Goal: Communication & Community: Answer question/provide support

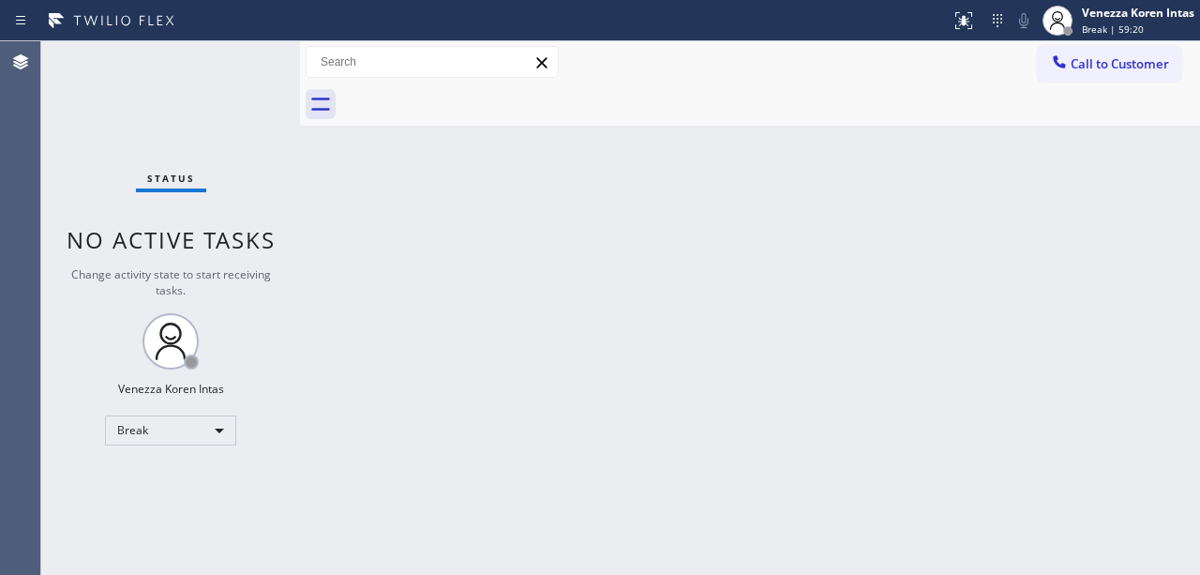
click at [237, 444] on div "Status No active tasks Change activity state to start receiving tasks. Venezza …" at bounding box center [170, 307] width 259 height 533
click at [400, 343] on div "Back to Dashboard Change Sender ID Customers Technicians Select a contact Outbo…" at bounding box center [750, 307] width 900 height 533
click at [1082, 23] on span "Break | 59:45" at bounding box center [1113, 28] width 62 height 13
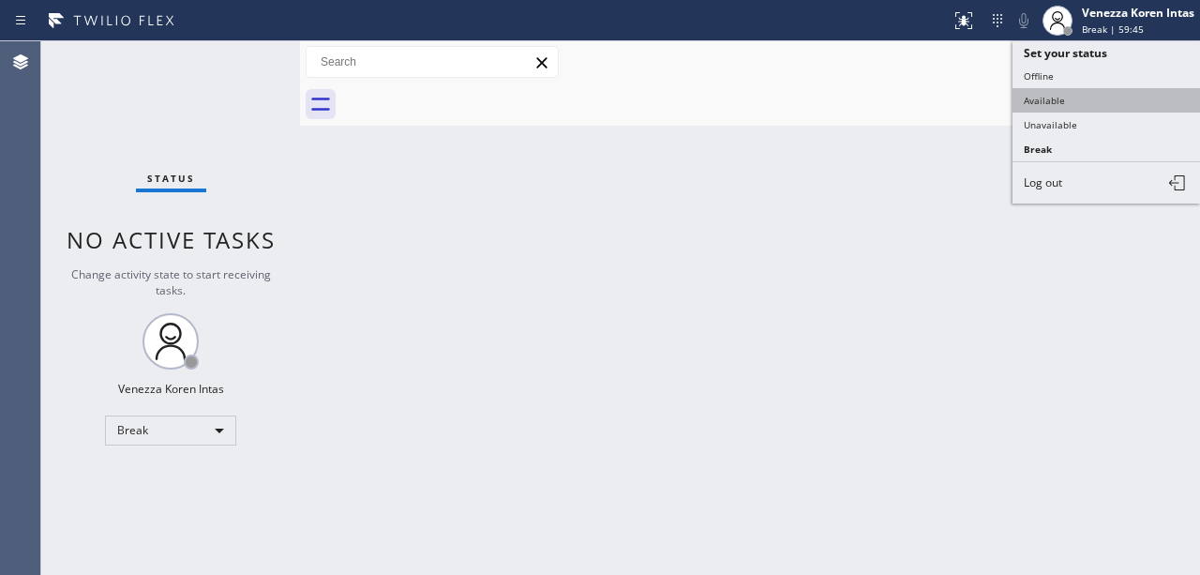
click at [1061, 100] on button "Available" at bounding box center [1105, 100] width 187 height 24
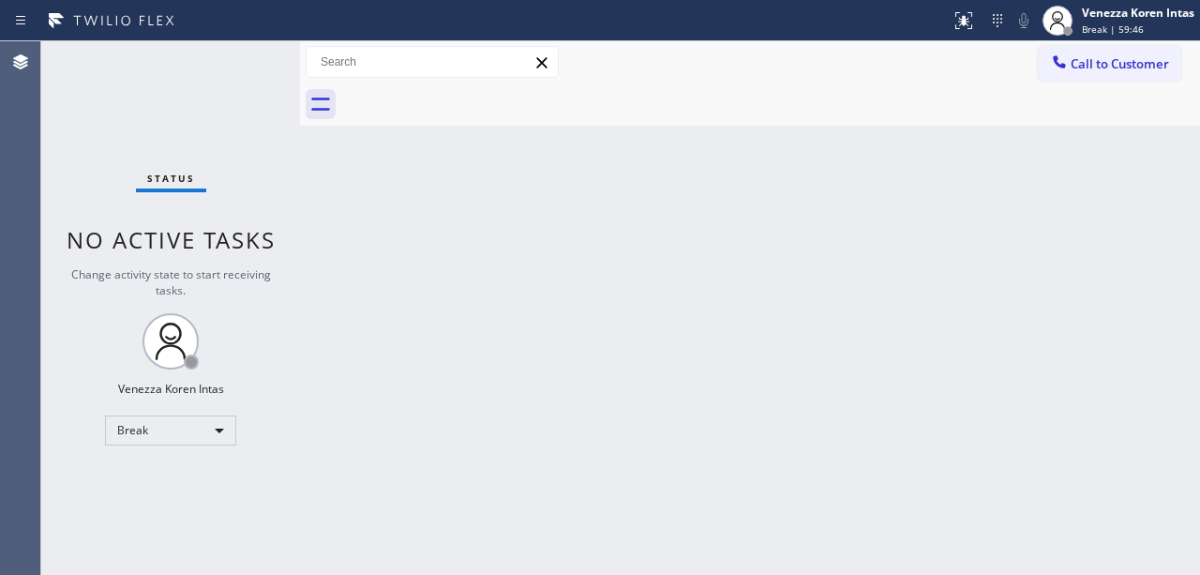
click at [175, 97] on div "Status No active tasks Change activity state to start receiving tasks. Venezza …" at bounding box center [170, 307] width 259 height 533
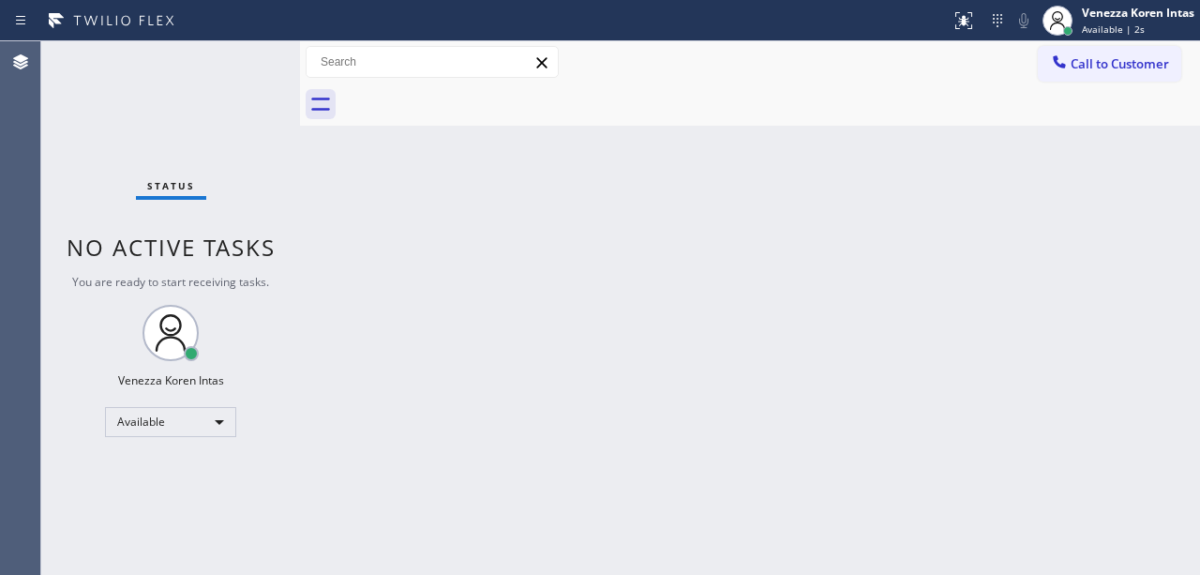
click at [480, 279] on div "Back to Dashboard Change Sender ID Customers Technicians Select a contact Outbo…" at bounding box center [750, 307] width 900 height 533
click at [242, 86] on div "Status No active tasks You are ready to start receiving tasks. Venezza Koren In…" at bounding box center [170, 307] width 259 height 533
drag, startPoint x: 396, startPoint y: 187, endPoint x: 244, endPoint y: 129, distance: 163.4
click at [396, 187] on div "Back to Dashboard Change Sender ID Customers Technicians Select a contact Outbo…" at bounding box center [750, 307] width 900 height 533
click at [236, 88] on div "Status No active tasks You are ready to start receiving tasks. Venezza Koren In…" at bounding box center [170, 307] width 259 height 533
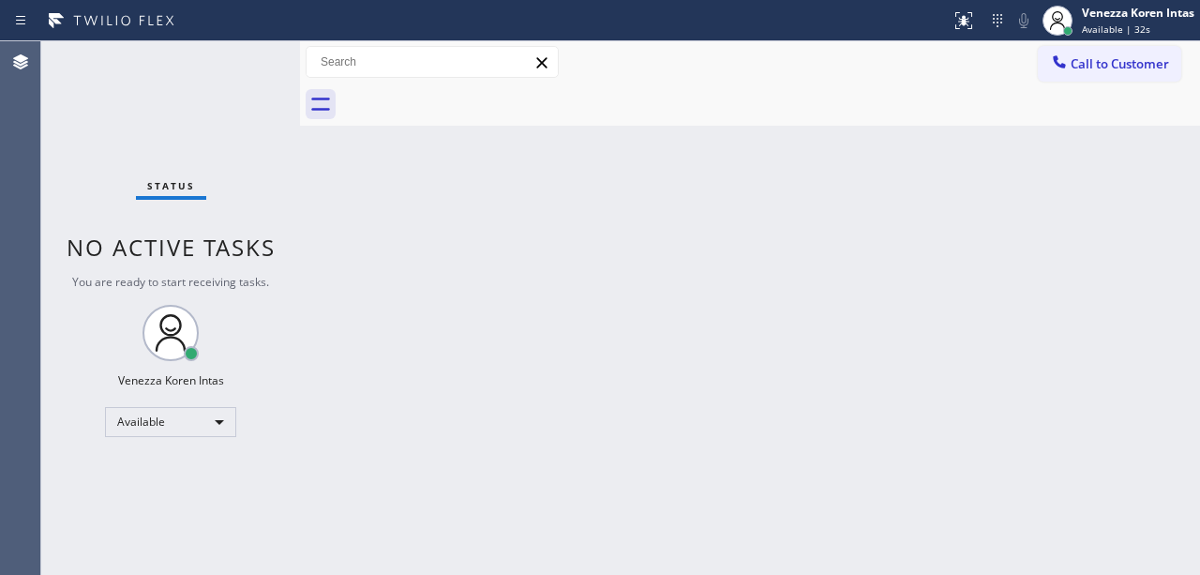
click at [169, 85] on div "Status No active tasks You are ready to start receiving tasks. Venezza Koren In…" at bounding box center [170, 307] width 259 height 533
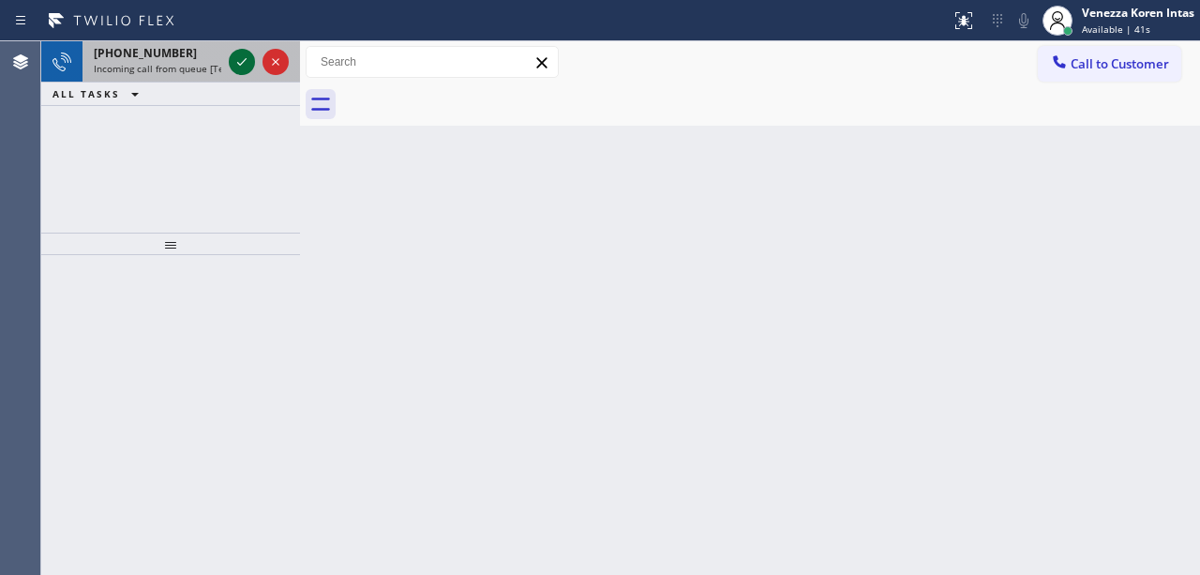
click at [232, 58] on icon at bounding box center [242, 62] width 22 height 22
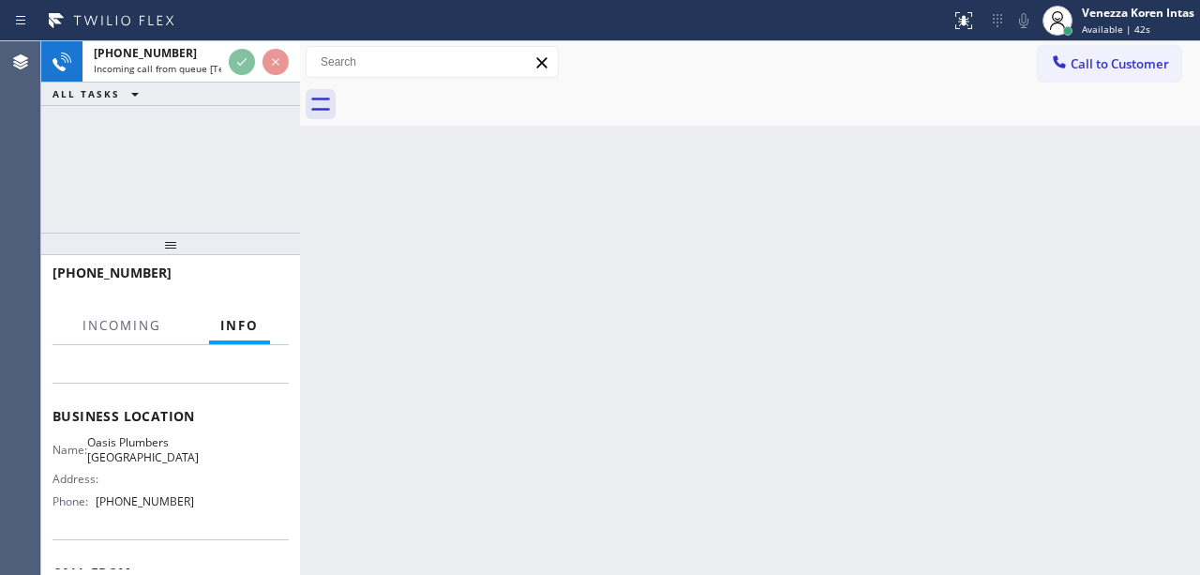
scroll to position [249, 0]
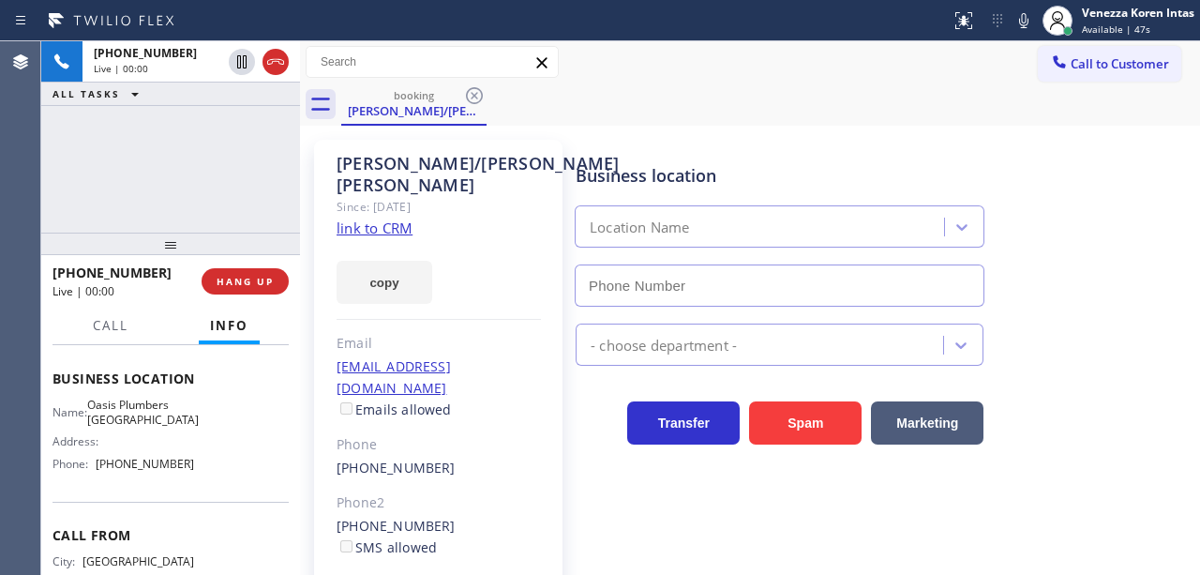
type input "[PHONE_NUMBER]"
click at [485, 255] on div "copy" at bounding box center [438, 271] width 204 height 65
click at [403, 218] on link "link to CRM" at bounding box center [374, 227] width 76 height 19
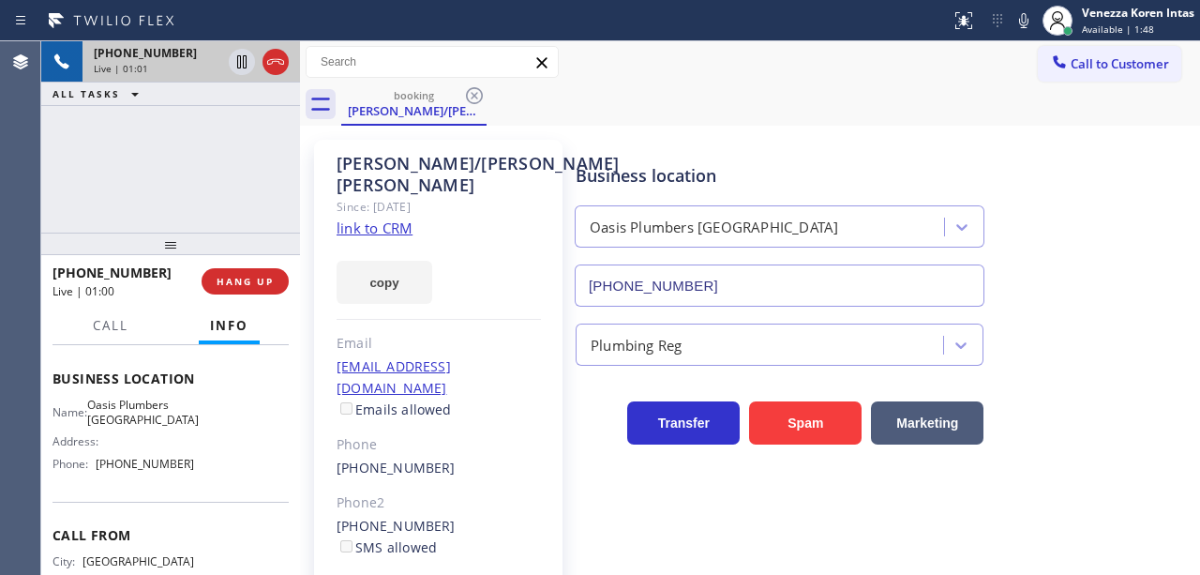
click at [272, 64] on icon at bounding box center [275, 62] width 22 height 22
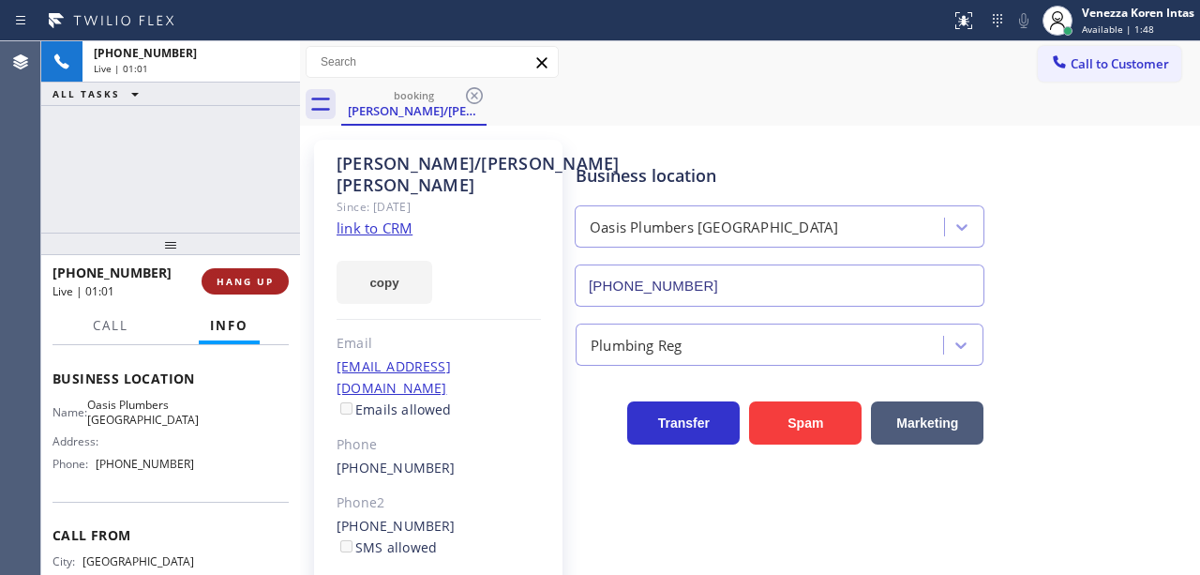
click at [234, 284] on span "HANG UP" at bounding box center [244, 281] width 57 height 13
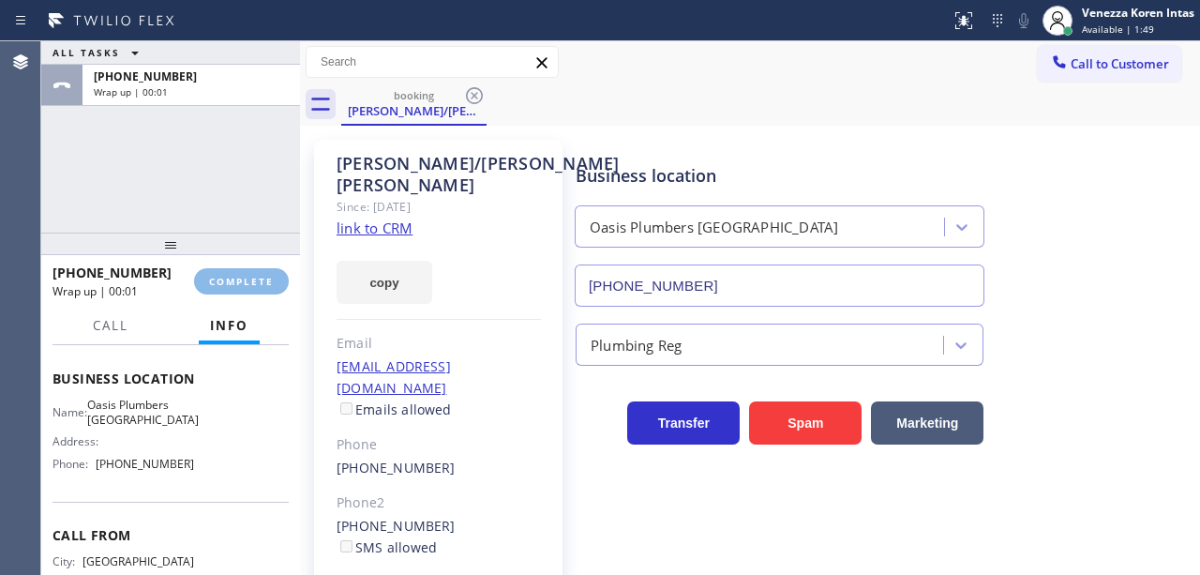
click at [195, 270] on div "[PHONE_NUMBER] Wrap up | 00:01 COMPLETE" at bounding box center [170, 281] width 236 height 49
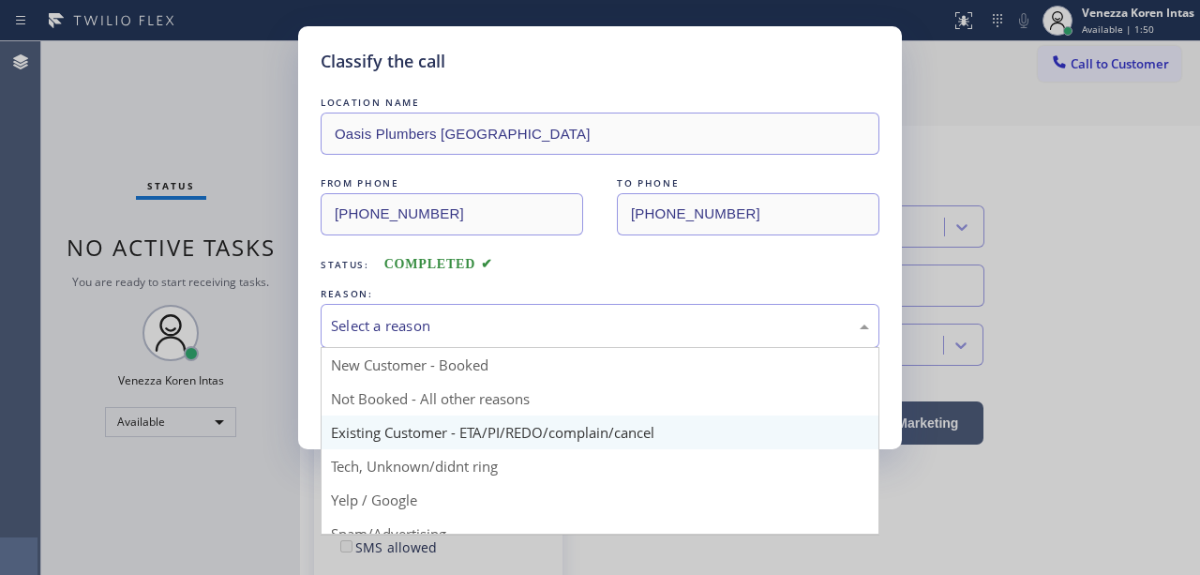
drag, startPoint x: 445, startPoint y: 330, endPoint x: 459, endPoint y: 429, distance: 100.3
click at [445, 331] on div "Select a reason" at bounding box center [600, 326] width 538 height 22
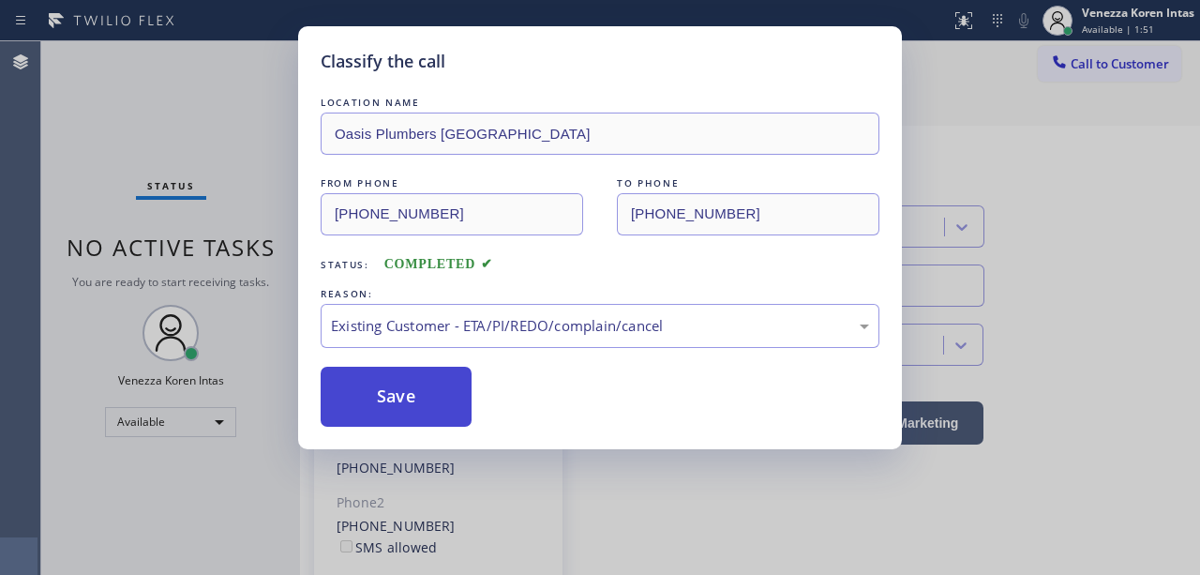
click at [429, 405] on button "Save" at bounding box center [396, 396] width 151 height 60
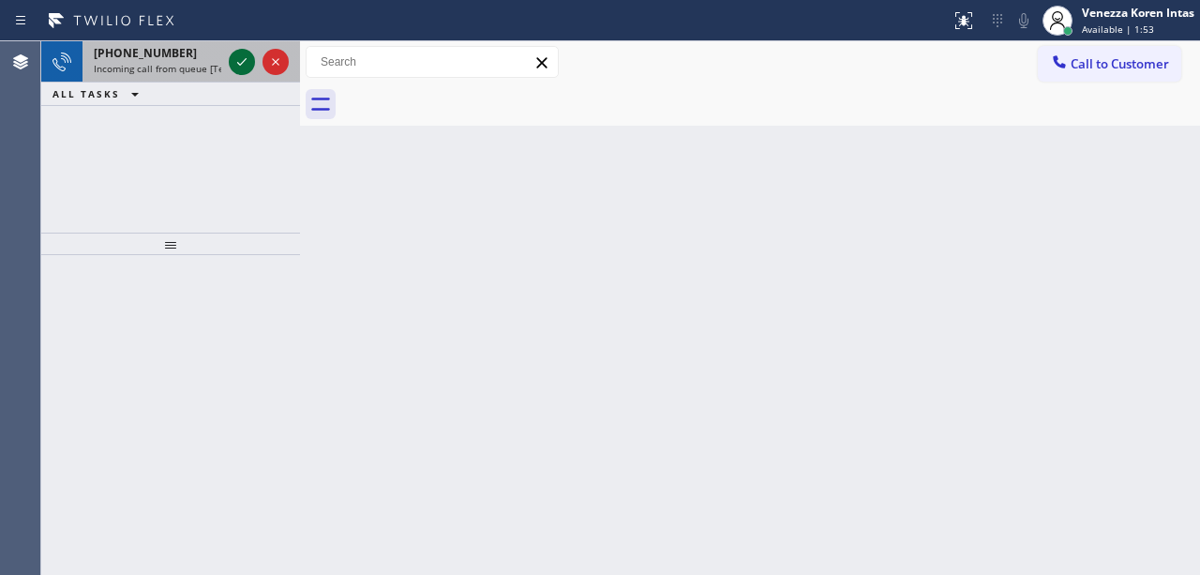
click at [238, 54] on icon at bounding box center [242, 62] width 22 height 22
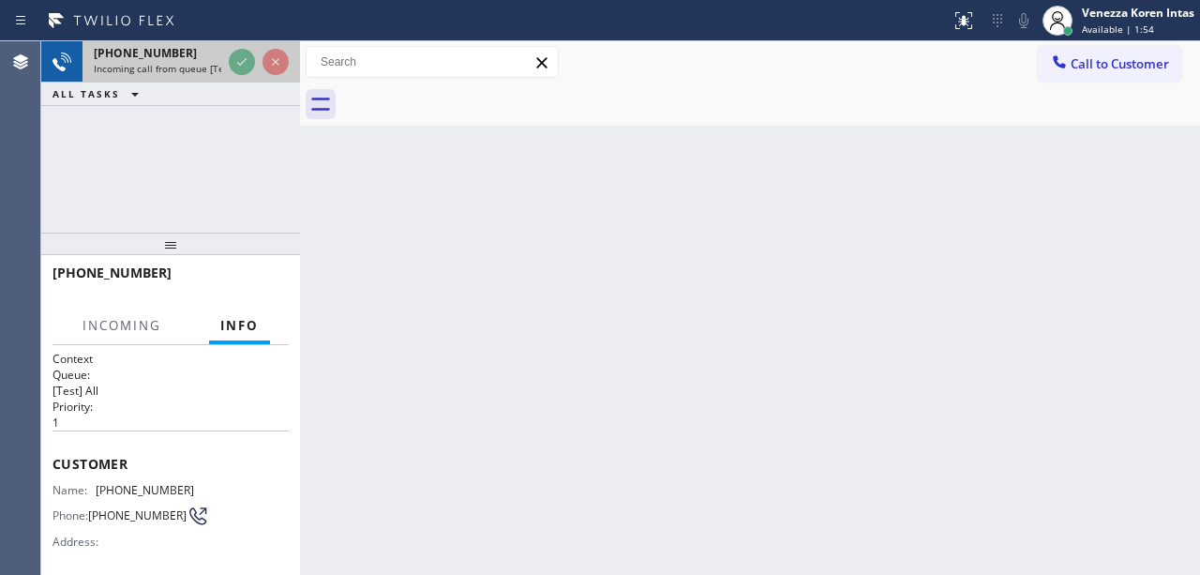
click at [238, 46] on div at bounding box center [258, 61] width 67 height 41
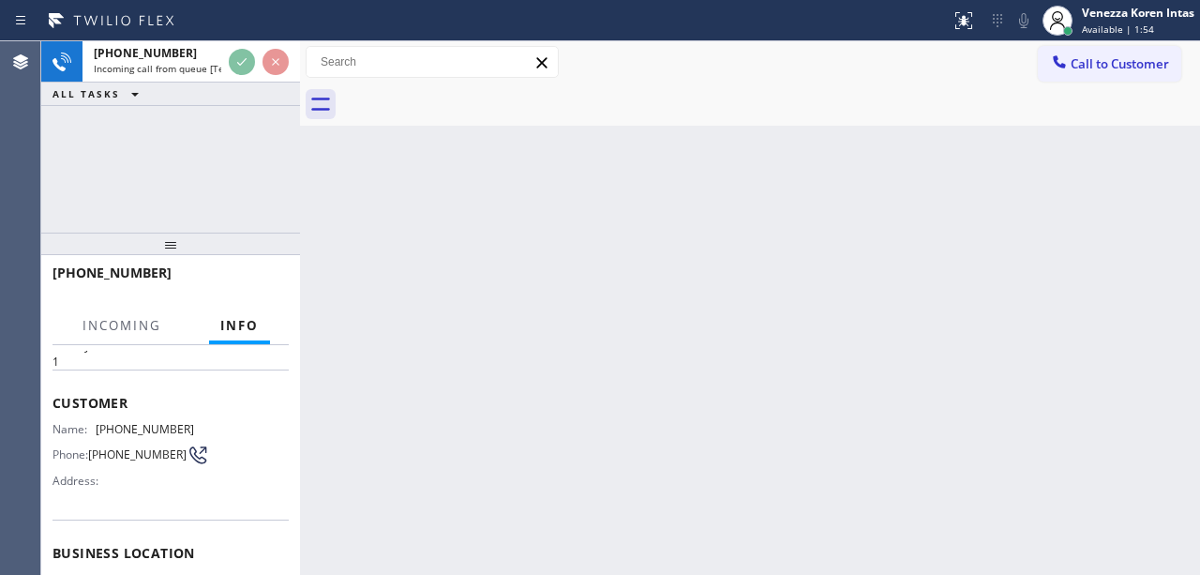
scroll to position [249, 0]
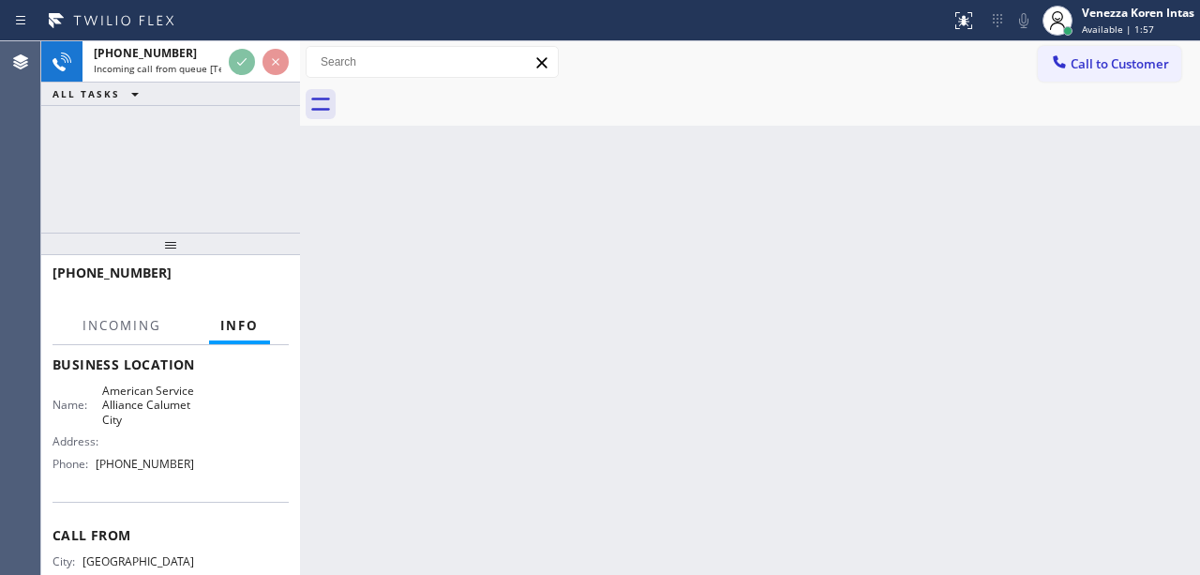
drag, startPoint x: 408, startPoint y: 195, endPoint x: 408, endPoint y: 223, distance: 28.1
click at [408, 195] on div "Back to Dashboard Change Sender ID Customers Technicians Select a contact Outbo…" at bounding box center [750, 307] width 900 height 533
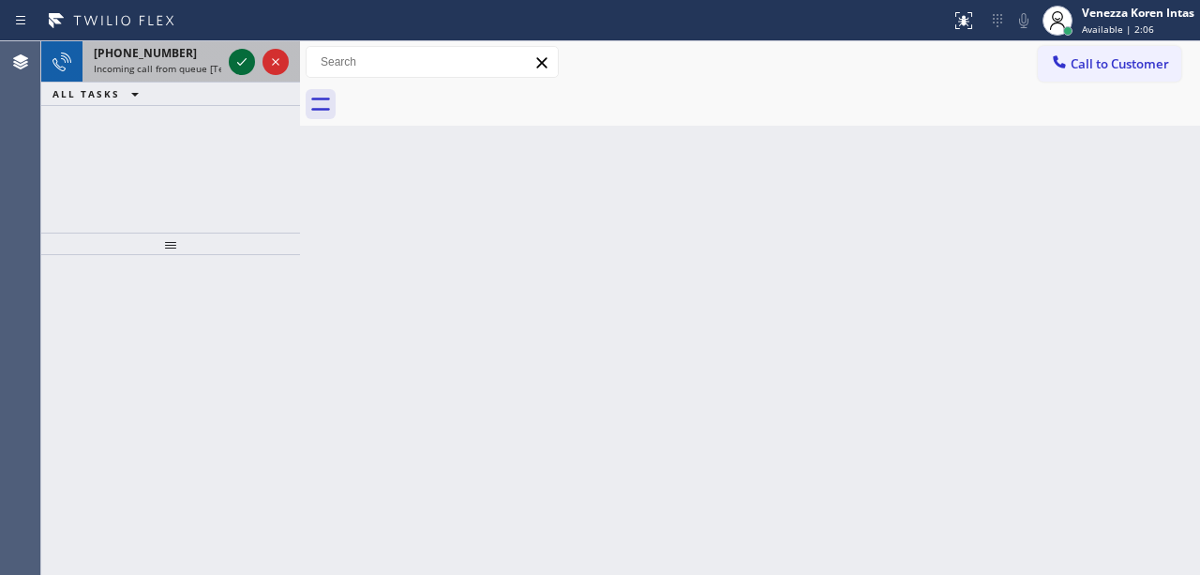
drag, startPoint x: 223, startPoint y: 63, endPoint x: 233, endPoint y: 66, distance: 10.7
click at [225, 64] on div "[PHONE_NUMBER] Incoming call from queue [Test] All" at bounding box center [170, 61] width 259 height 41
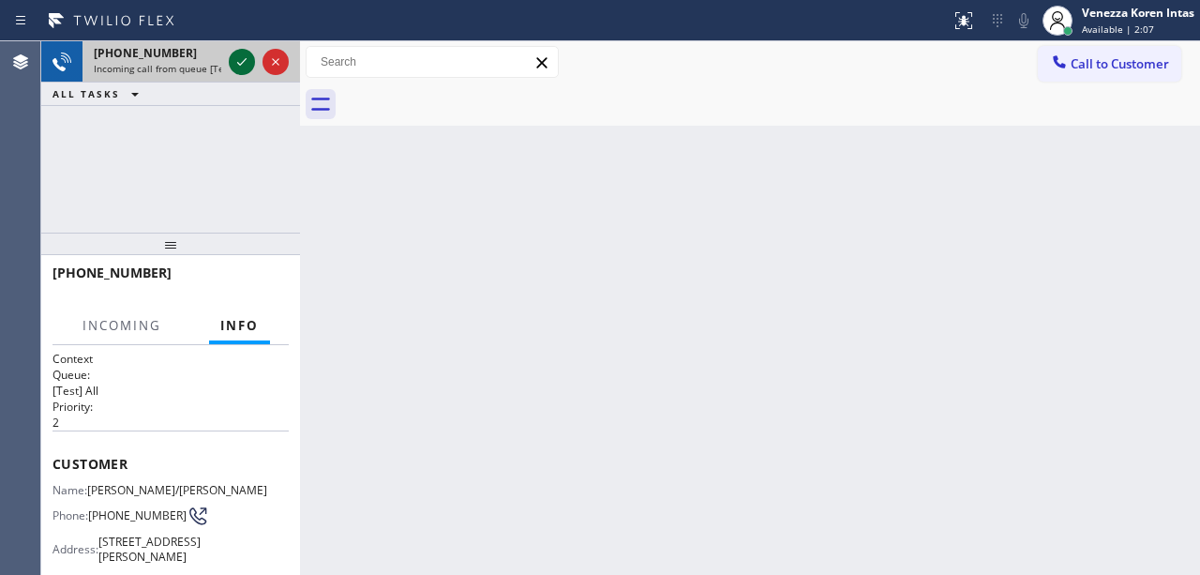
click at [234, 66] on icon at bounding box center [242, 62] width 22 height 22
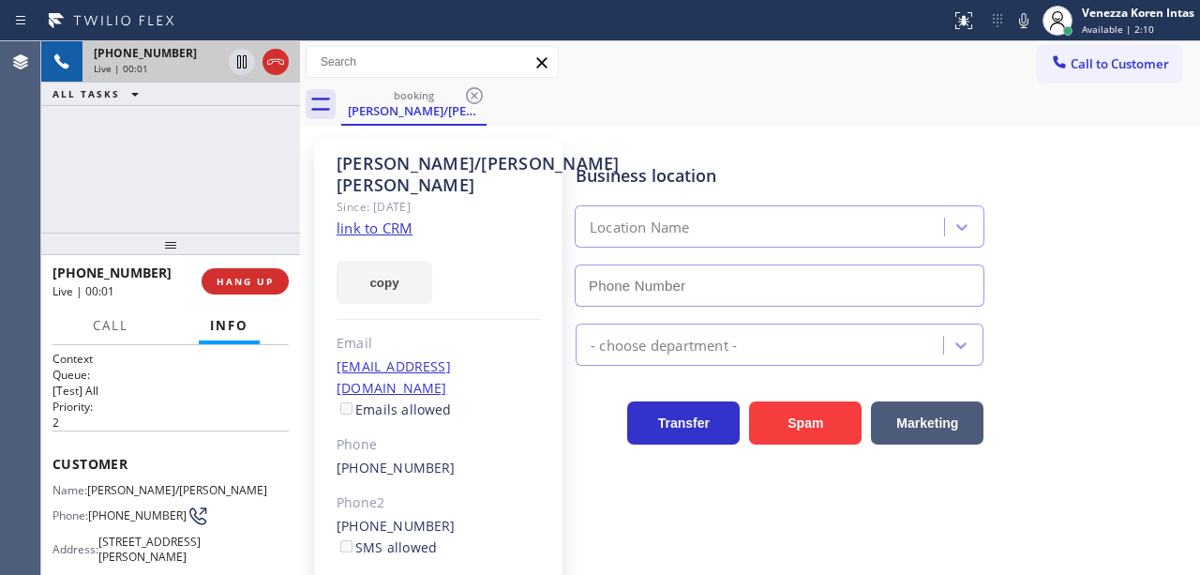
type input "[PHONE_NUMBER]"
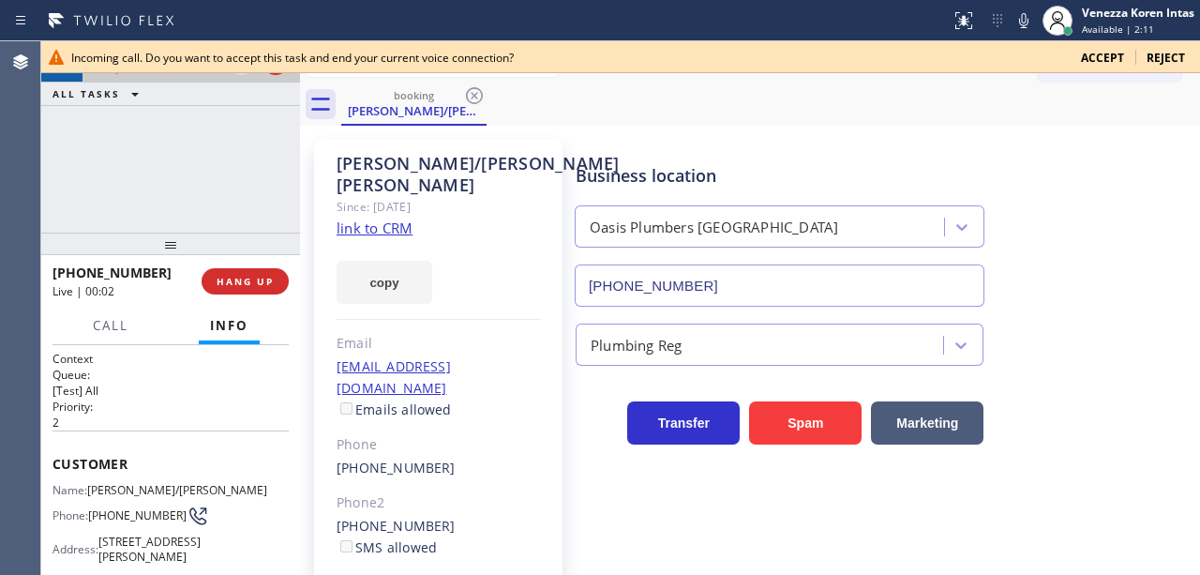
click at [866, 173] on div "Business location" at bounding box center [779, 175] width 408 height 25
click at [1177, 60] on span "Reject" at bounding box center [1165, 58] width 38 height 16
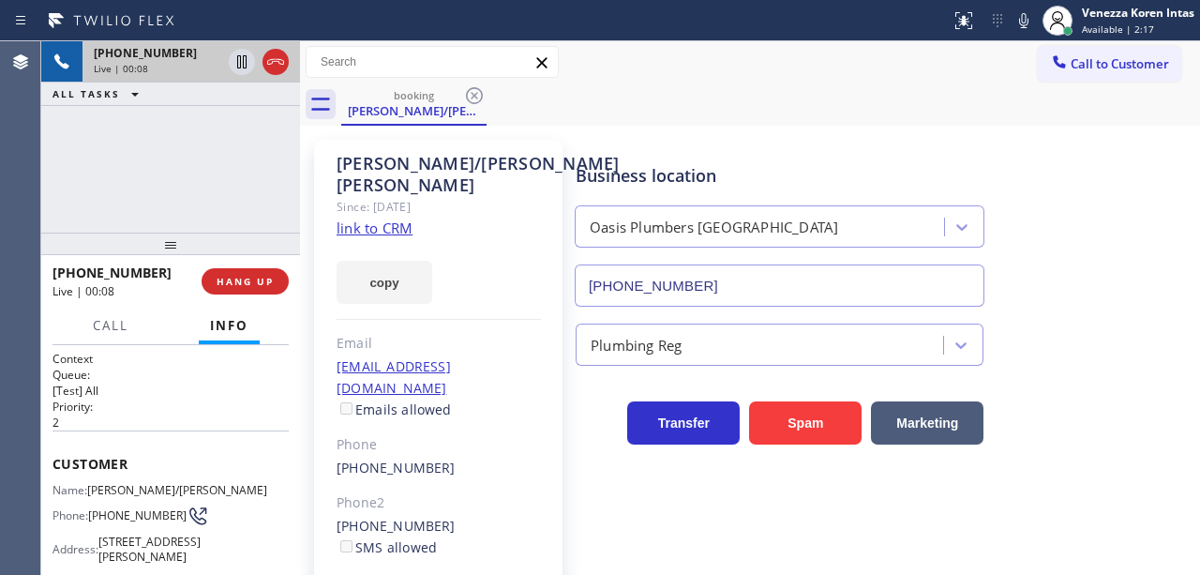
click at [201, 163] on div "[PHONE_NUMBER] Live | 00:08 ALL TASKS ALL TASKS ACTIVE TASKS TASKS IN WRAP UP" at bounding box center [170, 136] width 259 height 191
click at [677, 116] on div "booking [PERSON_NAME]/[PERSON_NAME]" at bounding box center [770, 104] width 858 height 42
click at [682, 160] on div "Business location [GEOGRAPHIC_DATA] [PHONE_NUMBER]" at bounding box center [779, 225] width 415 height 162
click at [173, 201] on div "[PHONE_NUMBER] Live | 00:19 ALL TASKS ALL TASKS ACTIVE TASKS TASKS IN WRAP UP" at bounding box center [170, 136] width 259 height 191
click at [785, 351] on div "Plumbing Reg" at bounding box center [762, 344] width 362 height 33
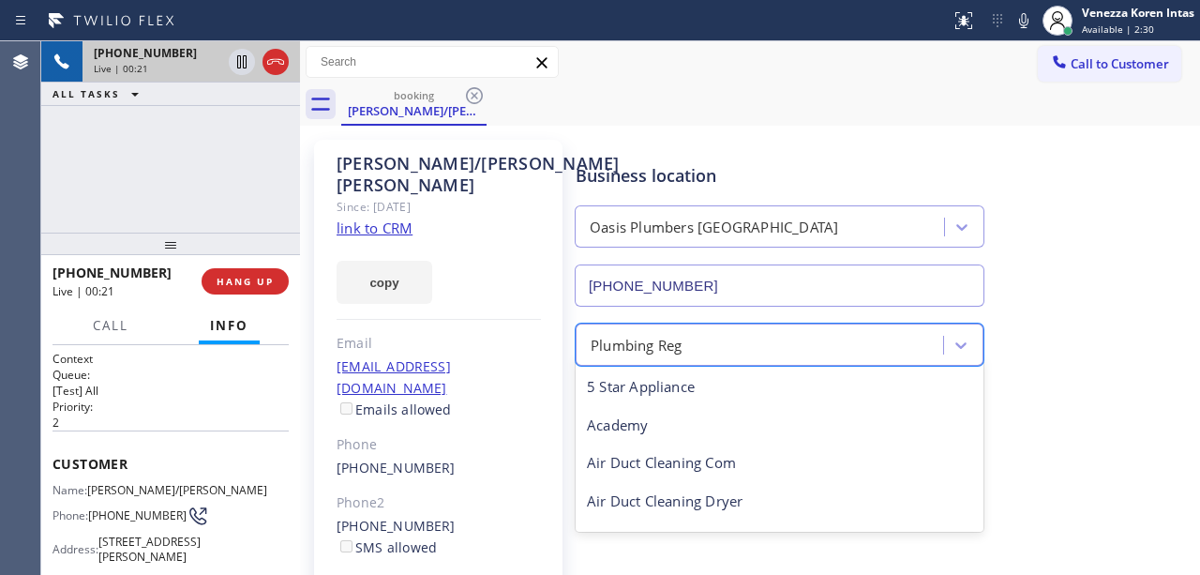
scroll to position [572, 0]
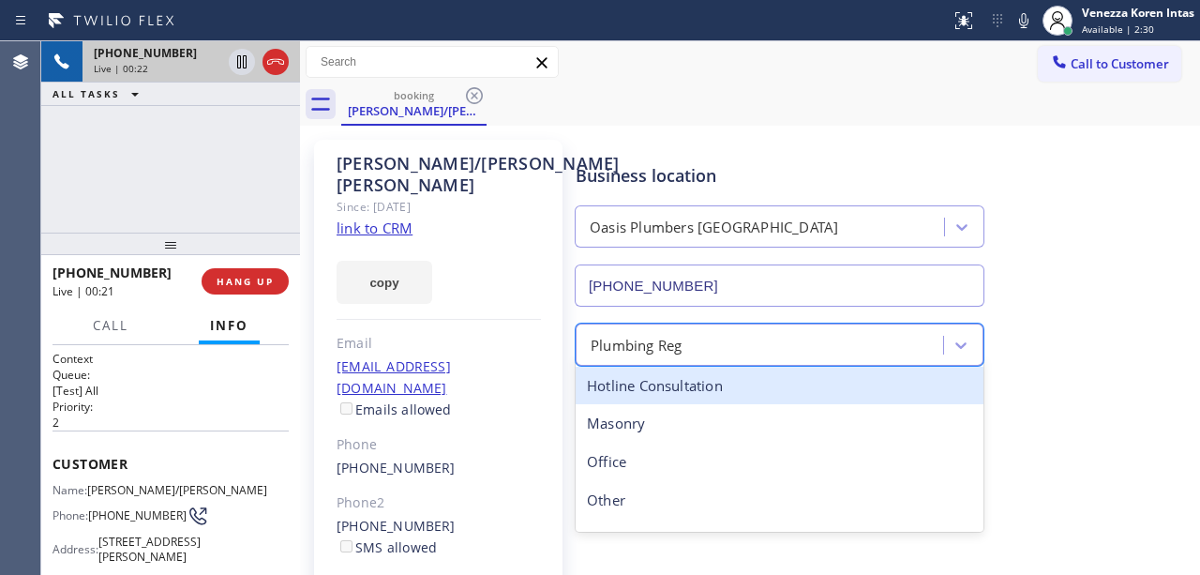
click at [1033, 307] on div "option Hotline Consultation focused, 16 of 24. 24 results available. Use Up and…" at bounding box center [883, 335] width 623 height 59
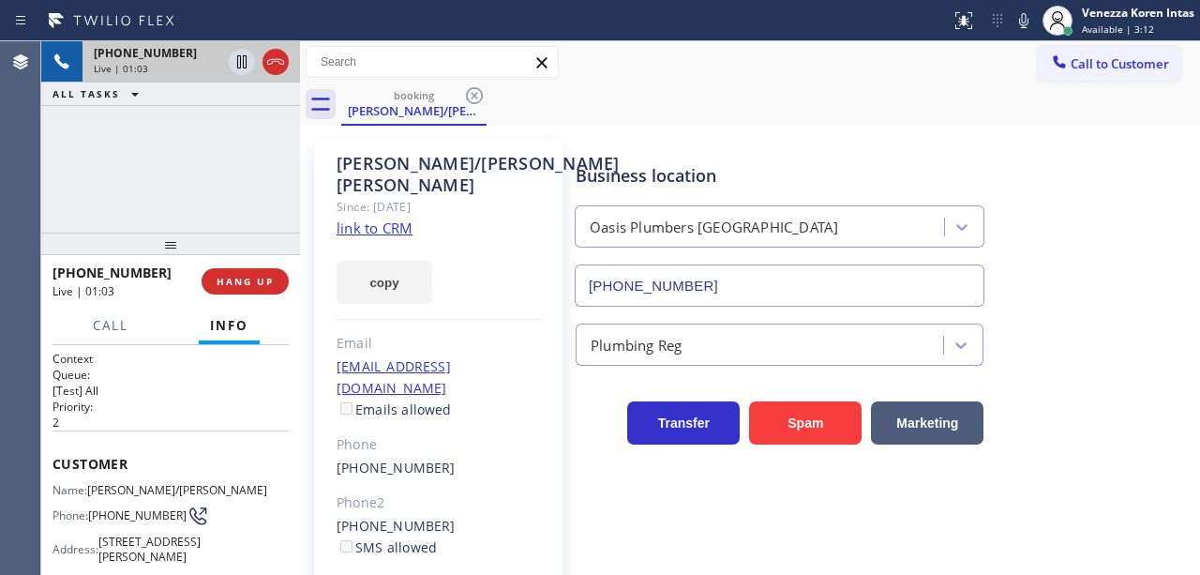
click at [388, 218] on link "link to CRM" at bounding box center [374, 227] width 76 height 19
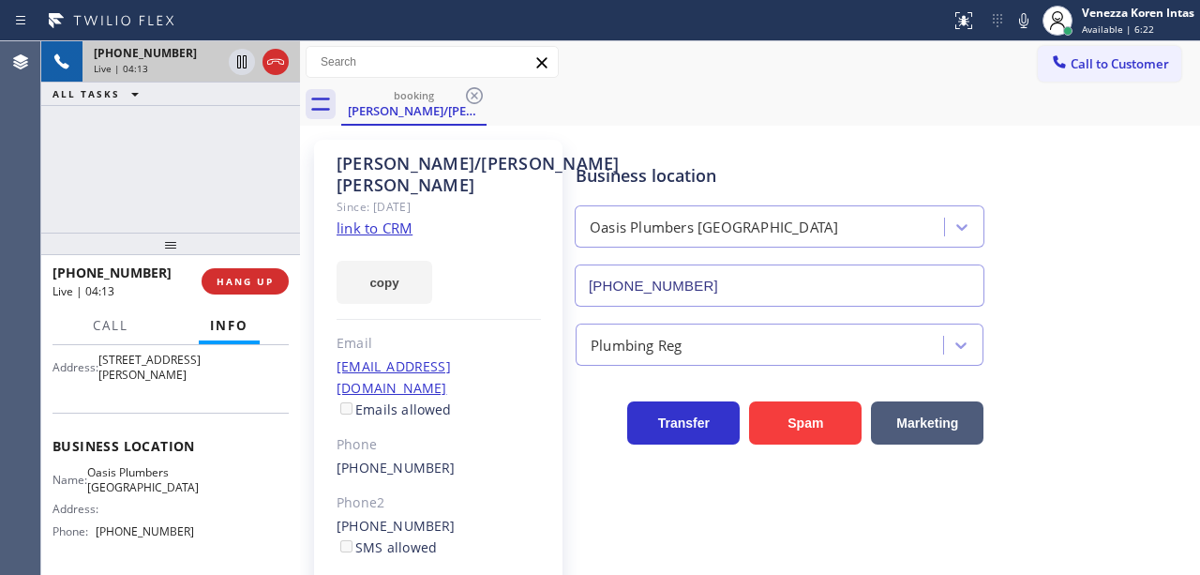
scroll to position [187, 0]
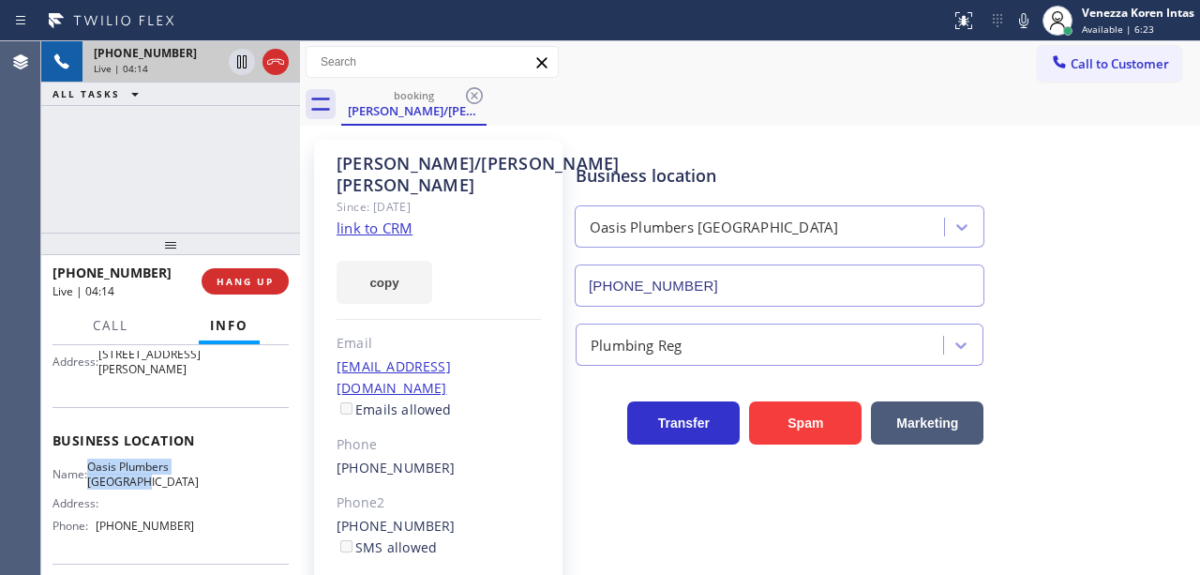
drag, startPoint x: 101, startPoint y: 480, endPoint x: 156, endPoint y: 498, distance: 57.2
click at [156, 488] on span "Oasis Plumbers [GEOGRAPHIC_DATA]" at bounding box center [143, 473] width 112 height 29
copy span "Oasis Plumbers [GEOGRAPHIC_DATA]"
click at [519, 96] on div "booking [PERSON_NAME]/[PERSON_NAME]" at bounding box center [770, 104] width 858 height 42
drag, startPoint x: 181, startPoint y: 544, endPoint x: 101, endPoint y: 538, distance: 79.9
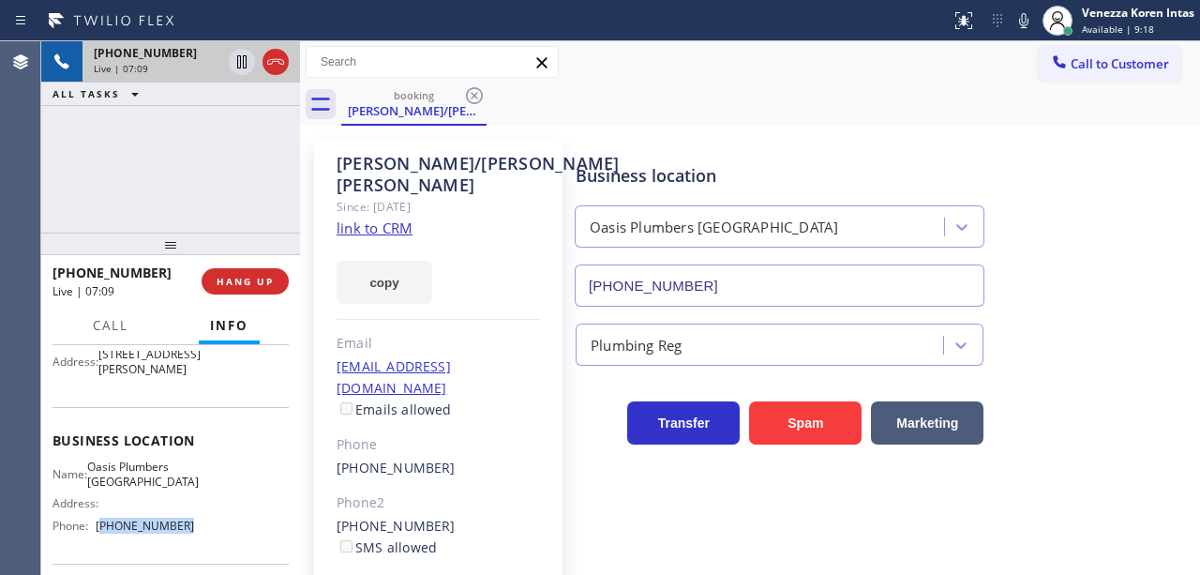
click at [101, 532] on span "[PHONE_NUMBER]" at bounding box center [145, 525] width 98 height 14
copy span "650) 731-0725"
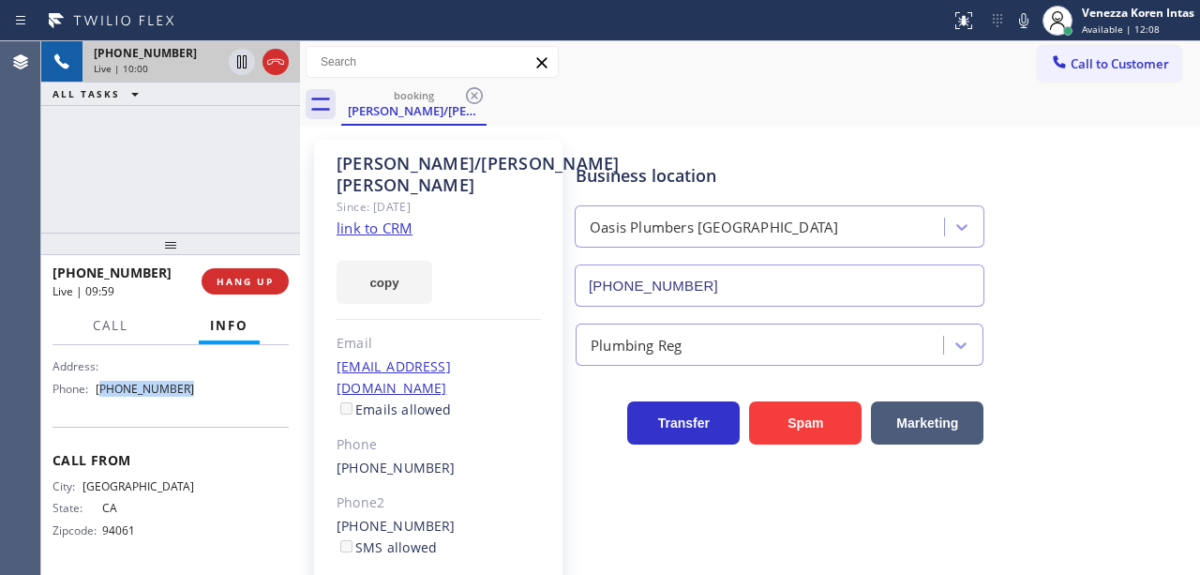
scroll to position [337, 0]
copy span "650) 731-0725"
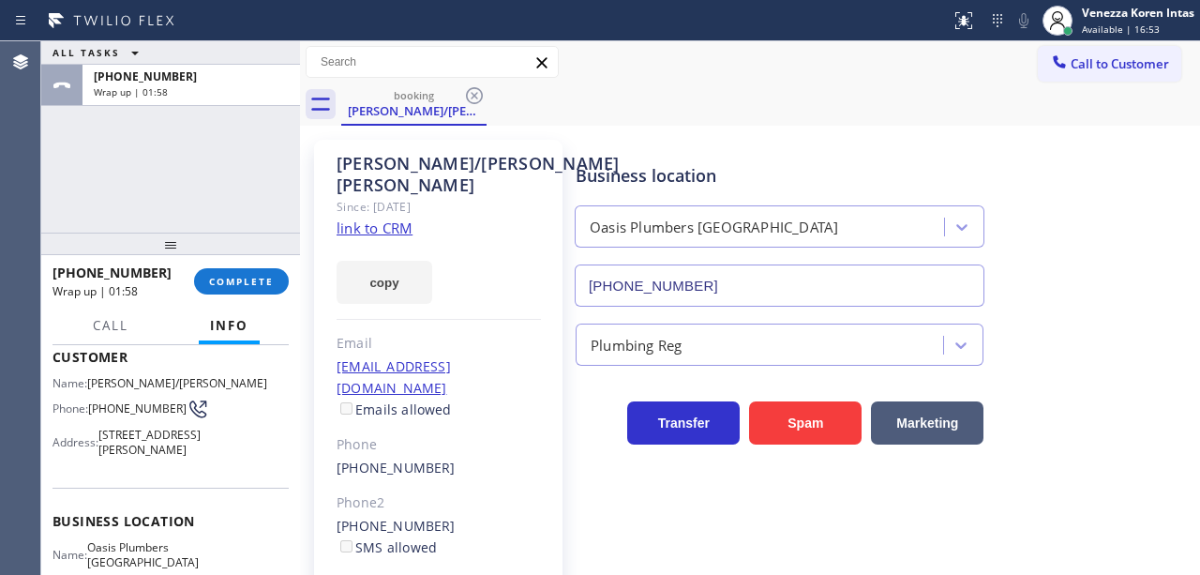
scroll to position [88, 0]
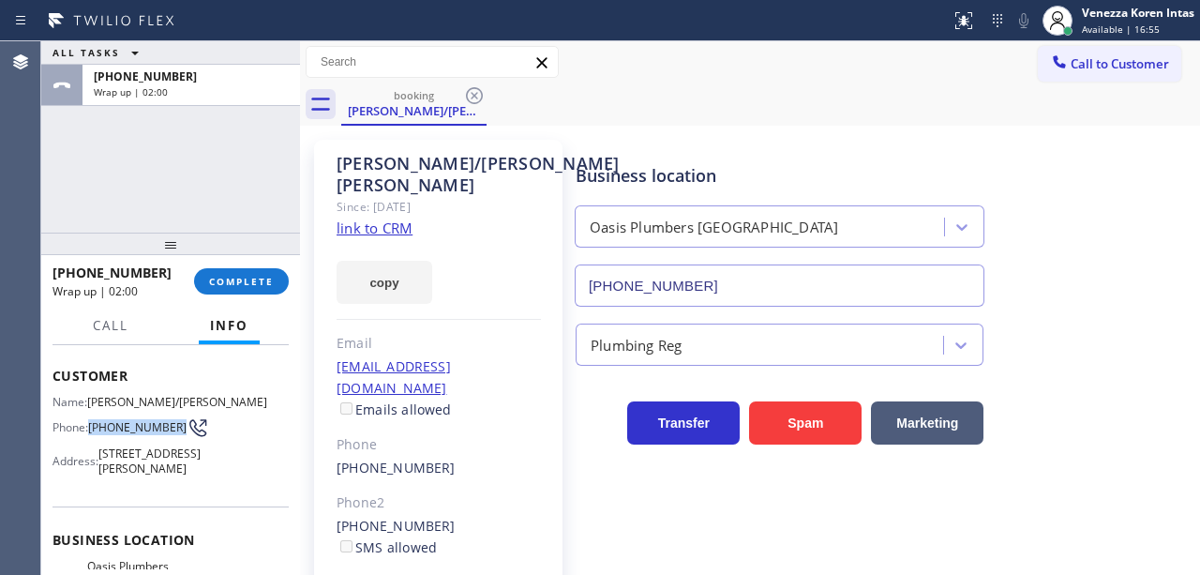
drag, startPoint x: 129, startPoint y: 439, endPoint x: 92, endPoint y: 412, distance: 45.8
click at [92, 420] on span "[PHONE_NUMBER]" at bounding box center [137, 427] width 98 height 14
copy span "[PHONE_NUMBER]"
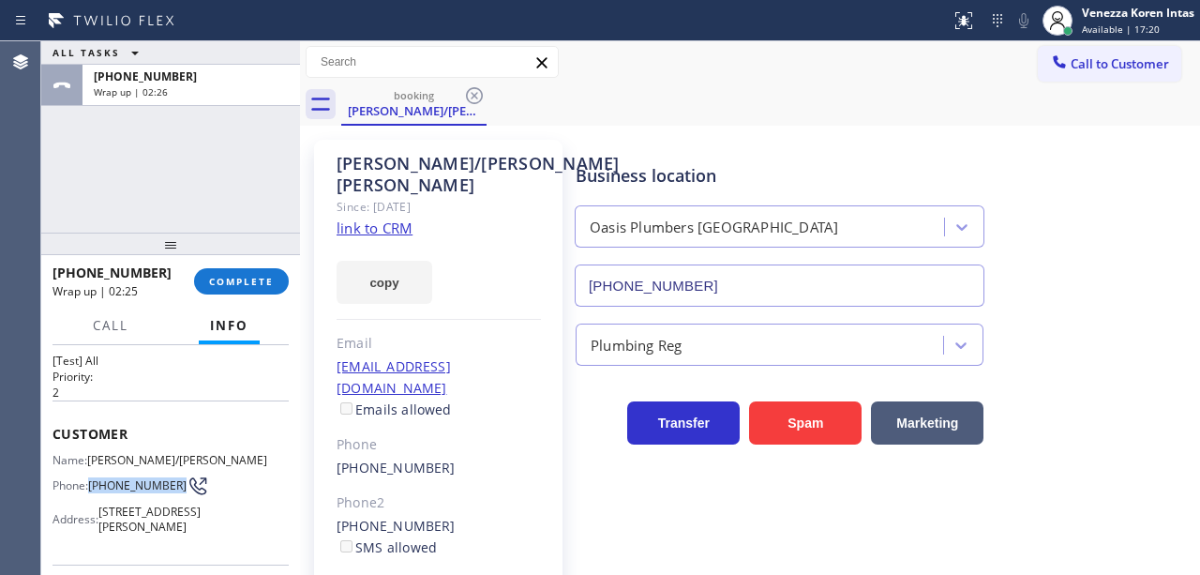
scroll to position [25, 0]
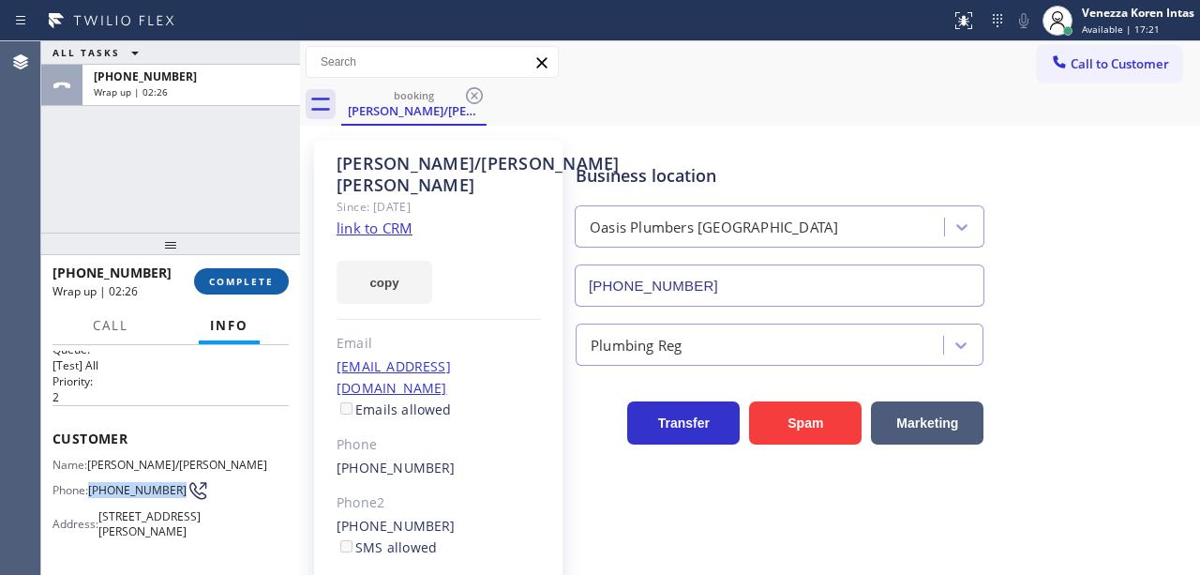
click at [247, 281] on span "COMPLETE" at bounding box center [241, 281] width 65 height 13
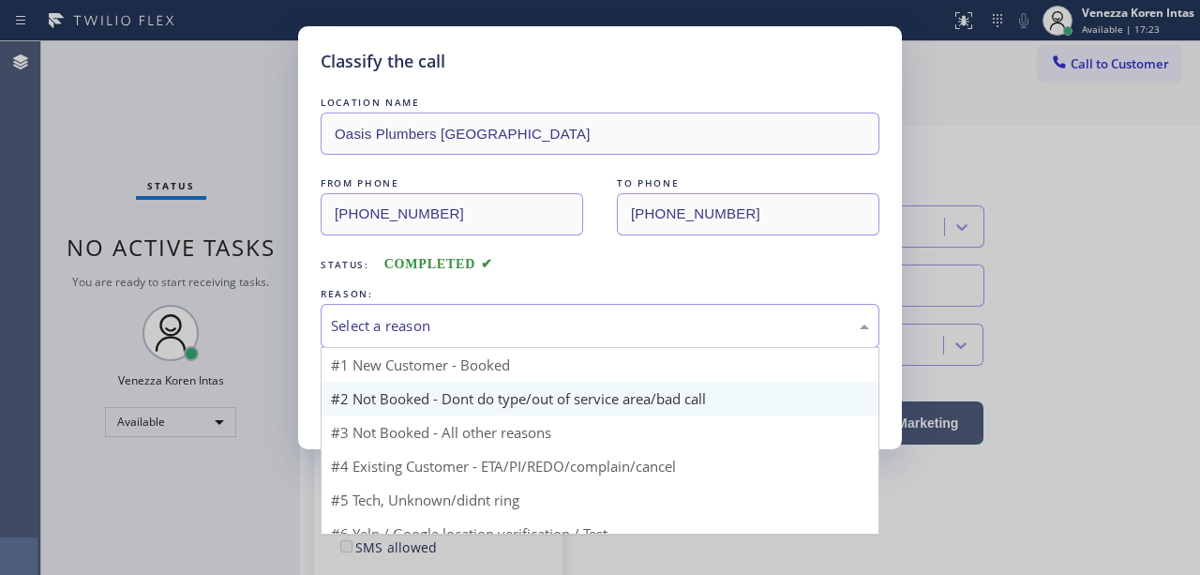
drag, startPoint x: 462, startPoint y: 336, endPoint x: 464, endPoint y: 382, distance: 46.9
click at [462, 336] on div "Select a reason" at bounding box center [600, 326] width 538 height 22
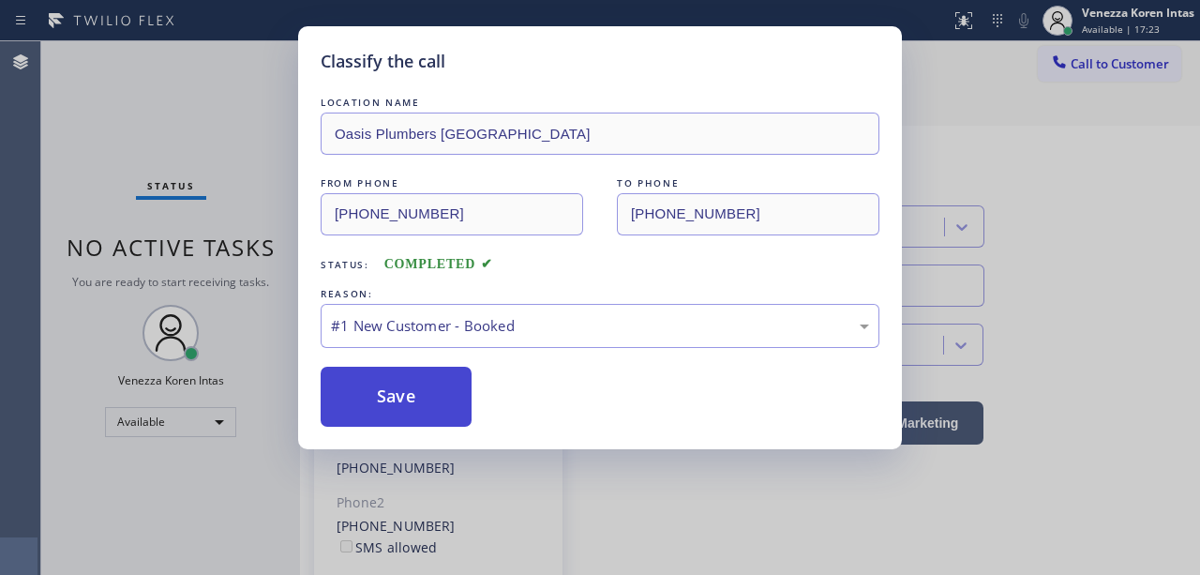
click at [451, 387] on button "Save" at bounding box center [396, 396] width 151 height 60
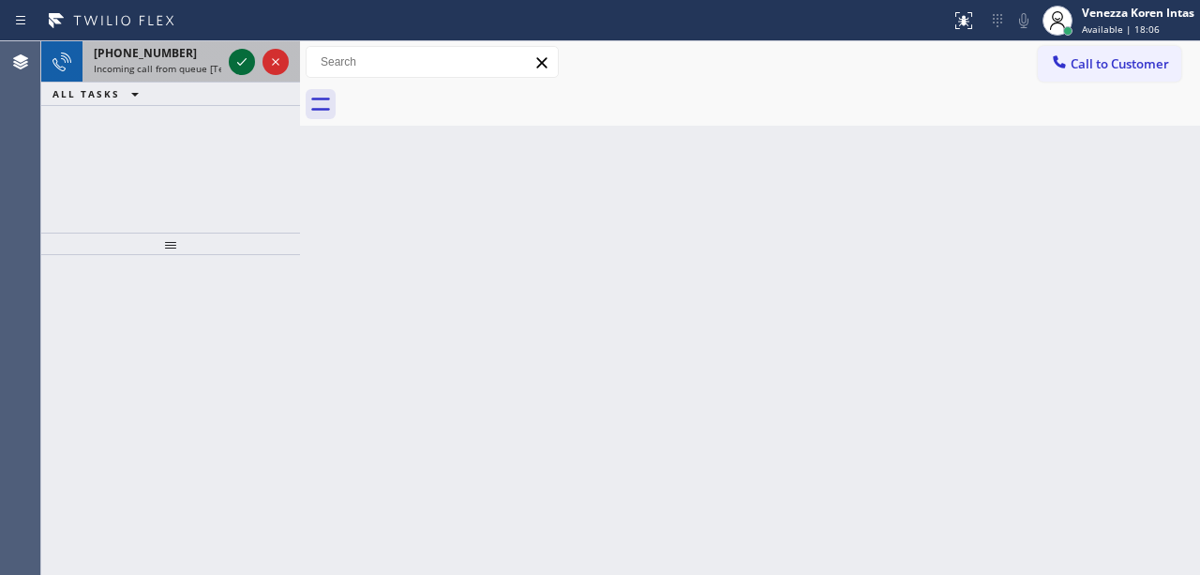
click at [243, 62] on icon at bounding box center [242, 62] width 22 height 22
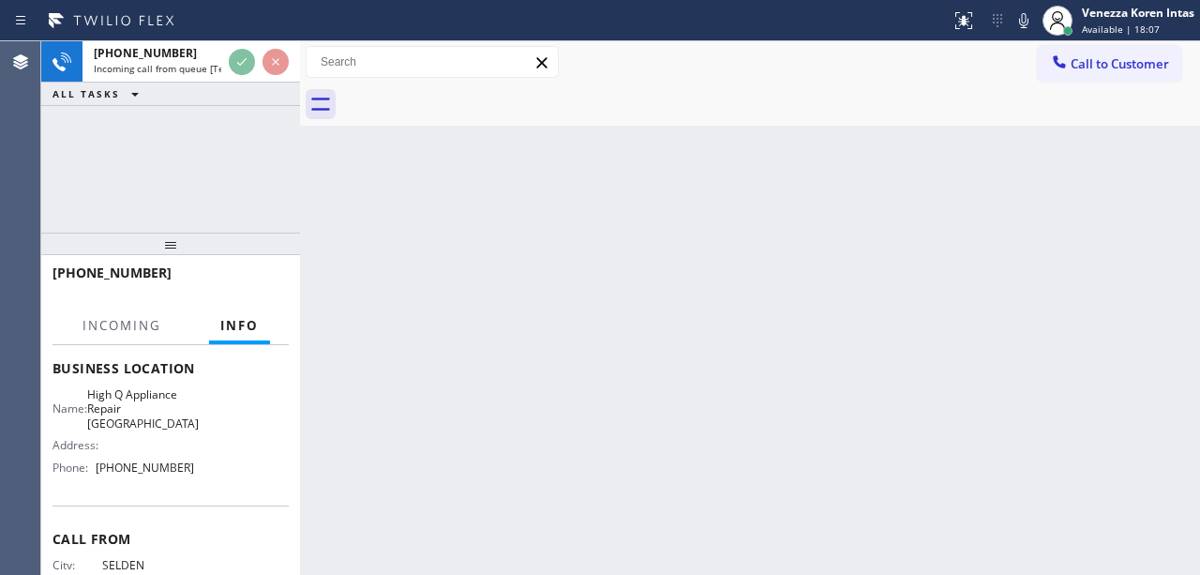
scroll to position [249, 0]
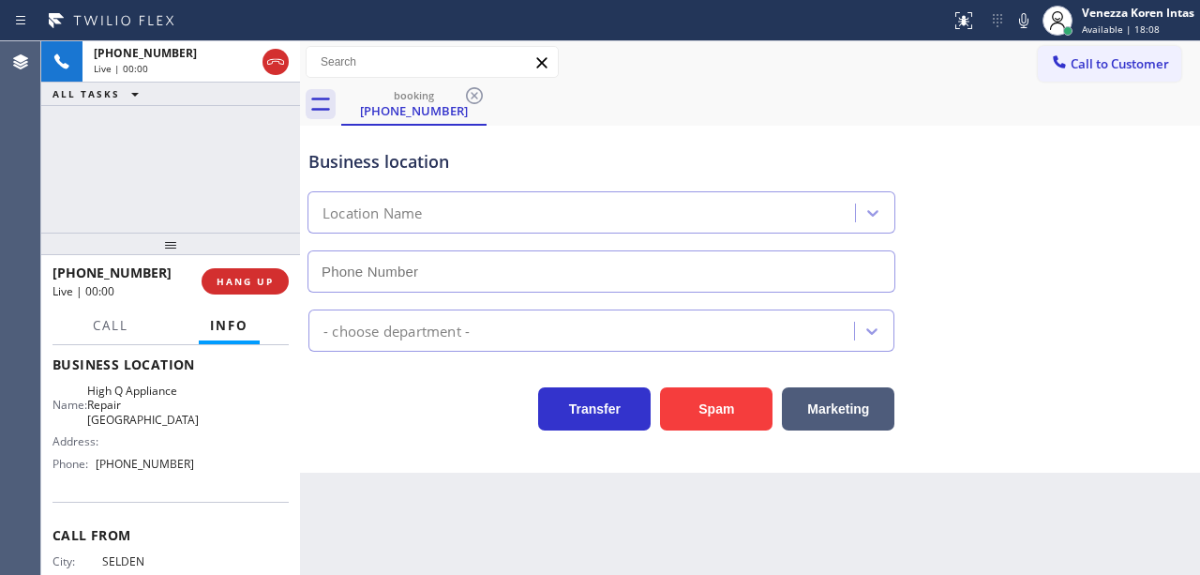
type input "[PHONE_NUMBER]"
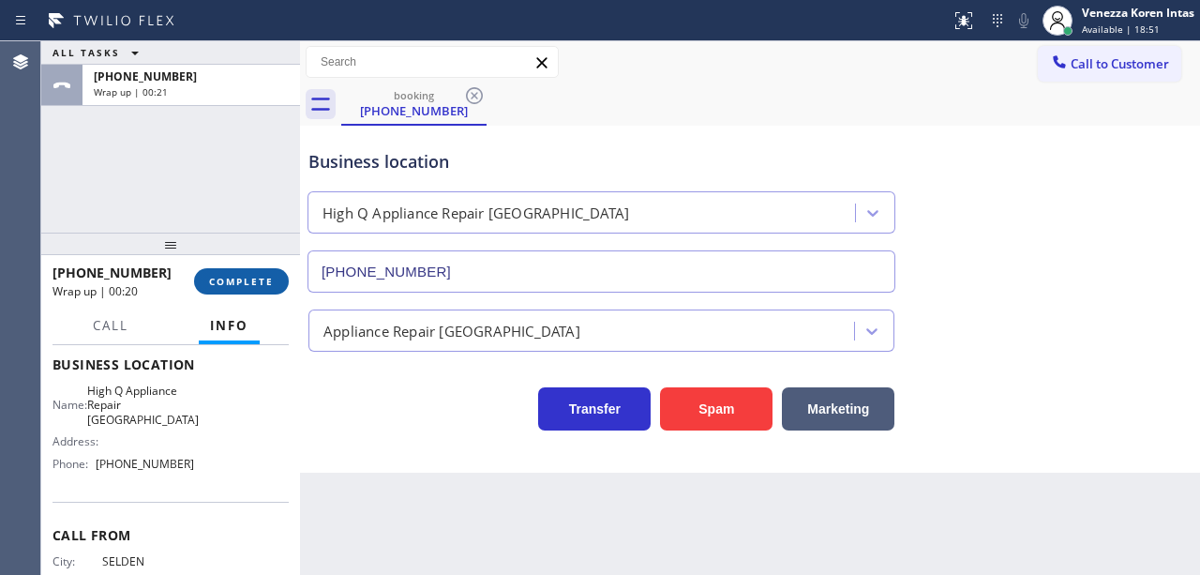
click at [274, 288] on button "COMPLETE" at bounding box center [241, 281] width 95 height 26
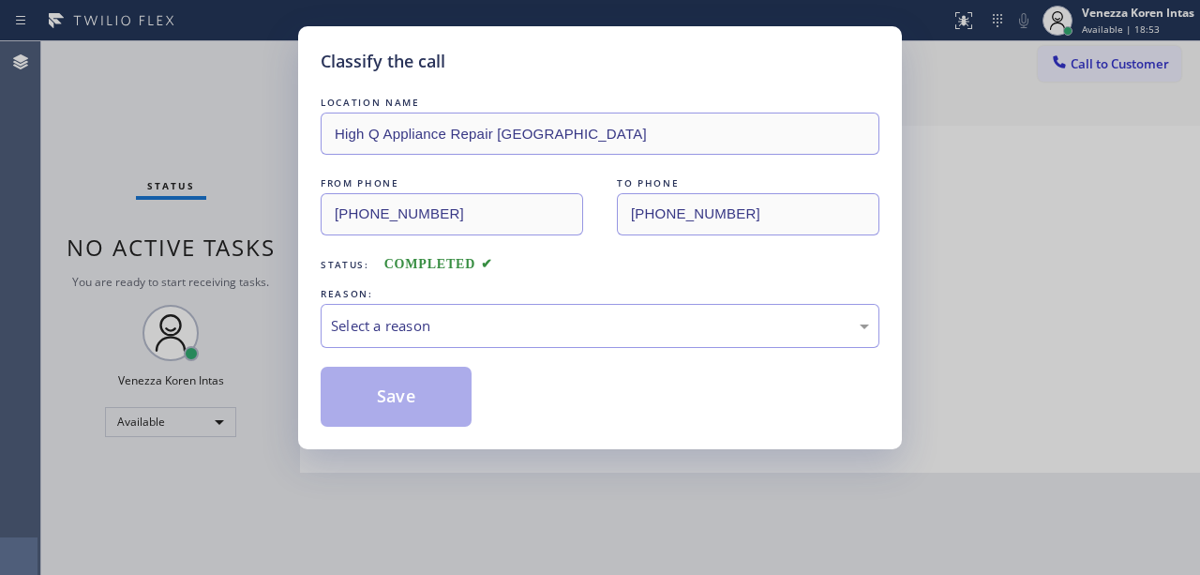
click at [455, 328] on div "Select a reason" at bounding box center [600, 326] width 538 height 22
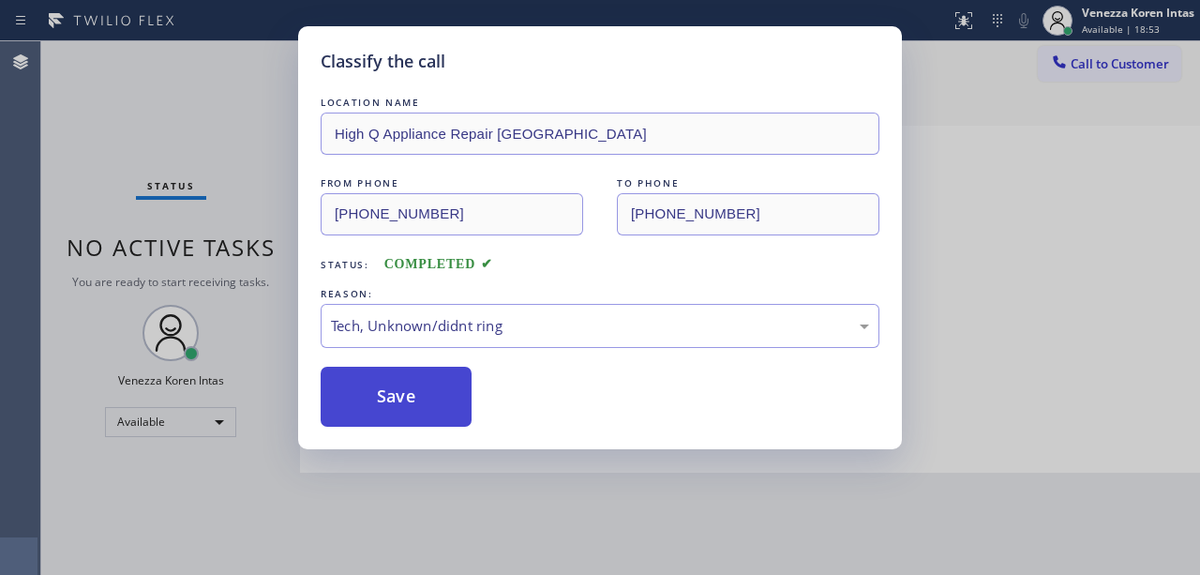
click at [428, 414] on button "Save" at bounding box center [396, 396] width 151 height 60
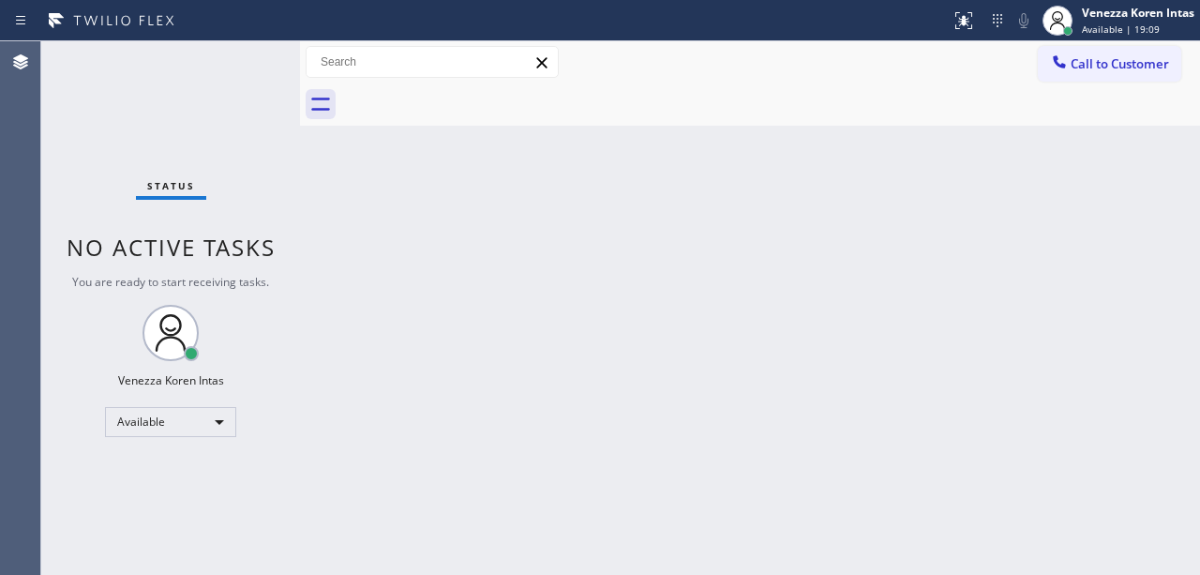
drag, startPoint x: 574, startPoint y: 247, endPoint x: 576, endPoint y: 341, distance: 93.8
click at [572, 261] on div "Back to Dashboard Change Sender ID Customers Technicians Select a contact Outbo…" at bounding box center [750, 307] width 900 height 533
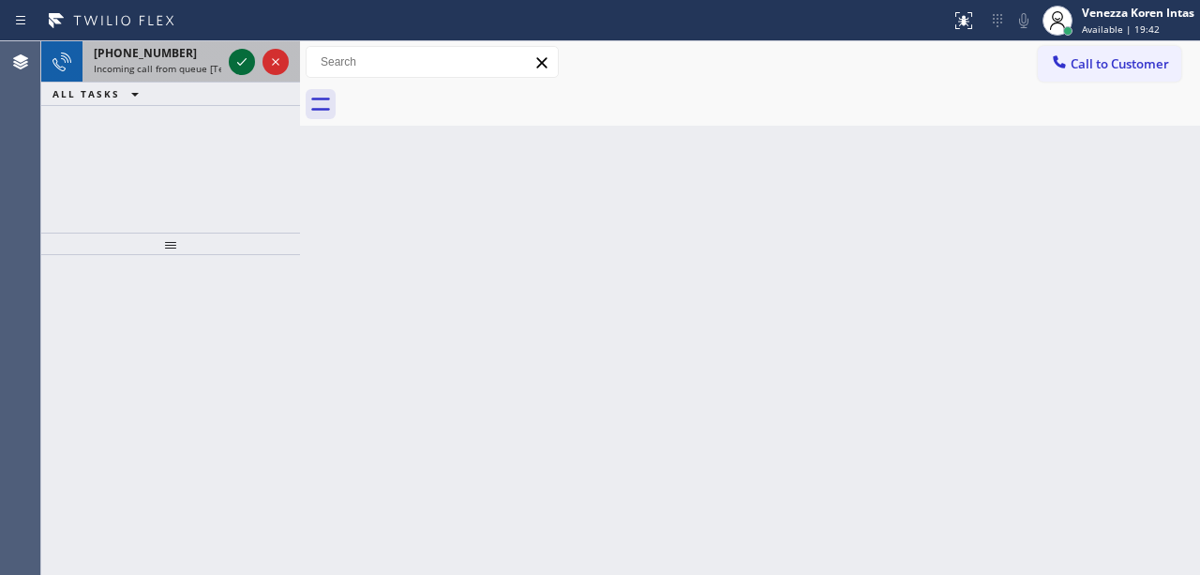
click at [238, 62] on icon at bounding box center [242, 62] width 22 height 22
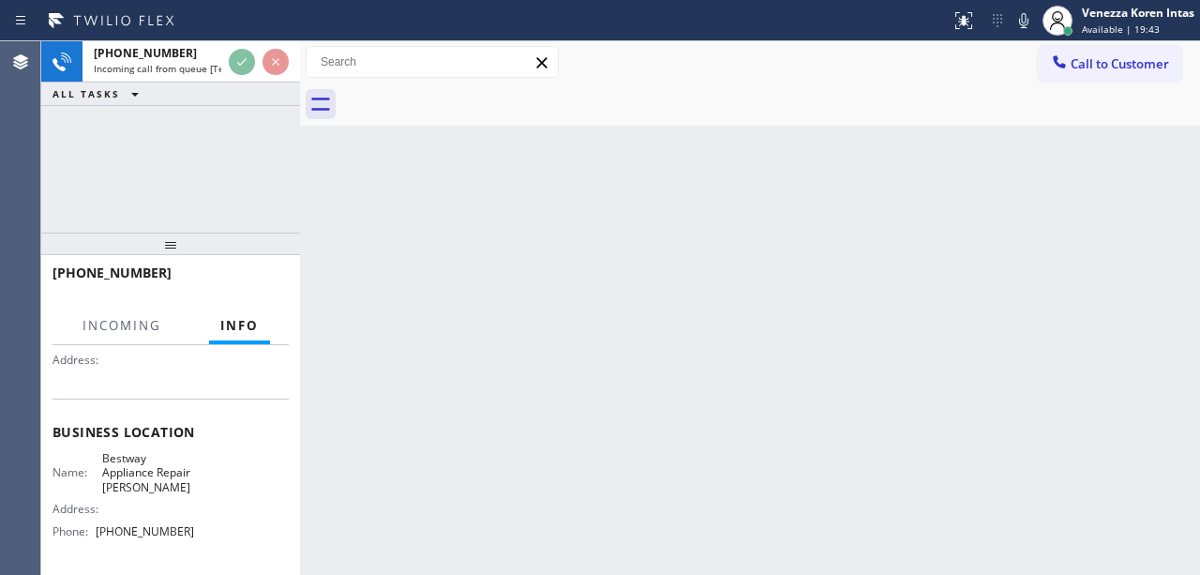
scroll to position [187, 0]
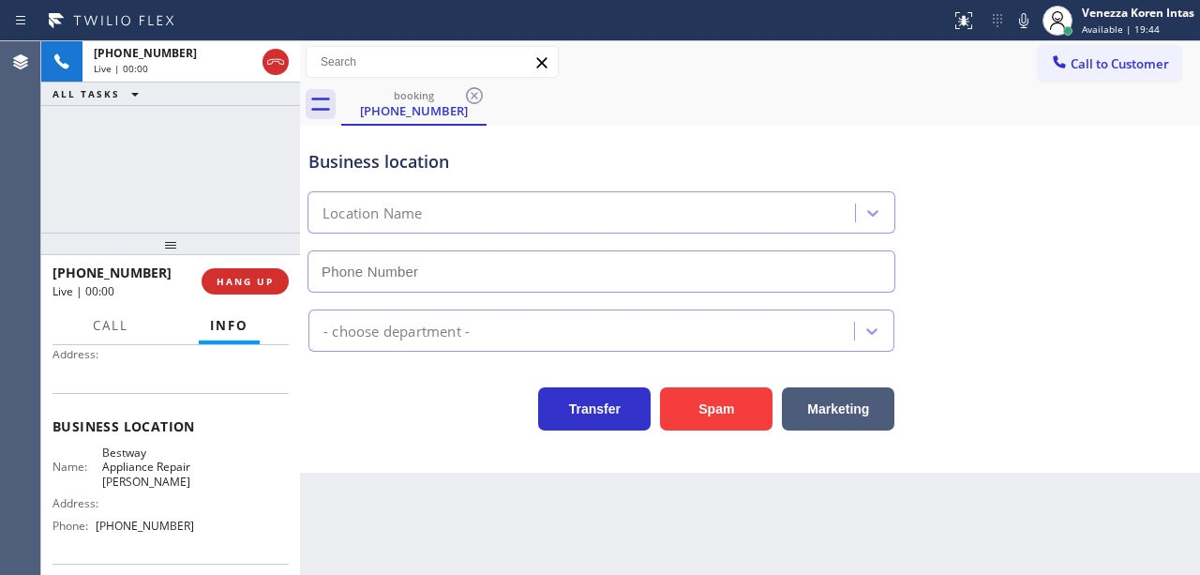
type input "[PHONE_NUMBER]"
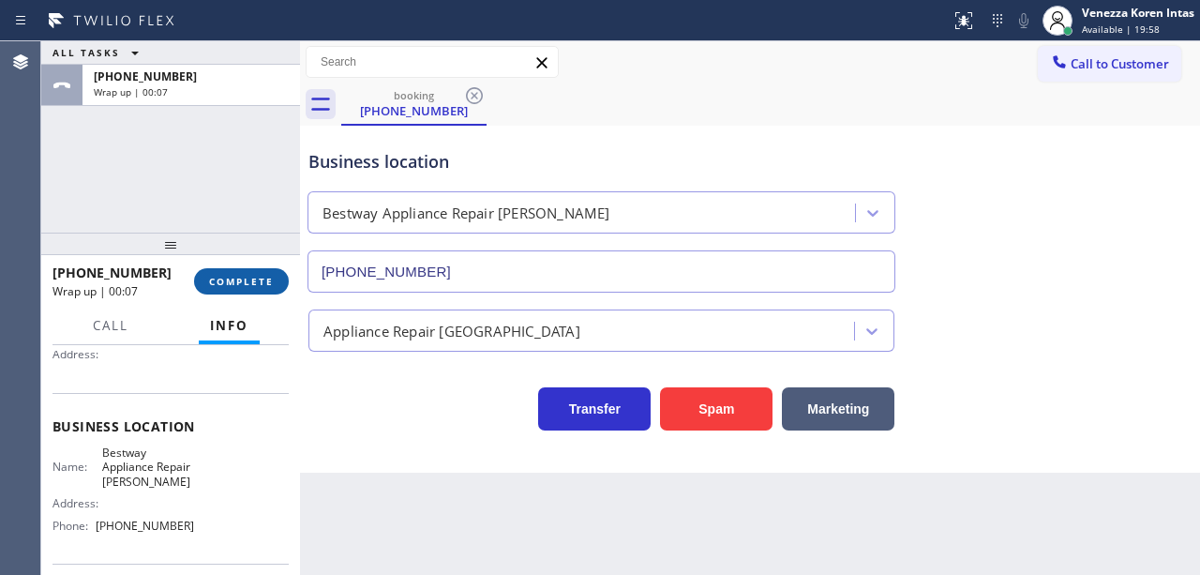
click at [260, 291] on button "COMPLETE" at bounding box center [241, 281] width 95 height 26
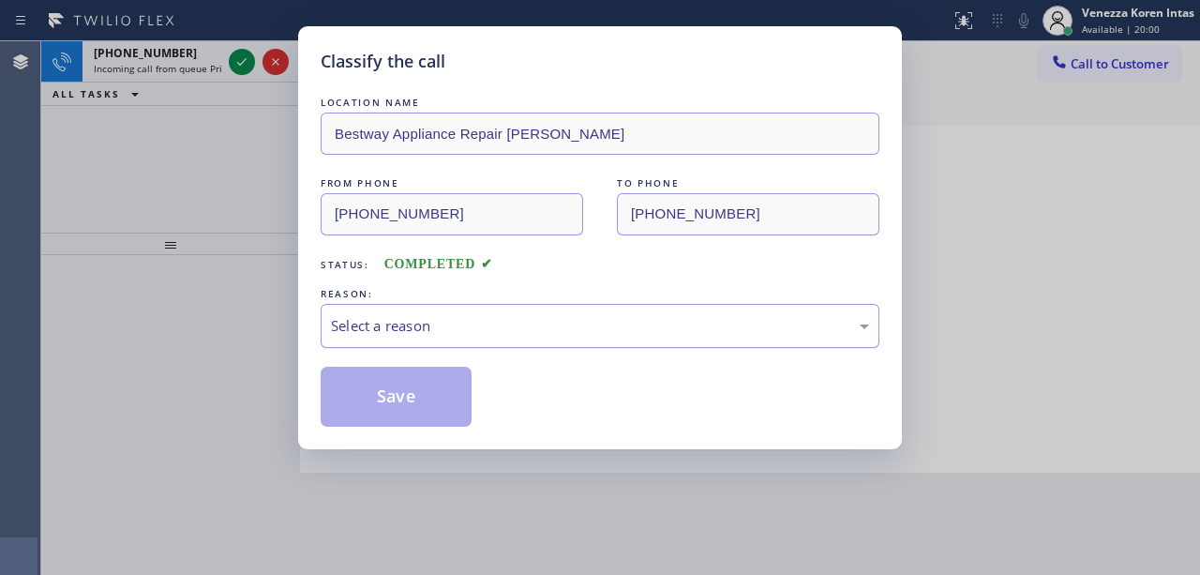
drag, startPoint x: 485, startPoint y: 333, endPoint x: 483, endPoint y: 344, distance: 11.6
click at [485, 335] on div "Select a reason" at bounding box center [600, 326] width 538 height 22
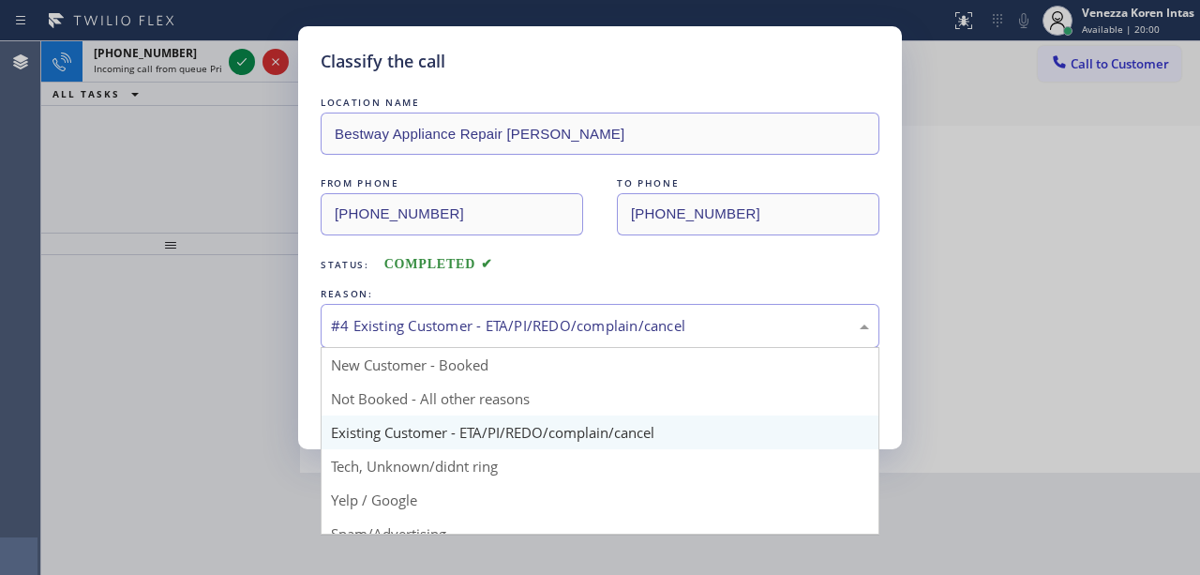
click at [476, 322] on div "#4 Existing Customer - ETA/PI/REDO/complain/cancel" at bounding box center [600, 326] width 538 height 22
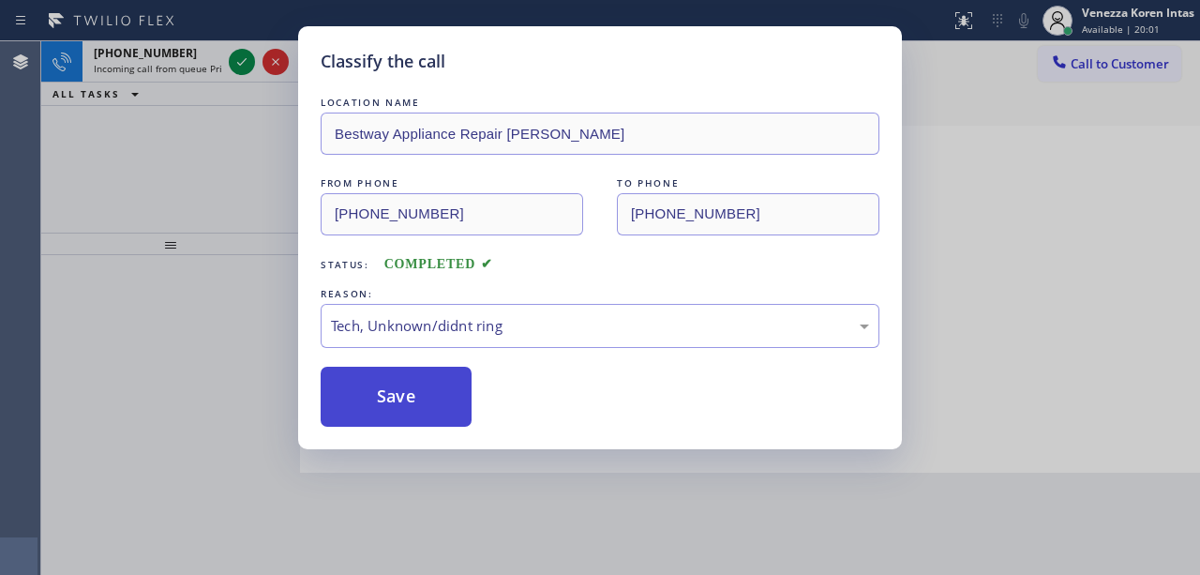
drag, startPoint x: 452, startPoint y: 482, endPoint x: 426, endPoint y: 397, distance: 88.1
click at [426, 396] on button "Save" at bounding box center [396, 396] width 151 height 60
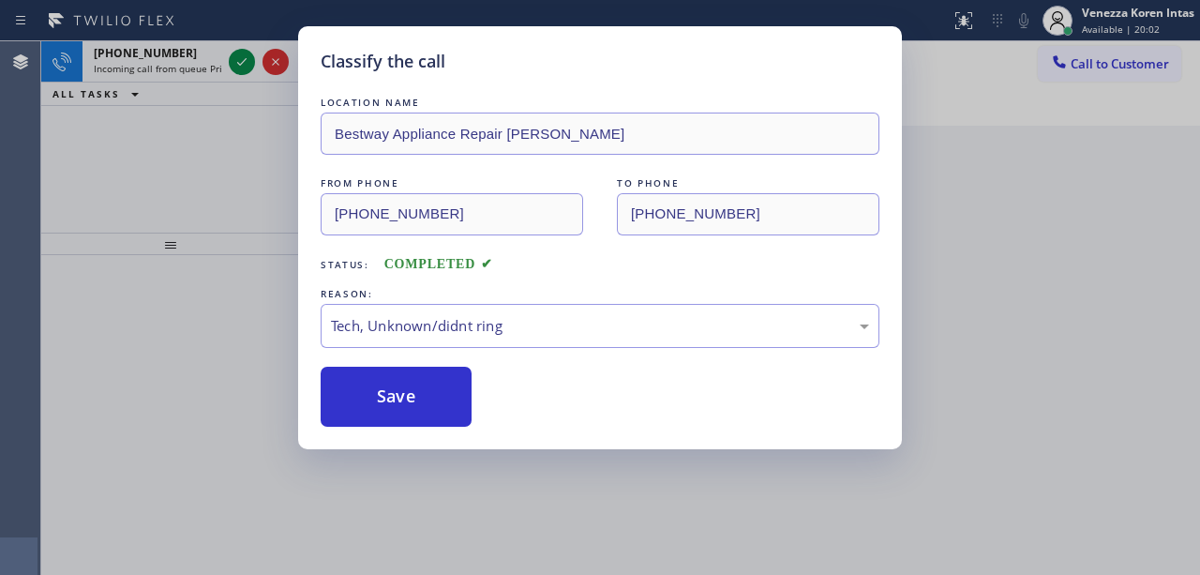
drag, startPoint x: 256, startPoint y: 67, endPoint x: 244, endPoint y: 66, distance: 12.3
click at [254, 67] on div "Classify the call LOCATION NAME Bestway Appliance Repair [PERSON_NAME] FROM PHO…" at bounding box center [600, 287] width 1200 height 575
click at [244, 66] on div "Classify the call LOCATION NAME Bestway Appliance Repair [PERSON_NAME] FROM PHO…" at bounding box center [600, 287] width 1200 height 575
click at [244, 65] on div "Classify the call LOCATION NAME Bestway Appliance Repair [PERSON_NAME] FROM PHO…" at bounding box center [600, 287] width 1200 height 575
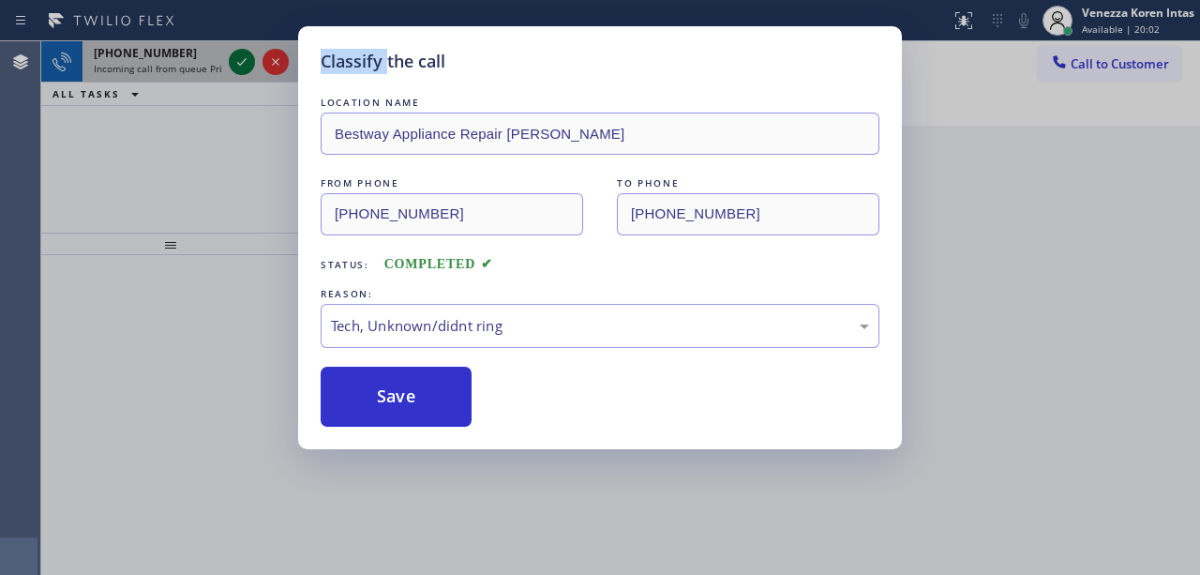
click at [244, 64] on icon at bounding box center [242, 62] width 22 height 22
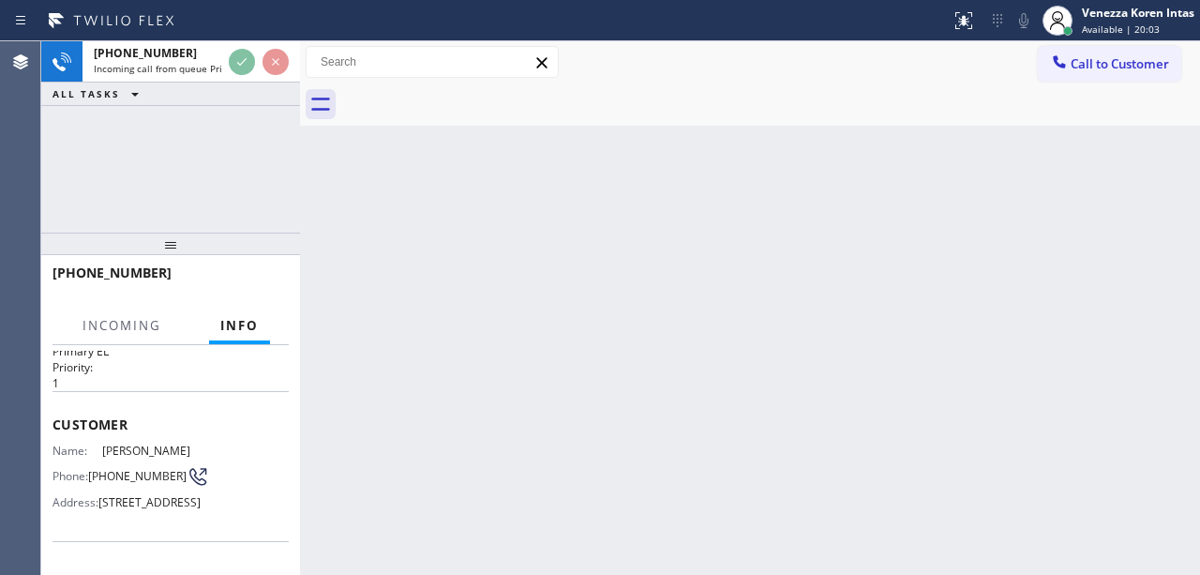
scroll to position [125, 0]
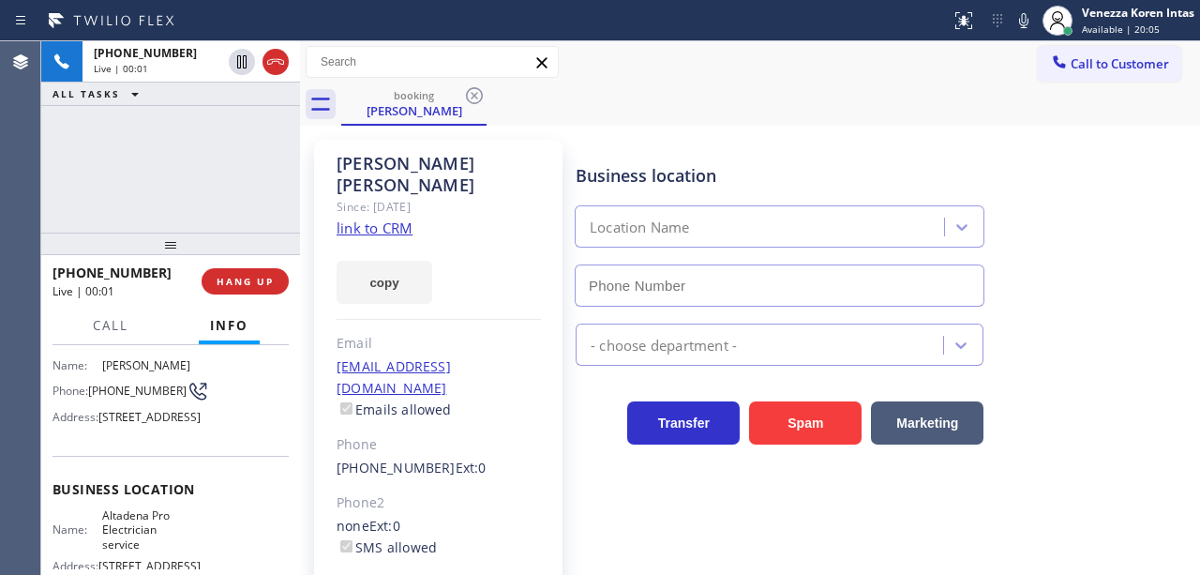
type input "[PHONE_NUMBER]"
click at [394, 218] on link "link to CRM" at bounding box center [374, 227] width 76 height 19
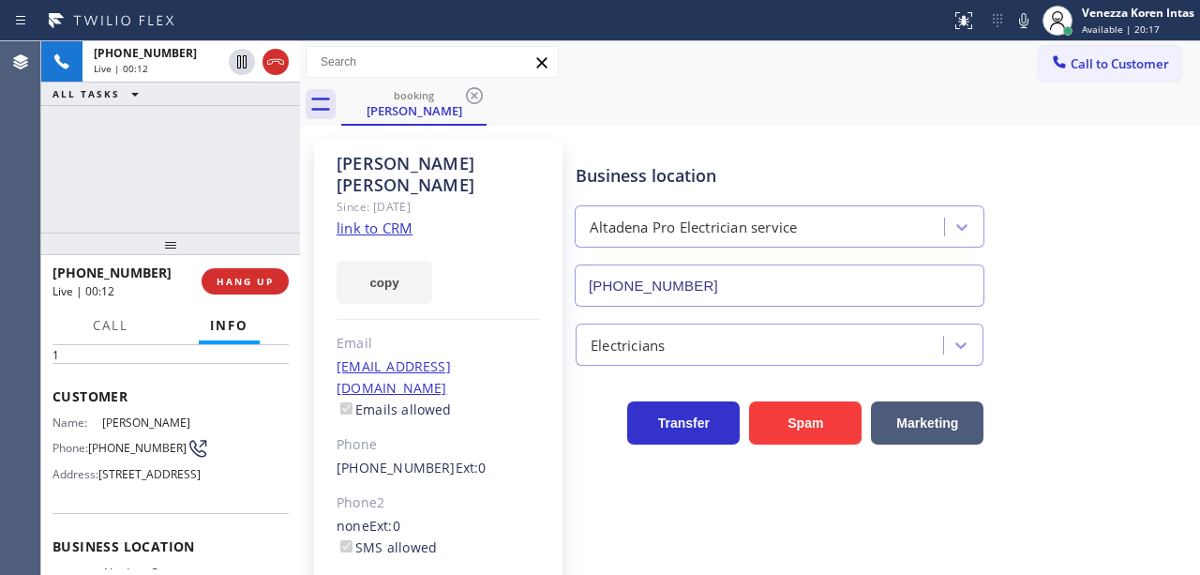
scroll to position [62, 0]
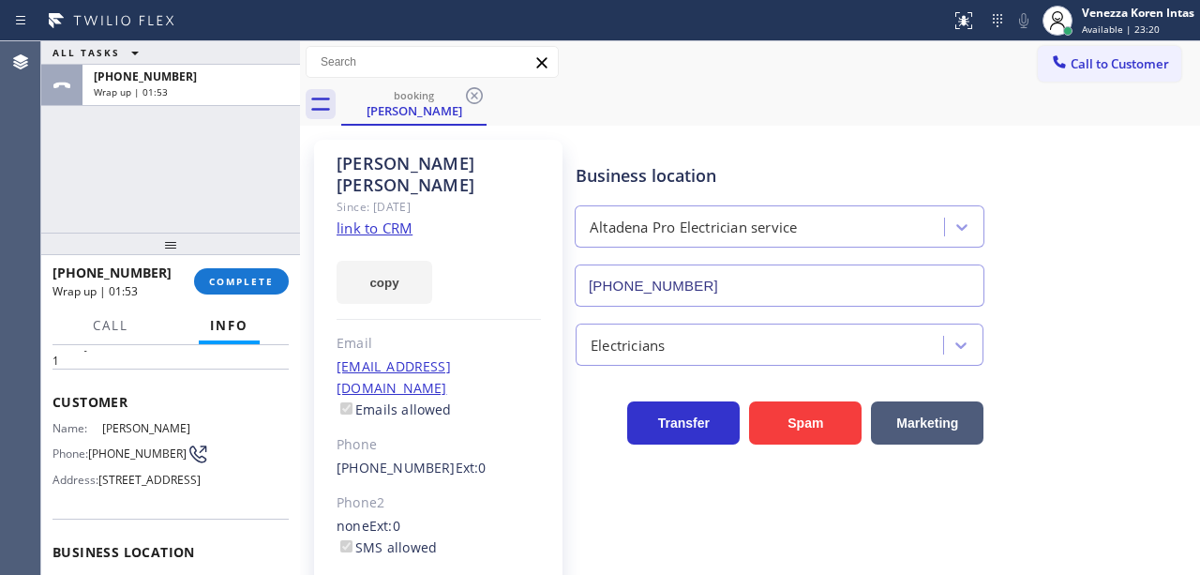
click at [268, 263] on div "[PHONE_NUMBER] Wrap up | 01:53 COMPLETE" at bounding box center [170, 281] width 236 height 49
click at [281, 274] on button "COMPLETE" at bounding box center [241, 281] width 95 height 26
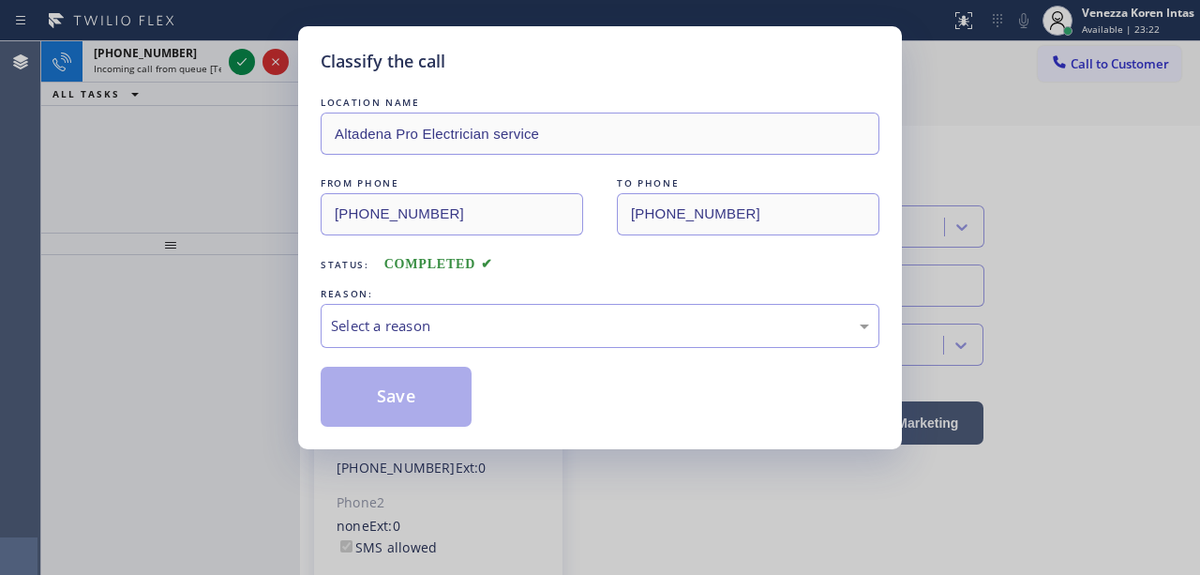
click at [484, 322] on div "Select a reason" at bounding box center [600, 326] width 538 height 22
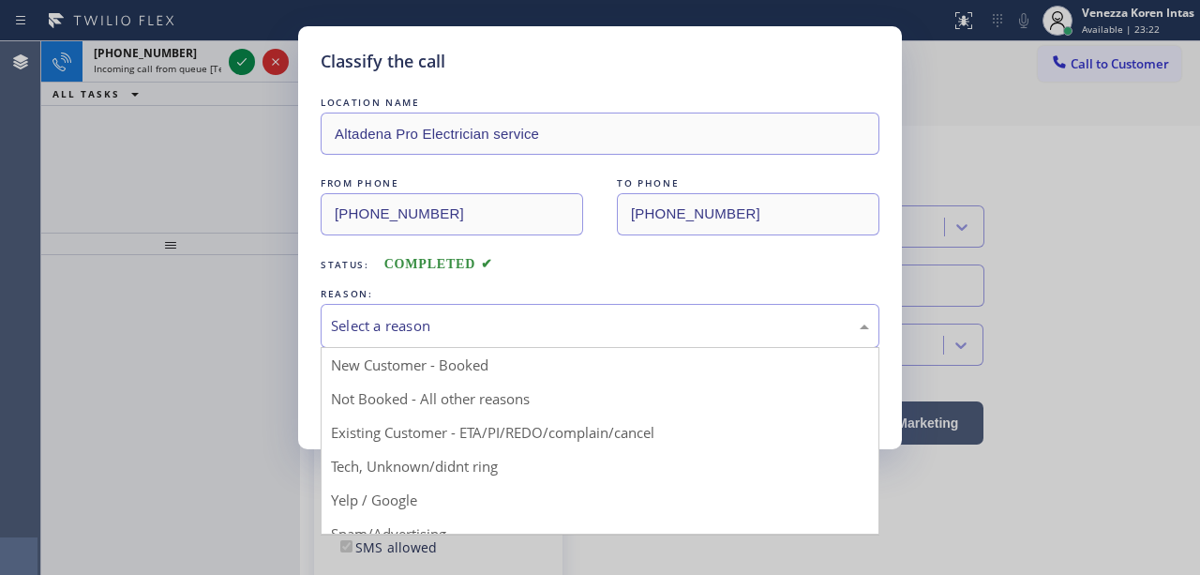
drag, startPoint x: 514, startPoint y: 434, endPoint x: 504, endPoint y: 430, distance: 10.1
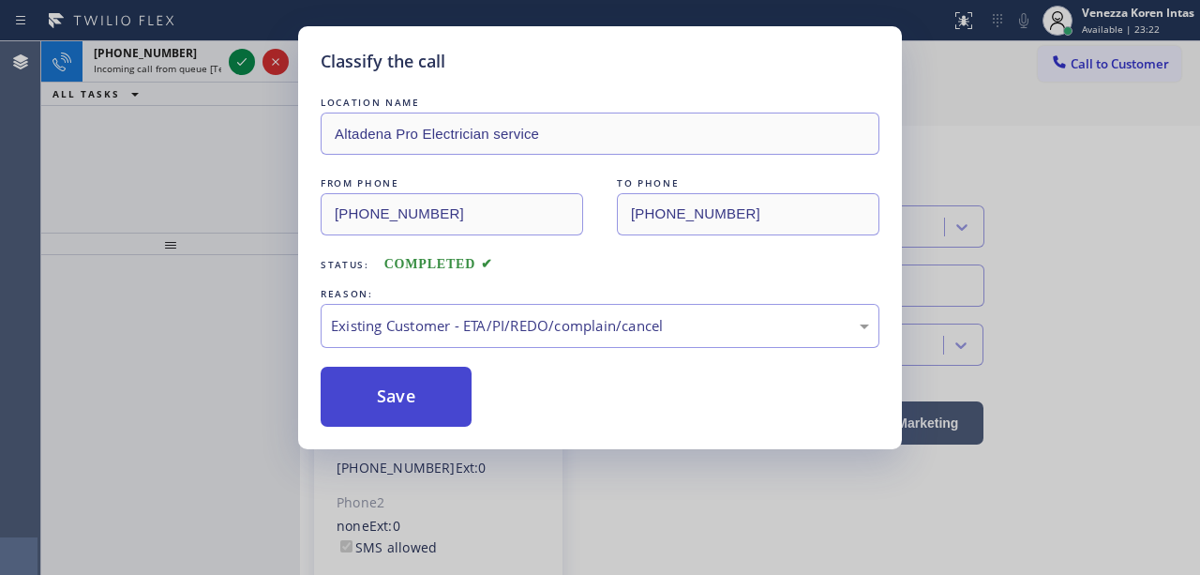
drag, startPoint x: 433, startPoint y: 390, endPoint x: 404, endPoint y: 374, distance: 33.1
click at [433, 391] on button "Save" at bounding box center [396, 396] width 151 height 60
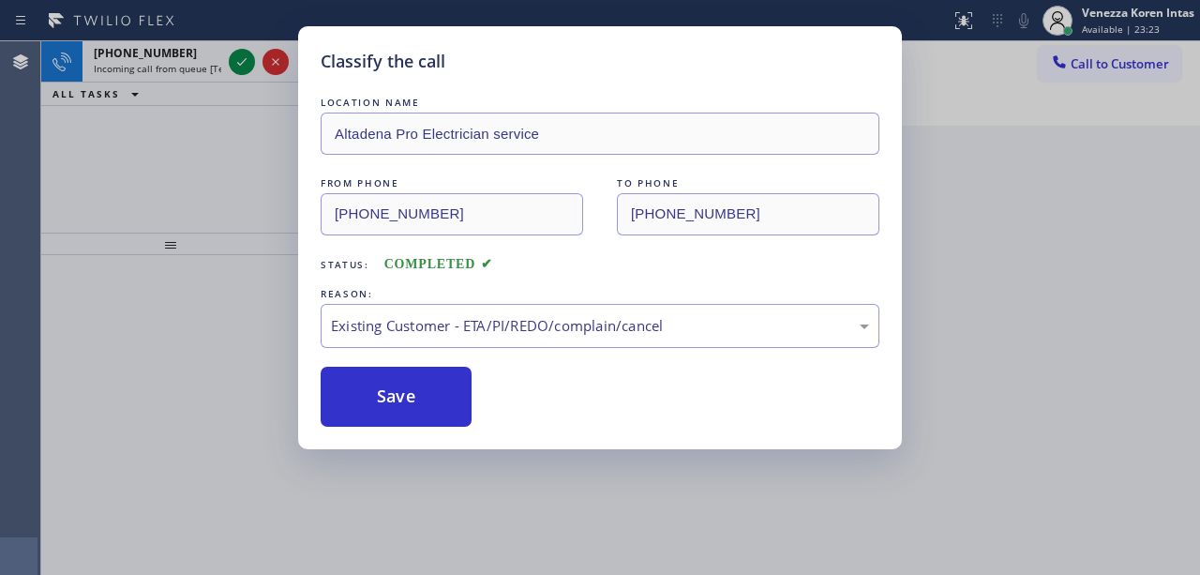
click at [242, 68] on div "Classify the call LOCATION NAME Altadena Pro Electrician service FROM PHONE [PH…" at bounding box center [600, 287] width 1200 height 575
click at [242, 67] on div "Classify the call LOCATION NAME Same Day Subzero Repair Yarrow Point FROM PHONE…" at bounding box center [620, 307] width 1158 height 533
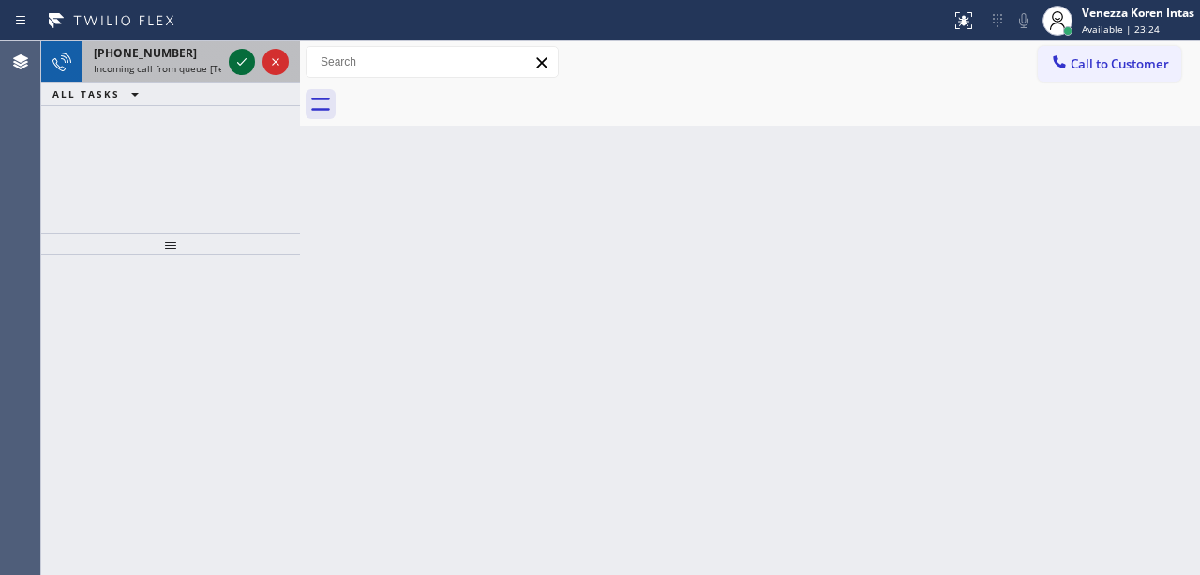
click at [241, 66] on icon at bounding box center [242, 62] width 22 height 22
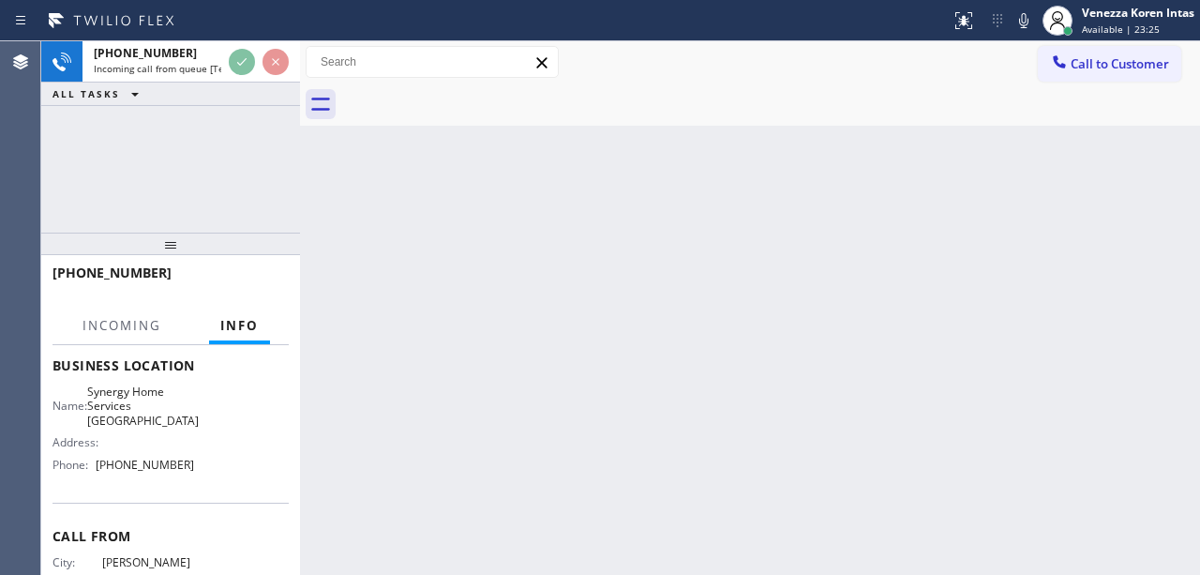
scroll to position [249, 0]
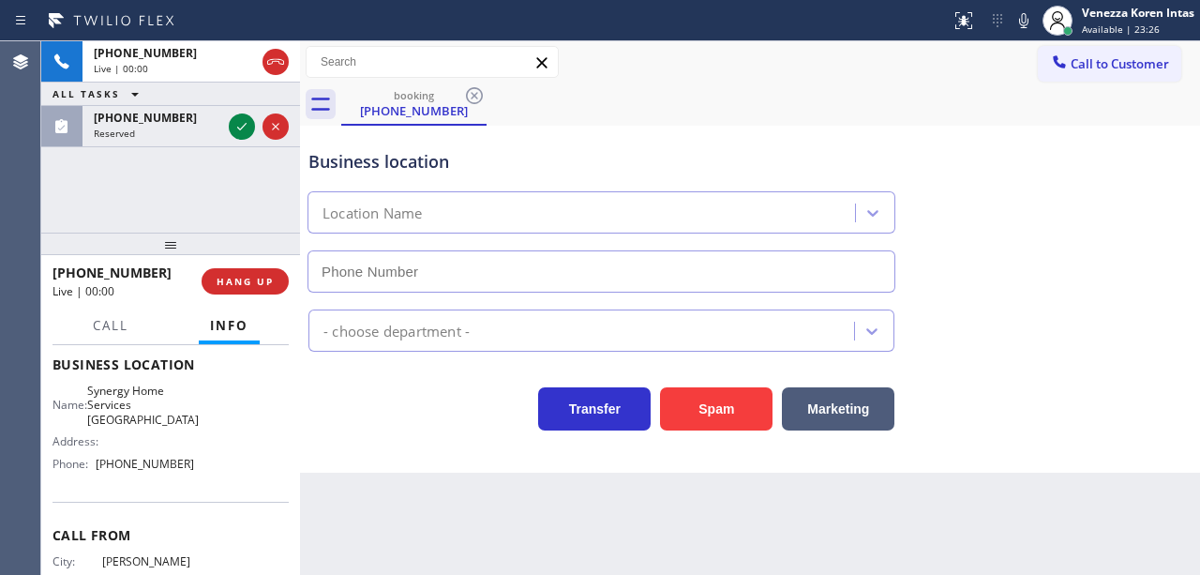
type input "[PHONE_NUMBER]"
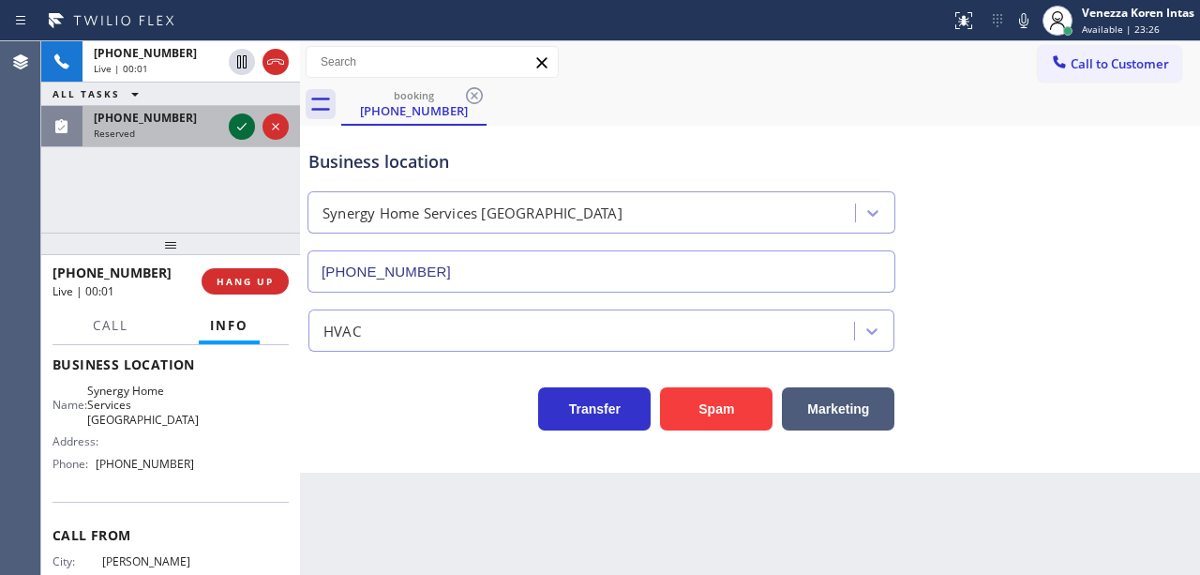
click at [248, 127] on icon at bounding box center [242, 126] width 22 height 22
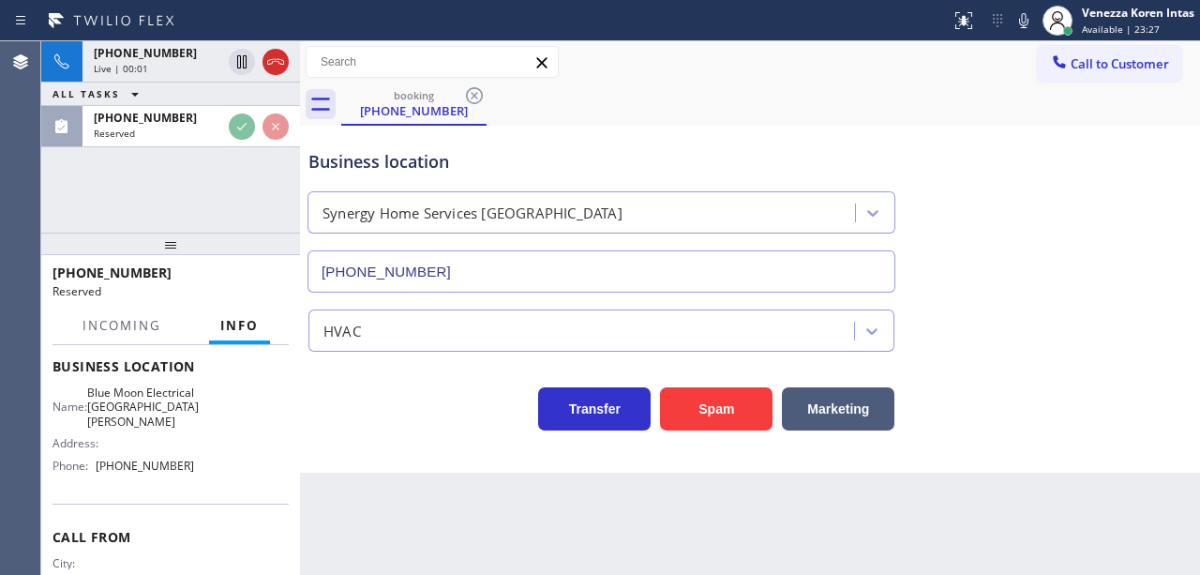
scroll to position [264, 0]
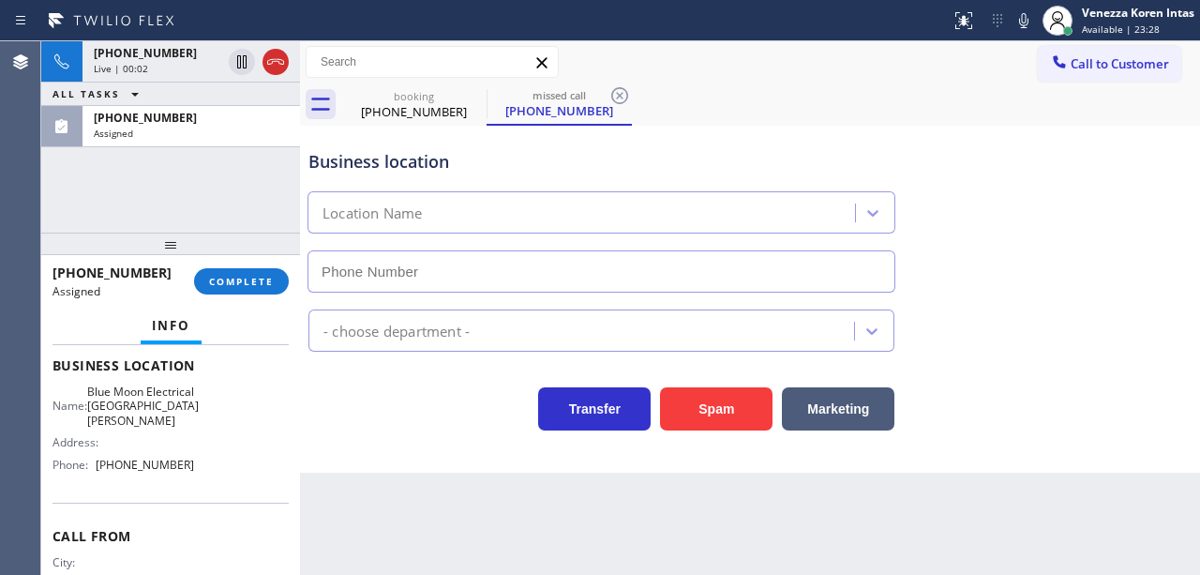
type input "[PHONE_NUMBER]"
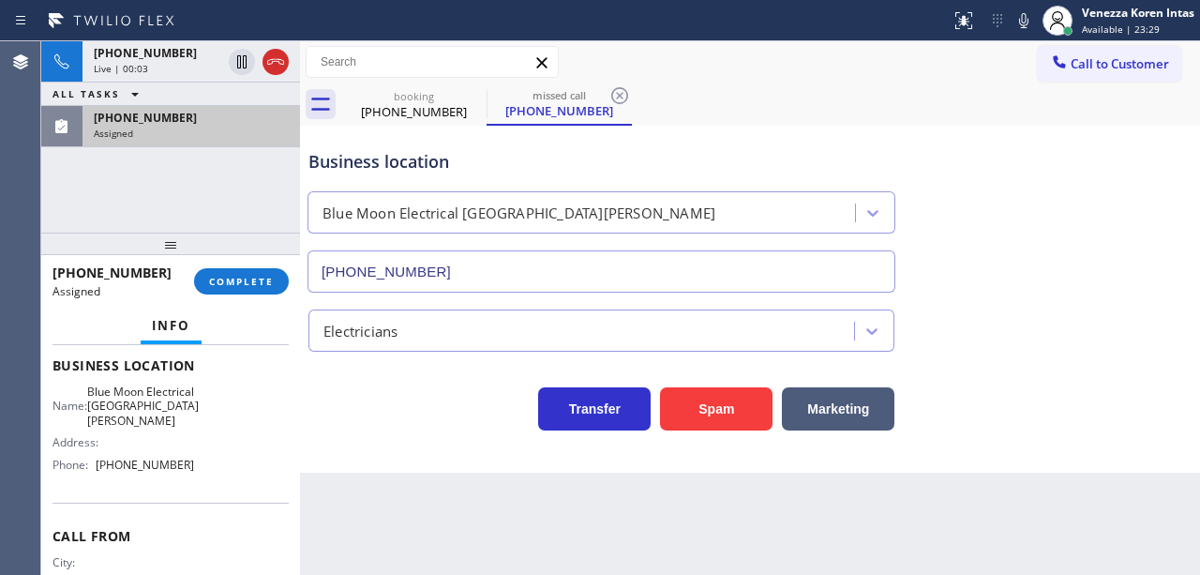
click at [217, 115] on div "[PHONE_NUMBER]" at bounding box center [191, 118] width 195 height 16
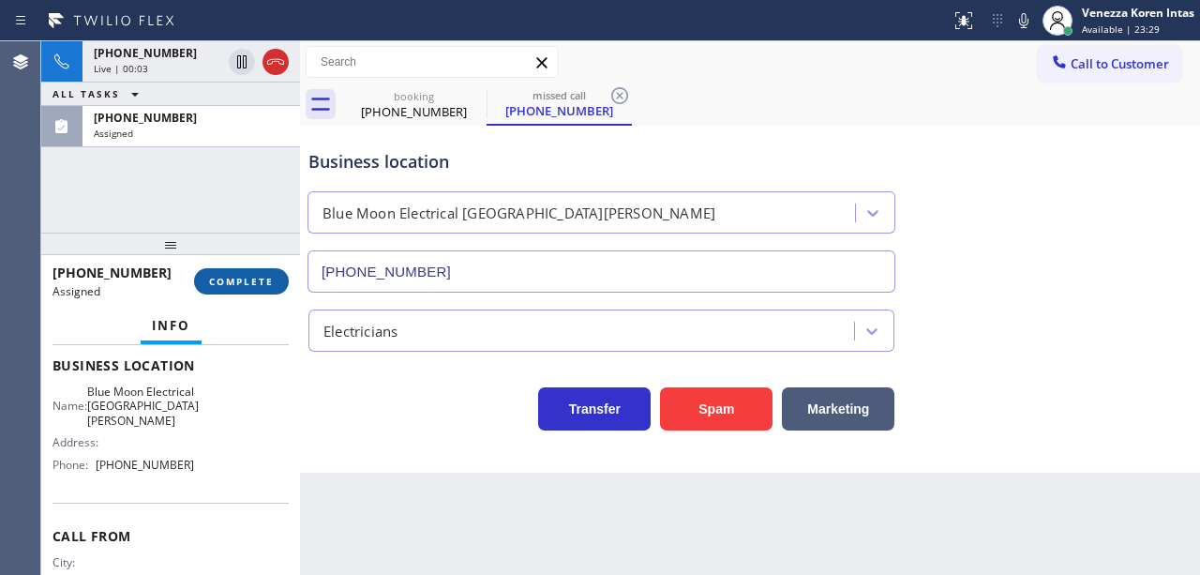
click at [256, 276] on span "COMPLETE" at bounding box center [241, 281] width 65 height 13
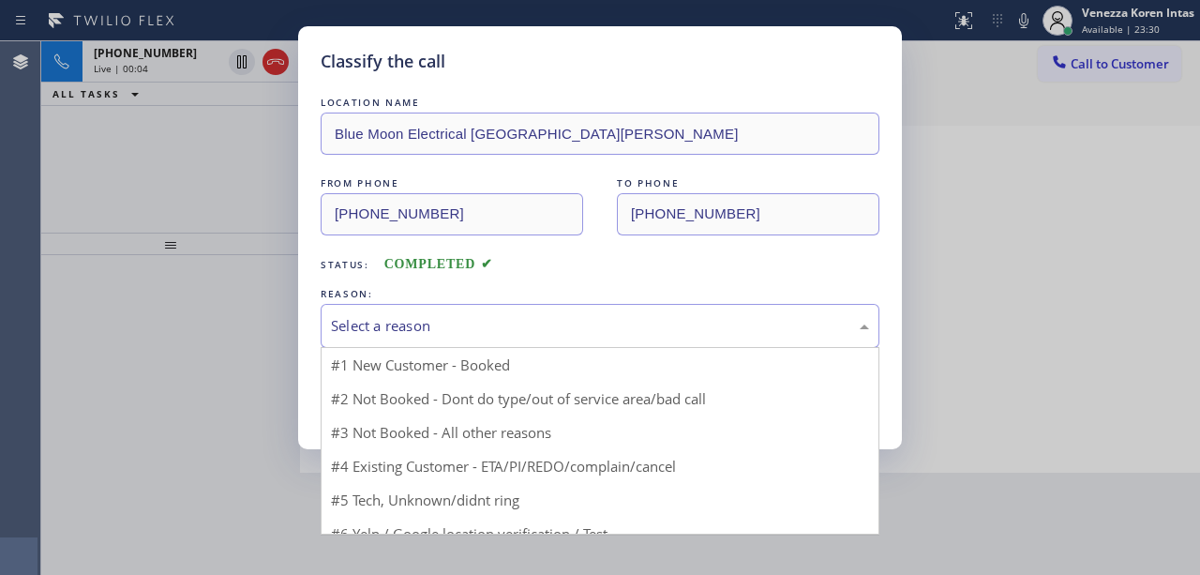
drag, startPoint x: 470, startPoint y: 328, endPoint x: 460, endPoint y: 451, distance: 123.2
click at [470, 329] on div "Select a reason" at bounding box center [600, 326] width 538 height 22
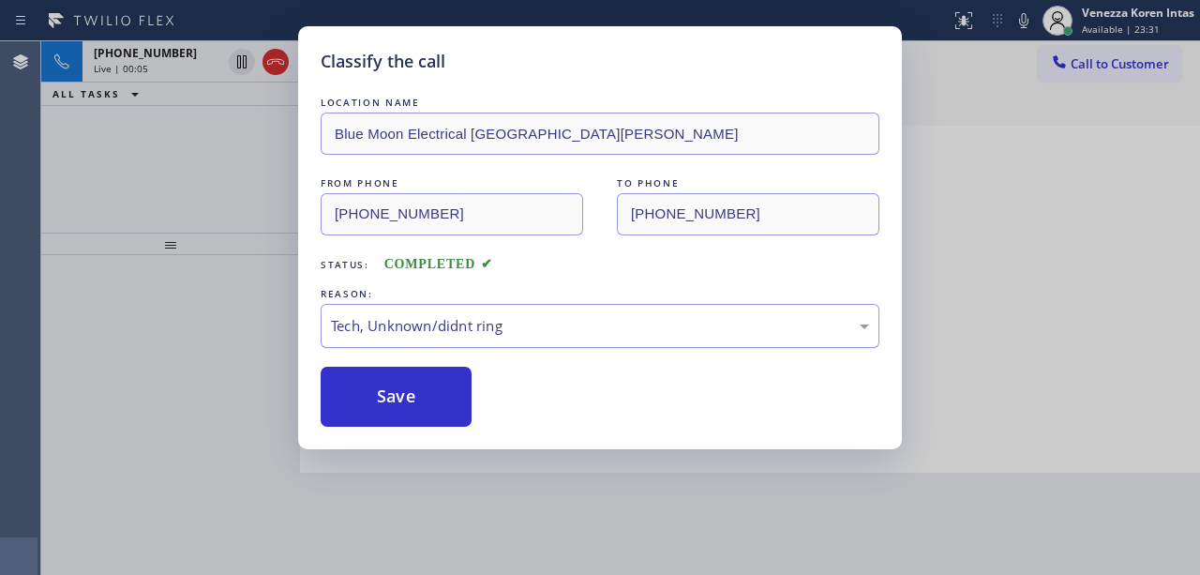
drag, startPoint x: 437, startPoint y: 415, endPoint x: 390, endPoint y: 326, distance: 100.6
click at [436, 414] on button "Save" at bounding box center [396, 396] width 151 height 60
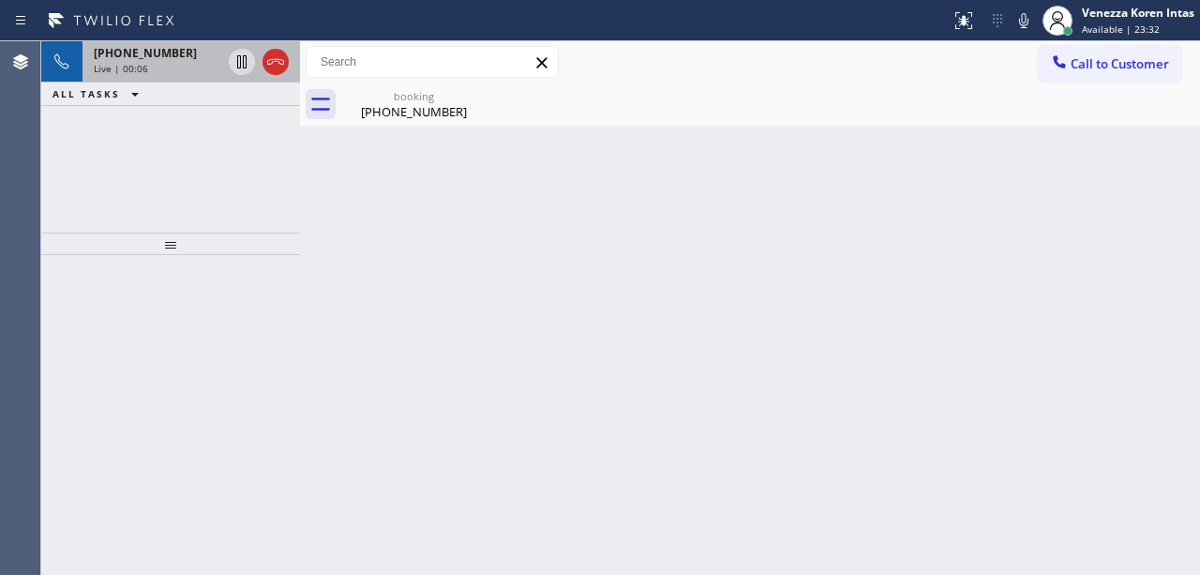
click at [165, 56] on span "[PHONE_NUMBER]" at bounding box center [145, 53] width 103 height 16
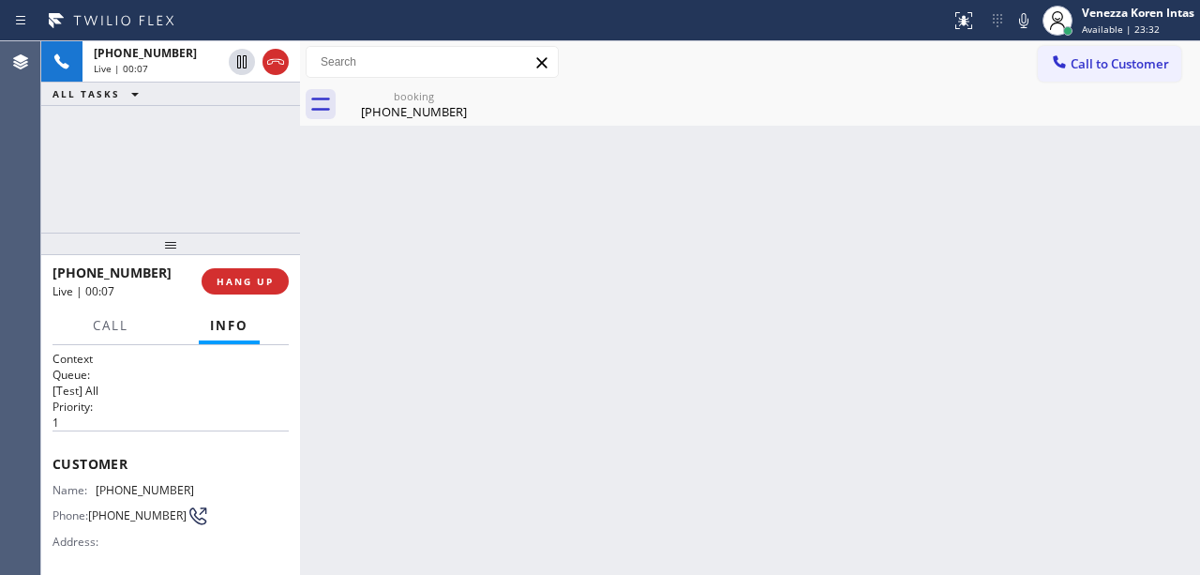
drag, startPoint x: 403, startPoint y: 94, endPoint x: 414, endPoint y: 146, distance: 53.7
click at [403, 95] on div "booking" at bounding box center [414, 96] width 142 height 14
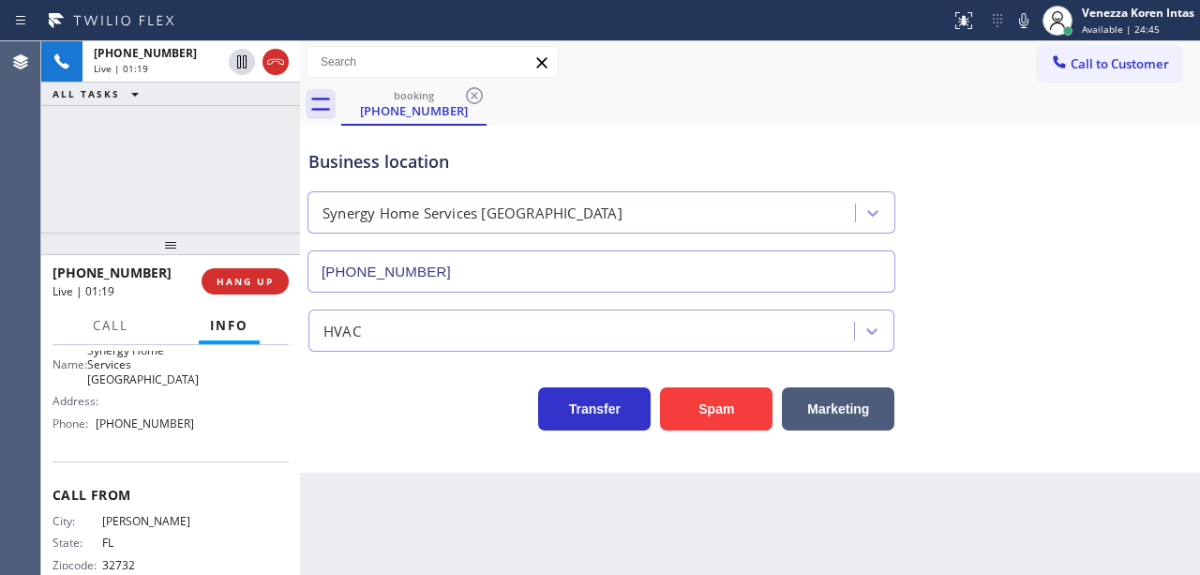
scroll to position [184, 0]
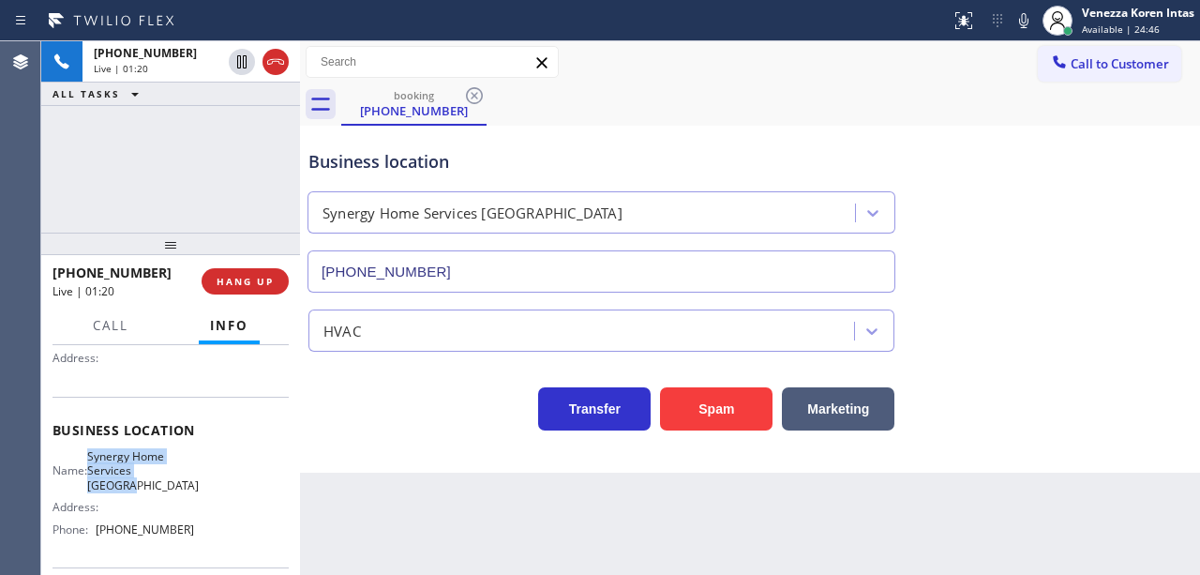
drag, startPoint x: 101, startPoint y: 451, endPoint x: 186, endPoint y: 474, distance: 87.5
click at [186, 474] on div "Name: Synergy Home Services [GEOGRAPHIC_DATA]" at bounding box center [123, 470] width 142 height 43
copy span "Synergy Home Services [GEOGRAPHIC_DATA]"
drag, startPoint x: 1021, startPoint y: 22, endPoint x: 984, endPoint y: 70, distance: 60.2
click at [1021, 26] on icon at bounding box center [1023, 20] width 22 height 22
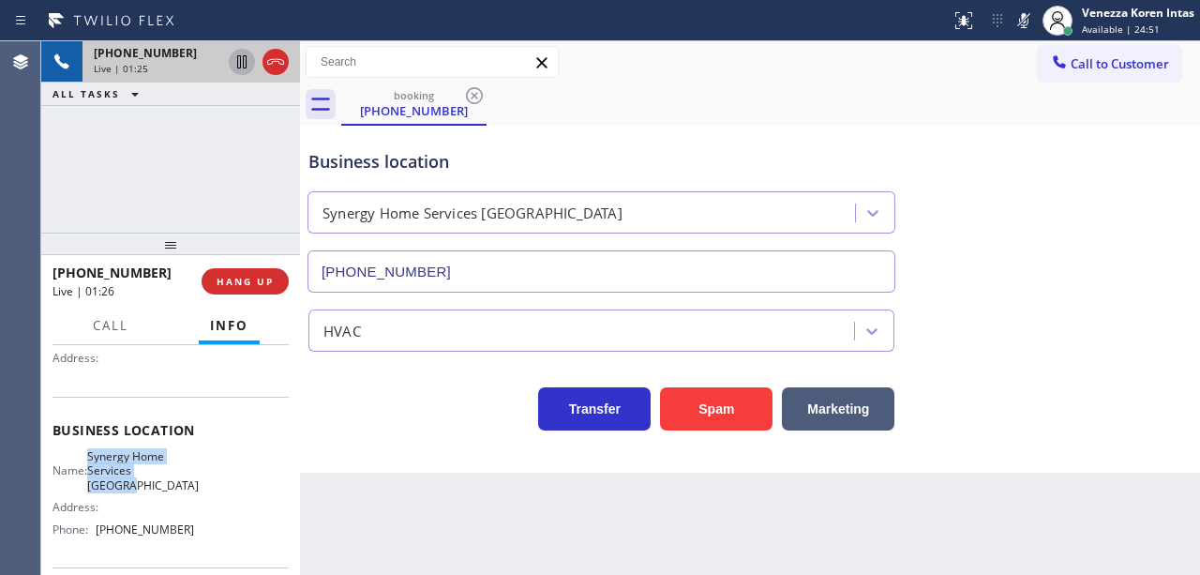
click at [245, 58] on icon at bounding box center [242, 62] width 22 height 22
drag, startPoint x: 1021, startPoint y: 28, endPoint x: 962, endPoint y: 59, distance: 66.7
click at [1021, 29] on icon at bounding box center [1023, 20] width 22 height 22
click at [243, 67] on icon at bounding box center [241, 61] width 13 height 13
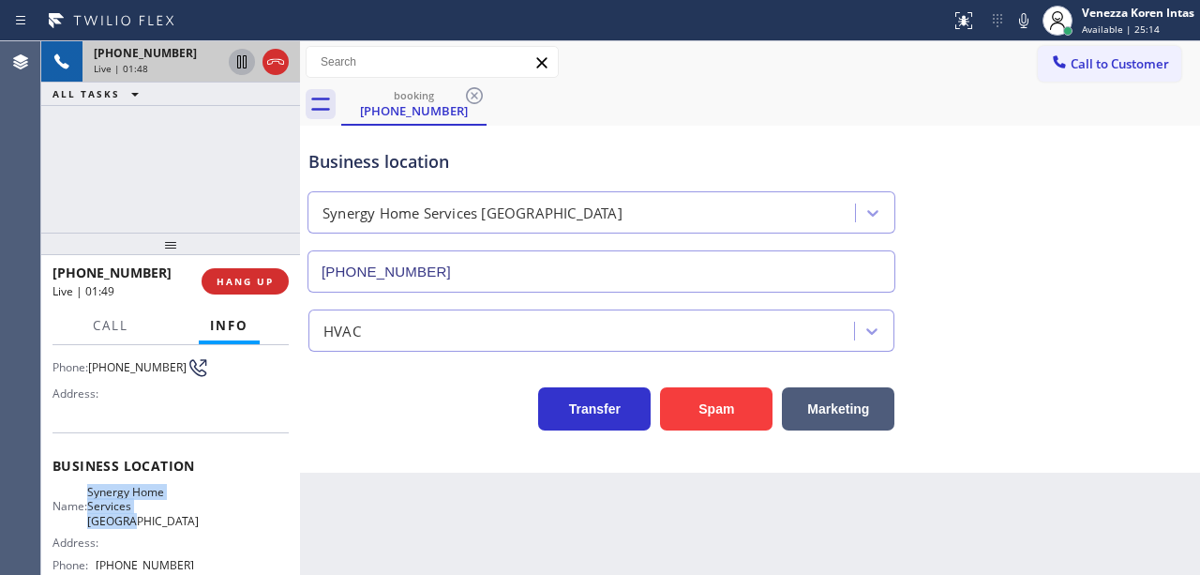
scroll to position [0, 0]
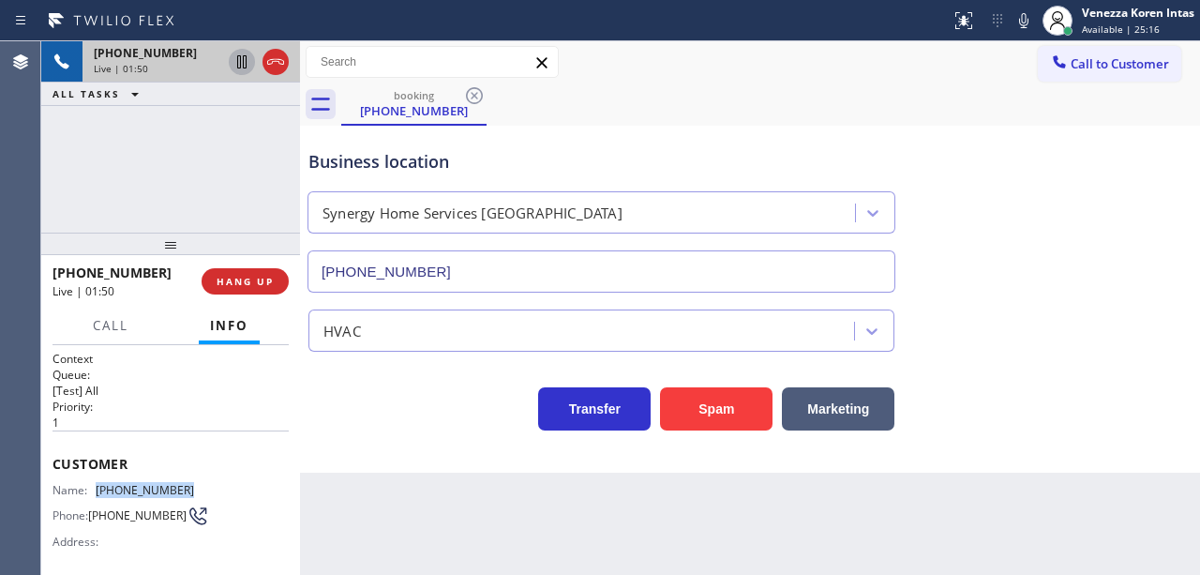
drag, startPoint x: 146, startPoint y: 479, endPoint x: 97, endPoint y: 476, distance: 48.8
click at [97, 476] on div "Customer Name: [PHONE_NUMBER] Phone: [PHONE_NUMBER] Address:" at bounding box center [170, 505] width 236 height 150
copy div "[PHONE_NUMBER]"
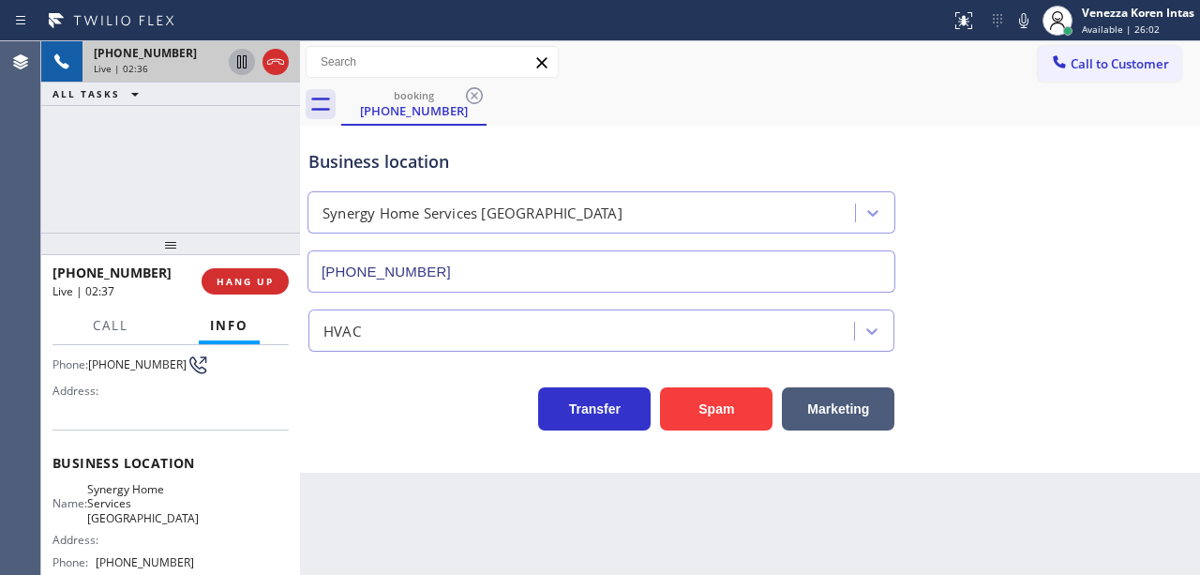
scroll to position [249, 0]
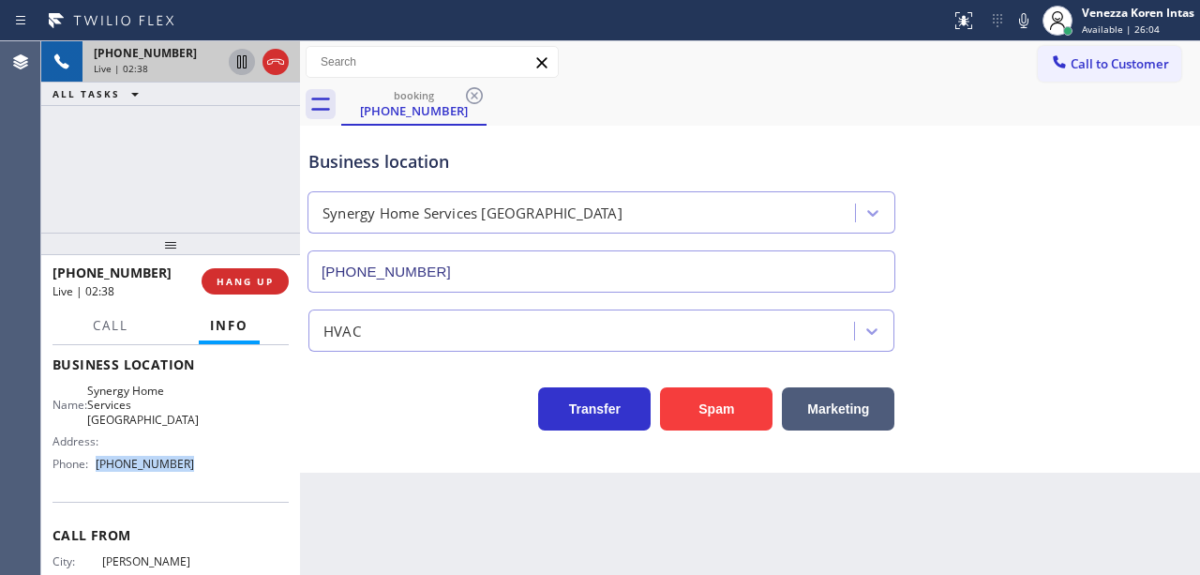
drag, startPoint x: 190, startPoint y: 445, endPoint x: 99, endPoint y: 445, distance: 90.9
click at [99, 445] on div "Name: Synergy Home Services Portola Address: Phone: [PHONE_NUMBER]" at bounding box center [170, 430] width 236 height 95
copy span "[PHONE_NUMBER]"
click at [633, 106] on div "booking [PHONE_NUMBER]" at bounding box center [770, 104] width 858 height 42
click at [757, 81] on div "Call to Customer Outbound call Location [US_STATE] Appliance Repair [GEOGRAPHIC…" at bounding box center [750, 62] width 900 height 42
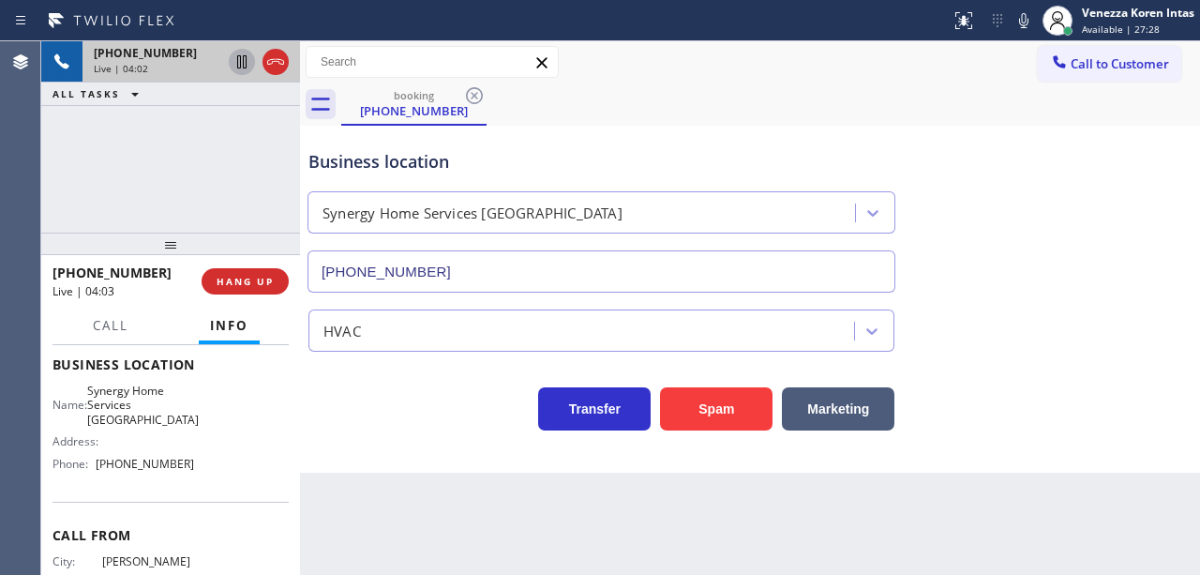
drag, startPoint x: 679, startPoint y: 129, endPoint x: 681, endPoint y: 150, distance: 20.7
click at [680, 129] on div "Business location Synergy Home Services [GEOGRAPHIC_DATA] [PHONE_NUMBER]" at bounding box center [750, 208] width 890 height 170
click at [107, 332] on span "Call" at bounding box center [111, 325] width 36 height 17
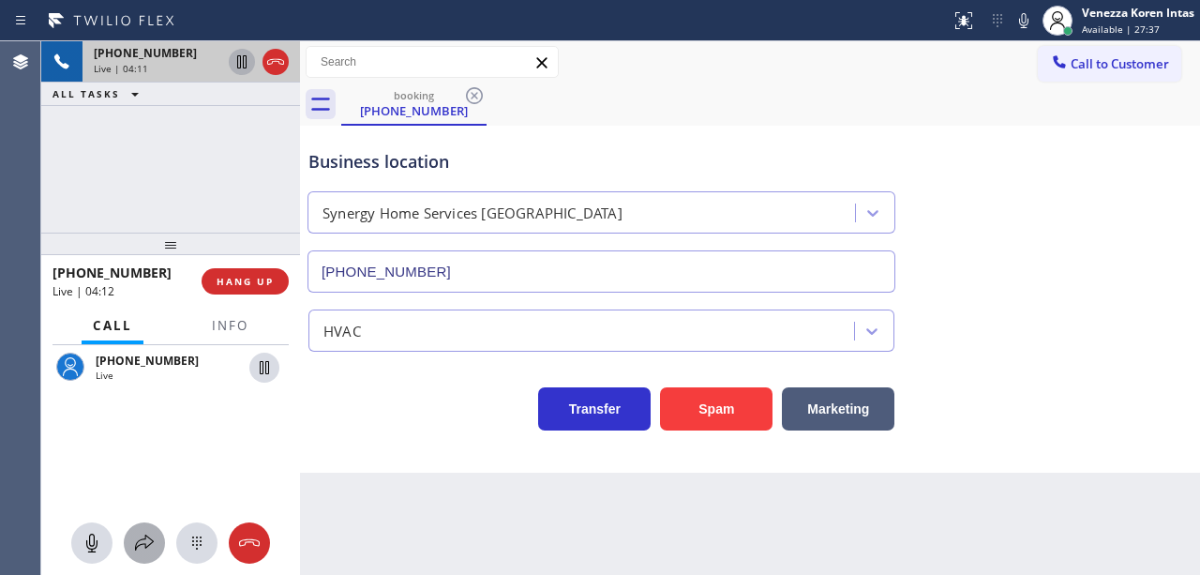
click at [131, 538] on div at bounding box center [144, 542] width 41 height 22
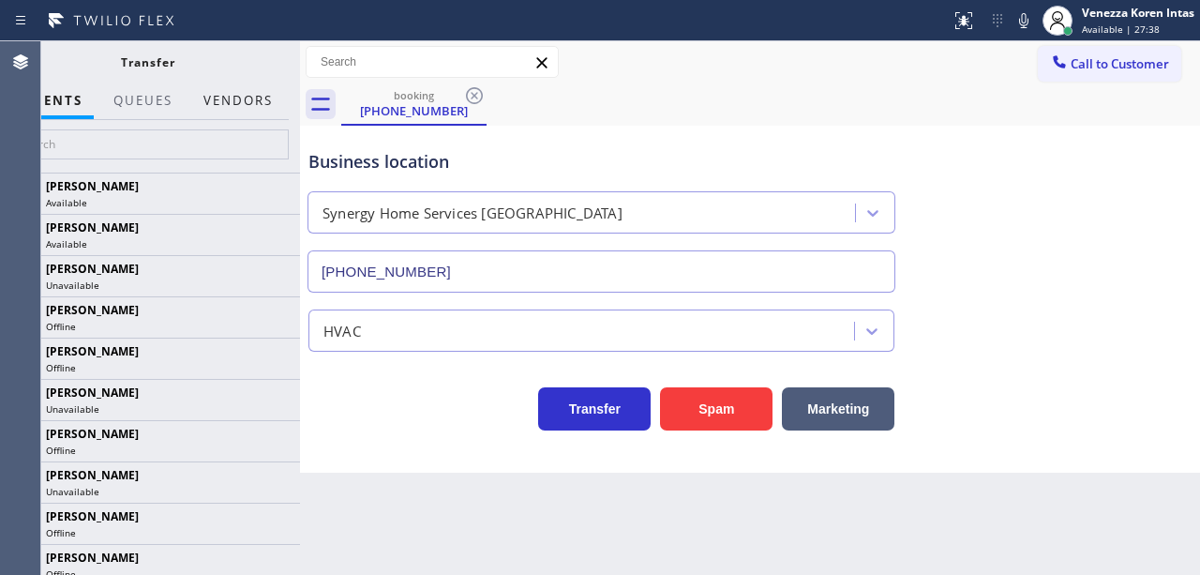
click at [242, 107] on button "Vendors" at bounding box center [238, 100] width 92 height 37
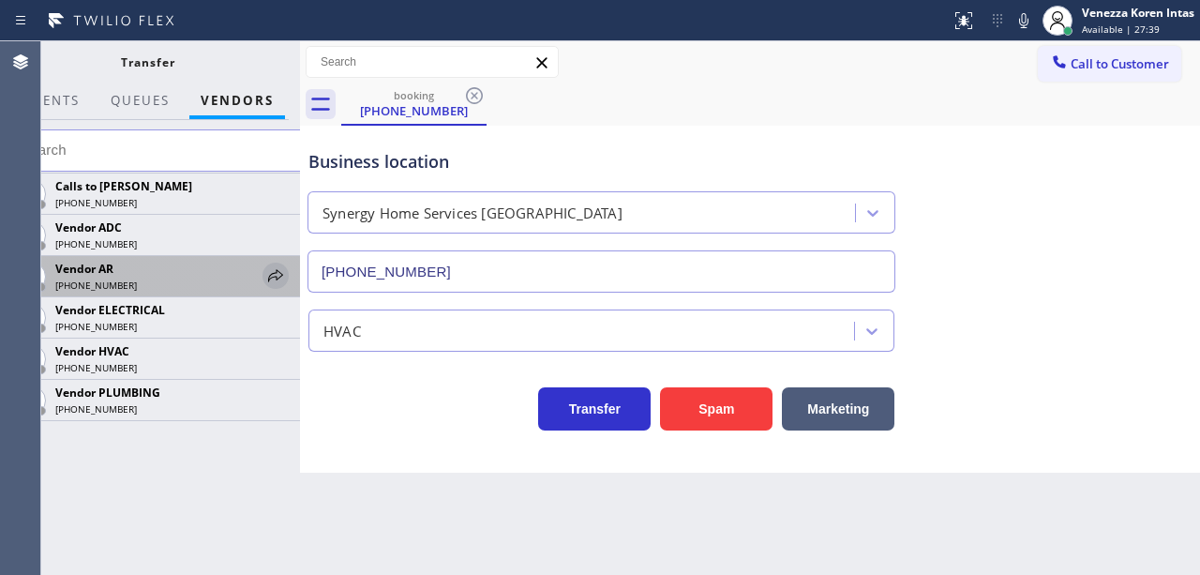
click at [282, 276] on icon at bounding box center [275, 275] width 22 height 22
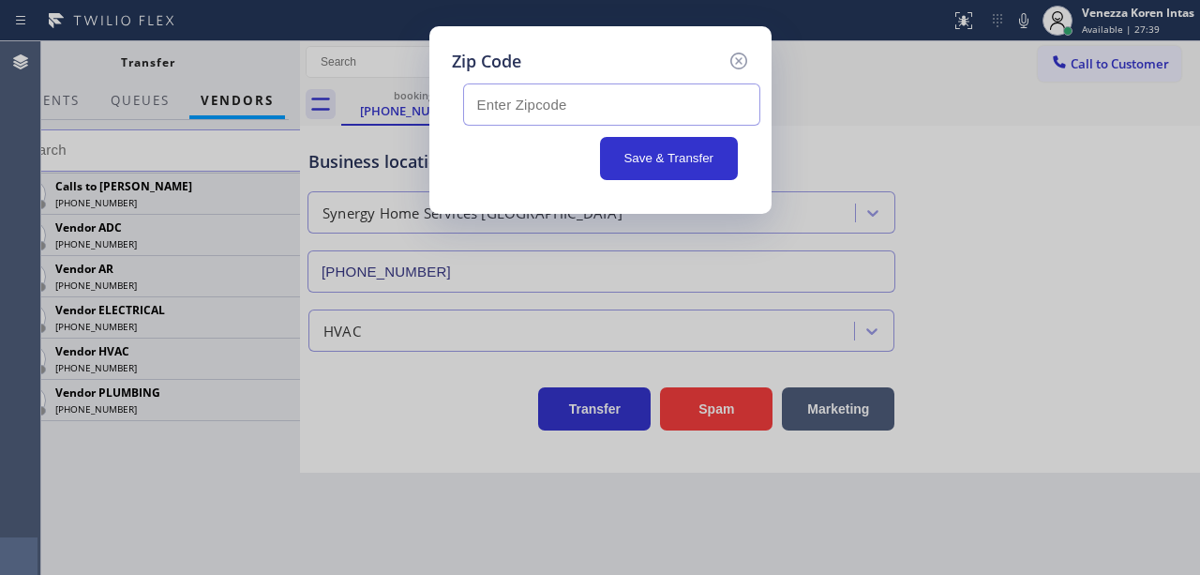
click at [504, 108] on input "text" at bounding box center [611, 104] width 297 height 42
click at [516, 90] on input "text" at bounding box center [611, 104] width 297 height 42
paste input "94110"
type input "94110"
click at [651, 167] on button "Save & Transfer" at bounding box center [669, 158] width 138 height 43
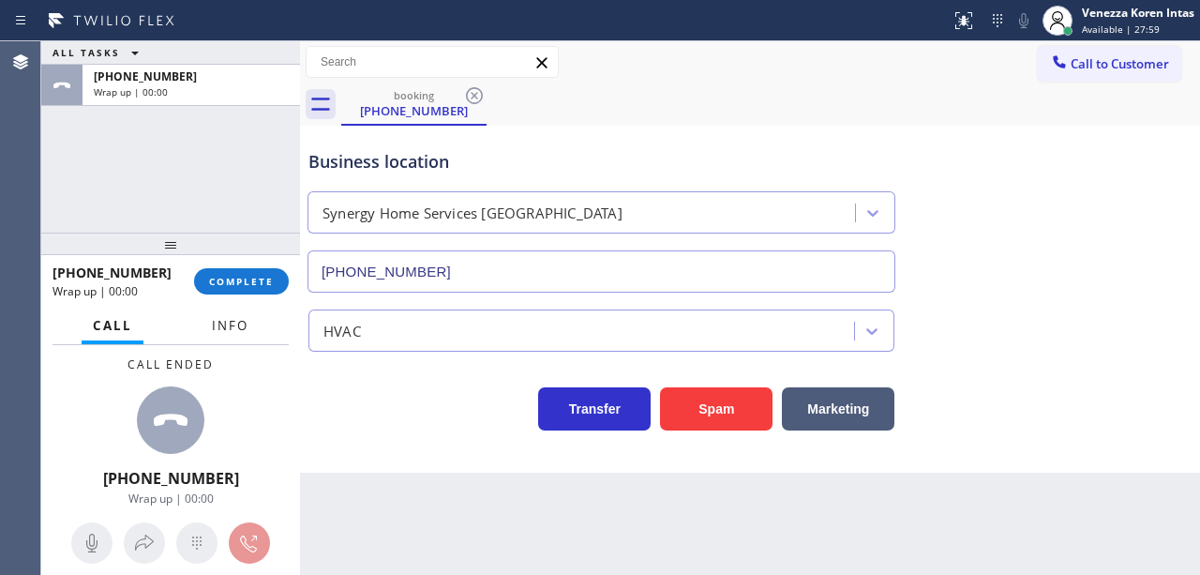
click at [212, 318] on span "Info" at bounding box center [230, 325] width 37 height 17
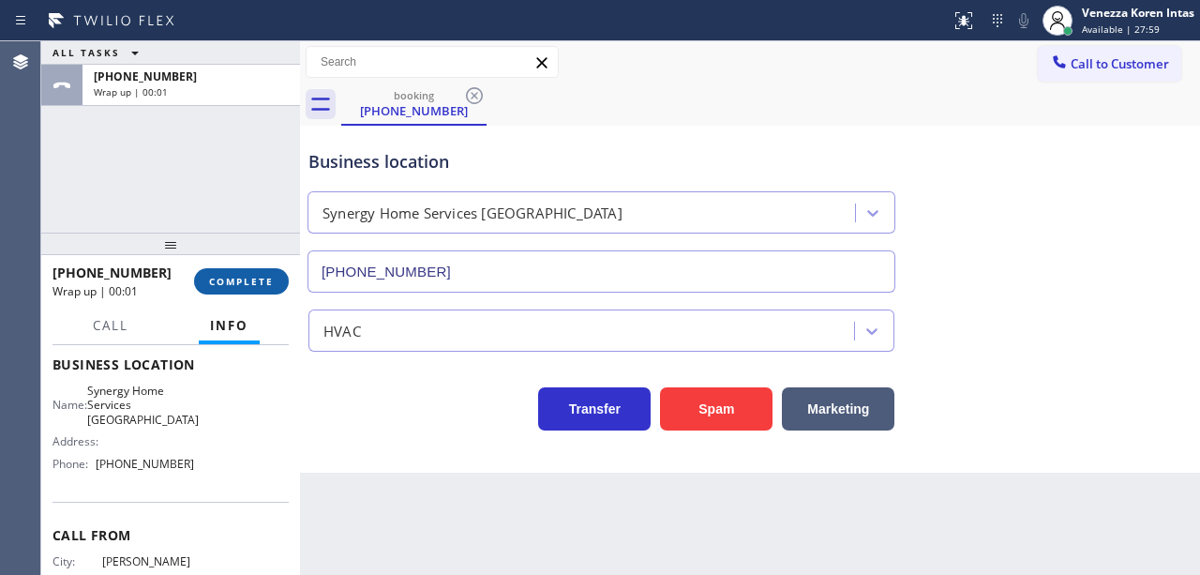
click at [246, 276] on span "COMPLETE" at bounding box center [241, 281] width 65 height 13
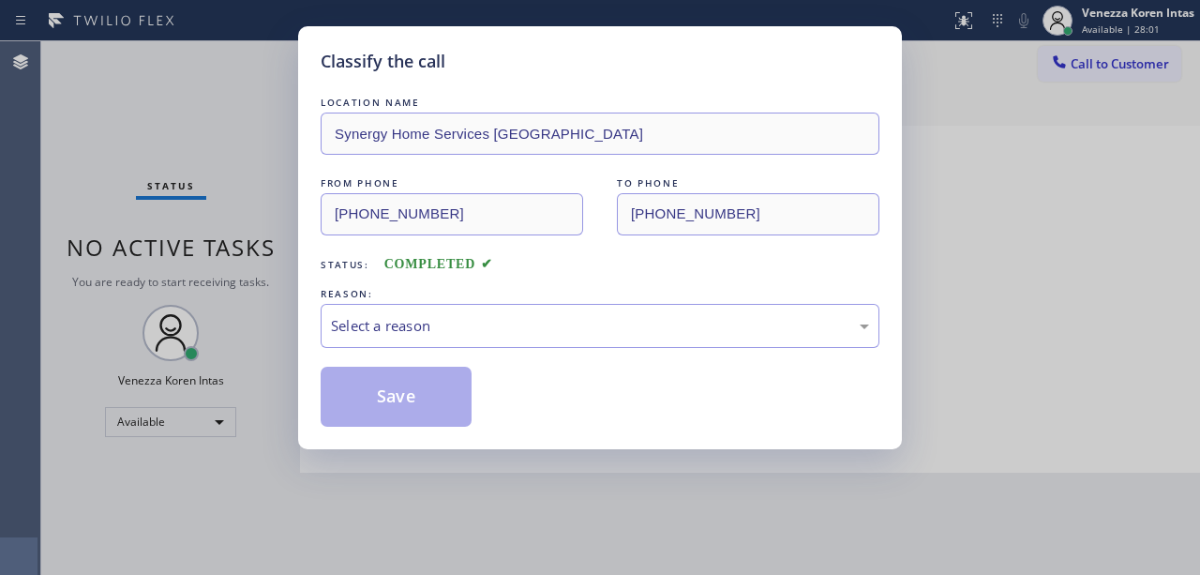
click at [467, 336] on div "Select a reason" at bounding box center [600, 326] width 538 height 22
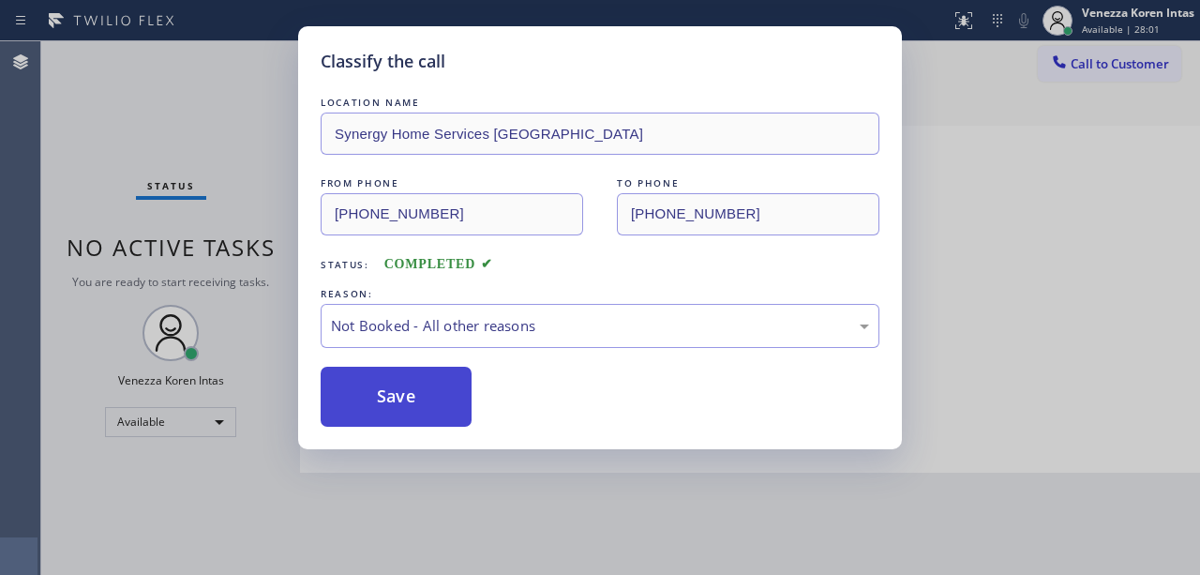
click at [437, 412] on button "Save" at bounding box center [396, 396] width 151 height 60
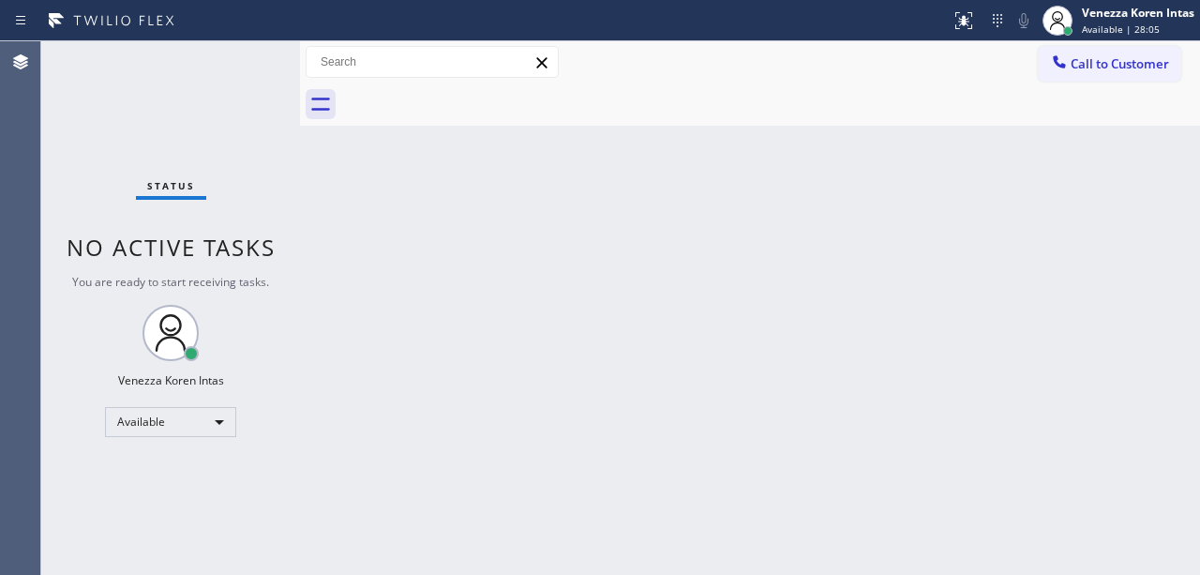
drag, startPoint x: 596, startPoint y: 180, endPoint x: 577, endPoint y: 272, distance: 93.7
click at [595, 182] on div "Back to Dashboard Change Sender ID Customers Technicians Select a contact Outbo…" at bounding box center [750, 307] width 900 height 533
click at [419, 275] on div "Back to Dashboard Change Sender ID Customers Technicians Select a contact Outbo…" at bounding box center [750, 307] width 900 height 533
drag, startPoint x: 401, startPoint y: 227, endPoint x: 127, endPoint y: 172, distance: 279.9
click at [336, 223] on div "Back to Dashboard Change Sender ID Customers Technicians Select a contact Outbo…" at bounding box center [750, 307] width 900 height 533
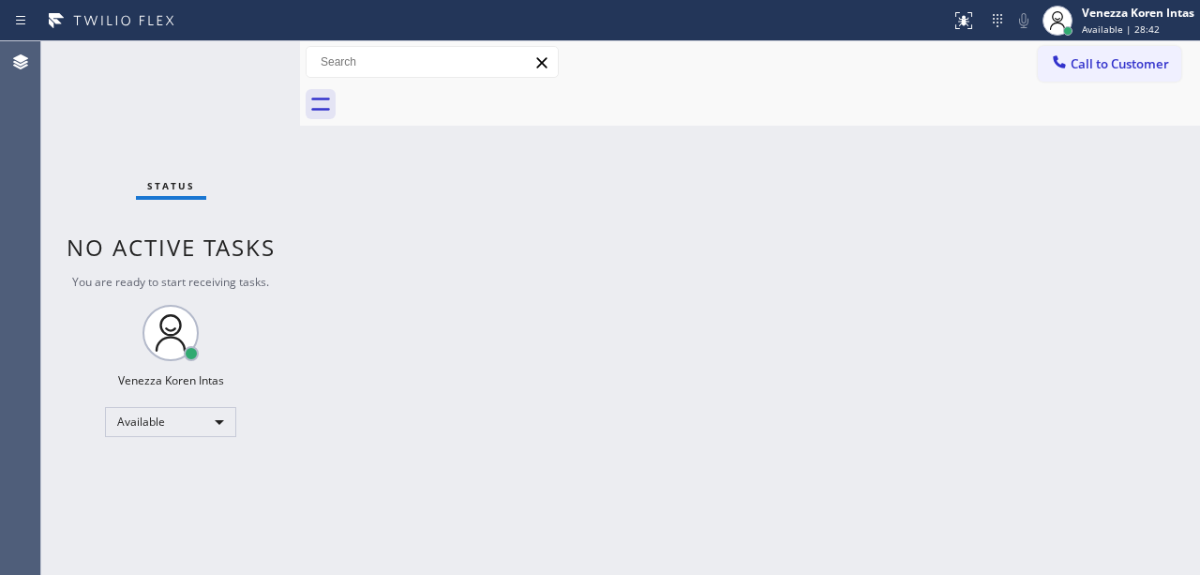
click at [58, 135] on div "Status No active tasks You are ready to start receiving tasks. Venezza Koren In…" at bounding box center [170, 307] width 259 height 533
click at [210, 89] on div "Status No active tasks You are ready to start receiving tasks. Venezza Koren In…" at bounding box center [170, 307] width 259 height 533
click at [425, 172] on div "Back to Dashboard Change Sender ID Customers Technicians Select a contact Outbo…" at bounding box center [750, 307] width 900 height 533
drag, startPoint x: 637, startPoint y: 214, endPoint x: 665, endPoint y: 61, distance: 155.3
click at [647, 187] on div "Back to Dashboard Change Sender ID Customers Technicians Select a contact Outbo…" at bounding box center [750, 307] width 900 height 533
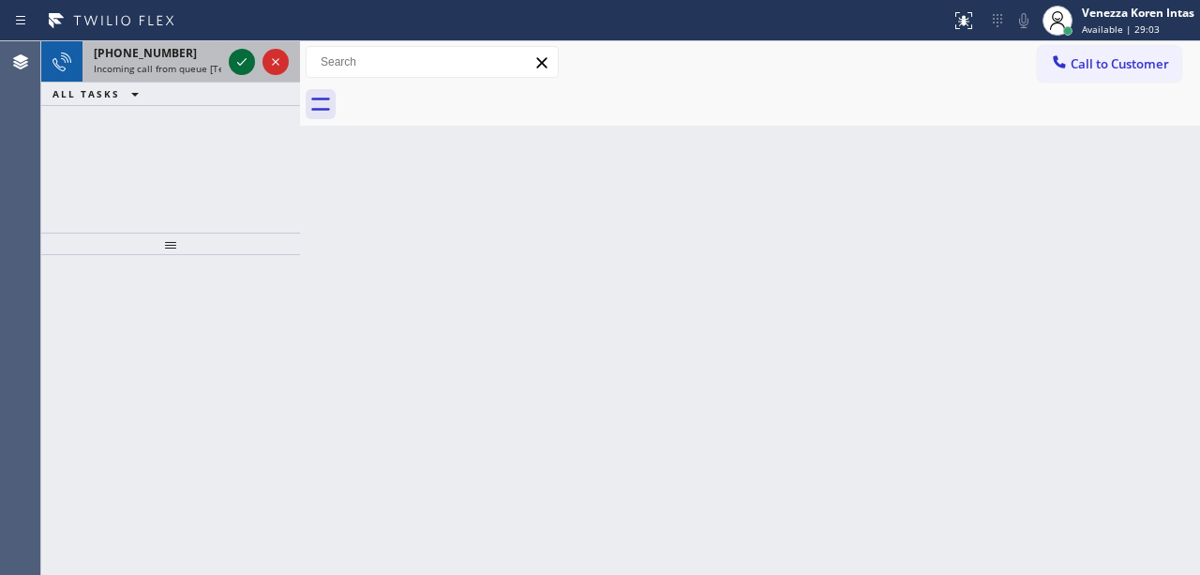
click at [249, 54] on icon at bounding box center [242, 62] width 22 height 22
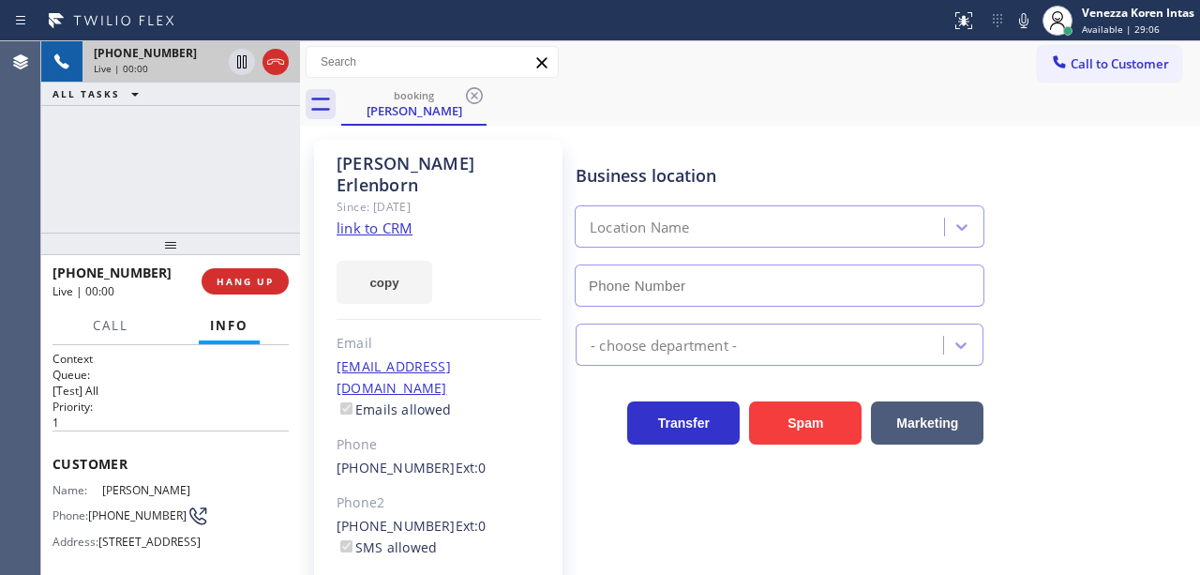
type input "[PHONE_NUMBER]"
click at [403, 196] on div "Since: [DATE]" at bounding box center [438, 207] width 204 height 22
click at [386, 218] on link "link to CRM" at bounding box center [374, 227] width 76 height 19
drag, startPoint x: 767, startPoint y: 180, endPoint x: 768, endPoint y: 292, distance: 112.5
click at [767, 178] on div "Business location" at bounding box center [779, 175] width 408 height 25
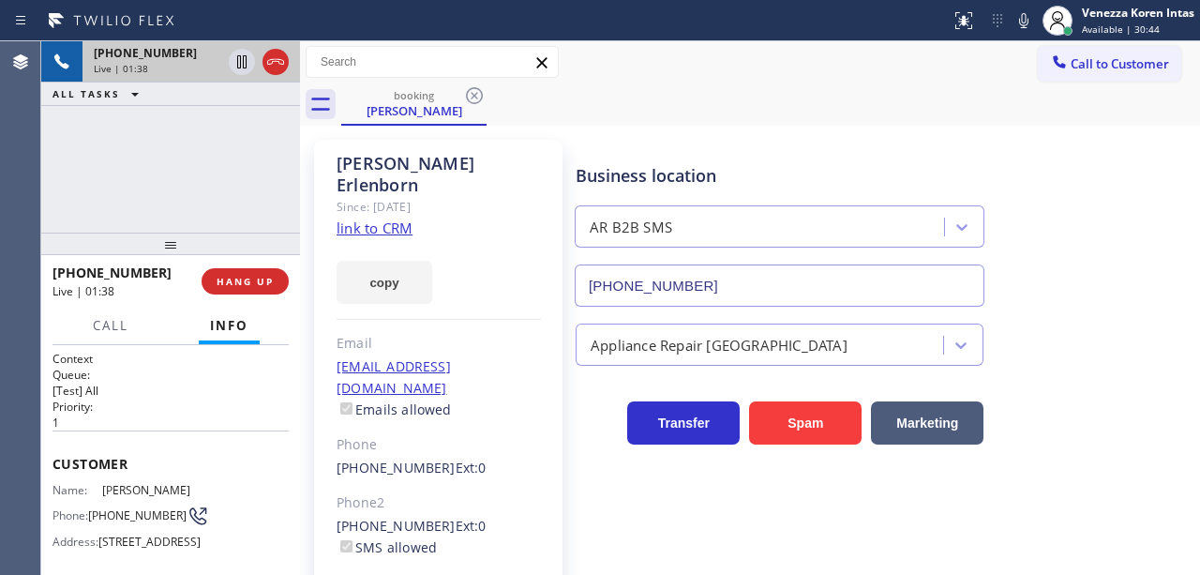
drag, startPoint x: 740, startPoint y: 553, endPoint x: 729, endPoint y: 564, distance: 15.9
click at [740, 553] on div "Business location AR B2B SMS [PHONE_NUMBER] Appliance Repair High End Transfer …" at bounding box center [883, 417] width 623 height 547
click at [746, 120] on div "booking [PERSON_NAME]" at bounding box center [770, 104] width 858 height 42
click at [1032, 22] on icon at bounding box center [1023, 20] width 22 height 22
click at [244, 61] on icon at bounding box center [241, 61] width 9 height 13
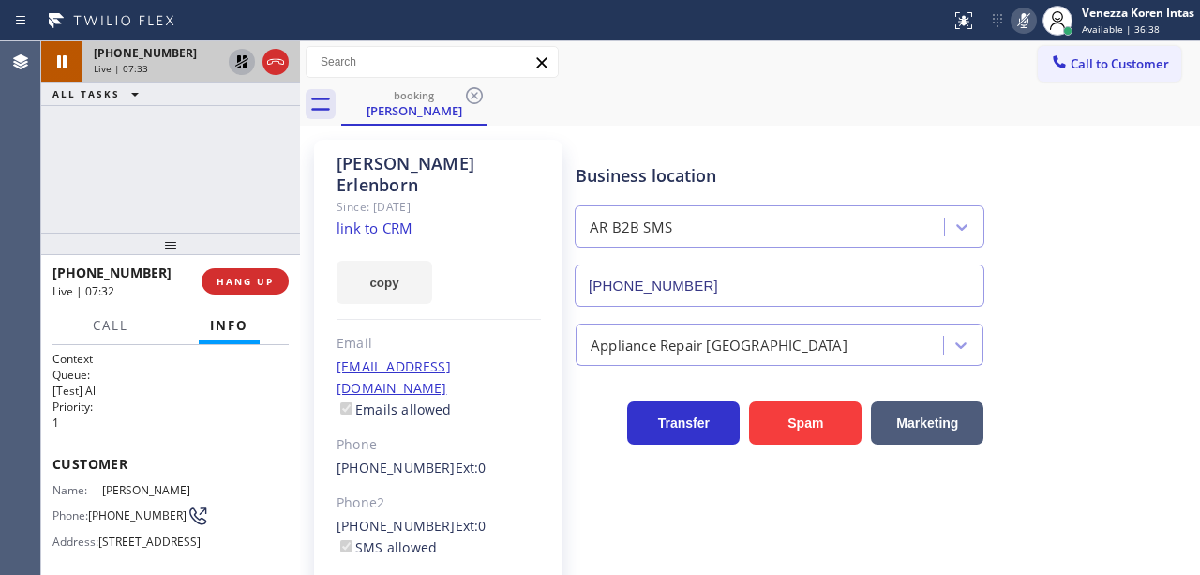
click at [470, 239] on div "copy" at bounding box center [438, 271] width 204 height 65
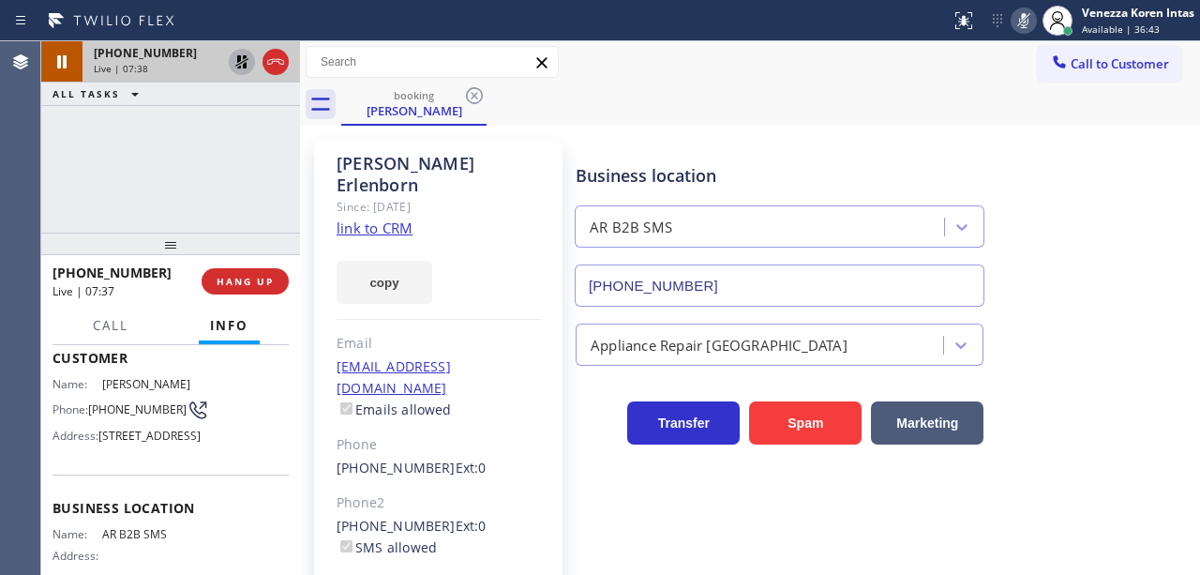
scroll to position [125, 0]
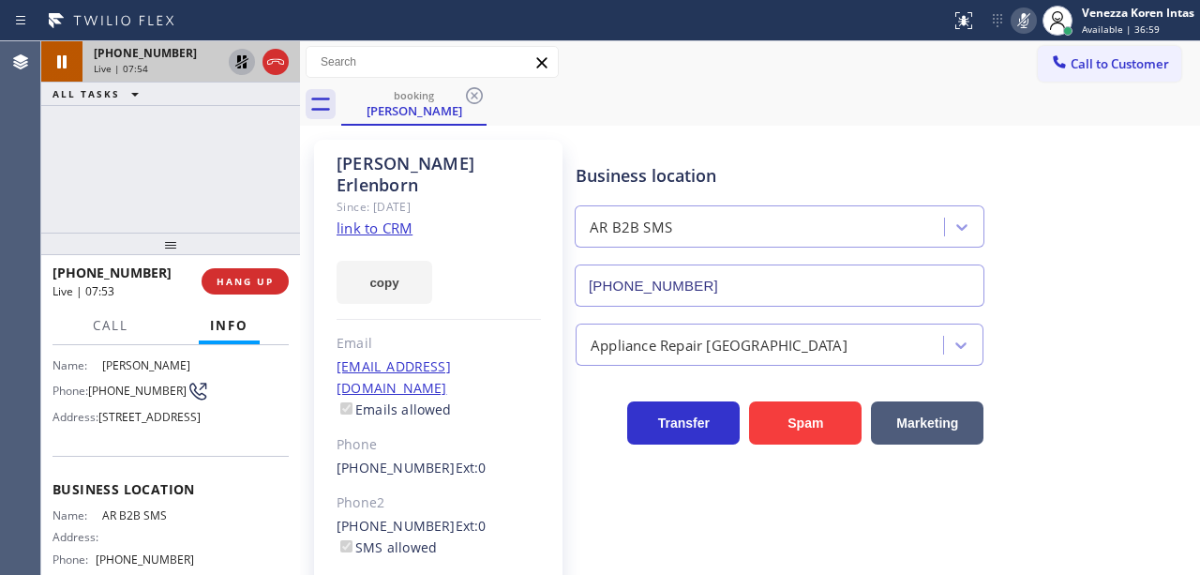
click at [1022, 18] on icon at bounding box center [1023, 20] width 22 height 22
click at [242, 56] on icon at bounding box center [242, 62] width 22 height 22
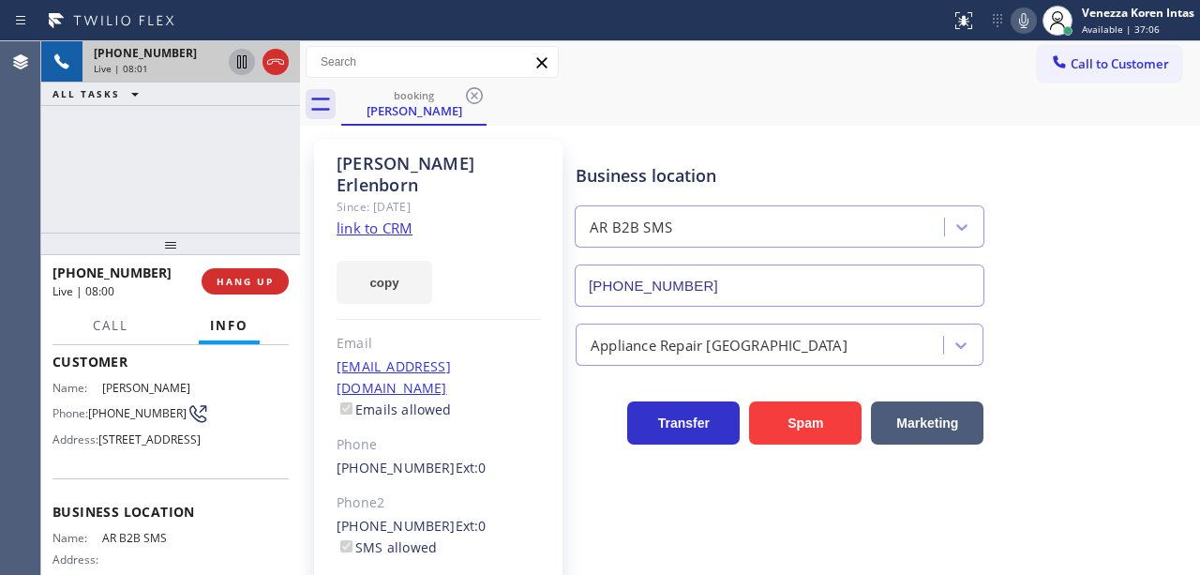
scroll to position [249, 0]
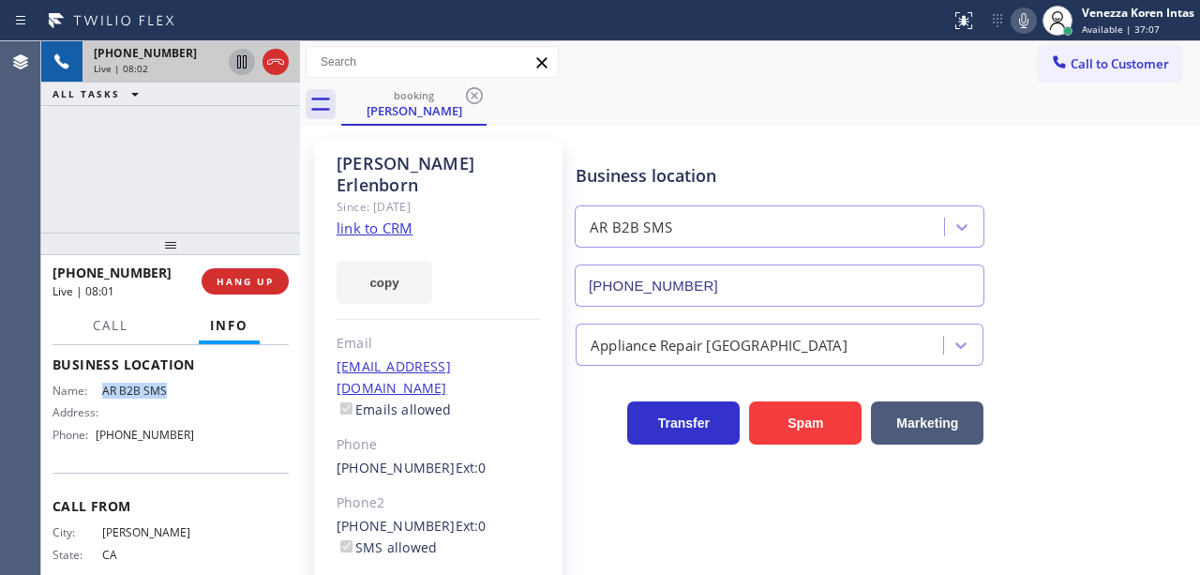
drag, startPoint x: 154, startPoint y: 423, endPoint x: 100, endPoint y: 420, distance: 53.5
click at [102, 397] on span "AR B2B SMS" at bounding box center [148, 390] width 93 height 14
copy span "AR B2B SMS"
click at [671, 539] on div "Business location AR B2B SMS [PHONE_NUMBER] Appliance Repair High End Transfer …" at bounding box center [883, 417] width 623 height 547
click at [1029, 22] on icon at bounding box center [1023, 20] width 22 height 22
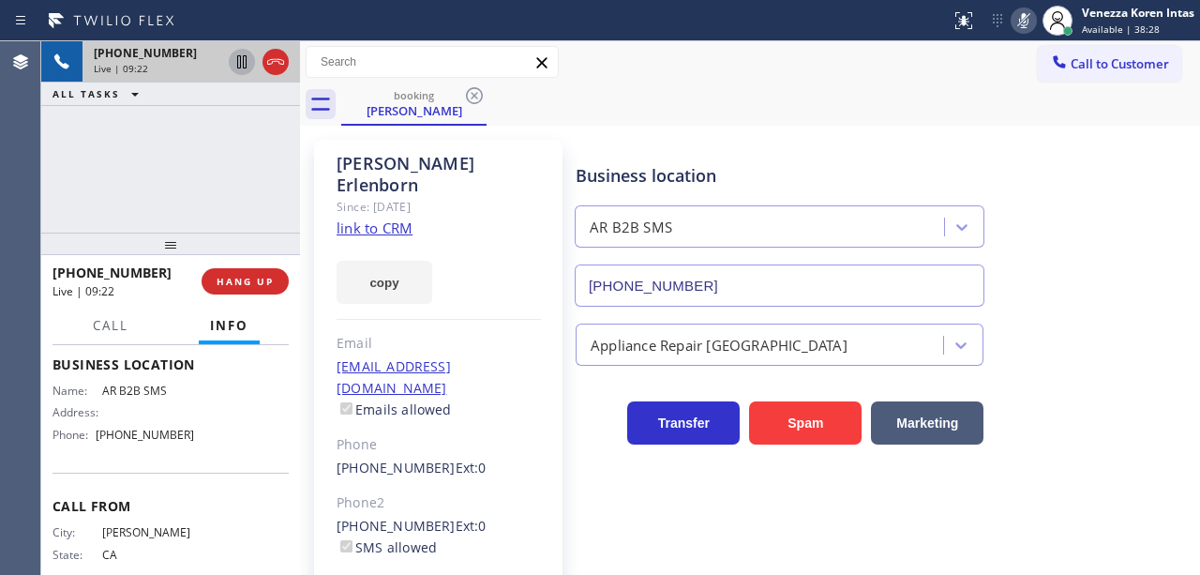
click at [1029, 19] on icon at bounding box center [1023, 20] width 22 height 22
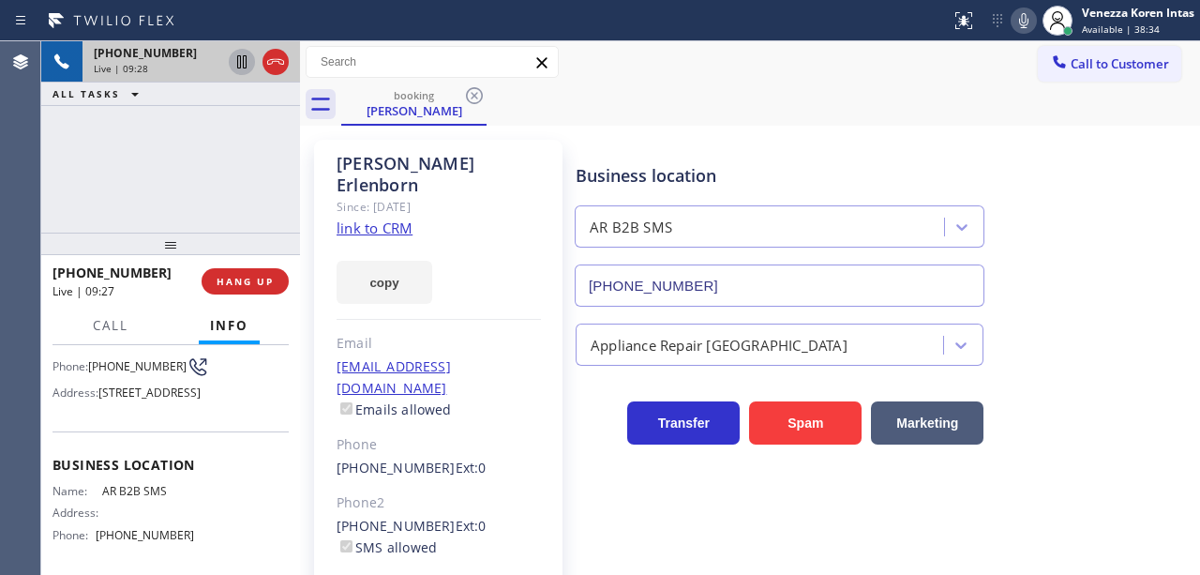
scroll to position [125, 0]
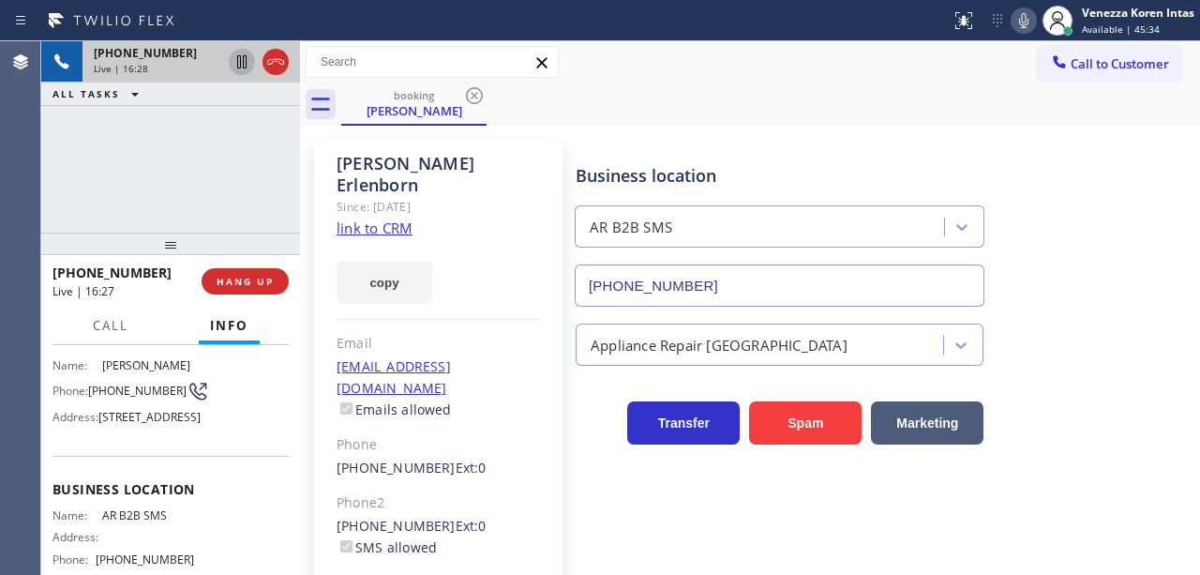
click at [1028, 15] on icon at bounding box center [1023, 20] width 22 height 22
click at [242, 66] on icon at bounding box center [242, 62] width 22 height 22
drag, startPoint x: 493, startPoint y: 267, endPoint x: 539, endPoint y: 303, distance: 58.1
click at [493, 267] on div "copy" at bounding box center [438, 271] width 204 height 65
click at [485, 248] on div "copy" at bounding box center [438, 271] width 204 height 65
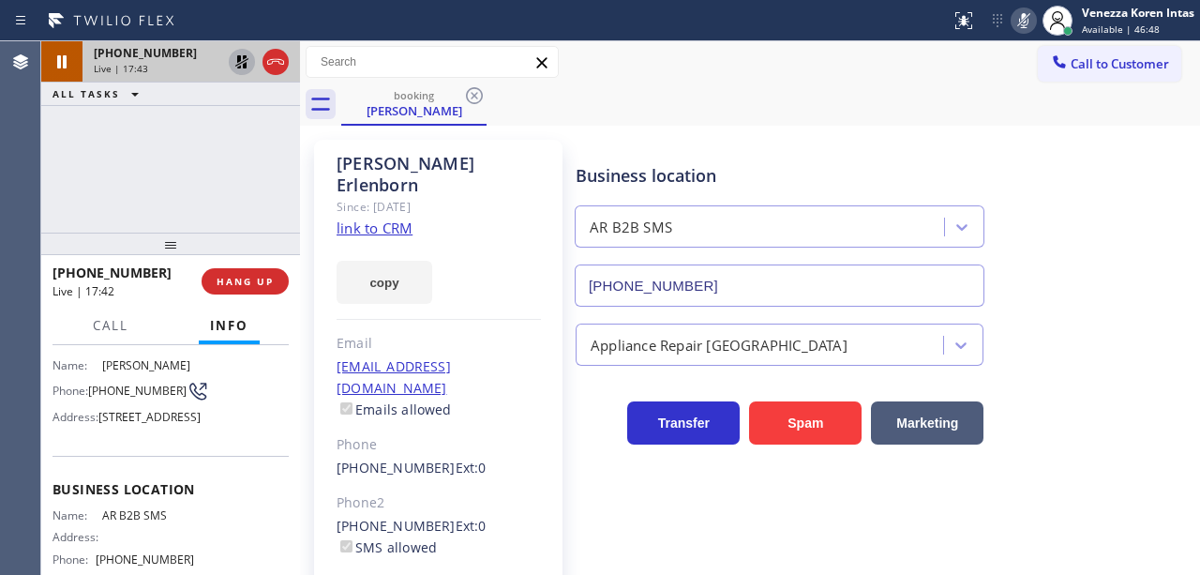
click at [247, 64] on icon at bounding box center [242, 62] width 22 height 22
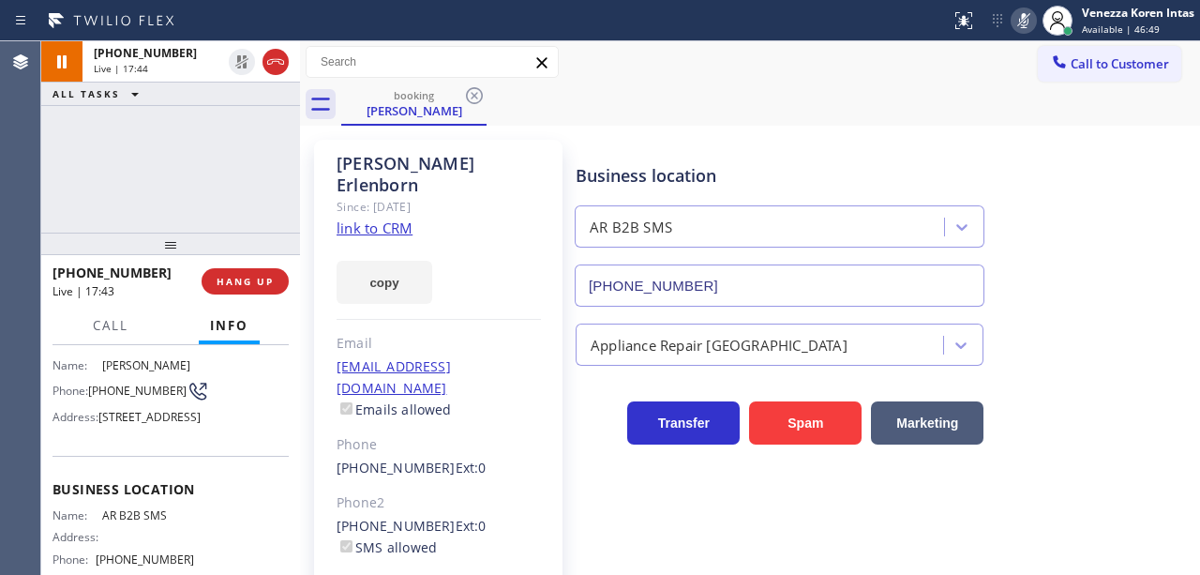
click at [1027, 26] on icon at bounding box center [1023, 20] width 22 height 22
click at [1069, 183] on div "Business location AR B2B SMS [PHONE_NUMBER]" at bounding box center [883, 222] width 623 height 170
drag, startPoint x: 477, startPoint y: 219, endPoint x: 542, endPoint y: 209, distance: 65.5
click at [477, 239] on div "copy" at bounding box center [438, 271] width 204 height 65
click at [1136, 180] on div "Business location AR B2B SMS [PHONE_NUMBER]" at bounding box center [883, 222] width 623 height 170
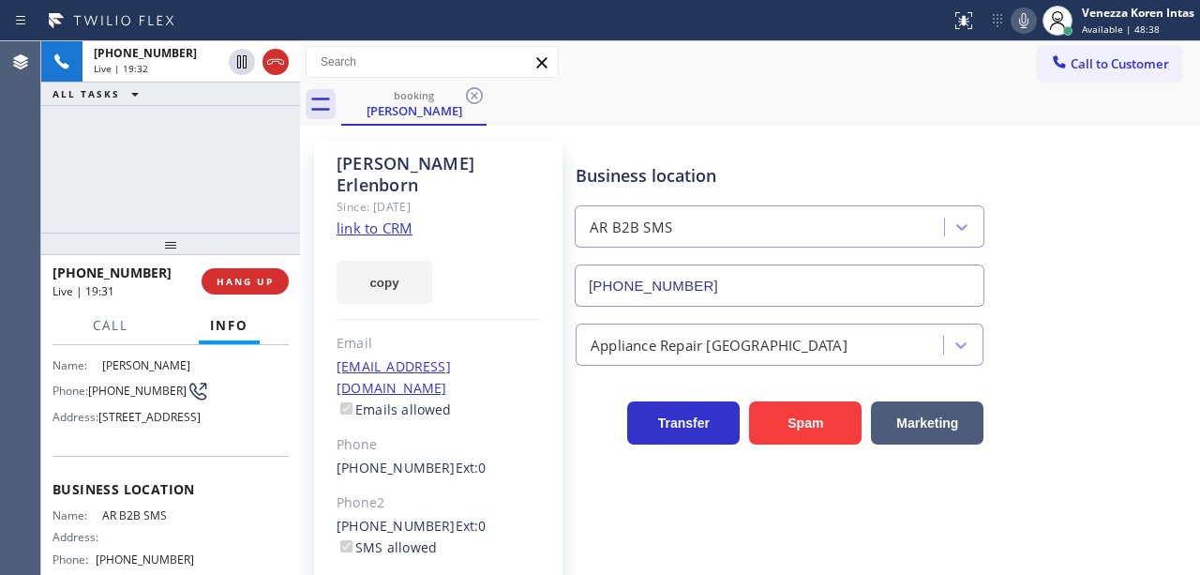
click at [487, 319] on div at bounding box center [438, 319] width 204 height 1
click at [1139, 126] on div "[PERSON_NAME] Since: [DATE] link to CRM copy Email [EMAIL_ADDRESS][DOMAIN_NAME]…" at bounding box center [750, 430] width 900 height 608
click at [620, 85] on div "booking [PERSON_NAME]" at bounding box center [770, 104] width 858 height 42
drag, startPoint x: 503, startPoint y: 176, endPoint x: 529, endPoint y: 194, distance: 30.9
click at [503, 196] on div "Since: [DATE]" at bounding box center [438, 207] width 204 height 22
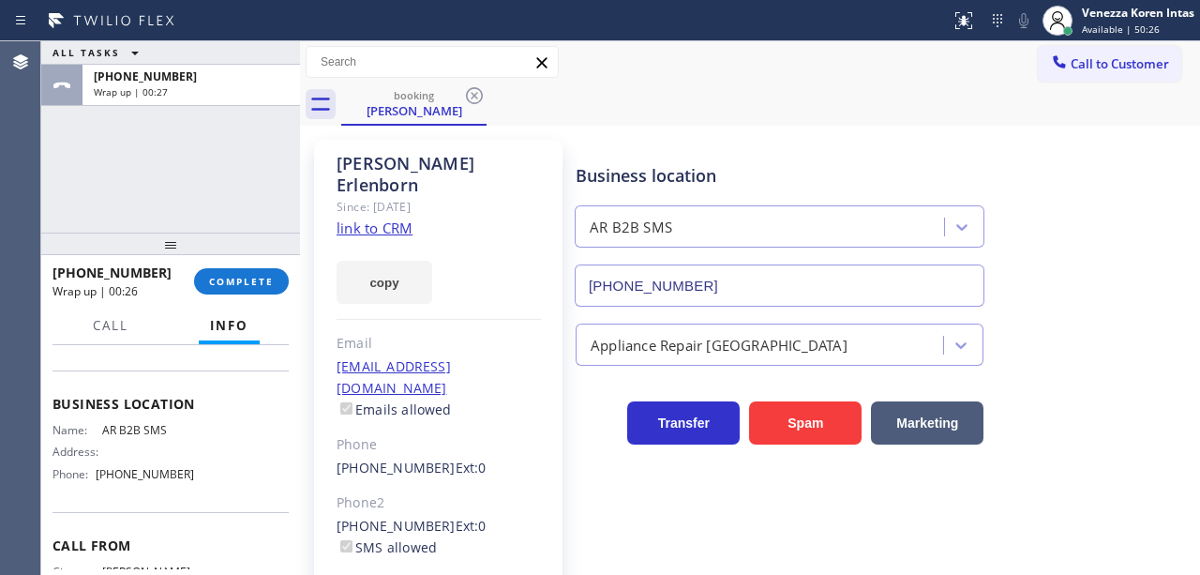
scroll to position [249, 0]
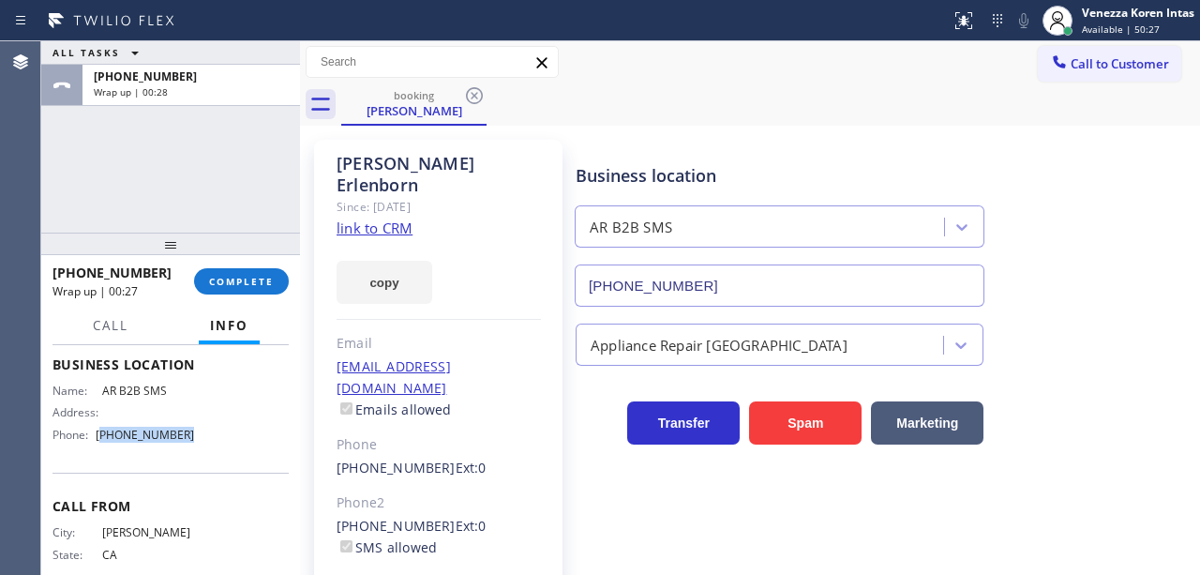
drag, startPoint x: 176, startPoint y: 465, endPoint x: 103, endPoint y: 474, distance: 73.7
click at [103, 449] on div "Name: AR B2B SMS Address: Phone: [PHONE_NUMBER]" at bounding box center [170, 416] width 236 height 66
copy span "833) 692-2271"
click at [234, 274] on button "COMPLETE" at bounding box center [241, 281] width 95 height 26
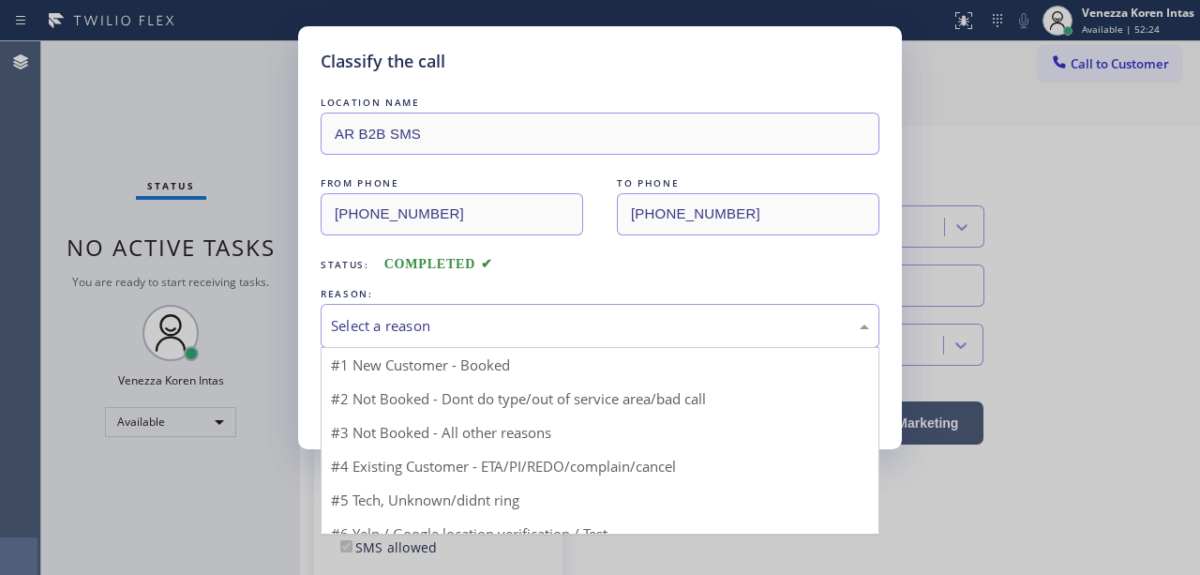
click at [401, 322] on div "Select a reason" at bounding box center [600, 326] width 538 height 22
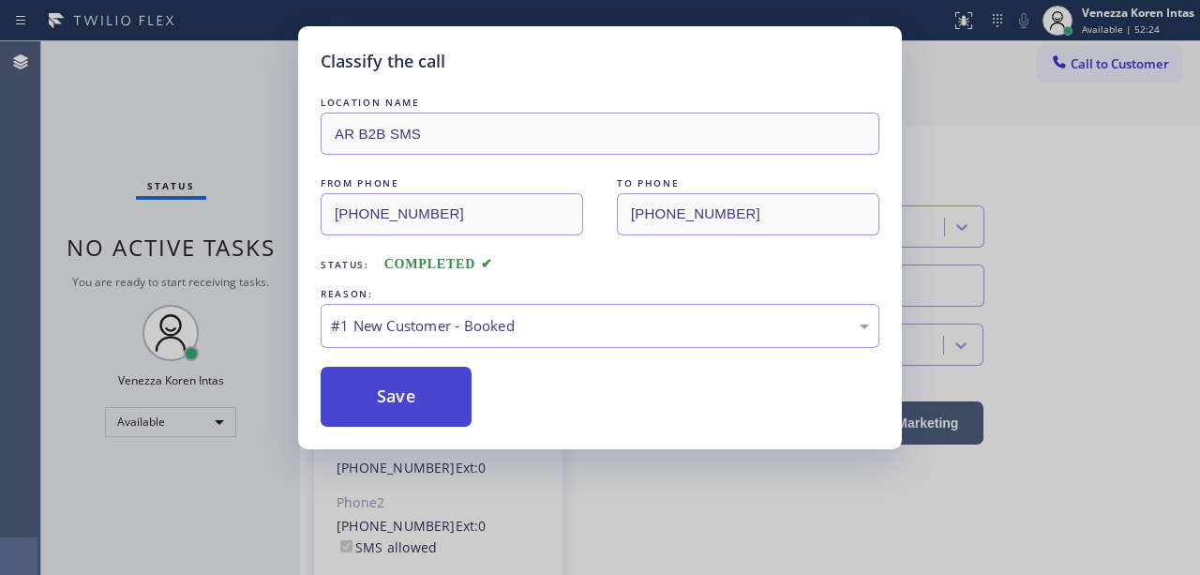
click at [401, 379] on button "Save" at bounding box center [396, 396] width 151 height 60
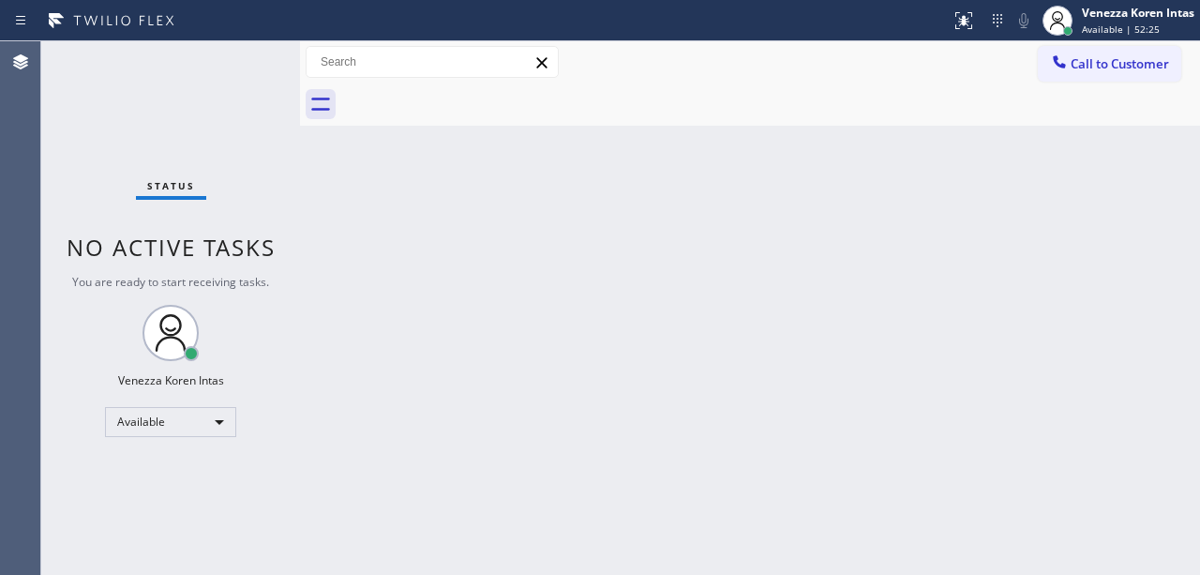
click at [1103, 33] on span "Available | 52:25" at bounding box center [1121, 28] width 78 height 13
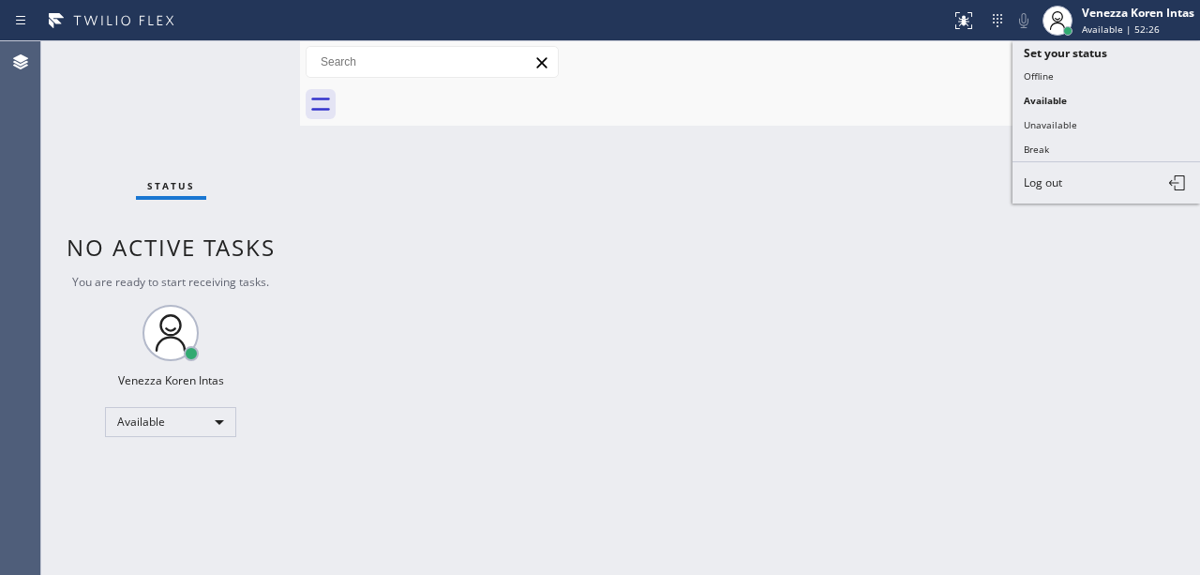
click at [1070, 125] on button "Unavailable" at bounding box center [1105, 124] width 187 height 24
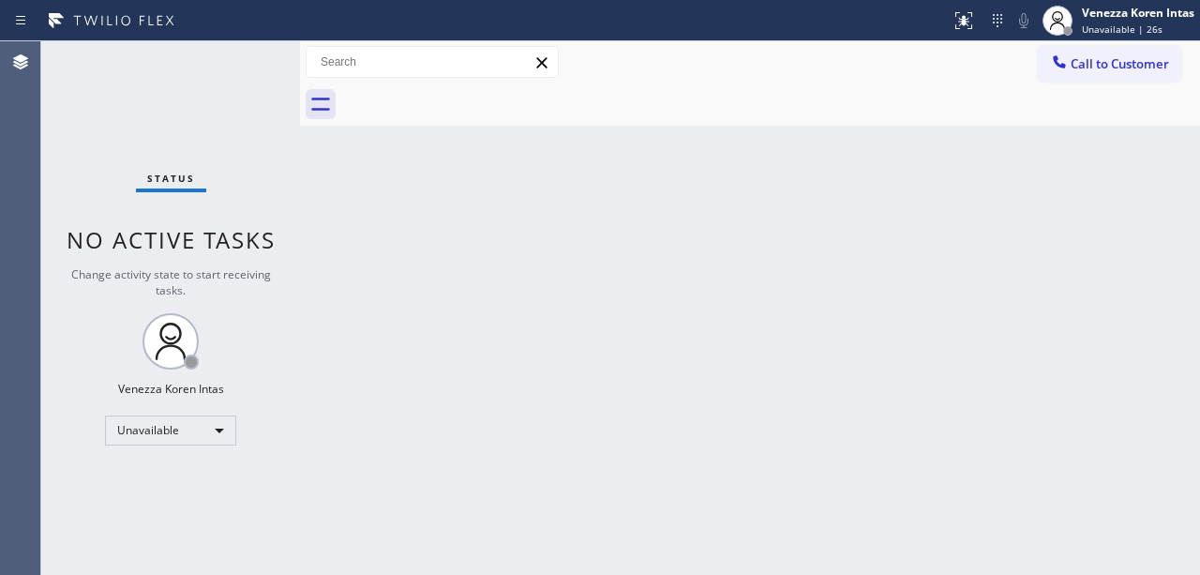
click at [445, 413] on div "Back to Dashboard Change Sender ID Customers Technicians Select a contact Outbo…" at bounding box center [750, 307] width 900 height 533
drag, startPoint x: 322, startPoint y: 289, endPoint x: 335, endPoint y: 291, distance: 12.3
click at [322, 285] on div "Back to Dashboard Change Sender ID Customers Technicians Select a contact Outbo…" at bounding box center [750, 307] width 900 height 533
click at [433, 255] on div "Back to Dashboard Change Sender ID Customers Technicians Select a contact Outbo…" at bounding box center [750, 307] width 900 height 533
click at [588, 126] on div "Back to Dashboard Change Sender ID Customers Technicians Select a contact Outbo…" at bounding box center [750, 307] width 900 height 533
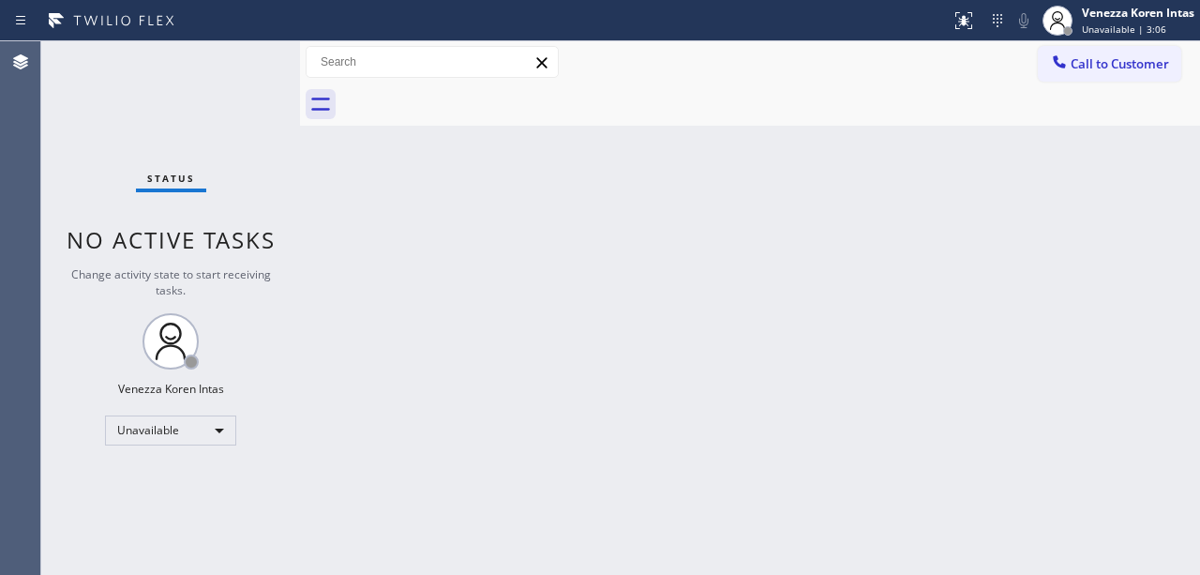
click at [463, 309] on div "Back to Dashboard Change Sender ID Customers Technicians Select a contact Outbo…" at bounding box center [750, 307] width 900 height 533
click at [594, 142] on div "Back to Dashboard Change Sender ID Customers Technicians Select a contact Outbo…" at bounding box center [750, 307] width 900 height 533
click at [478, 242] on div "Back to Dashboard Change Sender ID Customers Technicians Select a contact Outbo…" at bounding box center [750, 307] width 900 height 533
click at [650, 169] on div "Back to Dashboard Change Sender ID Customers Technicians Select a contact Outbo…" at bounding box center [750, 307] width 900 height 533
drag, startPoint x: 459, startPoint y: 187, endPoint x: 742, endPoint y: 190, distance: 283.1
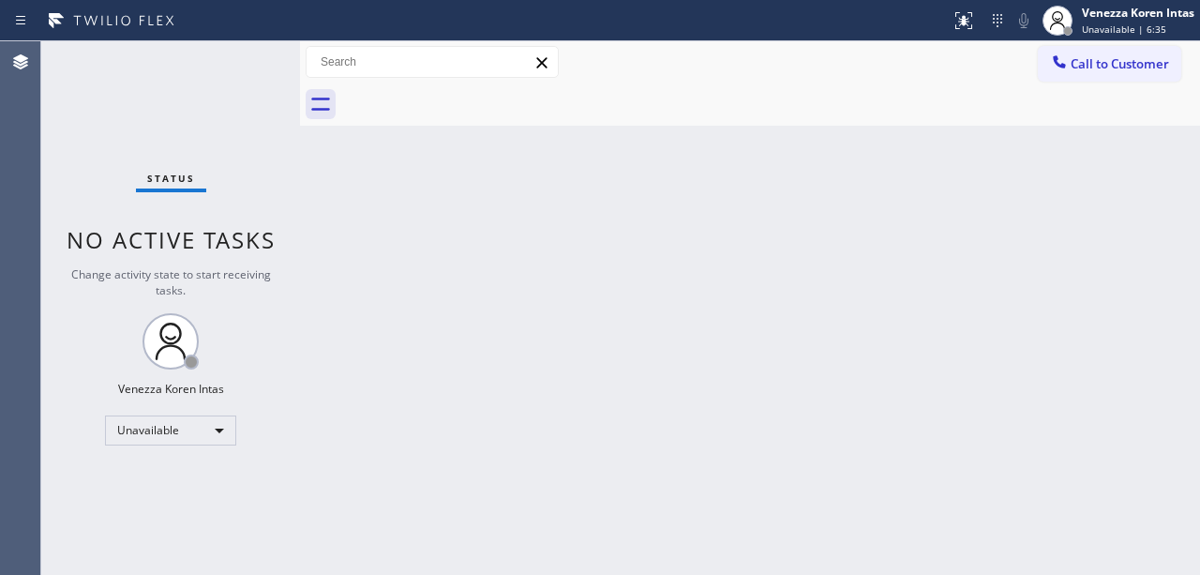
click at [461, 187] on div "Back to Dashboard Change Sender ID Customers Technicians Select a contact Outbo…" at bounding box center [750, 307] width 900 height 533
click at [1121, 22] on span "Unavailable | 6:36" at bounding box center [1124, 28] width 84 height 13
click at [1101, 22] on span "Unavailable | 6:39" at bounding box center [1124, 28] width 84 height 13
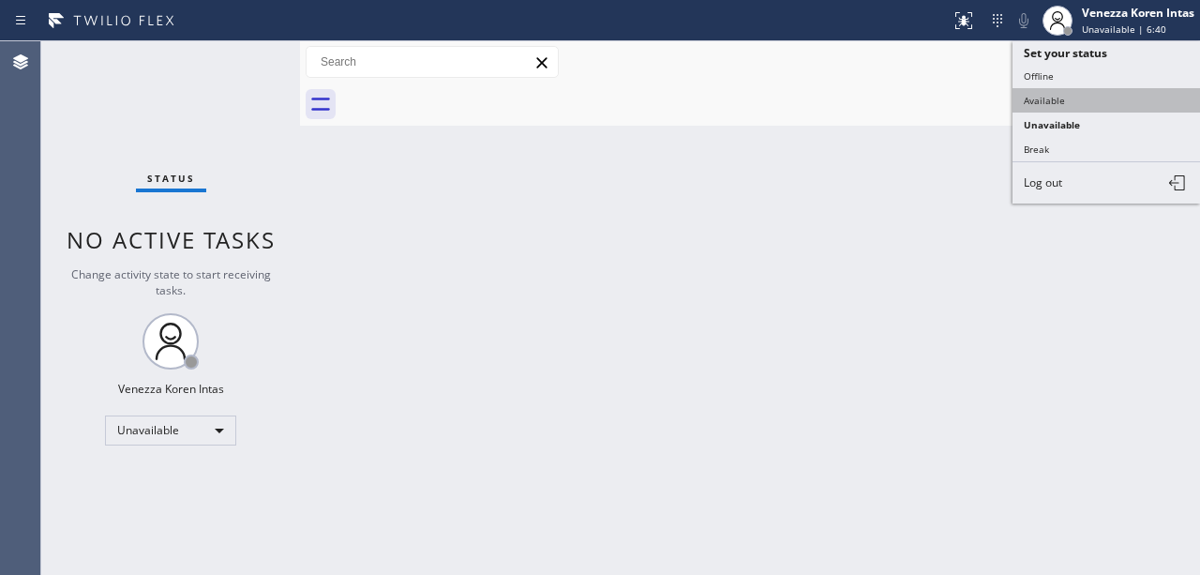
click at [1068, 101] on button "Available" at bounding box center [1105, 100] width 187 height 24
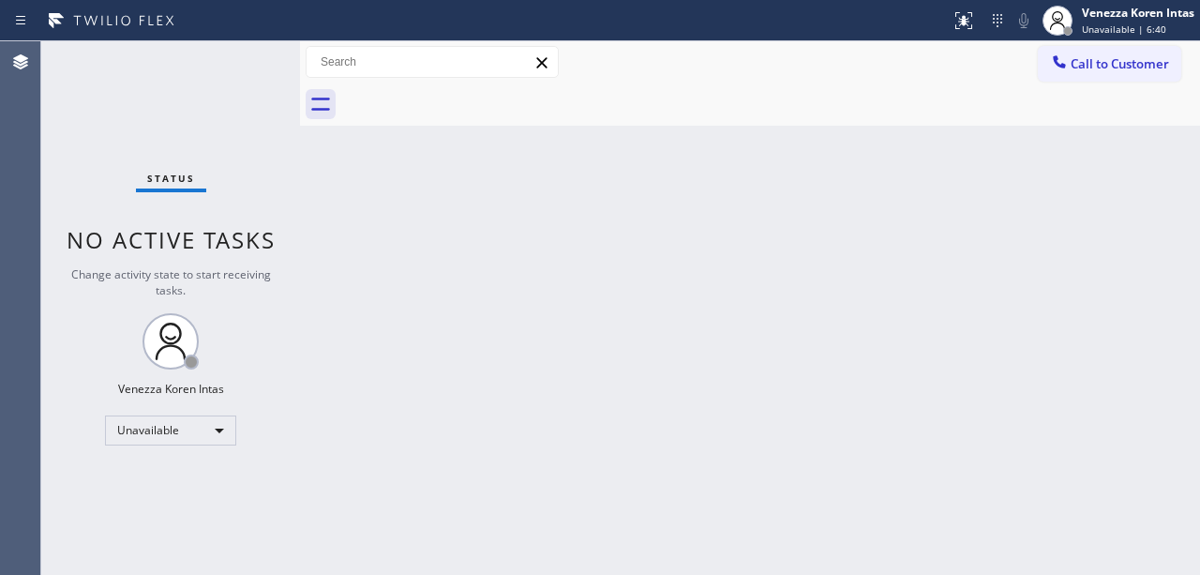
drag, startPoint x: 783, startPoint y: 231, endPoint x: 645, endPoint y: 50, distance: 228.1
click at [782, 231] on div "Back to Dashboard Change Sender ID Customers Technicians Select a contact Outbo…" at bounding box center [750, 307] width 900 height 533
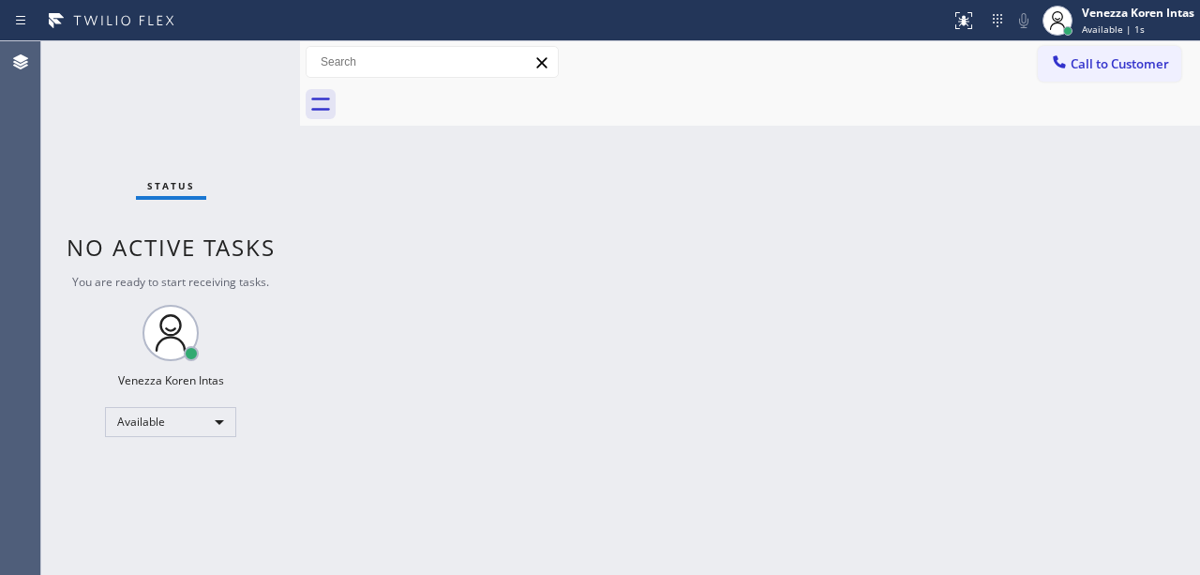
click at [609, 105] on div at bounding box center [770, 104] width 858 height 42
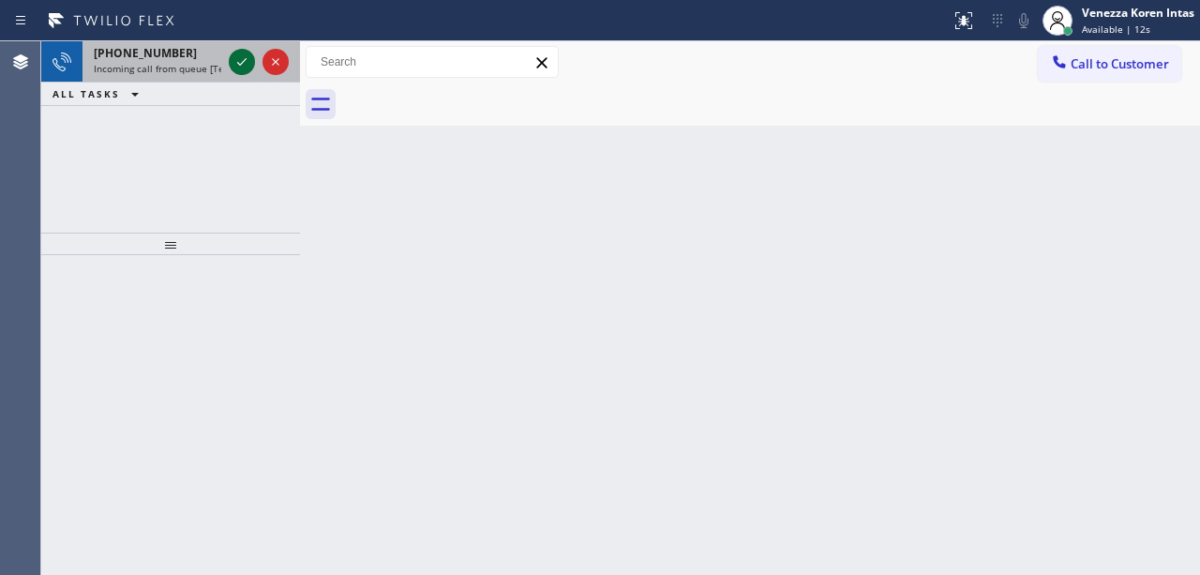
click at [234, 59] on icon at bounding box center [242, 62] width 22 height 22
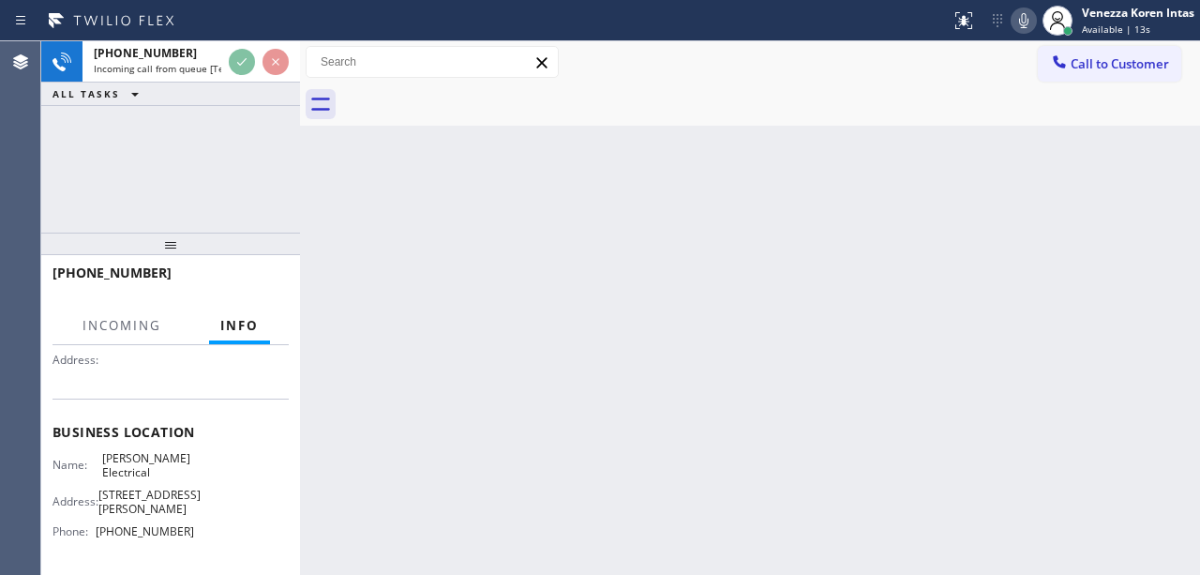
scroll to position [187, 0]
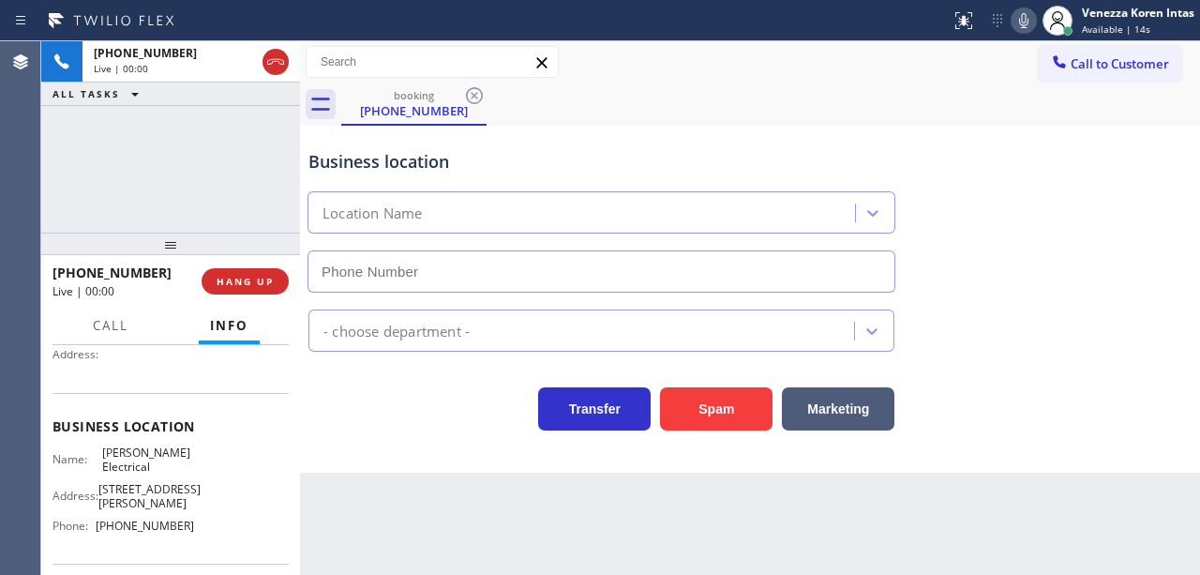
type input "[PHONE_NUMBER]"
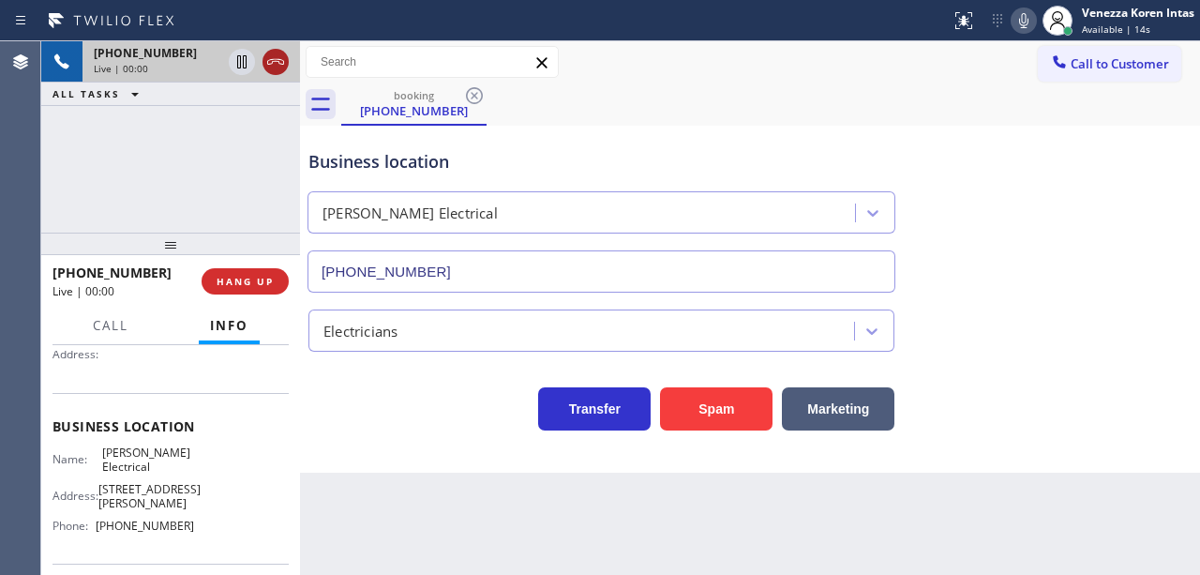
click at [272, 62] on icon at bounding box center [275, 62] width 17 height 6
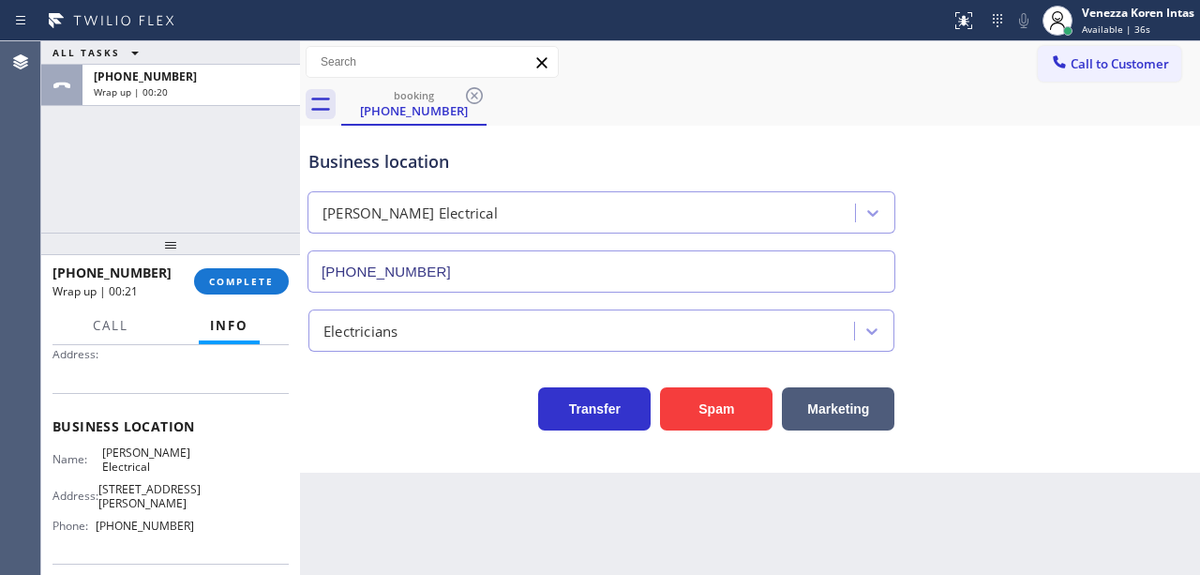
click at [664, 131] on div "Business location [PERSON_NAME] Electrical [PHONE_NUMBER]" at bounding box center [601, 211] width 593 height 162
click at [619, 111] on div "booking [PHONE_NUMBER]" at bounding box center [770, 104] width 858 height 42
click at [253, 272] on button "COMPLETE" at bounding box center [241, 281] width 95 height 26
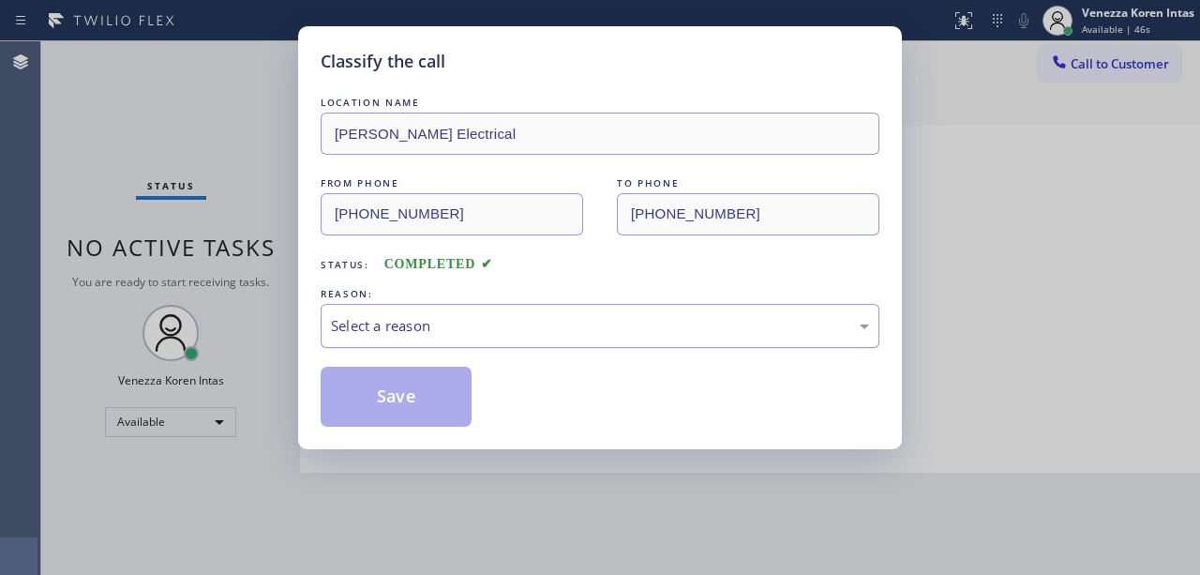
click at [492, 330] on div "Select a reason" at bounding box center [600, 326] width 538 height 22
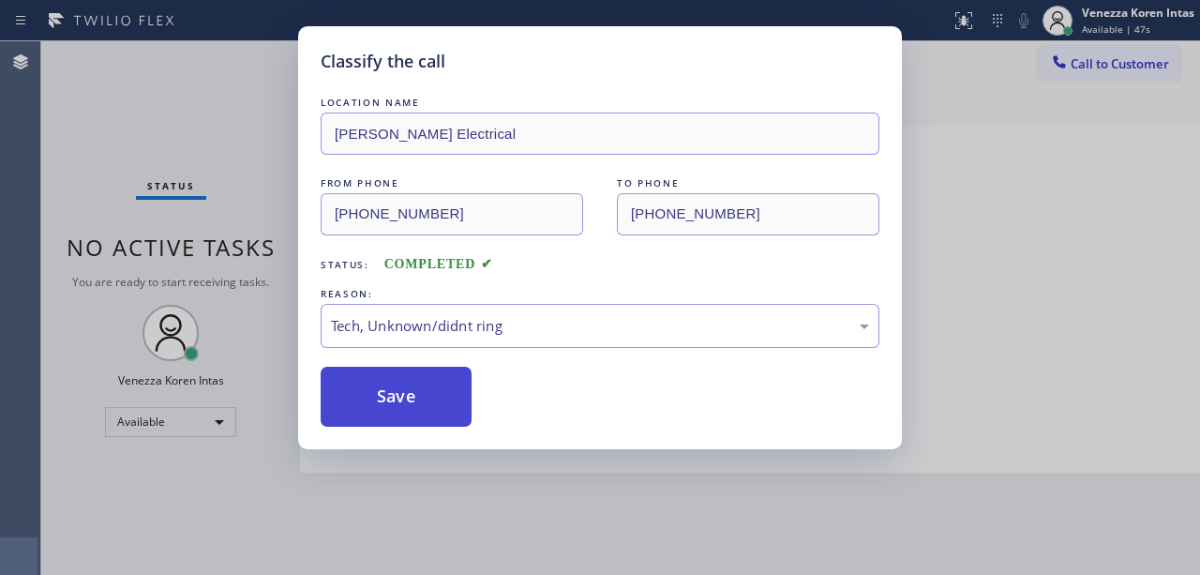
click at [441, 402] on button "Save" at bounding box center [396, 396] width 151 height 60
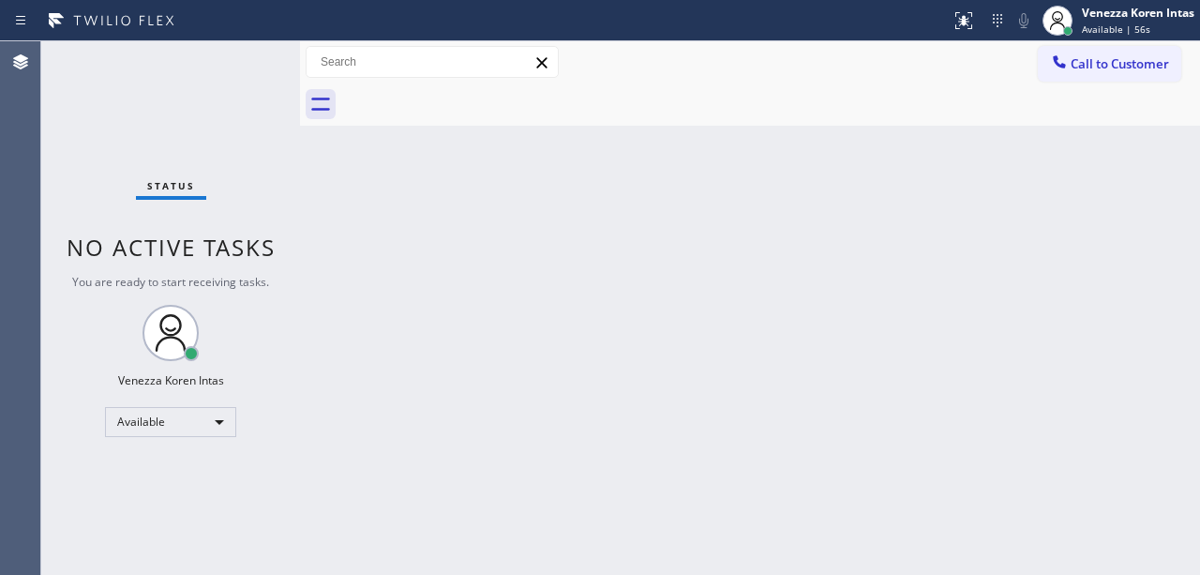
click at [434, 278] on div "Back to Dashboard Change Sender ID Customers Technicians Select a contact Outbo…" at bounding box center [750, 307] width 900 height 533
click at [529, 253] on div "Back to Dashboard Change Sender ID Customers Technicians Select a contact Outbo…" at bounding box center [750, 307] width 900 height 533
click at [566, 98] on div at bounding box center [770, 104] width 858 height 42
click at [428, 242] on div "Back to Dashboard Change Sender ID Customers Technicians Select a contact Outbo…" at bounding box center [750, 307] width 900 height 533
click at [19, 166] on div "Agent Desktop" at bounding box center [20, 307] width 40 height 533
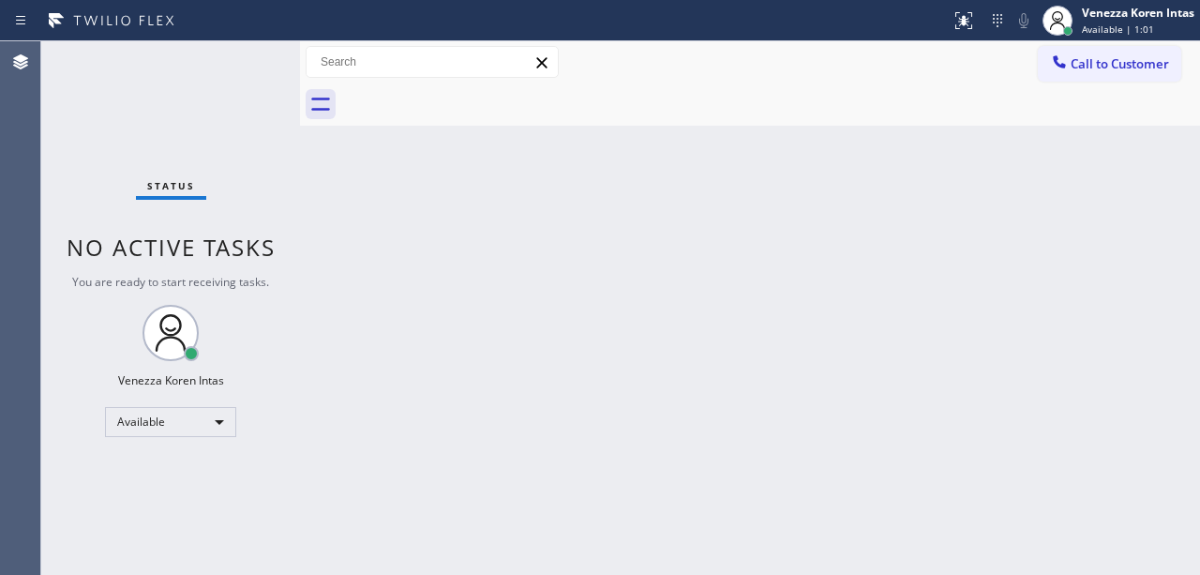
drag, startPoint x: 174, startPoint y: 97, endPoint x: 218, endPoint y: 140, distance: 61.0
click at [174, 97] on div "Status No active tasks You are ready to start receiving tasks. Venezza Koren In…" at bounding box center [170, 307] width 259 height 533
click at [463, 412] on div "Back to Dashboard Change Sender ID Customers Technicians Select a contact Outbo…" at bounding box center [750, 307] width 900 height 533
click at [640, 321] on div "Back to Dashboard Change Sender ID Customers Technicians Select a contact Outbo…" at bounding box center [750, 307] width 900 height 533
drag, startPoint x: 411, startPoint y: 283, endPoint x: 515, endPoint y: 303, distance: 106.8
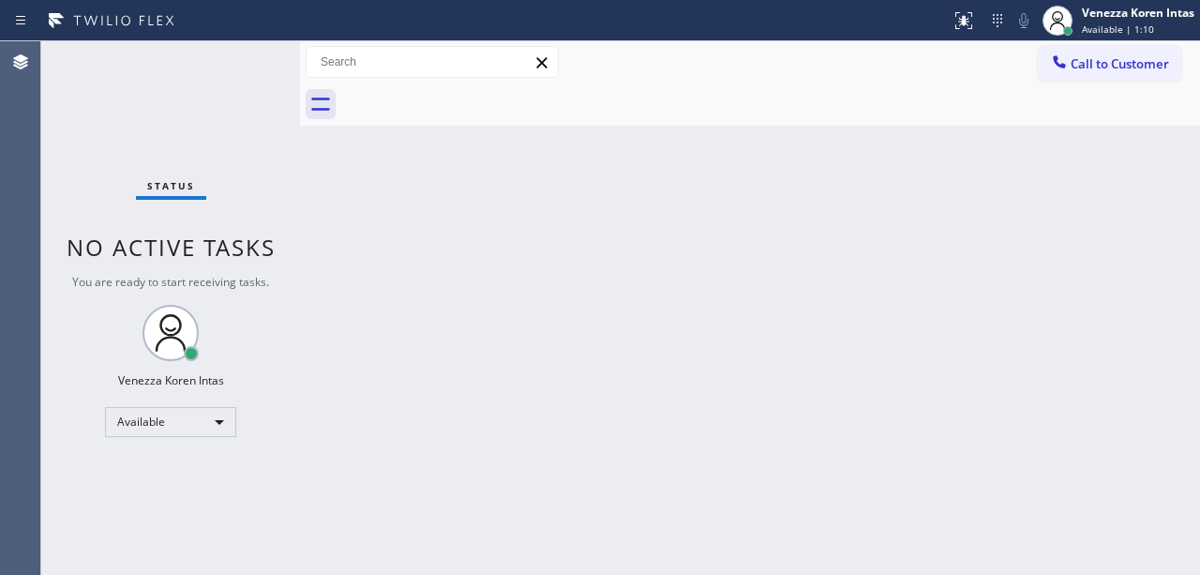
click at [411, 283] on div "Back to Dashboard Change Sender ID Customers Technicians Select a contact Outbo…" at bounding box center [750, 307] width 900 height 533
click at [556, 127] on div "Back to Dashboard Change Sender ID Customers Technicians Select a contact Outbo…" at bounding box center [750, 307] width 900 height 533
click at [399, 316] on div "Back to Dashboard Change Sender ID Customers Technicians Select a contact Outbo…" at bounding box center [750, 307] width 900 height 533
click at [562, 108] on div at bounding box center [770, 104] width 858 height 42
click at [535, 133] on div "Back to Dashboard Change Sender ID Customers Technicians Select a contact Outbo…" at bounding box center [750, 307] width 900 height 533
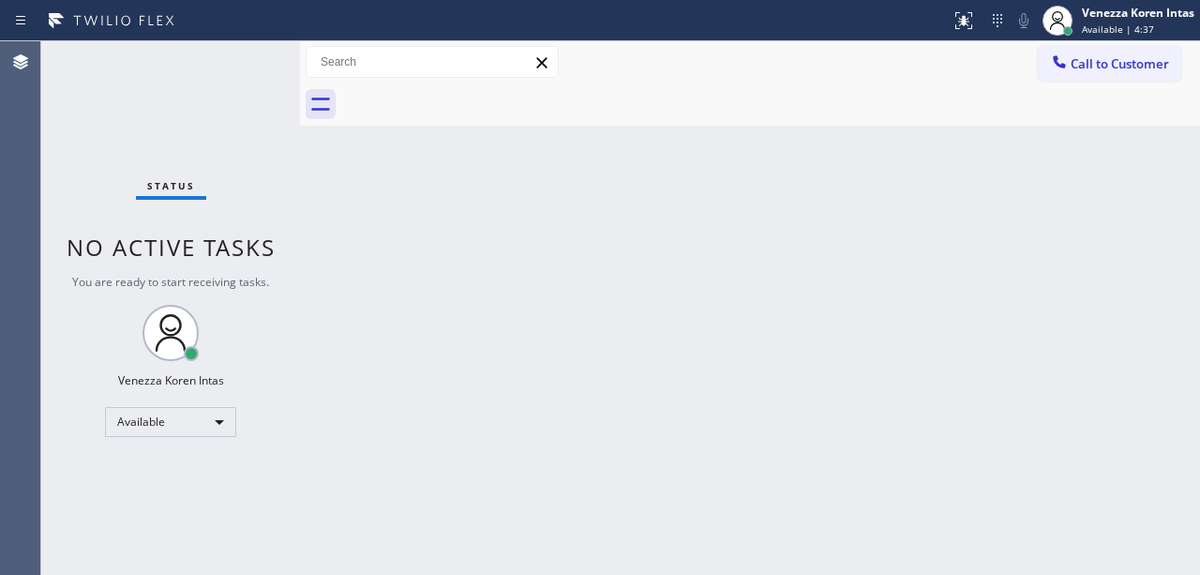
click at [171, 165] on div "Status No active tasks You are ready to start receiving tasks. Venezza Koren In…" at bounding box center [170, 307] width 259 height 533
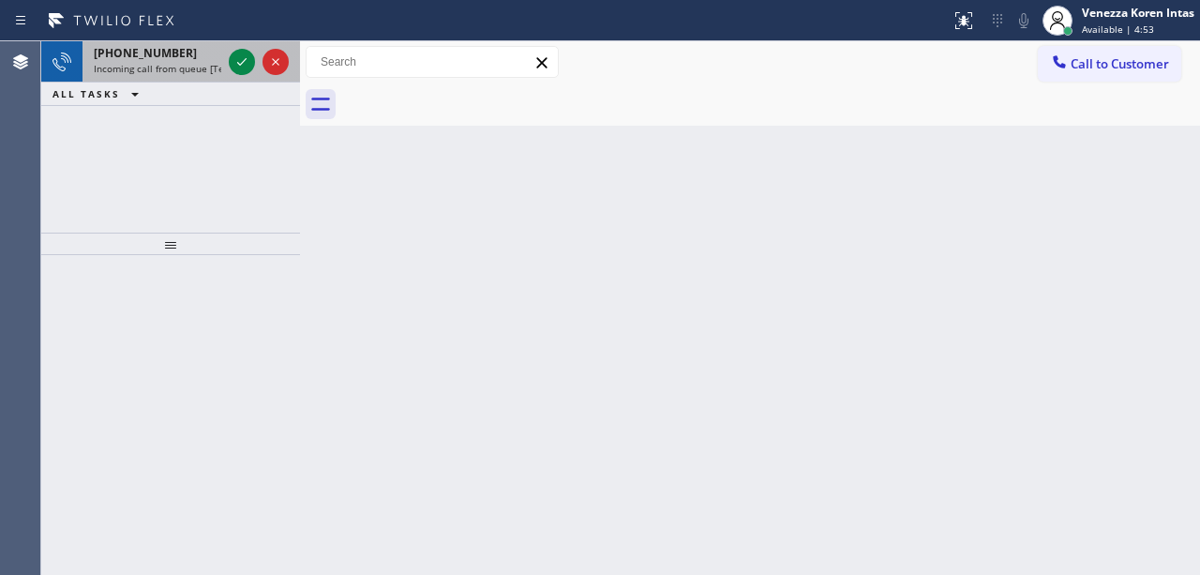
click at [214, 51] on div "[PHONE_NUMBER]" at bounding box center [157, 53] width 127 height 16
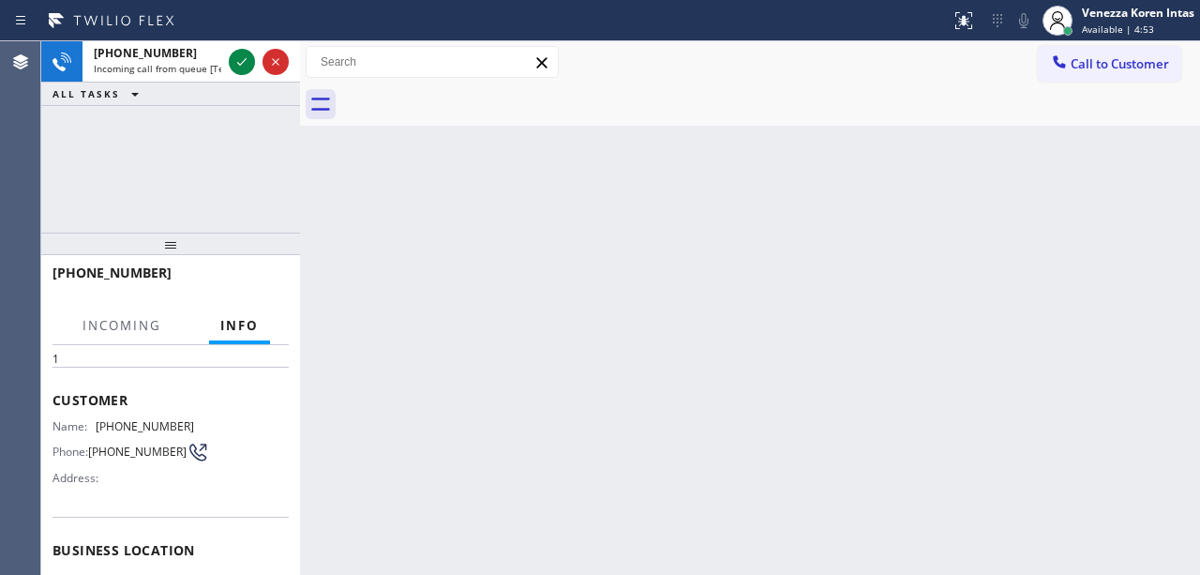
scroll to position [187, 0]
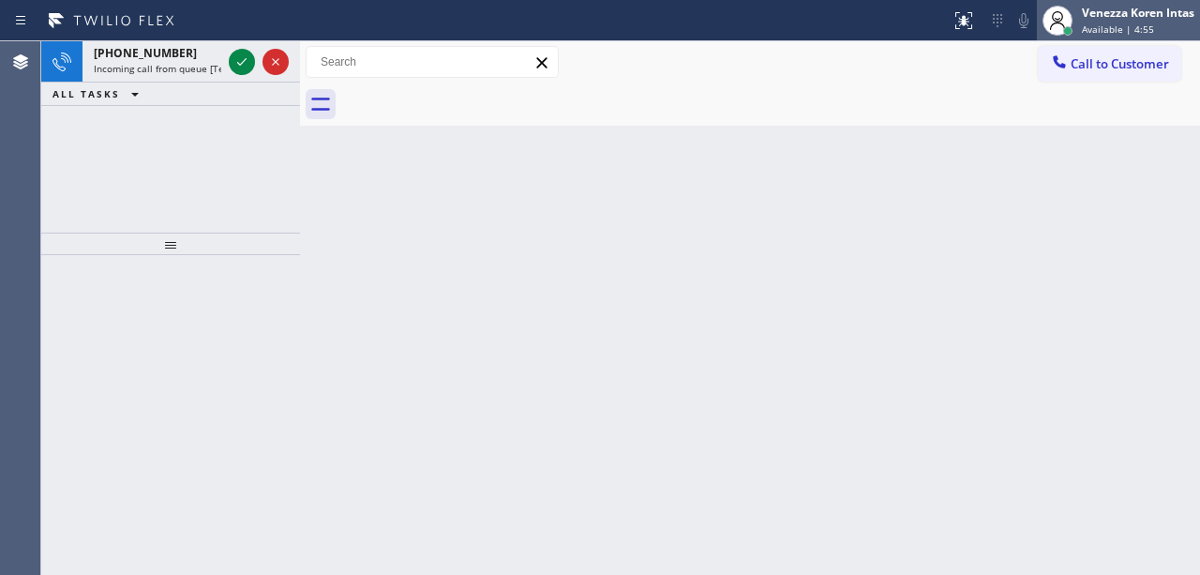
drag, startPoint x: 1091, startPoint y: 27, endPoint x: 1087, endPoint y: 71, distance: 44.2
click at [1090, 27] on span "Available | 4:55" at bounding box center [1118, 28] width 72 height 13
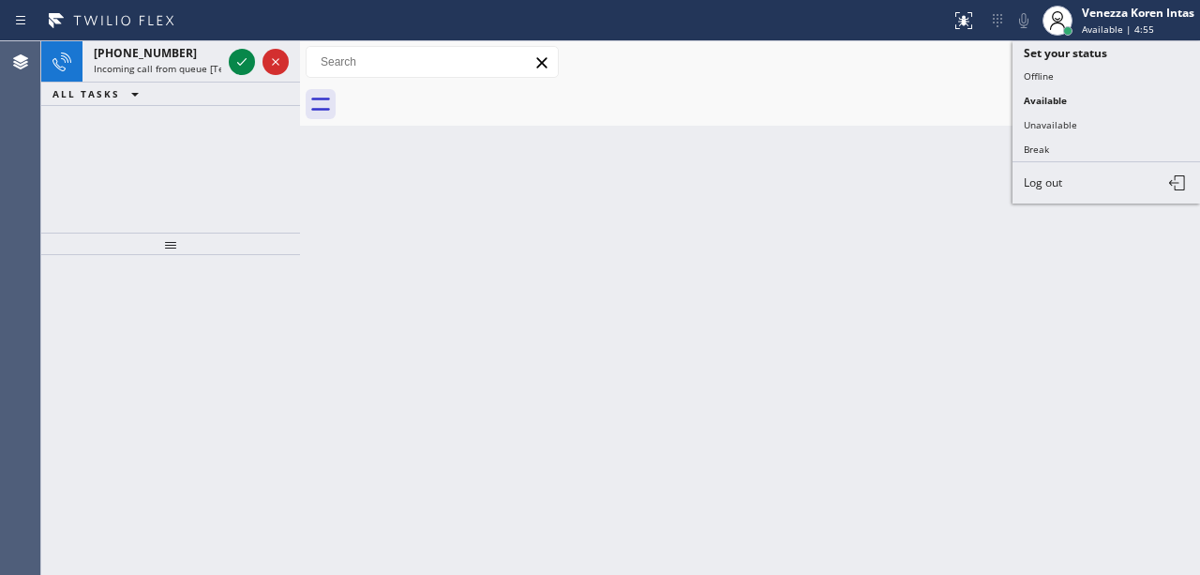
click at [1070, 125] on button "Unavailable" at bounding box center [1105, 124] width 187 height 24
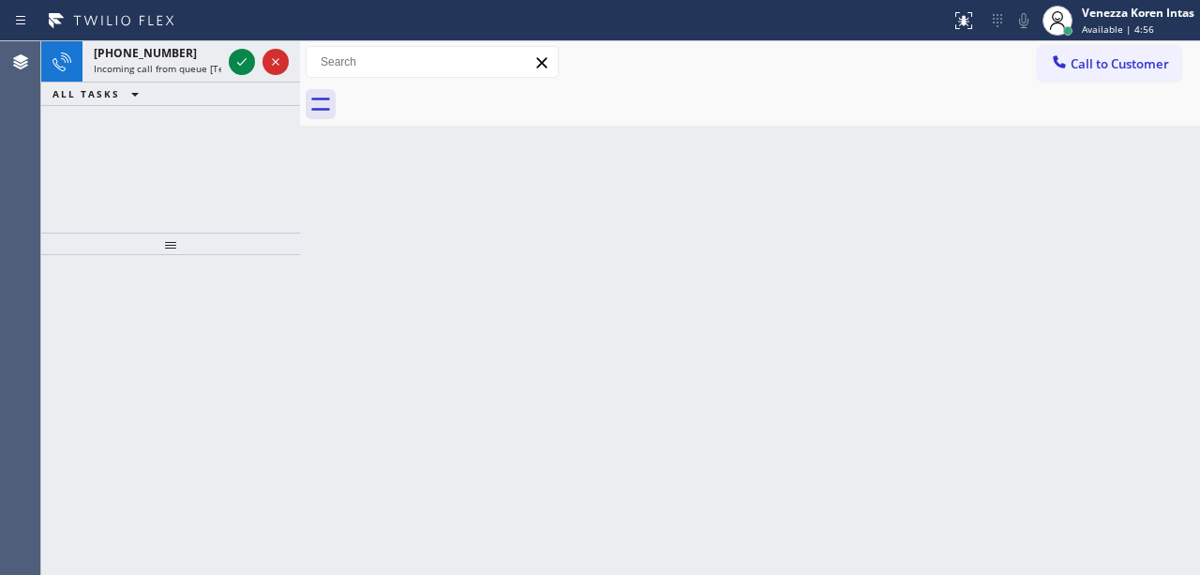
drag, startPoint x: 757, startPoint y: 145, endPoint x: 574, endPoint y: 37, distance: 213.0
click at [750, 145] on div "Back to Dashboard Change Sender ID Customers Technicians Select a contact Outbo…" at bounding box center [750, 307] width 900 height 533
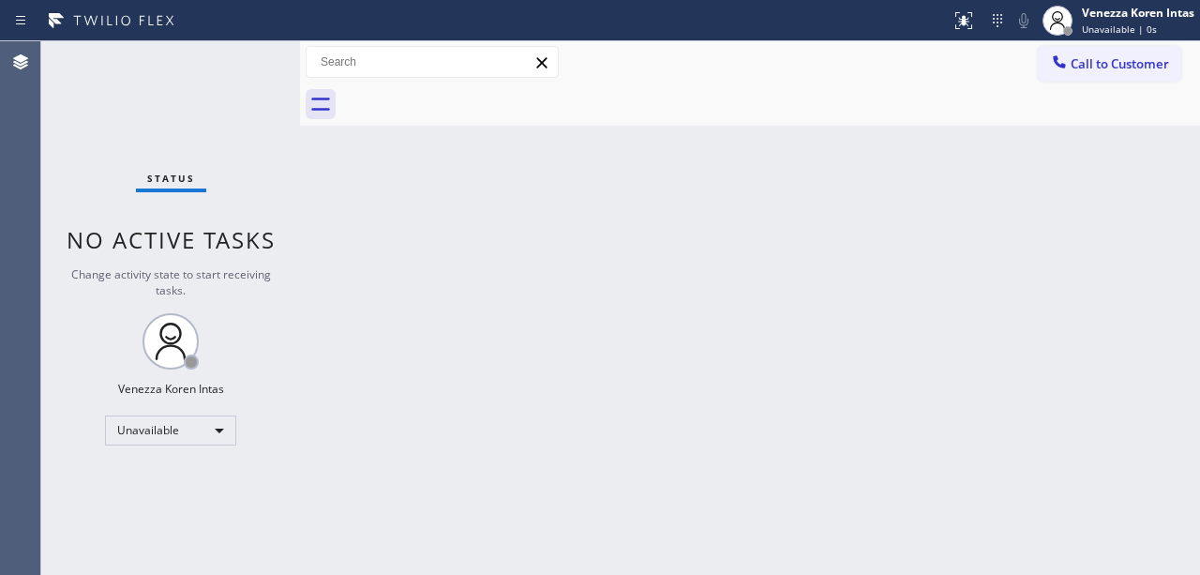
click at [673, 172] on div "Back to Dashboard Change Sender ID Customers Technicians Select a contact Outbo…" at bounding box center [750, 307] width 900 height 533
click at [600, 149] on div "Back to Dashboard Change Sender ID Customers Technicians Select a contact Outbo…" at bounding box center [750, 307] width 900 height 533
click at [654, 173] on div "Back to Dashboard Change Sender ID Customers Technicians Select a contact Outbo…" at bounding box center [750, 307] width 900 height 533
click at [871, 187] on div "Back to Dashboard Change Sender ID Customers Technicians Select a contact Outbo…" at bounding box center [750, 307] width 900 height 533
click at [448, 229] on div "Back to Dashboard Change Sender ID Customers Technicians Select a contact Outbo…" at bounding box center [750, 307] width 900 height 533
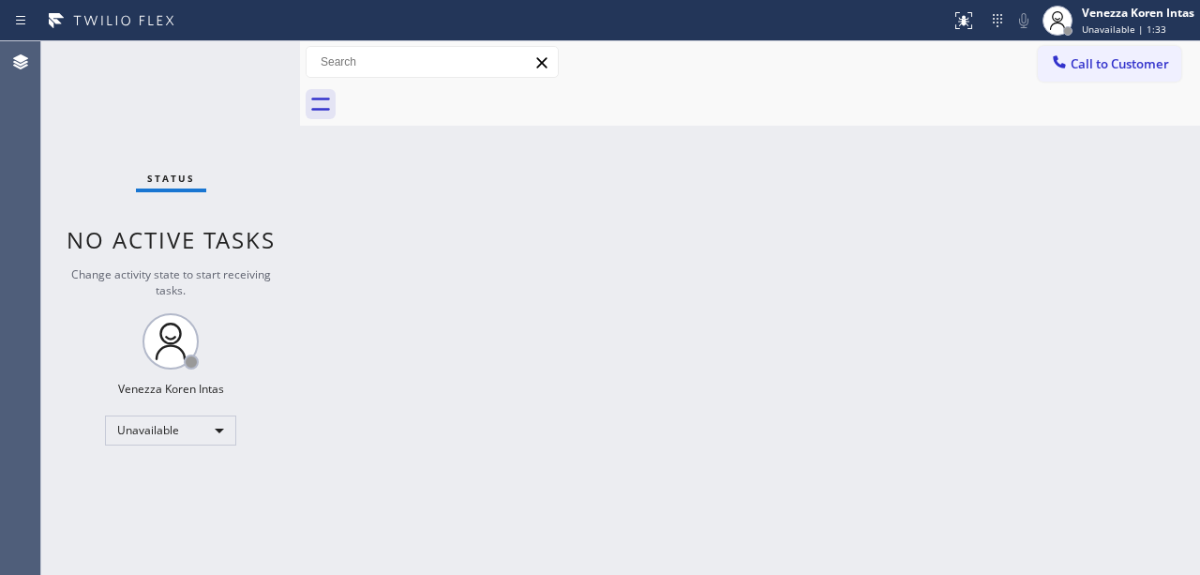
click at [394, 298] on div "Back to Dashboard Change Sender ID Customers Technicians Select a contact Outbo…" at bounding box center [750, 307] width 900 height 533
click at [1103, 29] on span "Unavailable | 1:34" at bounding box center [1124, 28] width 84 height 13
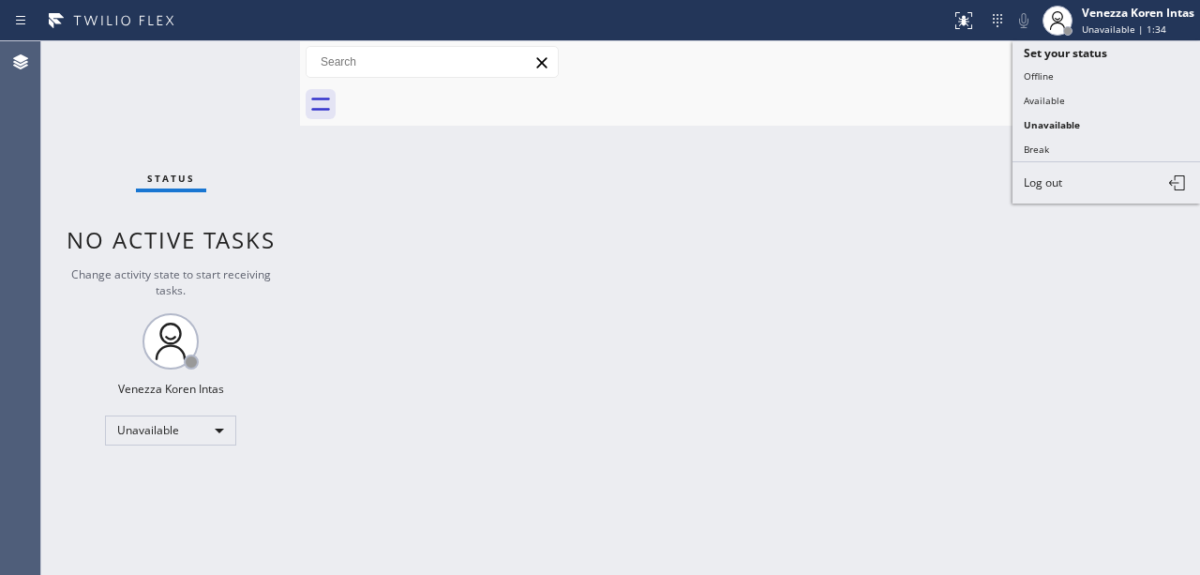
click at [1087, 95] on button "Available" at bounding box center [1105, 100] width 187 height 24
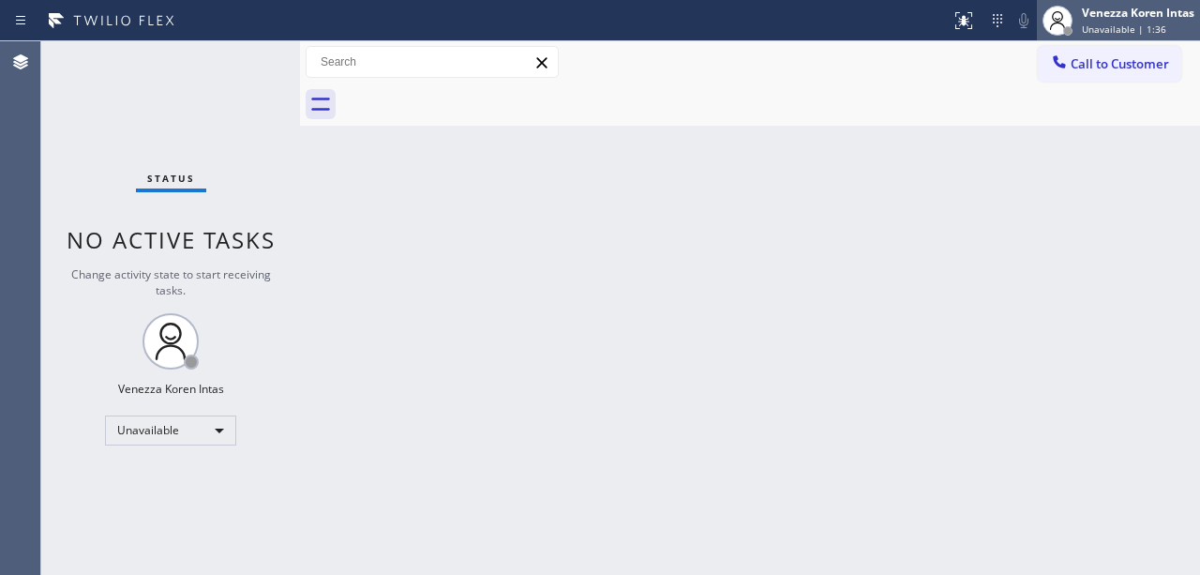
click at [1123, 20] on div "Venezza Koren Intas" at bounding box center [1138, 13] width 112 height 16
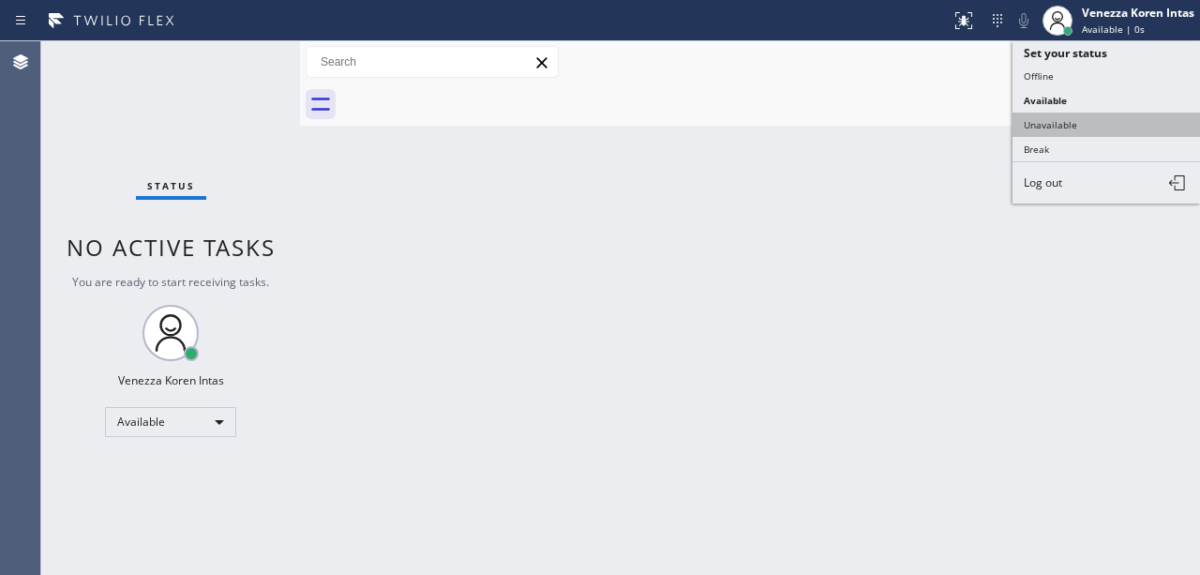
click at [1079, 122] on button "Unavailable" at bounding box center [1105, 124] width 187 height 24
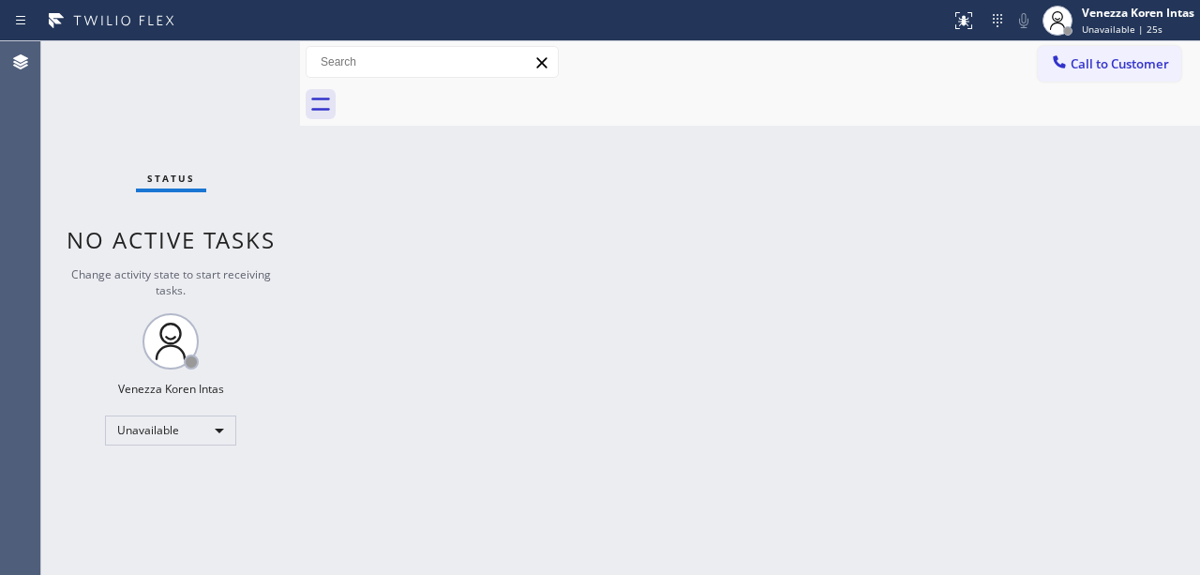
click at [403, 249] on div "Back to Dashboard Change Sender ID Customers Technicians Select a contact Outbo…" at bounding box center [750, 307] width 900 height 533
click at [613, 98] on div at bounding box center [770, 104] width 858 height 42
click at [785, 164] on div "Back to Dashboard Change Sender ID Customers Technicians Select a contact Outbo…" at bounding box center [750, 307] width 900 height 533
click at [668, 143] on div "Back to Dashboard Change Sender ID Customers Technicians Select a contact Outbo…" at bounding box center [750, 307] width 900 height 533
click at [1105, 23] on span "Unavailable | 4:54" at bounding box center [1124, 28] width 84 height 13
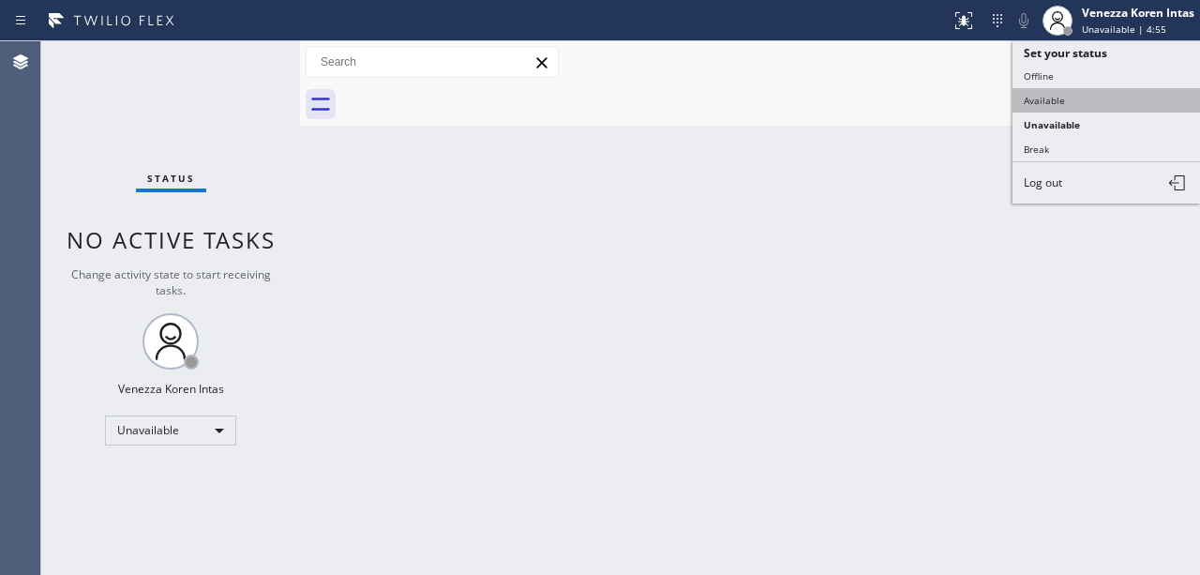
click at [1089, 96] on button "Available" at bounding box center [1105, 100] width 187 height 24
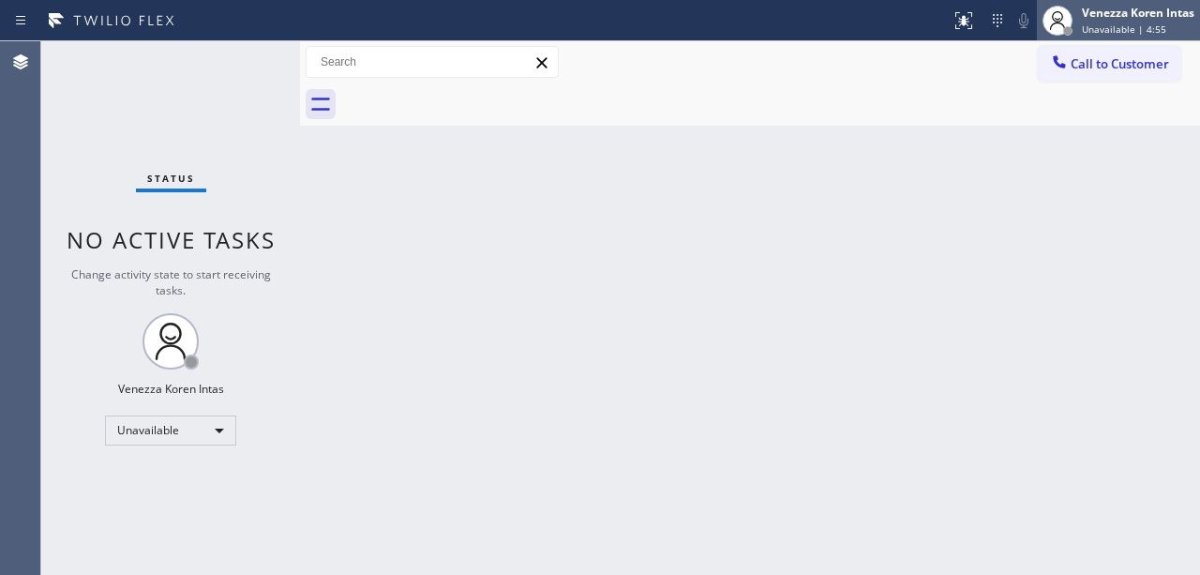
click at [1108, 18] on div "Venezza Koren Intas" at bounding box center [1138, 13] width 112 height 16
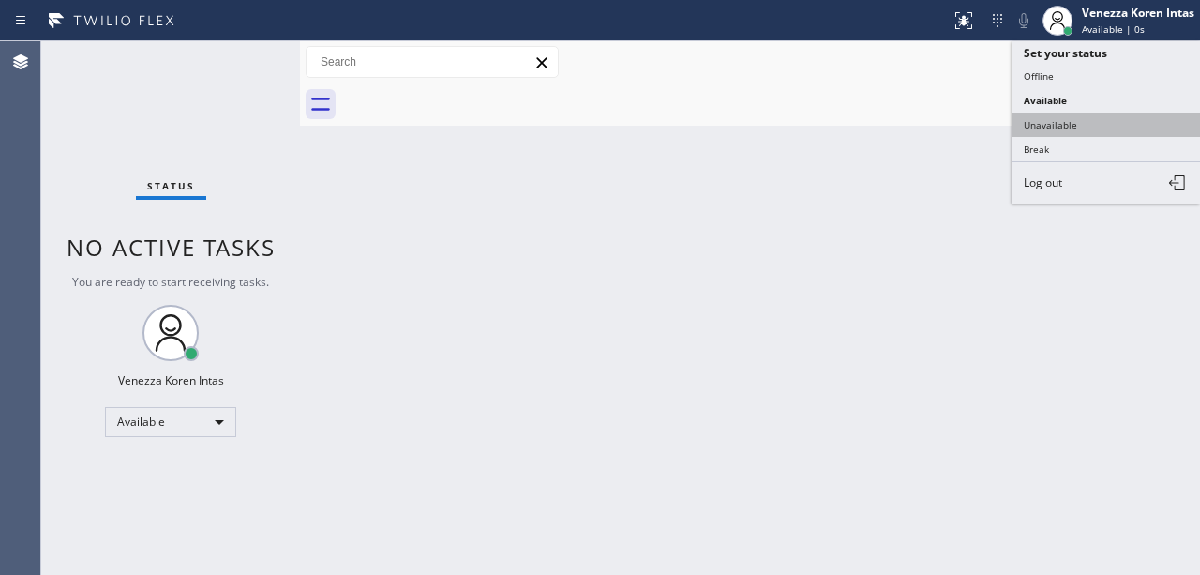
click at [1075, 120] on button "Unavailable" at bounding box center [1105, 124] width 187 height 24
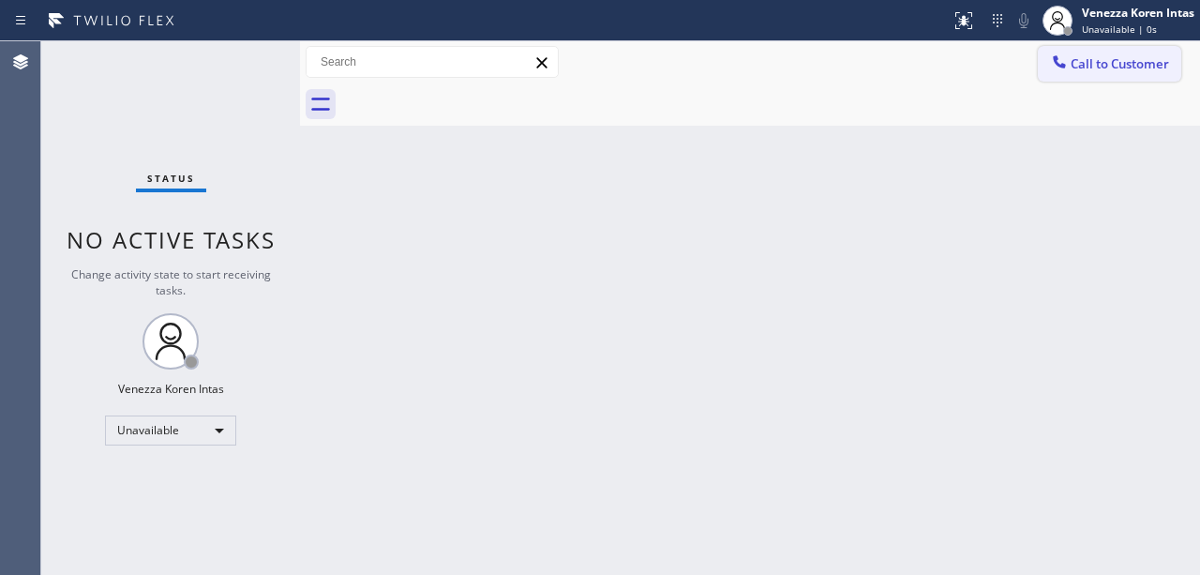
click at [1121, 64] on span "Call to Customer" at bounding box center [1119, 63] width 98 height 17
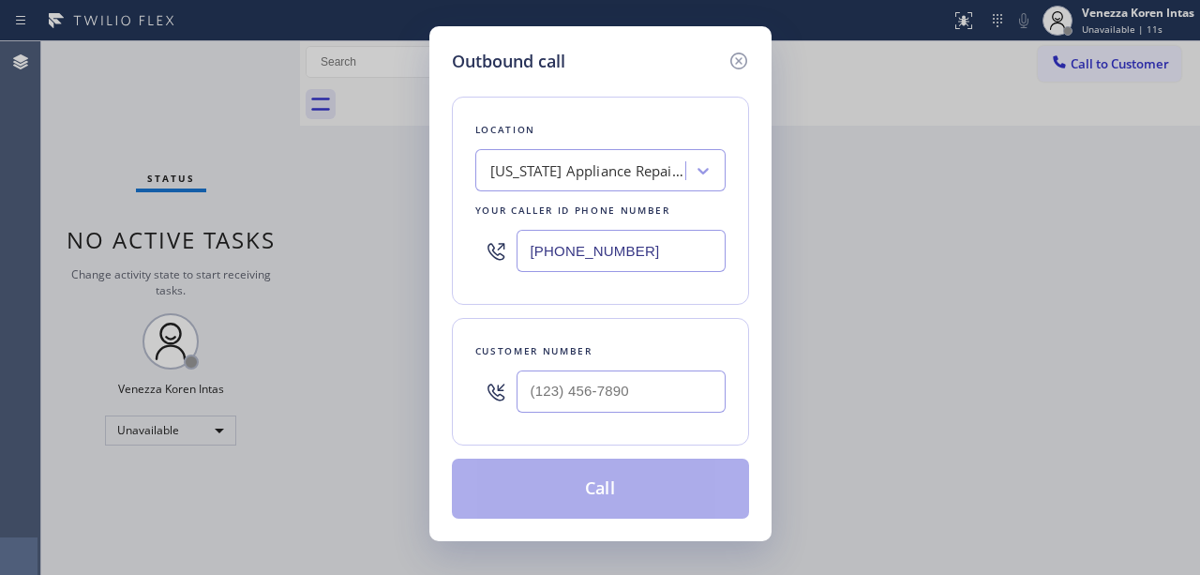
drag, startPoint x: 690, startPoint y: 255, endPoint x: 471, endPoint y: 217, distance: 221.6
click at [452, 223] on div "Location [US_STATE] Appliance Repair [GEOGRAPHIC_DATA] Your caller id phone num…" at bounding box center [600, 201] width 297 height 208
paste input "833) 692-2271"
type input "[PHONE_NUMBER]"
type input "(___) ___-____"
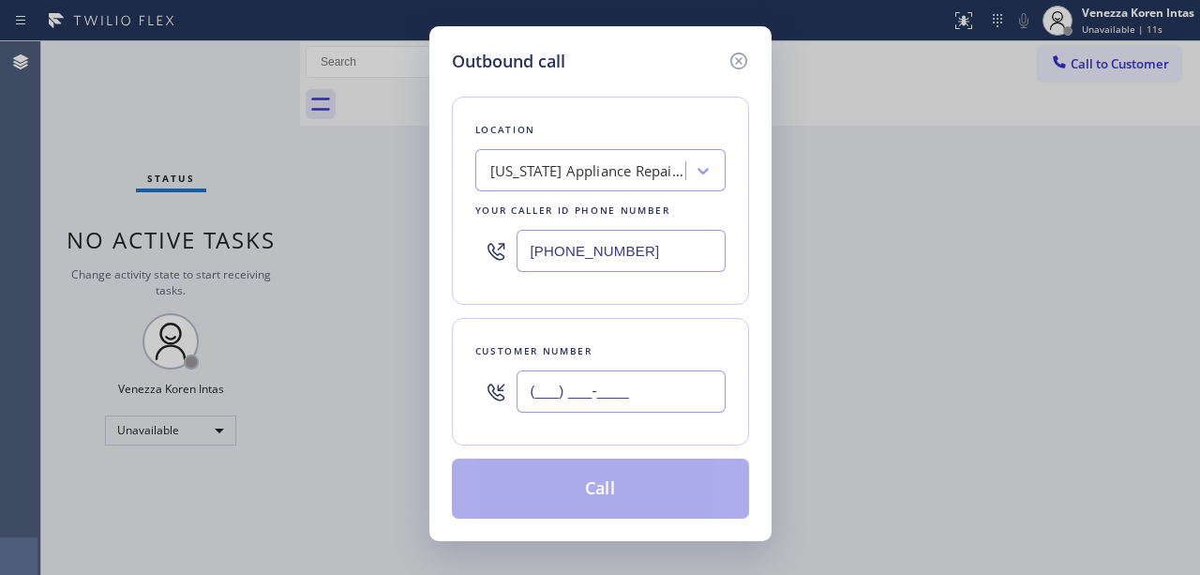
click at [592, 396] on input "(___) ___-____" at bounding box center [620, 391] width 209 height 42
paste input "805) 804-7323"
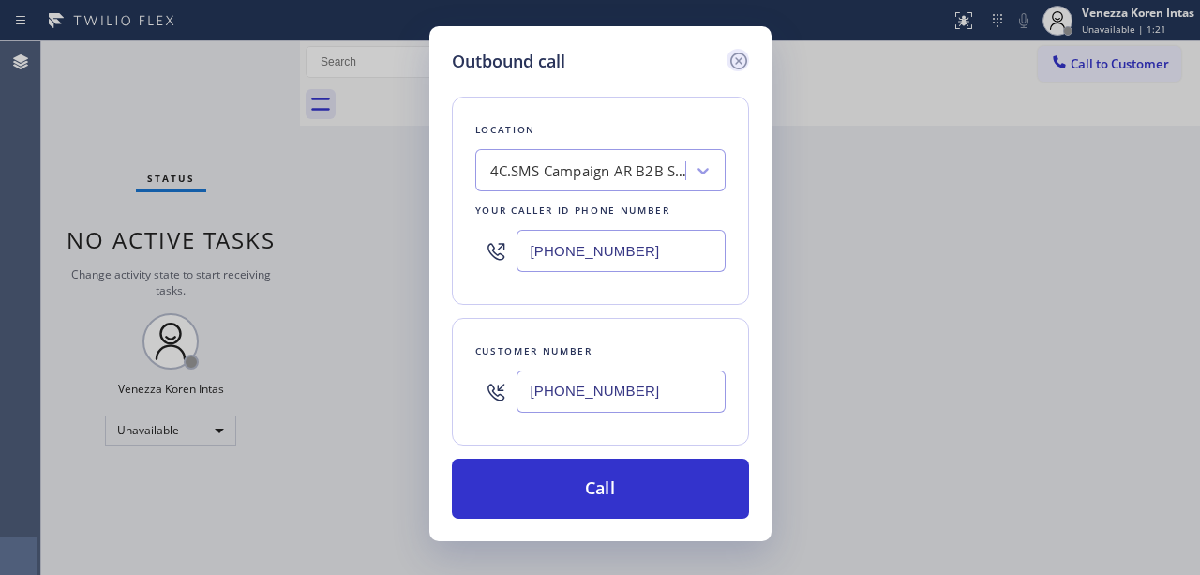
click at [740, 54] on icon at bounding box center [738, 61] width 22 height 22
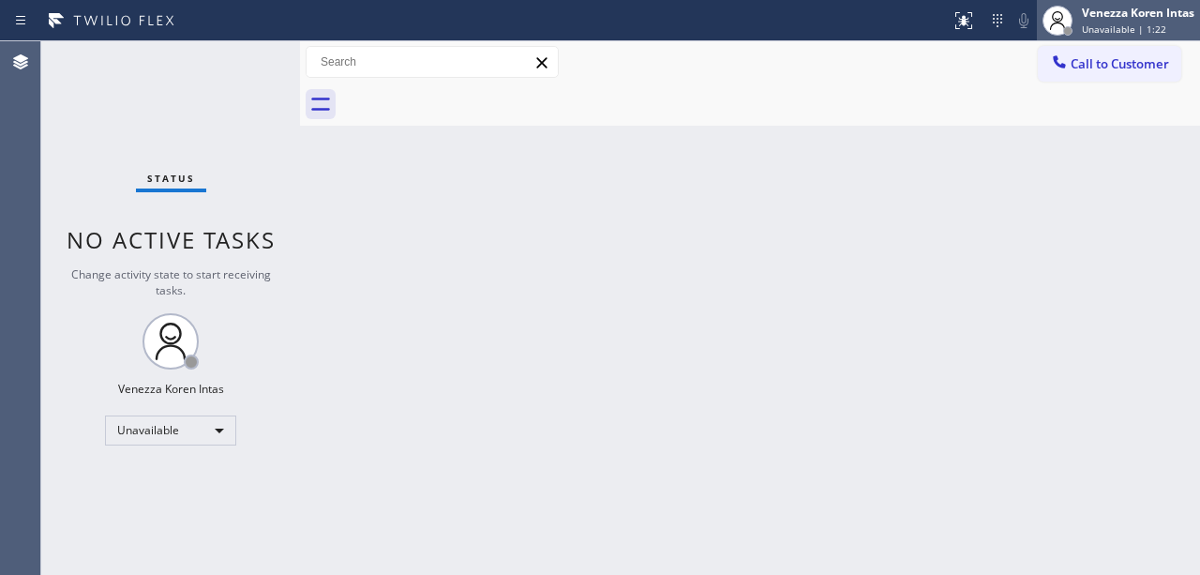
click at [1123, 19] on div "Venezza Koren Intas" at bounding box center [1138, 13] width 112 height 16
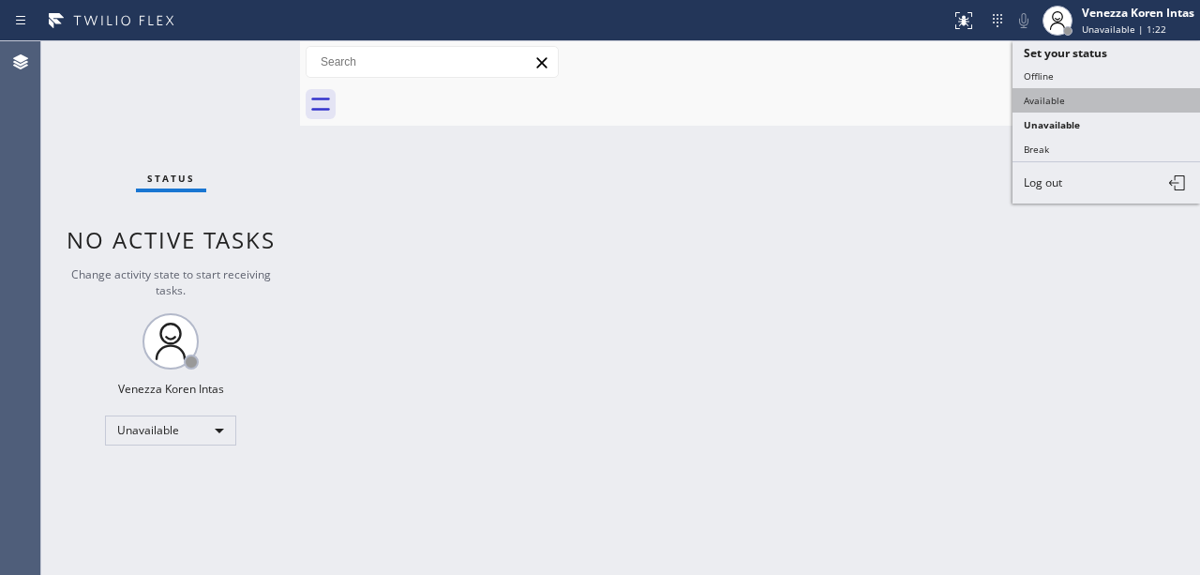
click at [1079, 105] on button "Available" at bounding box center [1105, 100] width 187 height 24
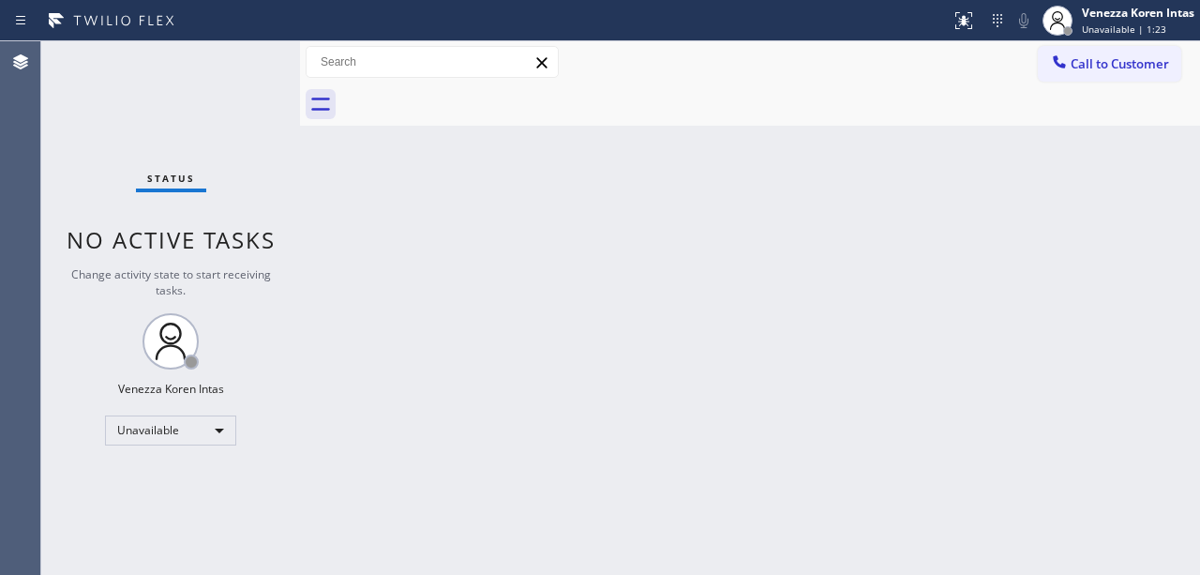
click at [431, 107] on div at bounding box center [770, 104] width 858 height 42
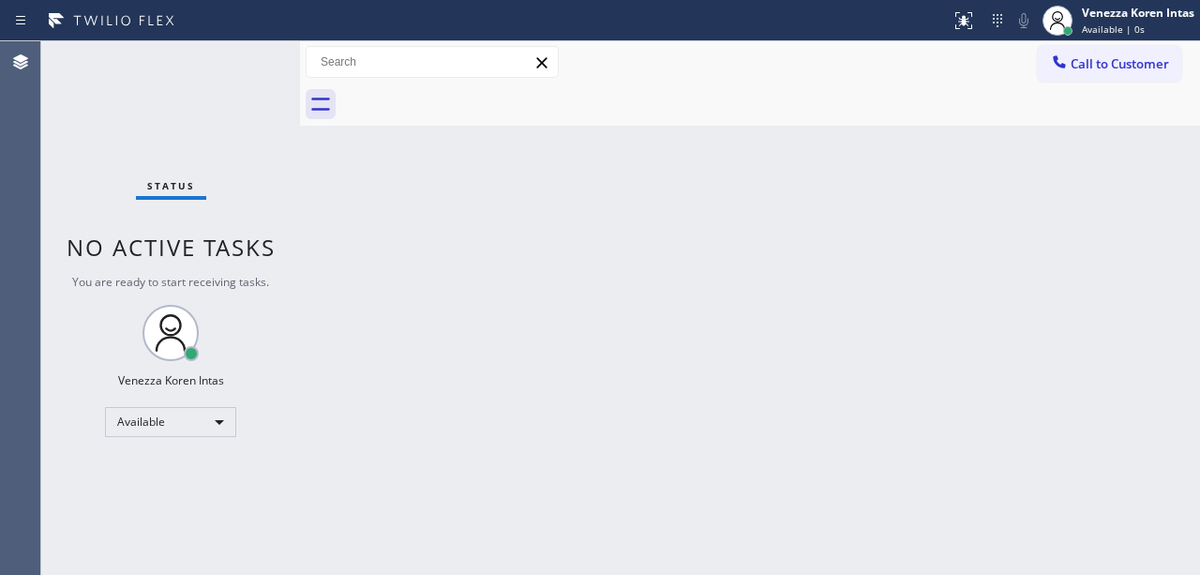
click at [231, 145] on div "Status No active tasks You are ready to start receiving tasks. Venezza Koren In…" at bounding box center [170, 307] width 259 height 533
click at [688, 225] on div "Back to Dashboard Change Sender ID Customers Technicians Select a contact Outbo…" at bounding box center [750, 307] width 900 height 533
click at [313, 302] on div "Back to Dashboard Change Sender ID Customers Technicians Select a contact Outbo…" at bounding box center [750, 307] width 900 height 533
drag, startPoint x: 384, startPoint y: 219, endPoint x: 439, endPoint y: 333, distance: 125.8
click at [384, 219] on div "Back to Dashboard Change Sender ID Customers Technicians Select a contact Outbo…" at bounding box center [750, 307] width 900 height 533
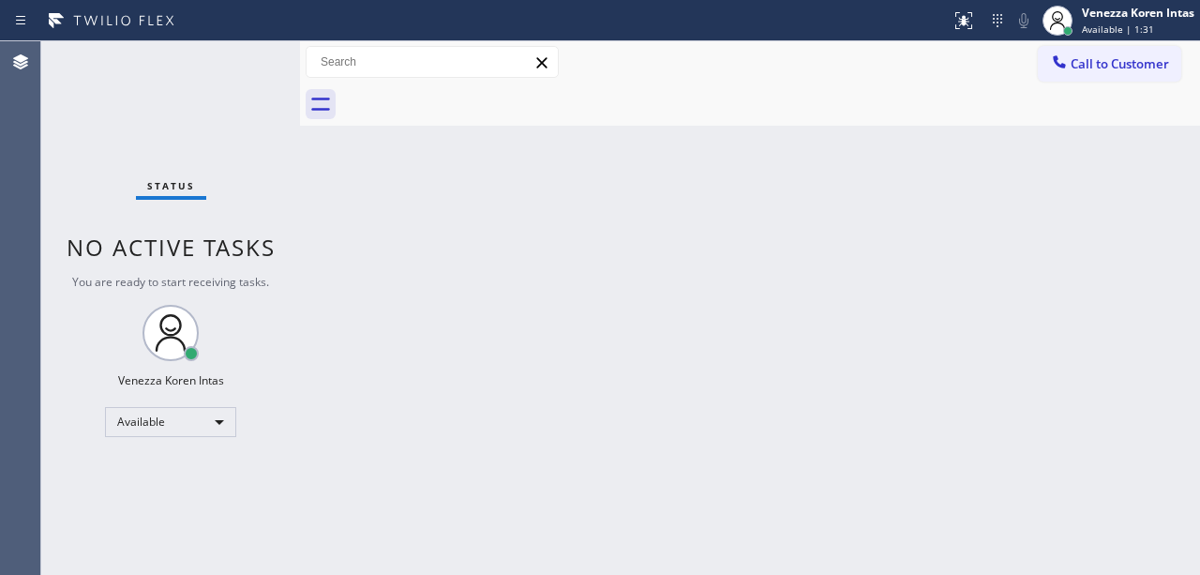
click at [484, 199] on div "Back to Dashboard Change Sender ID Customers Technicians Select a contact Outbo…" at bounding box center [750, 307] width 900 height 533
click at [1115, 25] on span "Available | 1:32" at bounding box center [1118, 28] width 72 height 13
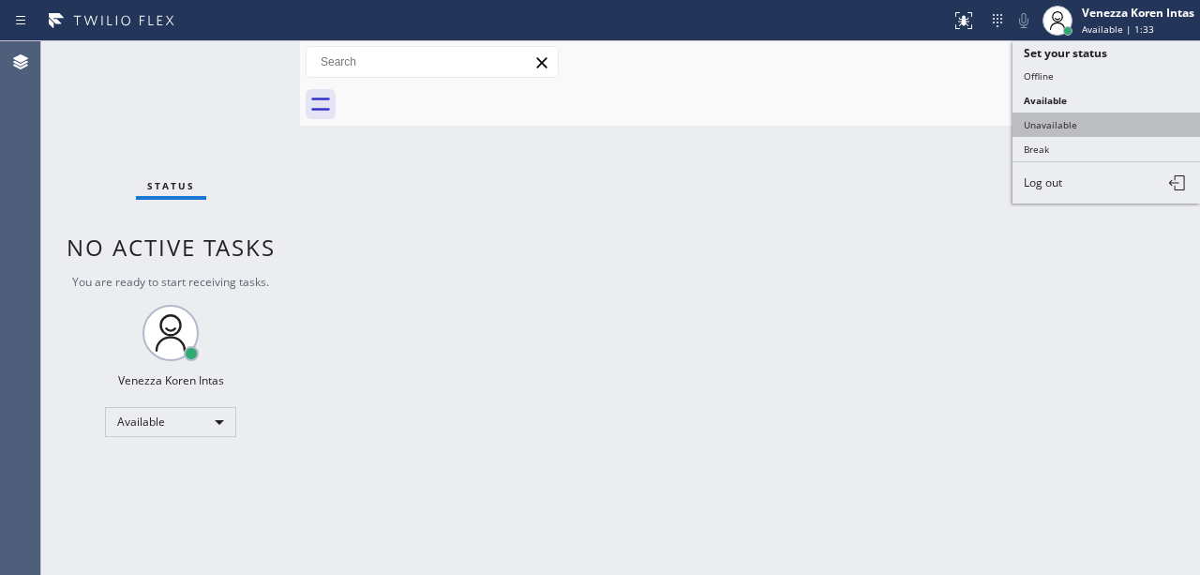
click at [1088, 112] on button "Unavailable" at bounding box center [1105, 124] width 187 height 24
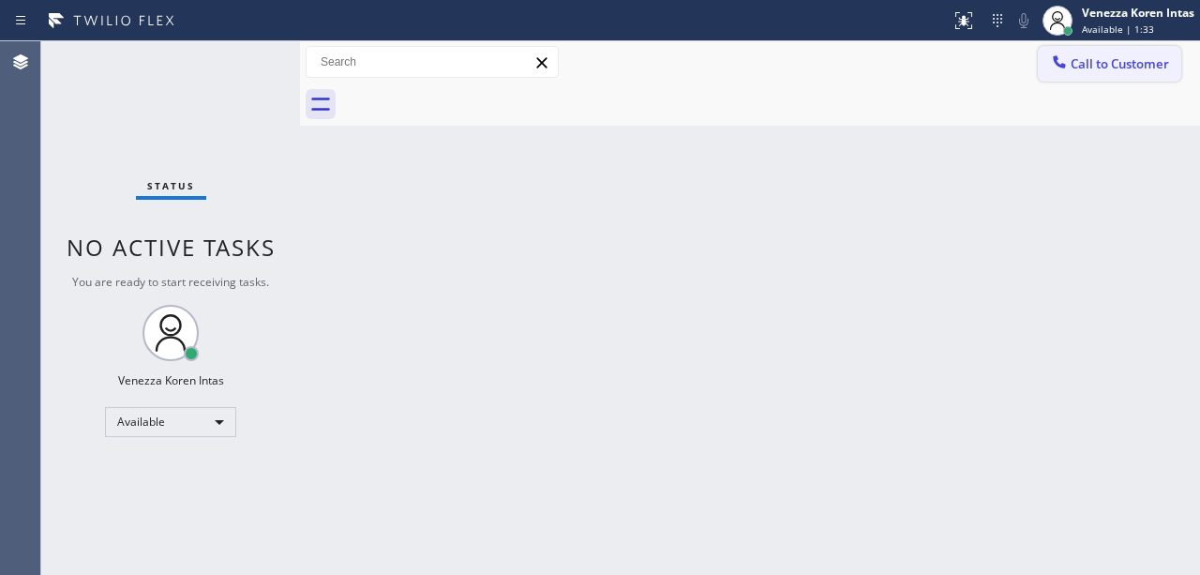
click at [1098, 62] on span "Call to Customer" at bounding box center [1119, 63] width 98 height 17
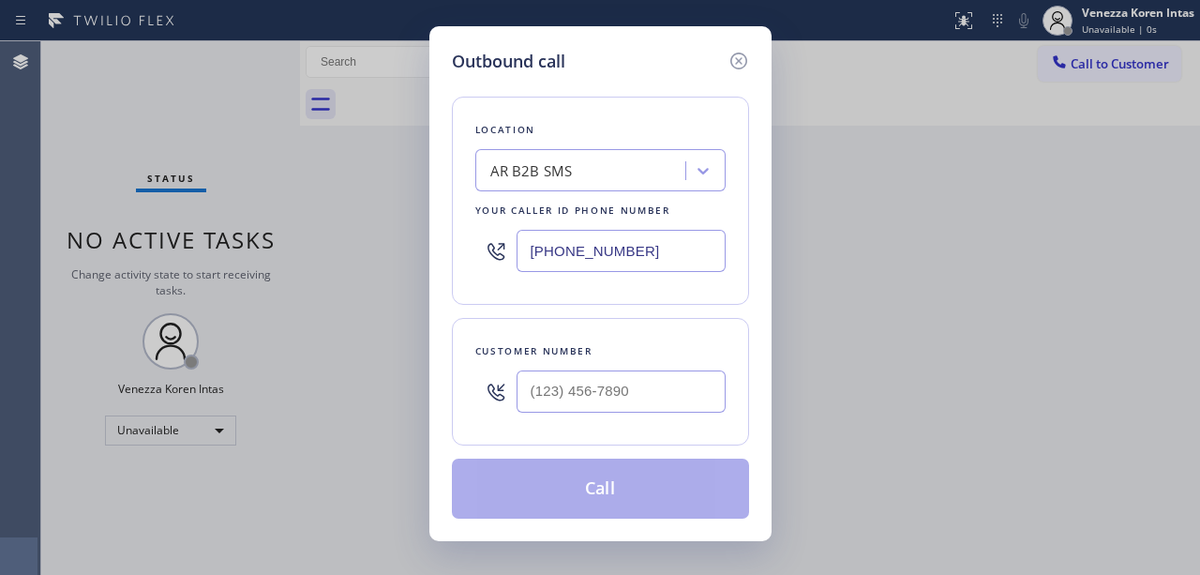
type input "(___) ___-____"
click at [611, 399] on input "(___) ___-____" at bounding box center [620, 391] width 209 height 42
paste input "805) 804-7323"
type input "[PHONE_NUMBER]"
click at [622, 485] on button "Call" at bounding box center [600, 488] width 297 height 60
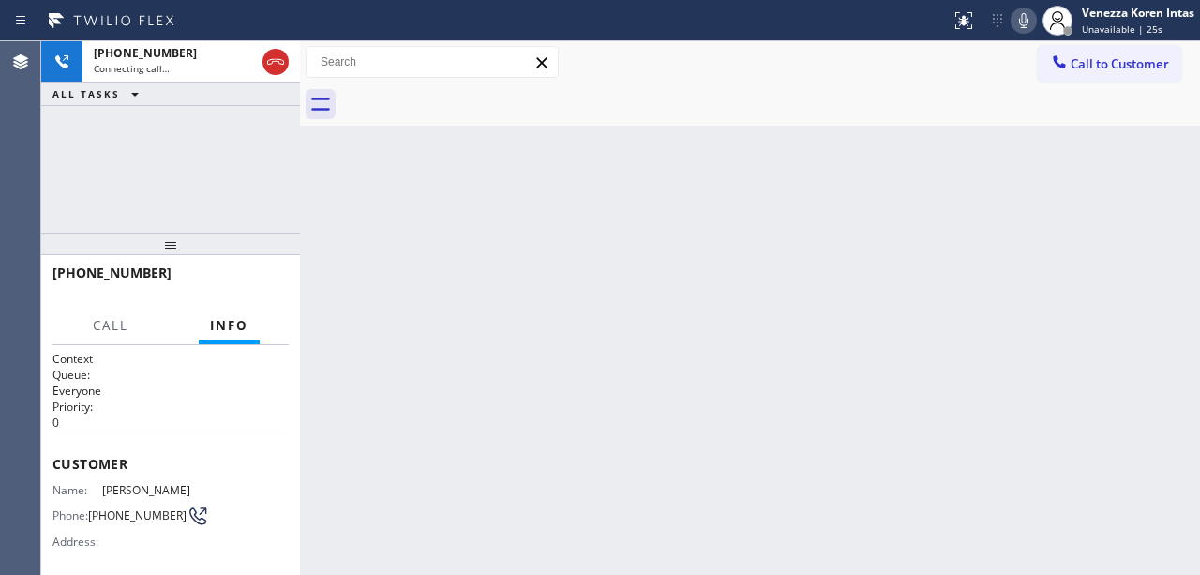
drag, startPoint x: 478, startPoint y: 262, endPoint x: 549, endPoint y: 255, distance: 71.6
click at [478, 261] on div "Back to Dashboard Change Sender ID Customers Technicians Select a contact Outbo…" at bounding box center [750, 307] width 900 height 533
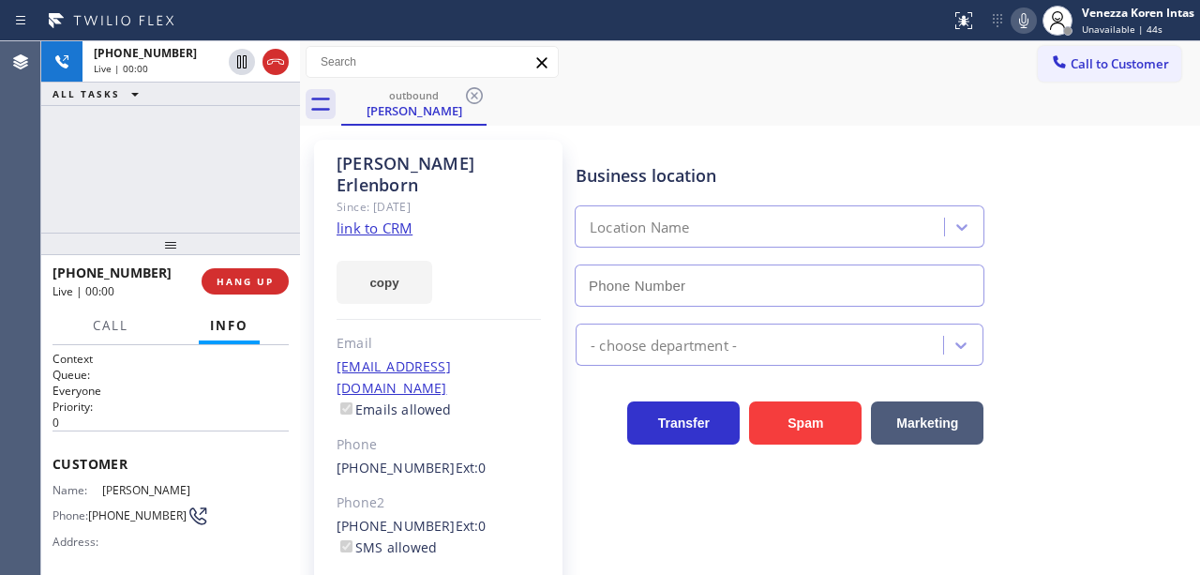
type input "[PHONE_NUMBER]"
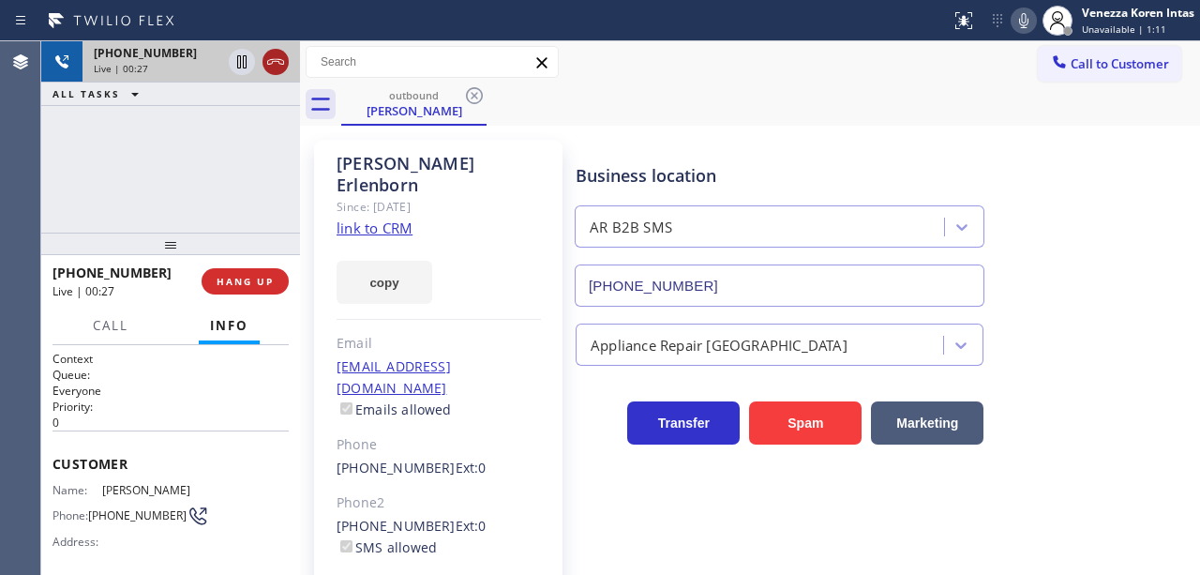
click at [277, 60] on icon at bounding box center [275, 62] width 22 height 22
click at [231, 281] on span "HANG UP" at bounding box center [244, 281] width 57 height 13
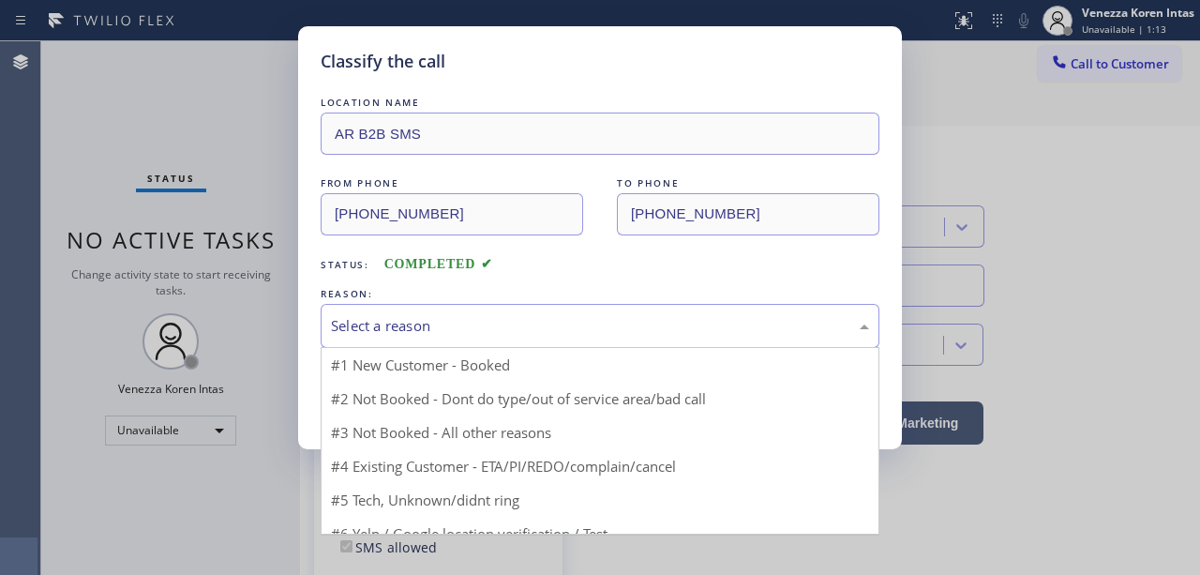
click at [413, 316] on div "Select a reason" at bounding box center [600, 326] width 559 height 44
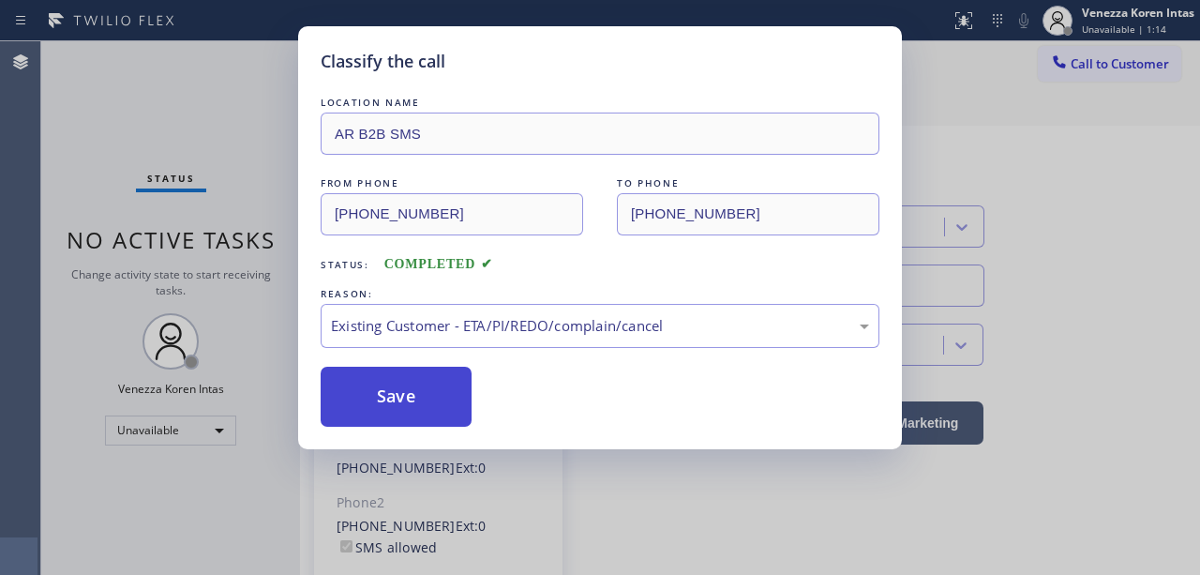
click at [431, 388] on button "Save" at bounding box center [396, 396] width 151 height 60
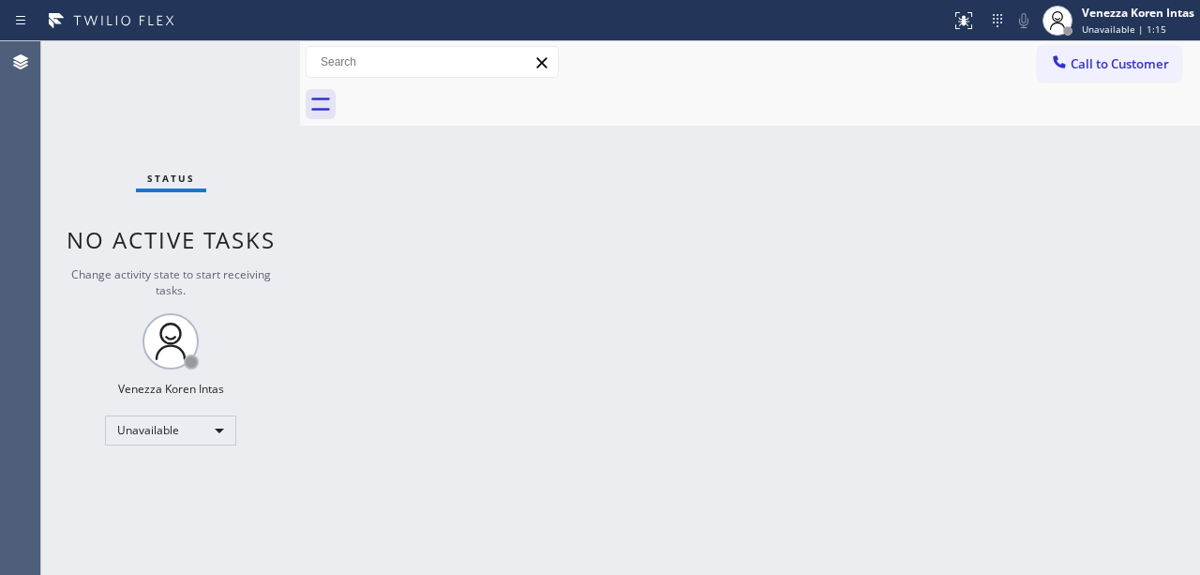
click at [1132, 27] on span "Unavailable | 1:15" at bounding box center [1124, 28] width 84 height 13
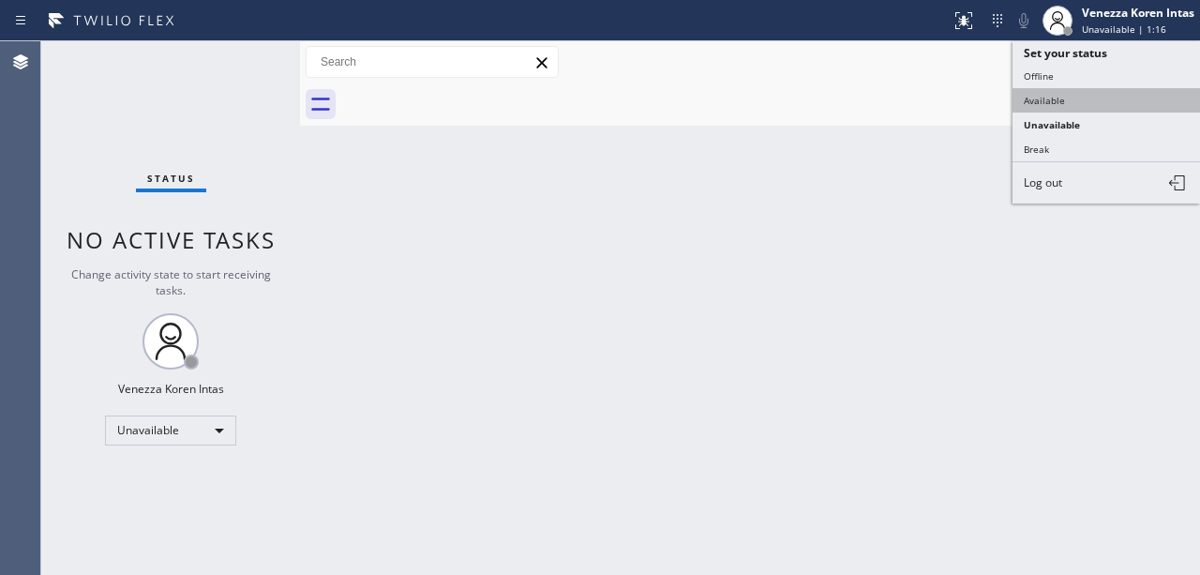
click at [1106, 100] on button "Available" at bounding box center [1105, 100] width 187 height 24
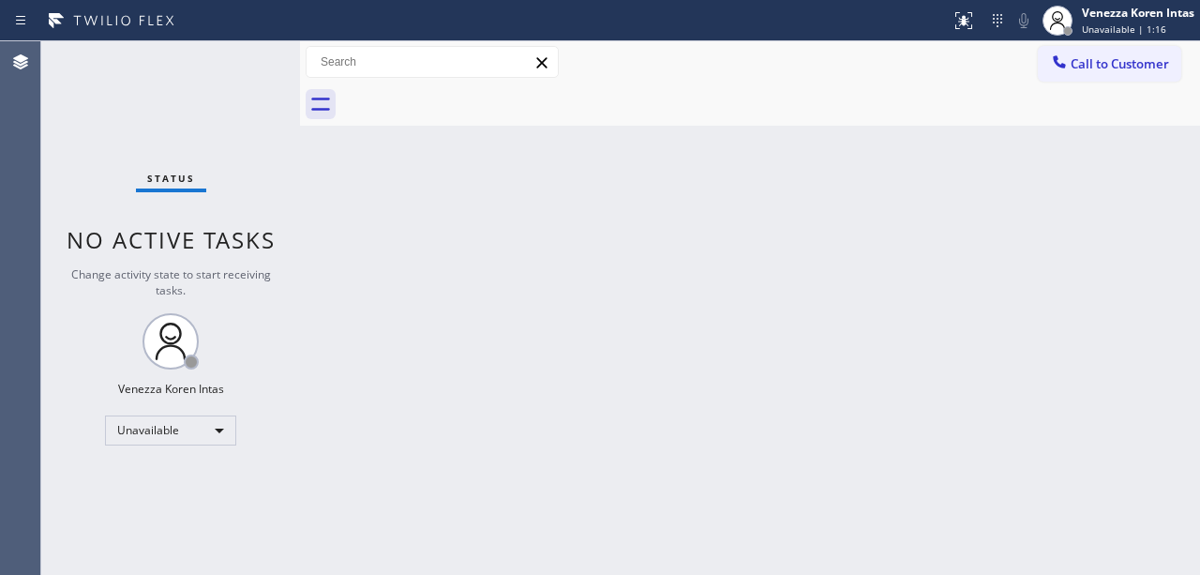
drag, startPoint x: 958, startPoint y: 231, endPoint x: 409, endPoint y: 231, distance: 549.2
click at [946, 233] on div "Back to Dashboard Change Sender ID Customers Technicians Select a contact Outbo…" at bounding box center [750, 307] width 900 height 533
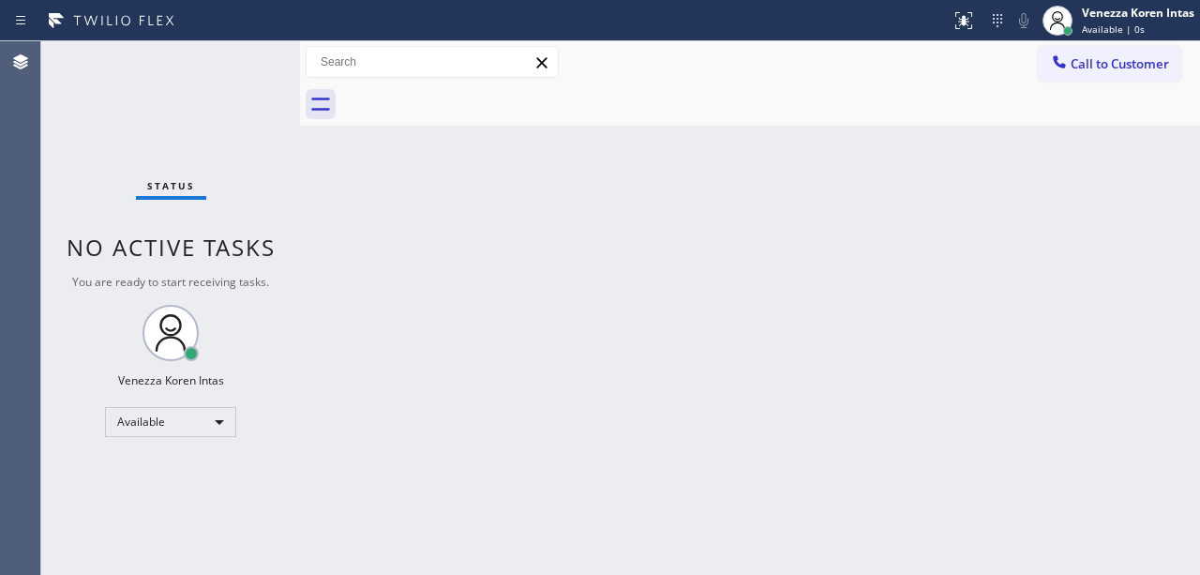
drag, startPoint x: 156, startPoint y: 142, endPoint x: 167, endPoint y: 159, distance: 20.3
click at [156, 142] on div "Status No active tasks You are ready to start receiving tasks. Venezza Koren In…" at bounding box center [170, 307] width 259 height 533
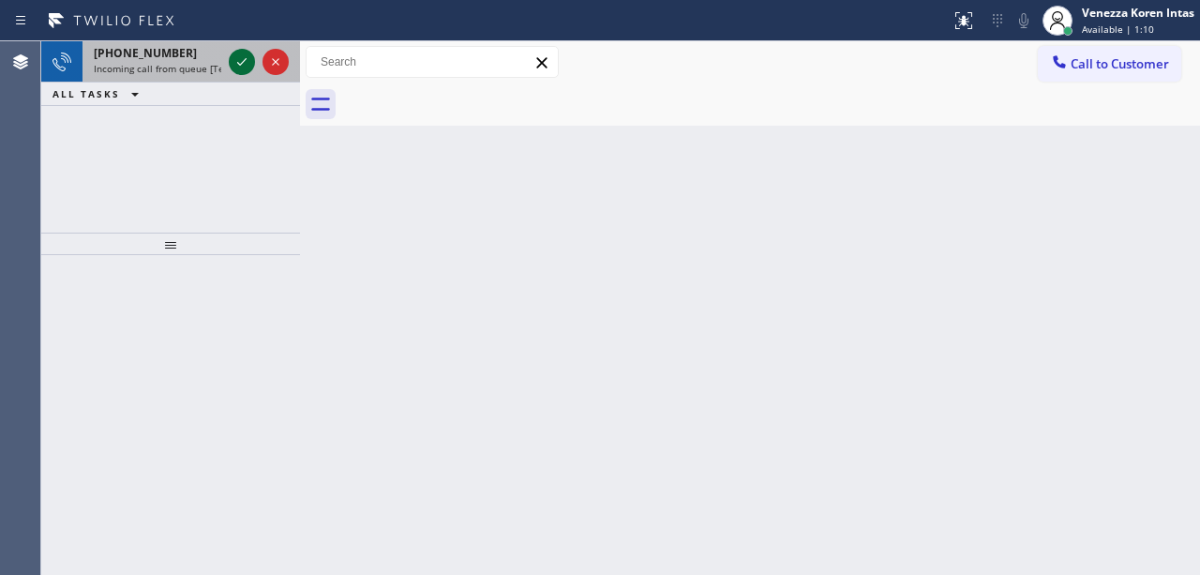
click at [236, 57] on icon at bounding box center [242, 62] width 22 height 22
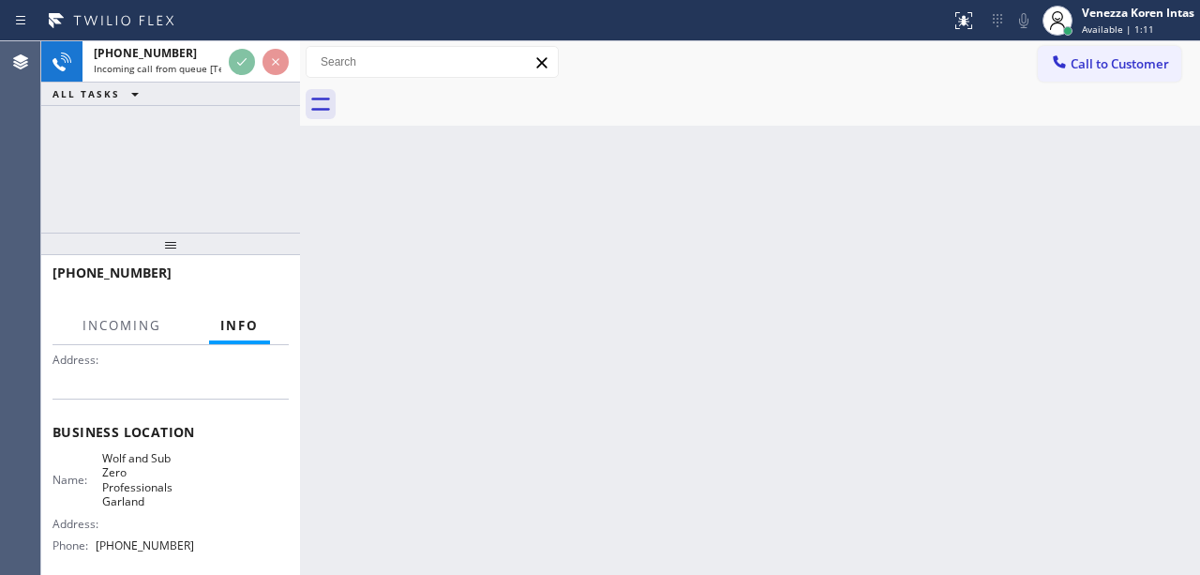
scroll to position [187, 0]
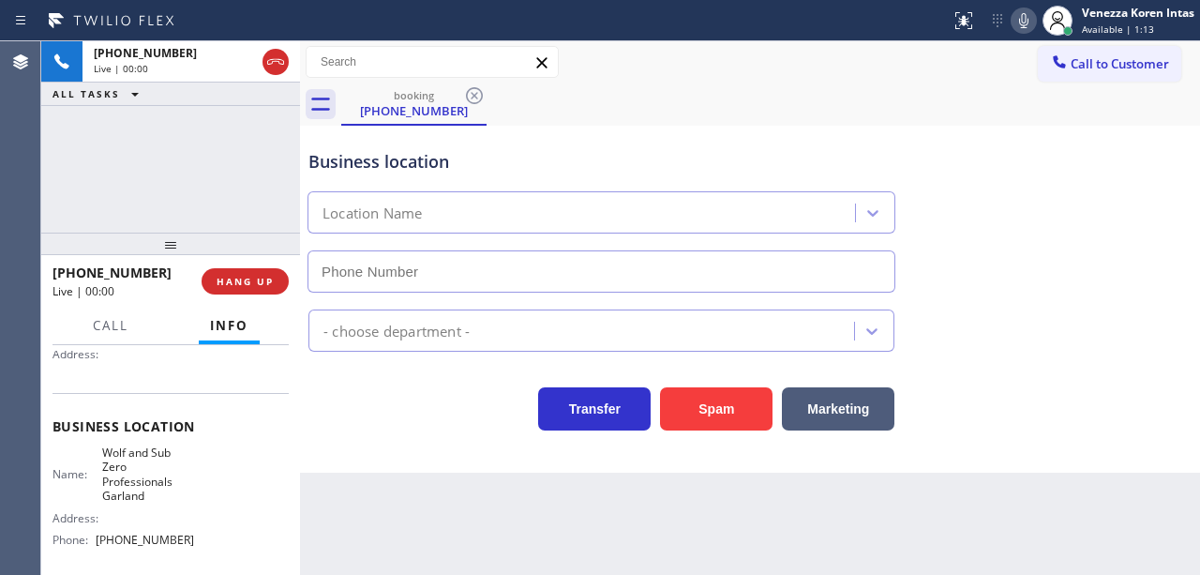
type input "[PHONE_NUMBER]"
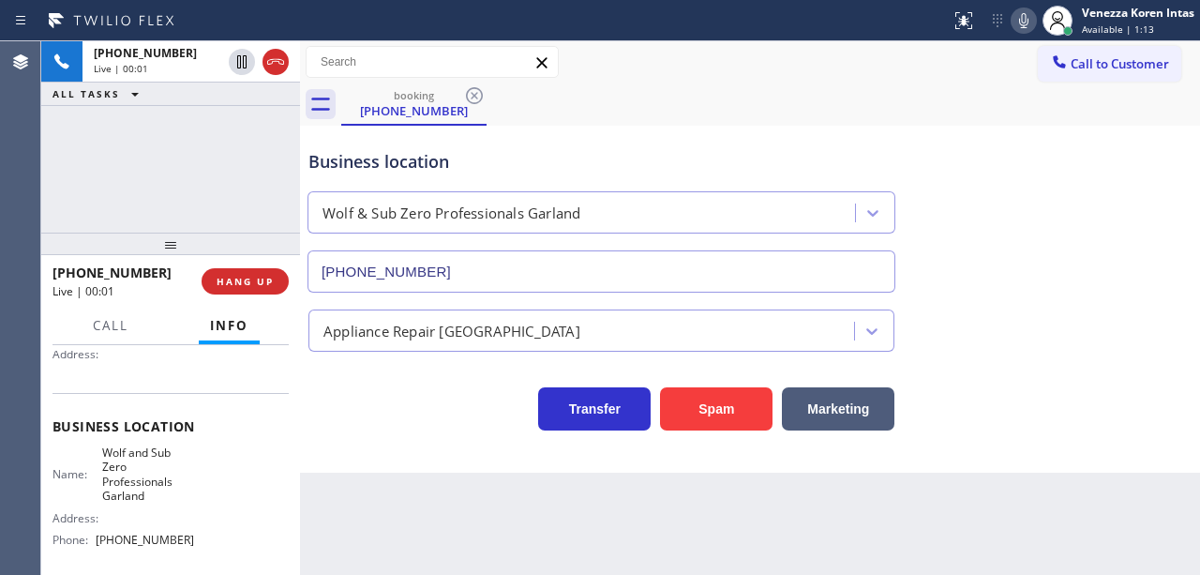
click at [592, 163] on div "Business location" at bounding box center [601, 161] width 586 height 25
click at [135, 154] on div "[PHONE_NUMBER] Live | 00:02 ALL TASKS ALL TASKS ACTIVE TASKS TASKS IN WRAP UP" at bounding box center [170, 136] width 259 height 191
drag, startPoint x: 416, startPoint y: 435, endPoint x: 540, endPoint y: 504, distance: 141.8
click at [418, 434] on div "Business location Wolf & Sub Zero Professionals Garland [PHONE_NUMBER] Applianc…" at bounding box center [750, 299] width 900 height 347
click at [1014, 24] on icon at bounding box center [1023, 20] width 22 height 22
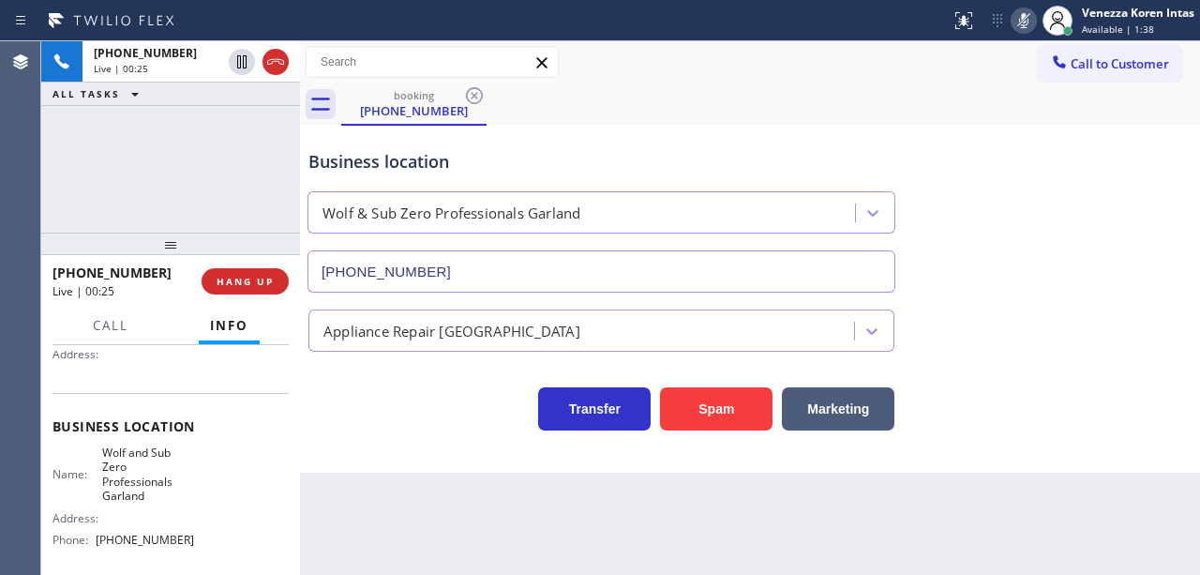
click at [1023, 24] on icon at bounding box center [1023, 20] width 22 height 22
drag, startPoint x: 84, startPoint y: 440, endPoint x: 186, endPoint y: 493, distance: 114.0
click at [186, 493] on div "Business location Name: [PERSON_NAME] and Sub Zero Professionals Garland Addres…" at bounding box center [170, 486] width 236 height 186
copy span "Wolf and Sub Zero Professionals Garland"
click at [1025, 21] on icon at bounding box center [1023, 20] width 22 height 22
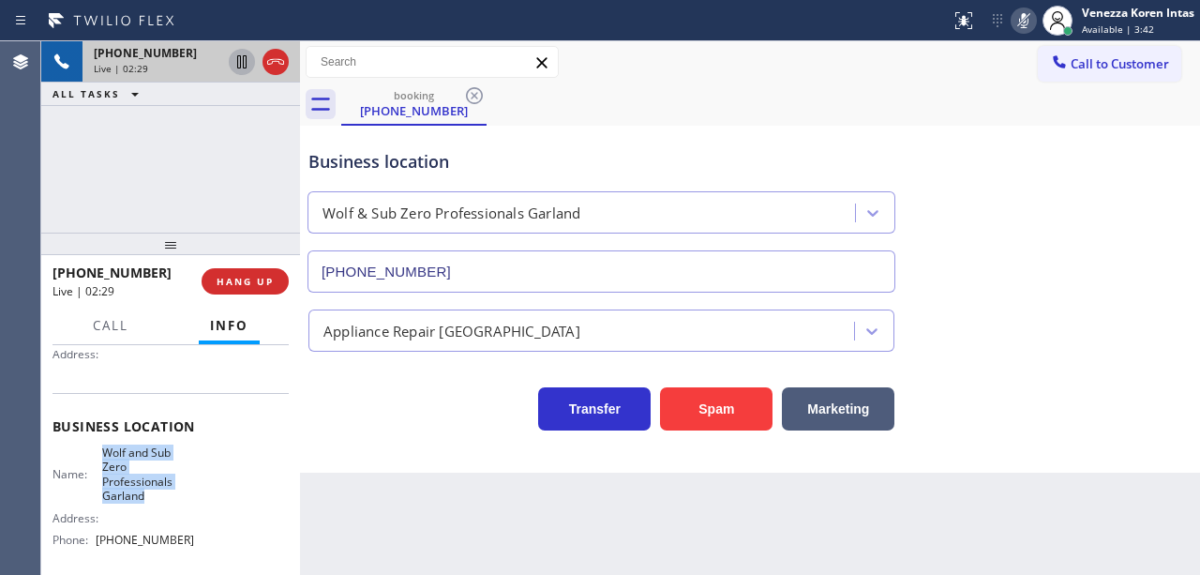
click at [246, 63] on icon at bounding box center [241, 61] width 9 height 13
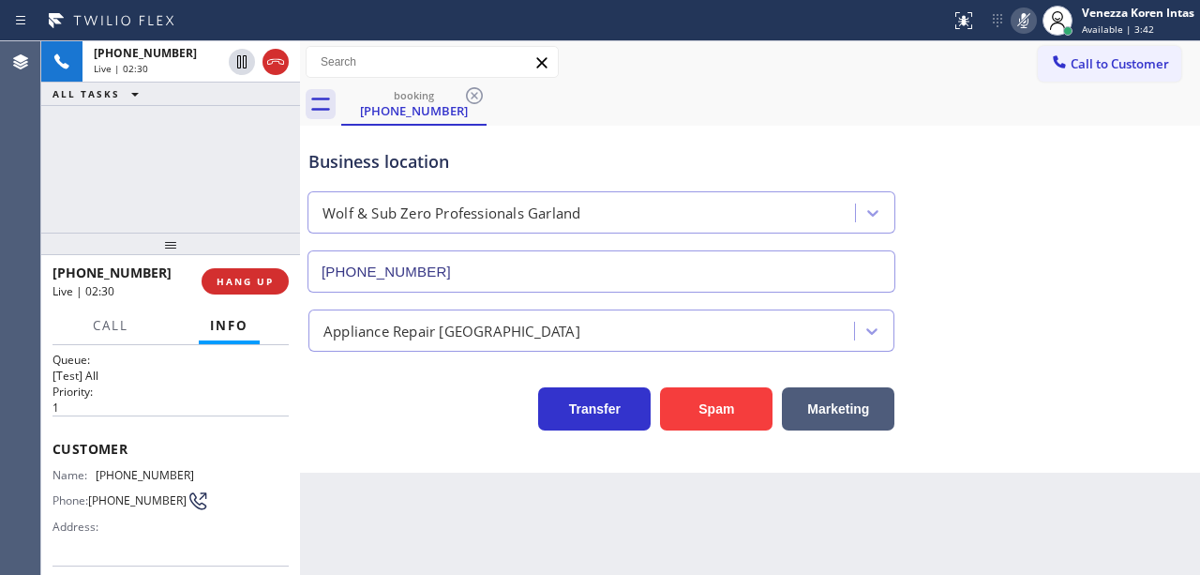
scroll to position [0, 0]
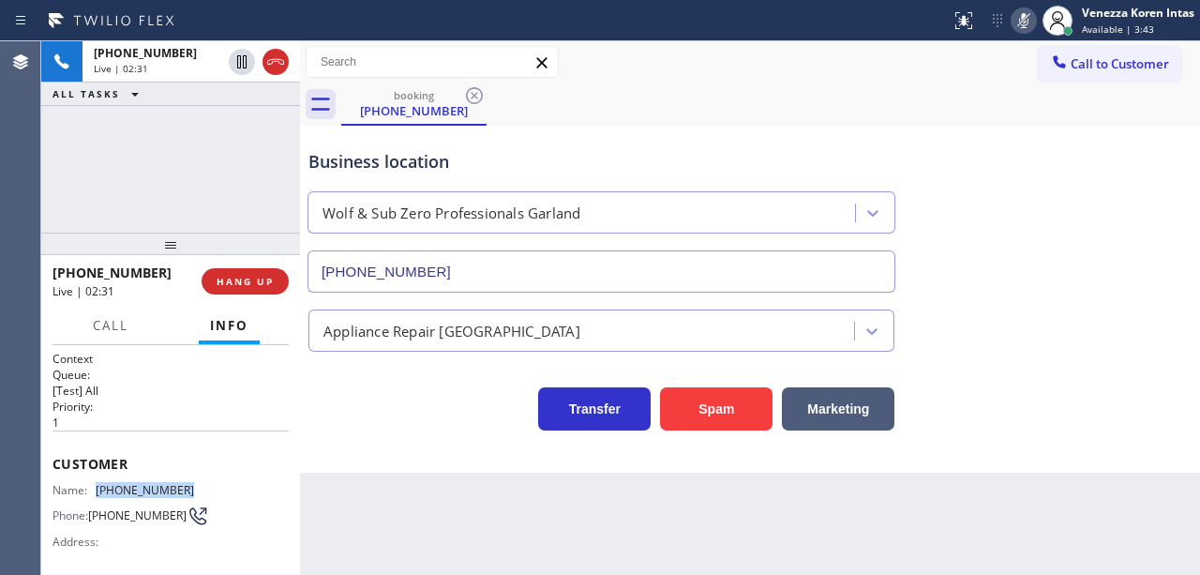
drag, startPoint x: 205, startPoint y: 487, endPoint x: 96, endPoint y: 482, distance: 109.8
click at [96, 483] on div "Name: [PHONE_NUMBER] Phone: [PHONE_NUMBER] Address:" at bounding box center [170, 520] width 236 height 74
click at [658, 72] on div "Call to Customer Outbound call Location AR B2B SMS Your caller id phone number …" at bounding box center [750, 62] width 900 height 33
click at [1012, 13] on icon at bounding box center [1023, 20] width 22 height 22
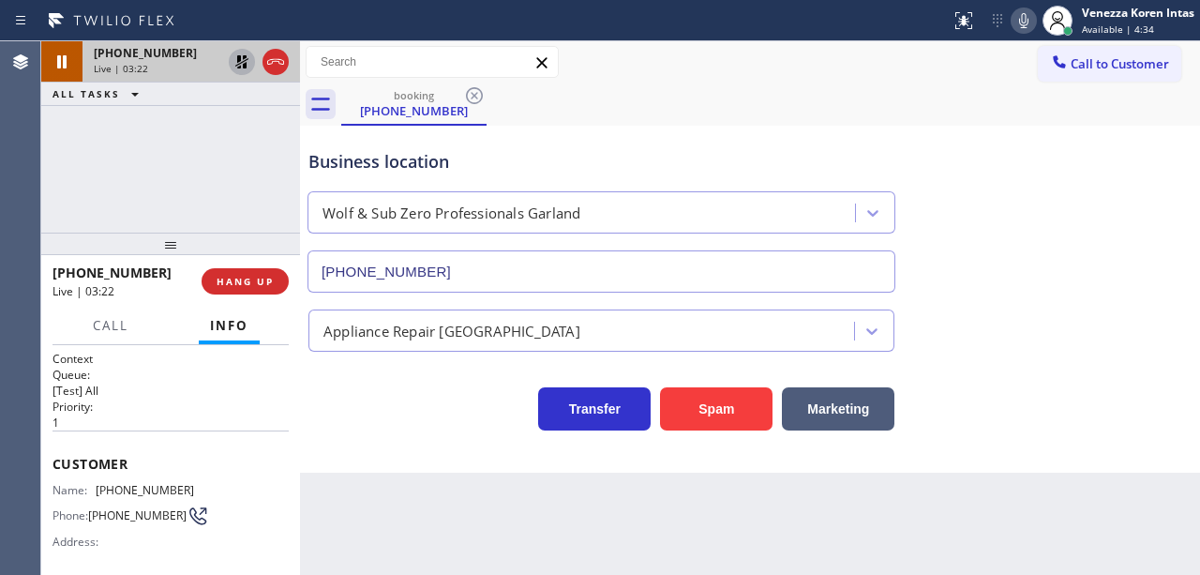
click at [239, 66] on icon at bounding box center [242, 62] width 22 height 22
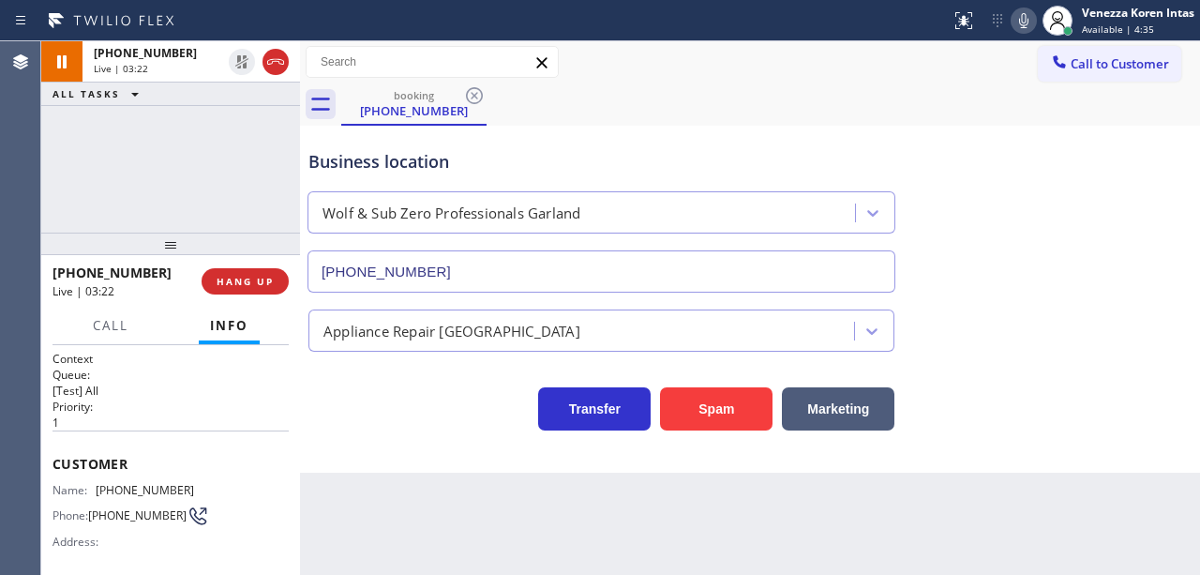
click at [508, 115] on div "booking [PHONE_NUMBER]" at bounding box center [770, 104] width 858 height 42
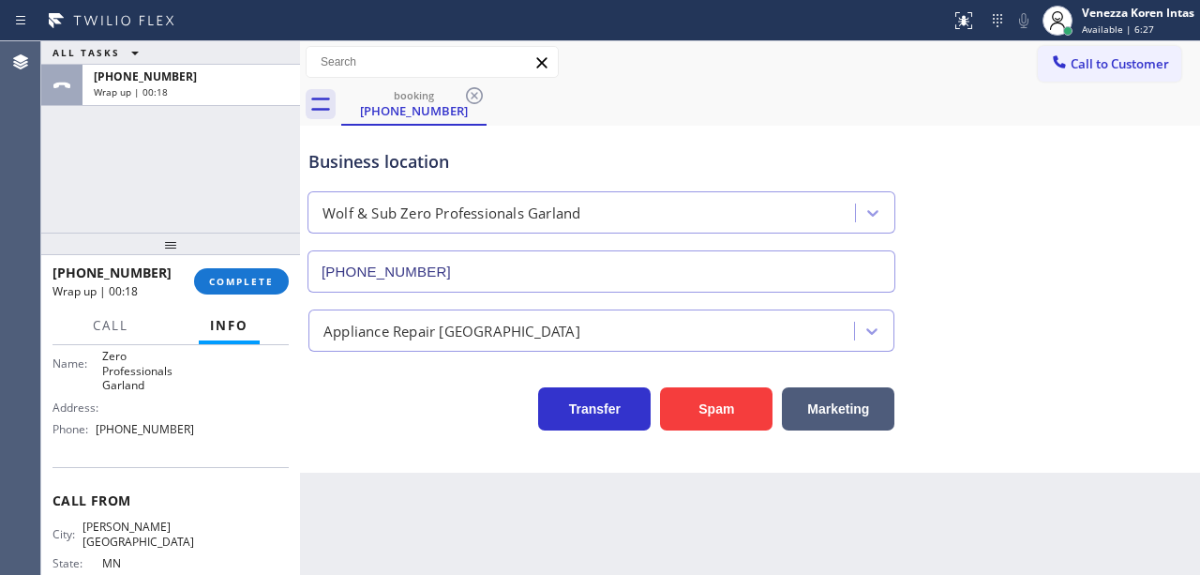
scroll to position [312, 0]
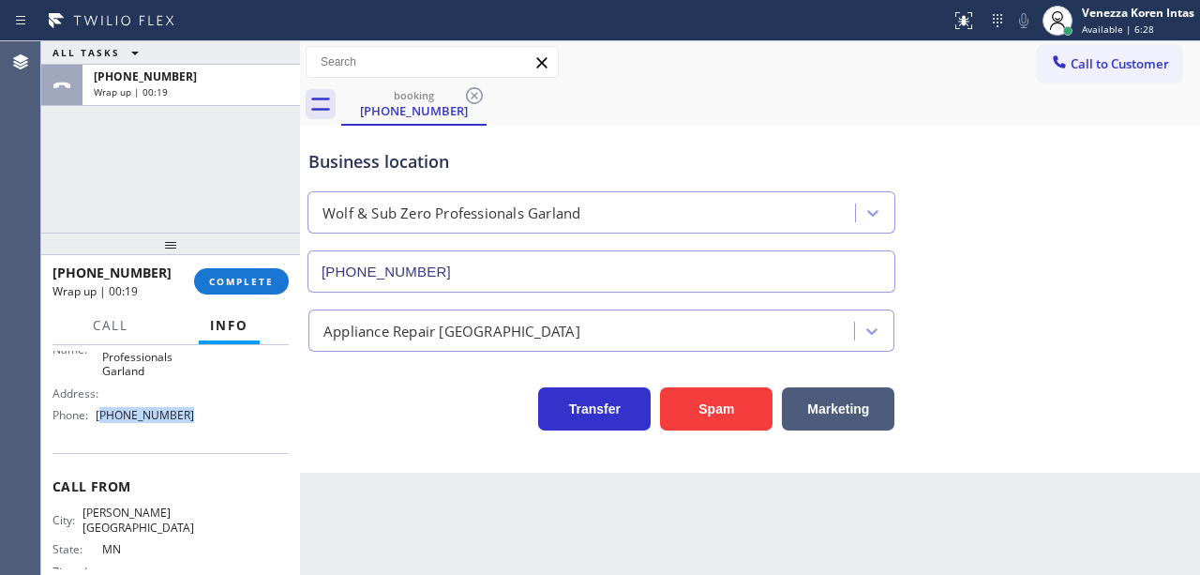
drag, startPoint x: 208, startPoint y: 416, endPoint x: 102, endPoint y: 407, distance: 106.3
click at [102, 407] on div "Name: [PERSON_NAME] and Sub Zero Professionals Garland Address: Phone: [PHONE_N…" at bounding box center [170, 376] width 236 height 110
drag, startPoint x: 266, startPoint y: 276, endPoint x: 469, endPoint y: 319, distance: 207.0
click at [267, 276] on span "COMPLETE" at bounding box center [241, 281] width 65 height 13
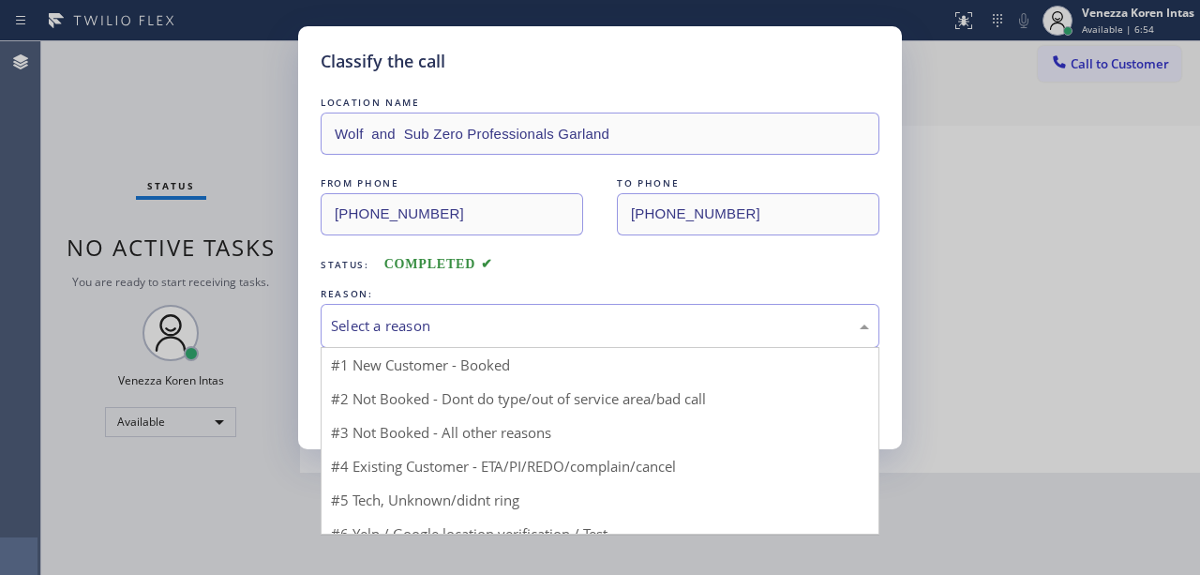
click at [491, 328] on div "Select a reason" at bounding box center [600, 326] width 538 height 22
drag, startPoint x: 465, startPoint y: 405, endPoint x: 429, endPoint y: 406, distance: 35.6
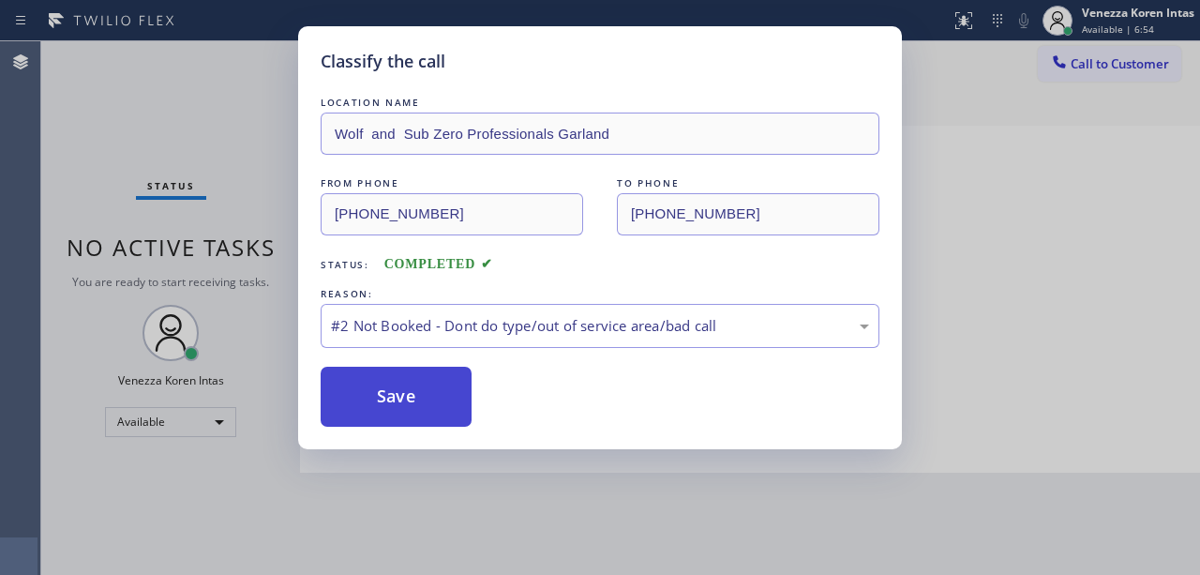
click at [429, 406] on button "Save" at bounding box center [396, 396] width 151 height 60
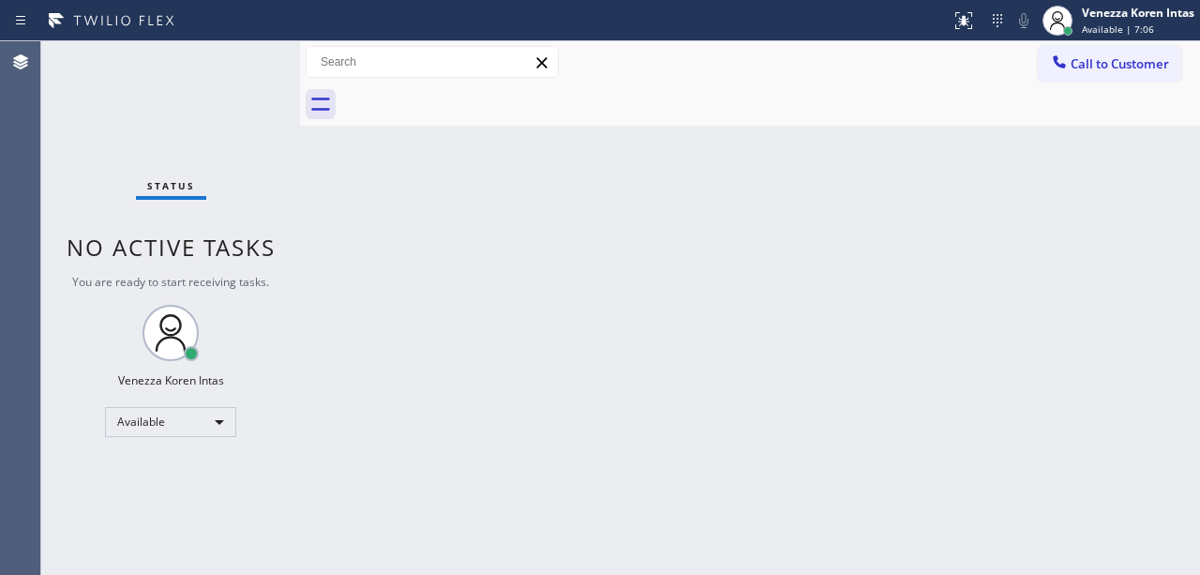
drag, startPoint x: 403, startPoint y: 210, endPoint x: 284, endPoint y: 135, distance: 140.7
click at [403, 210] on div "Back to Dashboard Change Sender ID Customers Technicians Select a contact Outbo…" at bounding box center [750, 307] width 900 height 533
click at [238, 71] on div "Status No active tasks You are ready to start receiving tasks. Venezza Koren In…" at bounding box center [170, 307] width 259 height 533
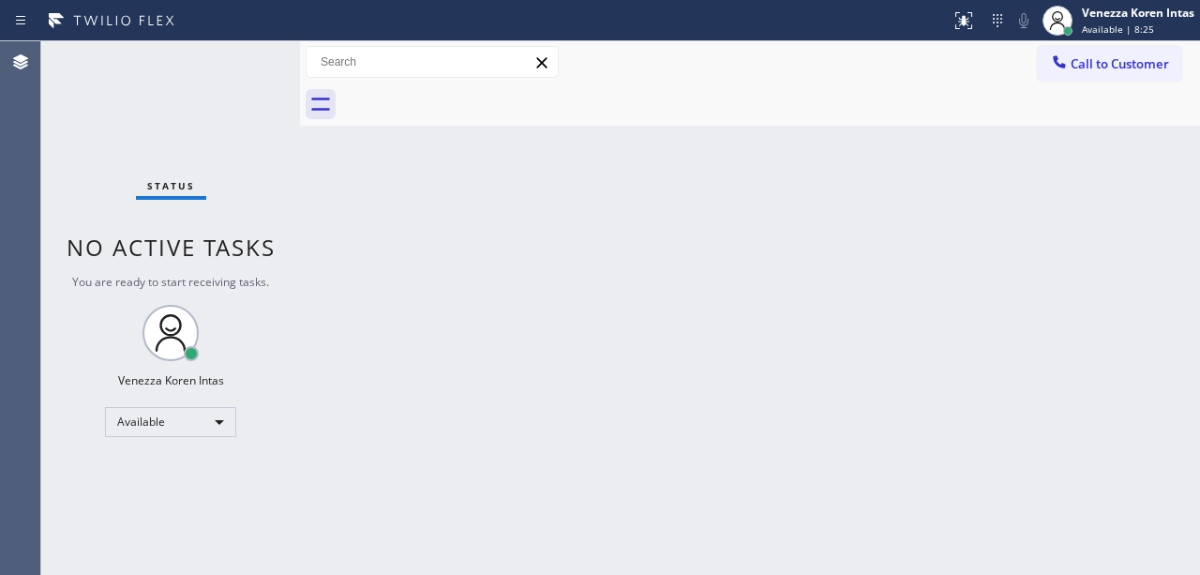
click at [236, 74] on div "Status No active tasks You are ready to start receiving tasks. Venezza Koren In…" at bounding box center [170, 307] width 259 height 533
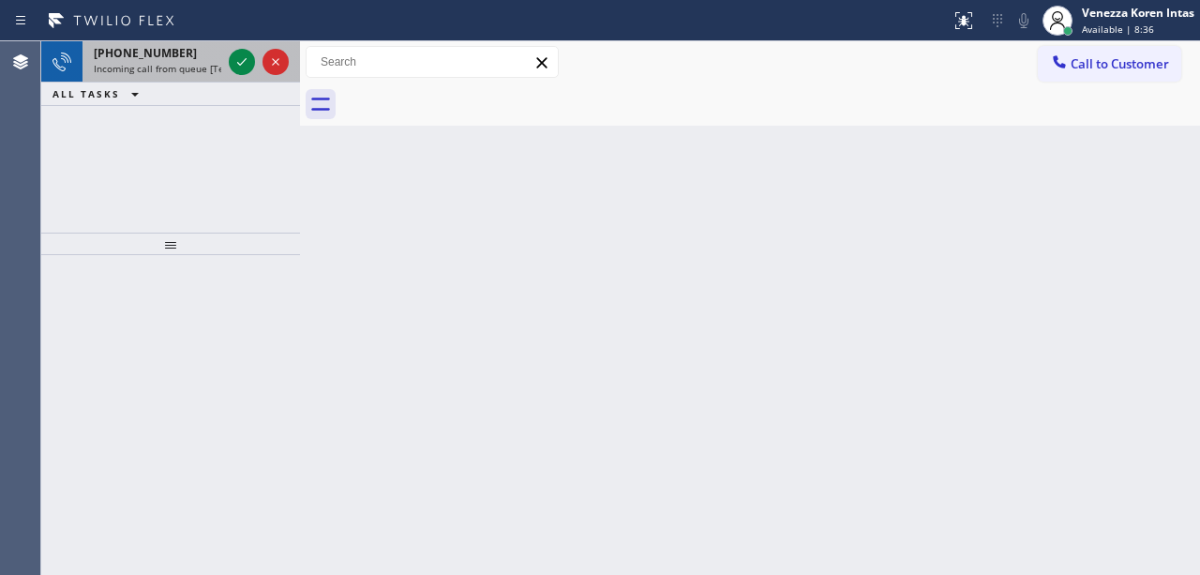
click at [251, 49] on div at bounding box center [258, 61] width 67 height 41
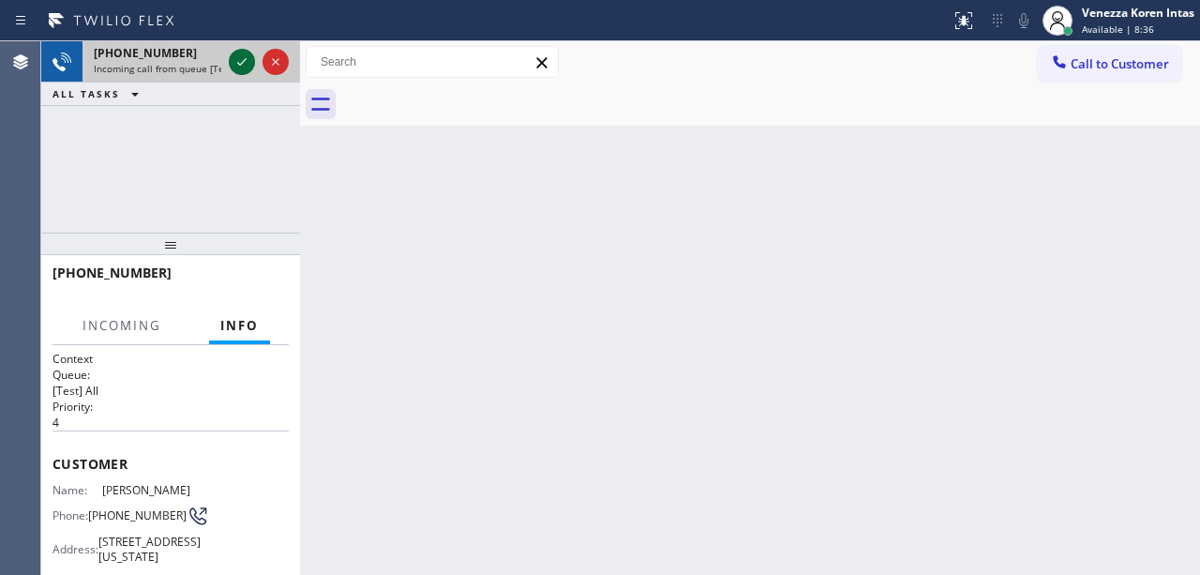
click at [248, 56] on icon at bounding box center [242, 62] width 22 height 22
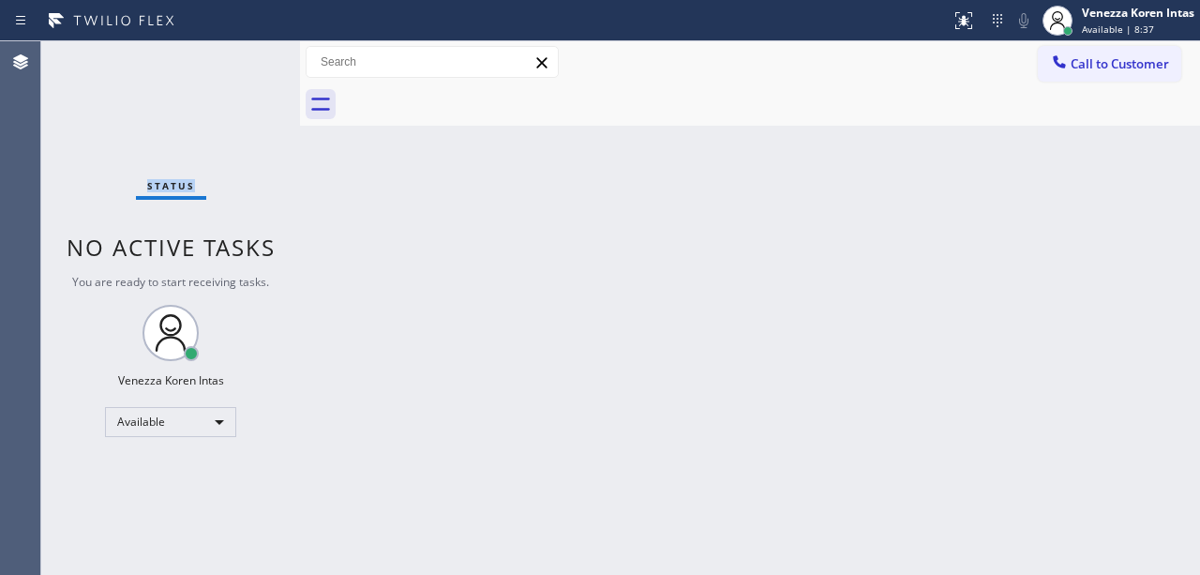
click at [247, 58] on div "Status No active tasks You are ready to start receiving tasks. Venezza Koren In…" at bounding box center [170, 307] width 259 height 533
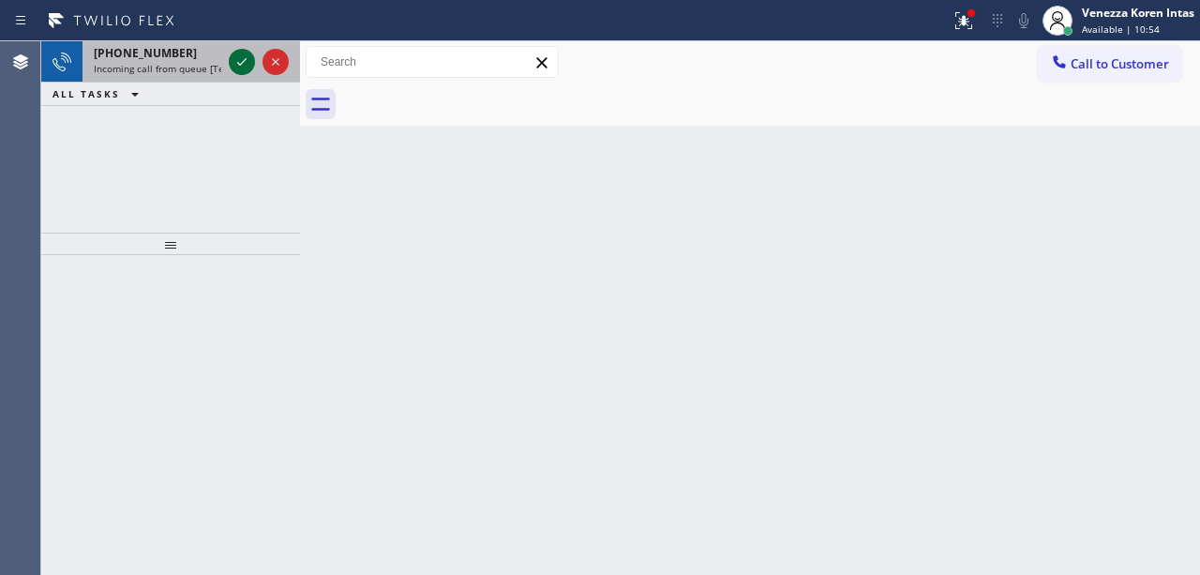
click at [247, 58] on icon at bounding box center [242, 62] width 22 height 22
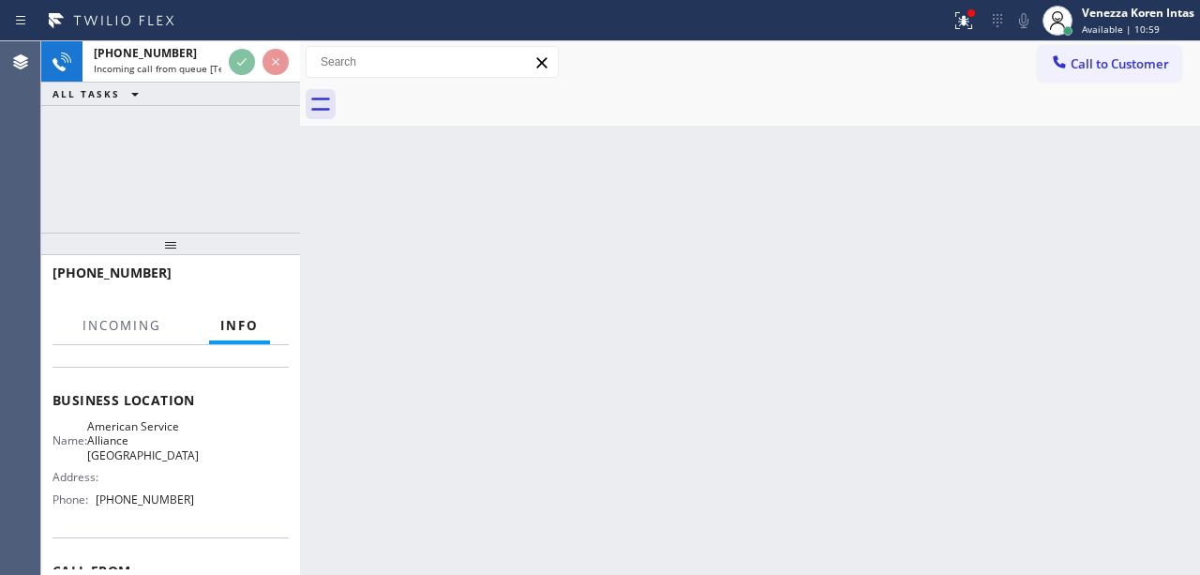
scroll to position [249, 0]
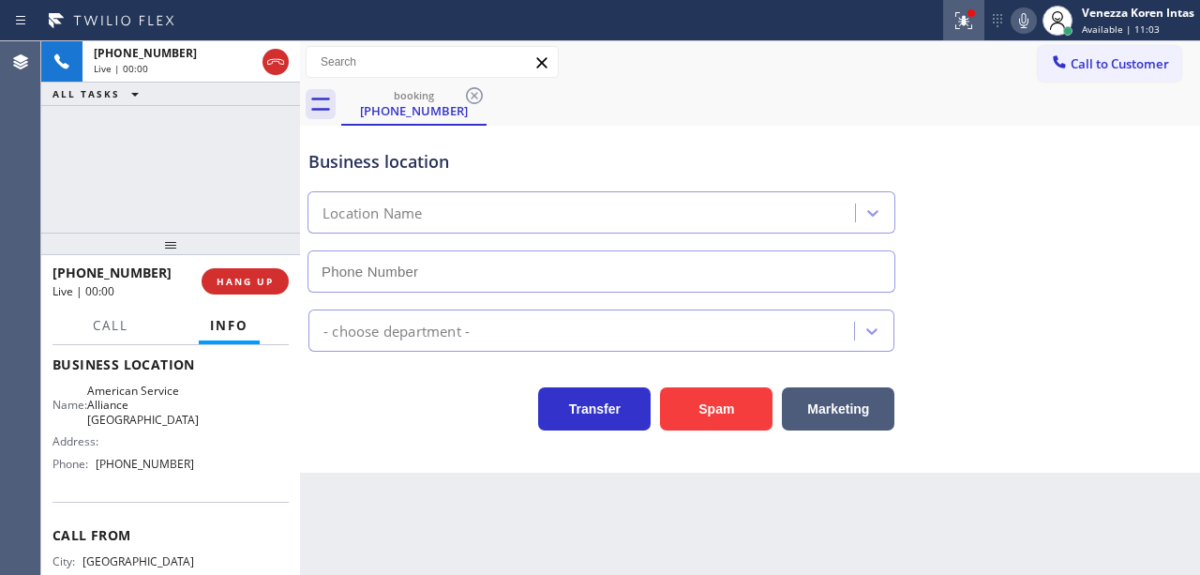
type input "[PHONE_NUMBER]"
click at [955, 13] on icon at bounding box center [960, 18] width 11 height 13
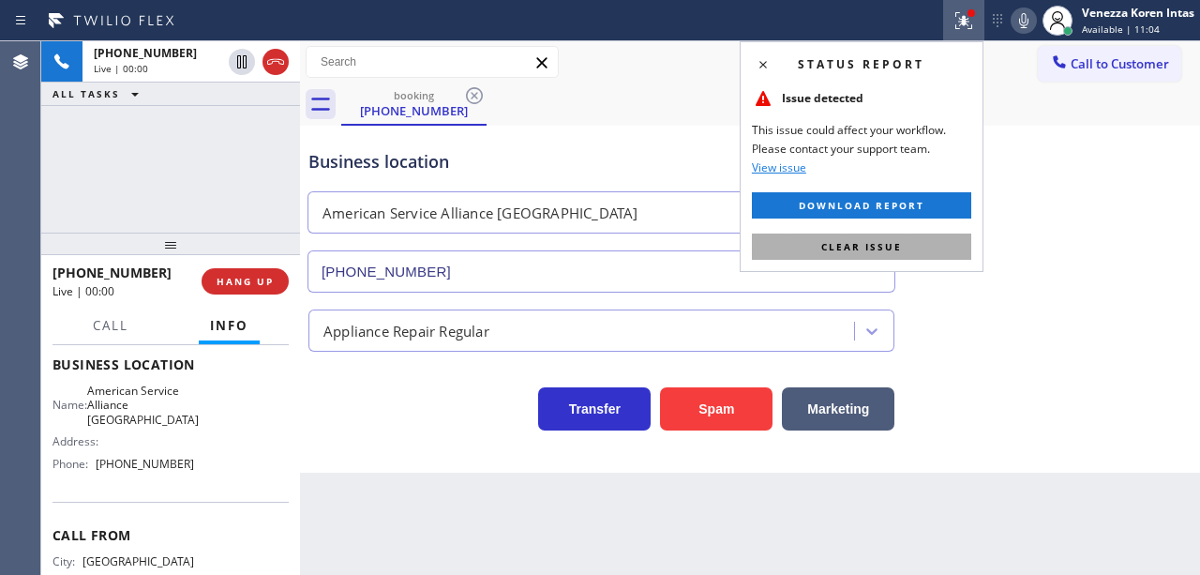
click at [941, 244] on button "Clear issue" at bounding box center [861, 246] width 219 height 26
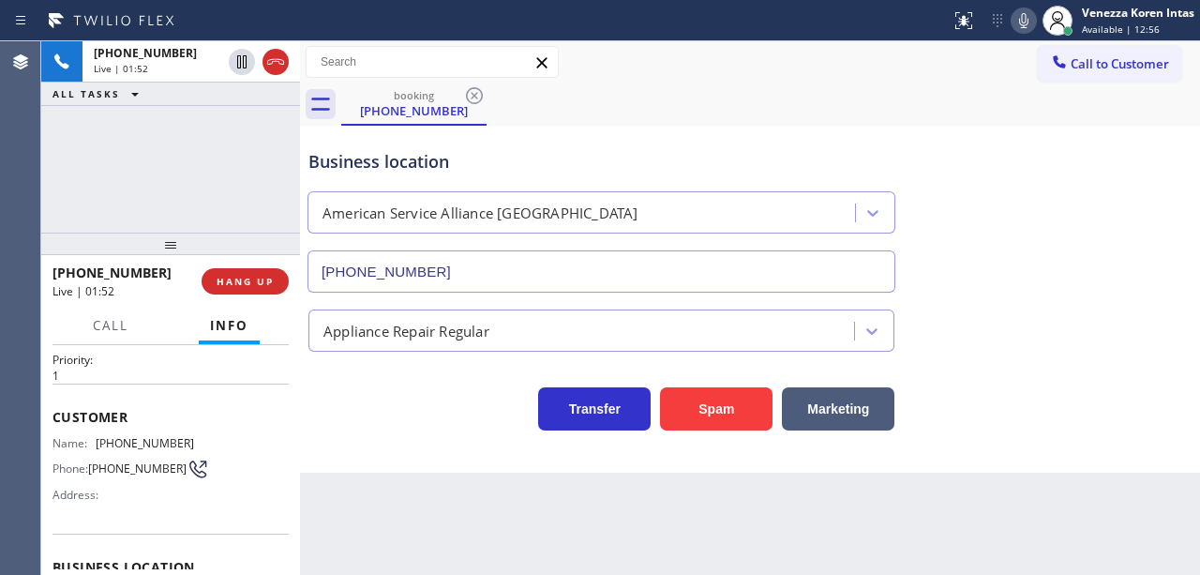
scroll to position [11, 0]
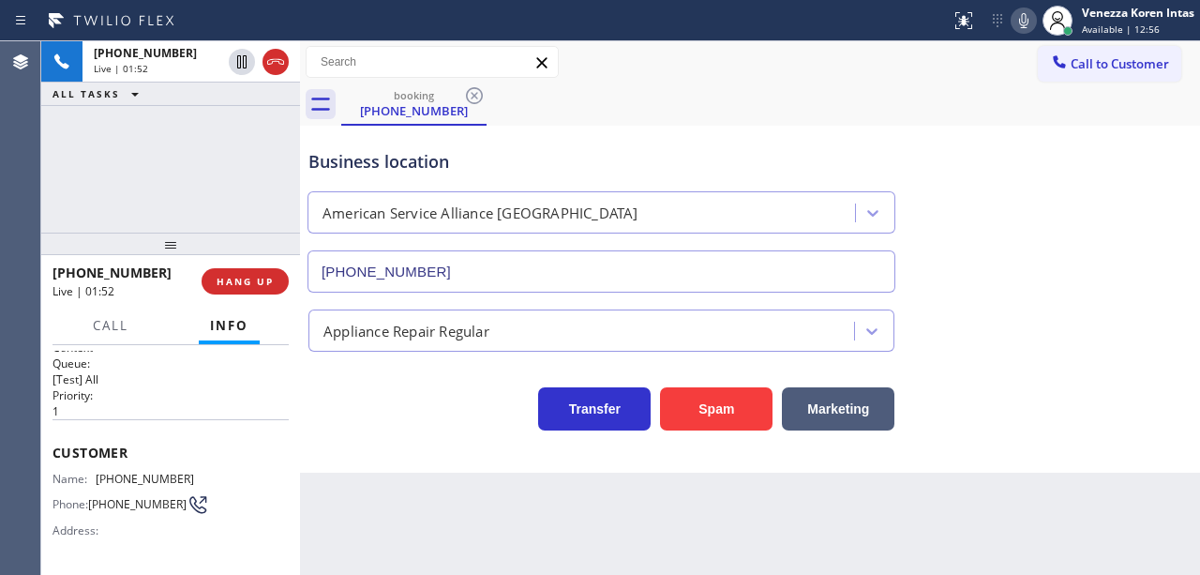
click at [635, 172] on div "Business location" at bounding box center [601, 161] width 586 height 25
drag, startPoint x: 1020, startPoint y: 21, endPoint x: 973, endPoint y: 92, distance: 85.3
click at [1020, 22] on icon at bounding box center [1023, 20] width 9 height 15
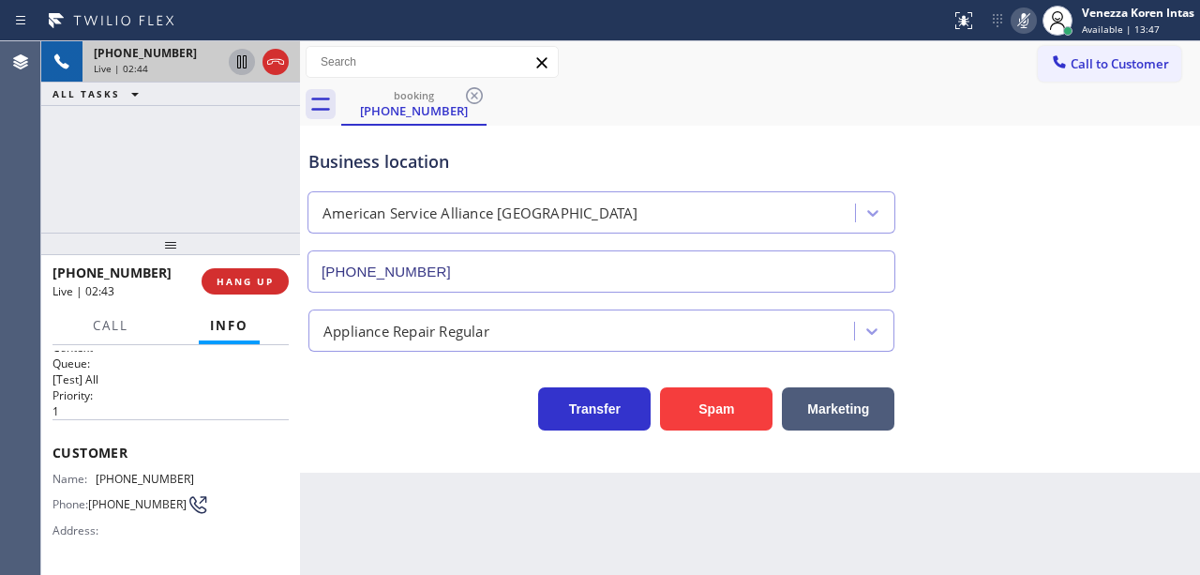
click at [240, 59] on icon at bounding box center [241, 61] width 9 height 13
click at [1034, 19] on div at bounding box center [1023, 20] width 26 height 22
click at [249, 60] on icon at bounding box center [242, 62] width 22 height 22
click at [375, 434] on div "Business location American Service Alliance [GEOGRAPHIC_DATA] [PHONE_NUMBER] Ap…" at bounding box center [750, 299] width 900 height 347
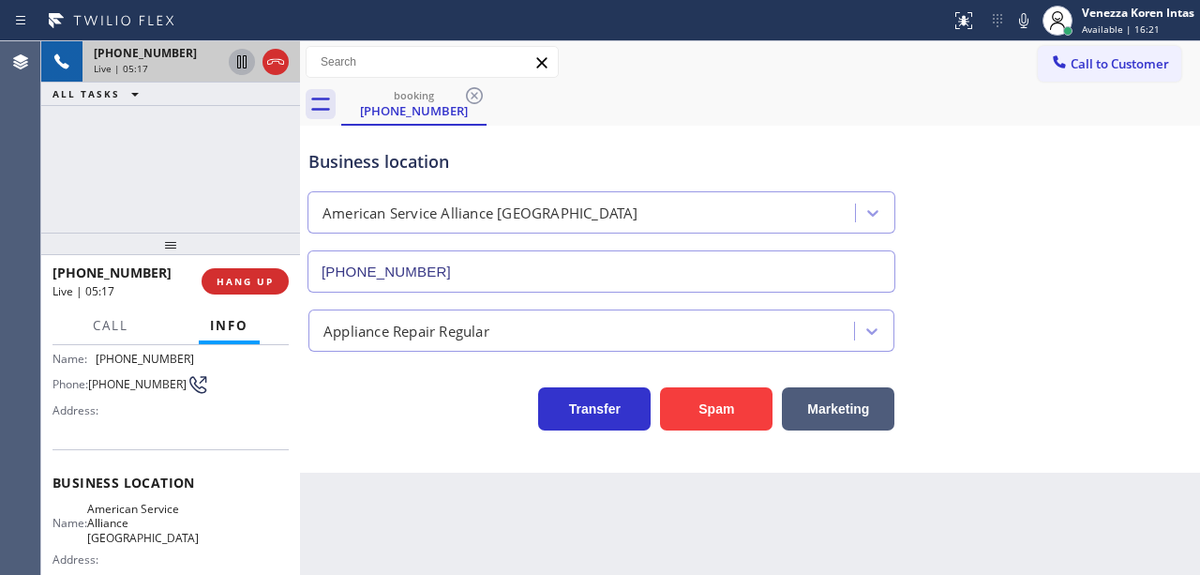
scroll to position [136, 0]
drag, startPoint x: 97, startPoint y: 499, endPoint x: 181, endPoint y: 532, distance: 90.0
click at [181, 532] on div "Name: American Service Alliance [GEOGRAPHIC_DATA]" at bounding box center [123, 518] width 142 height 43
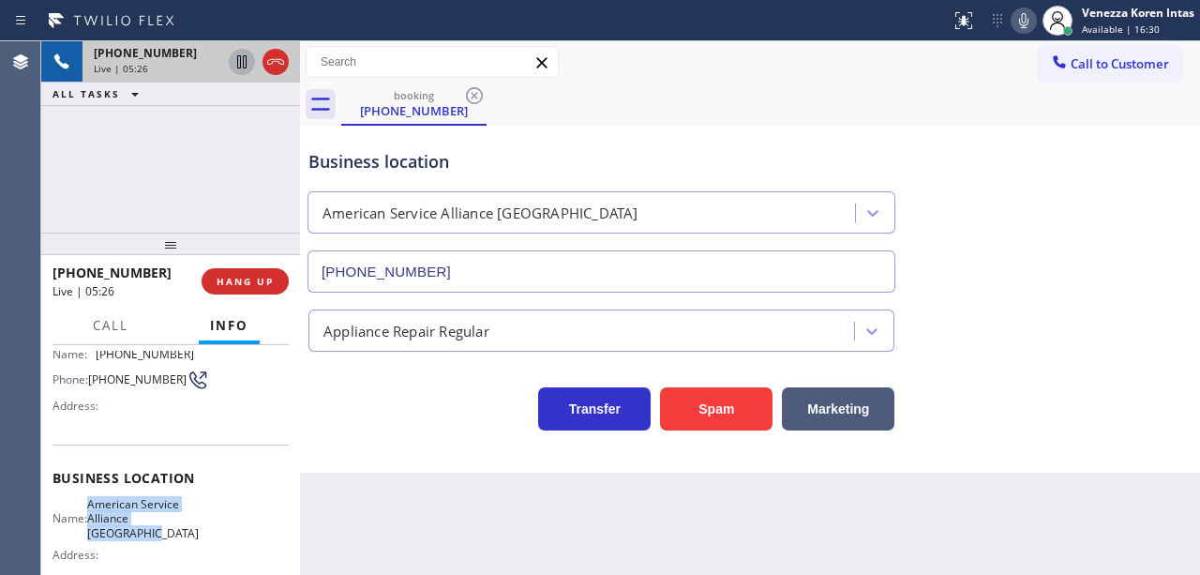
click at [1020, 28] on icon at bounding box center [1023, 20] width 22 height 22
click at [724, 86] on div "booking [PHONE_NUMBER]" at bounding box center [770, 104] width 858 height 42
click at [888, 69] on div "Call to Customer Outbound call Location AR B2B SMS Your caller id phone number …" at bounding box center [750, 62] width 900 height 33
click at [1034, 30] on div at bounding box center [1023, 20] width 26 height 22
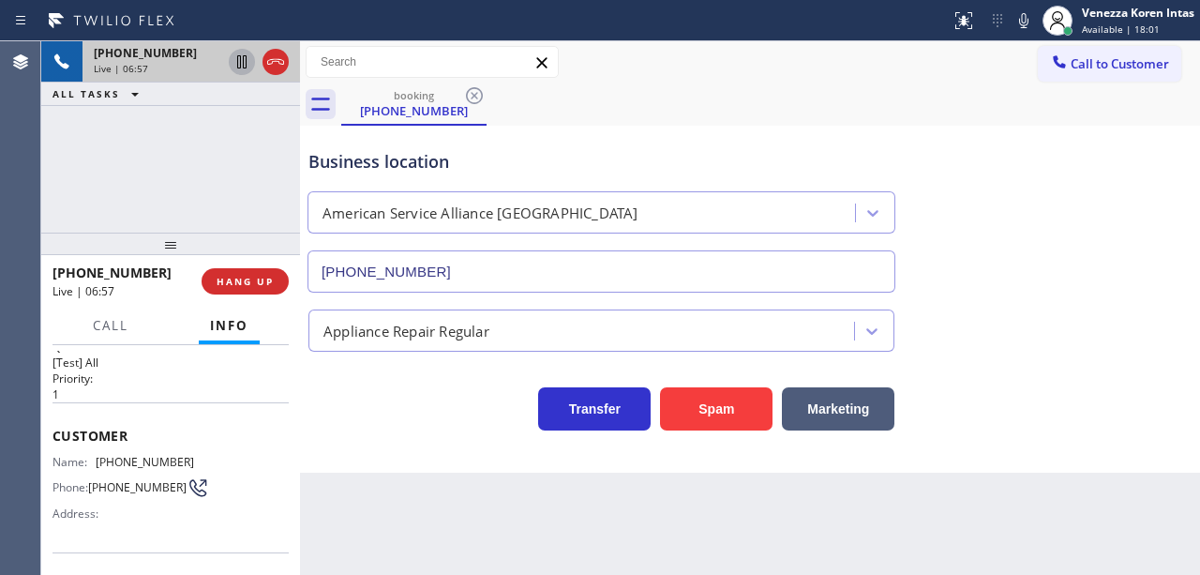
scroll to position [0, 0]
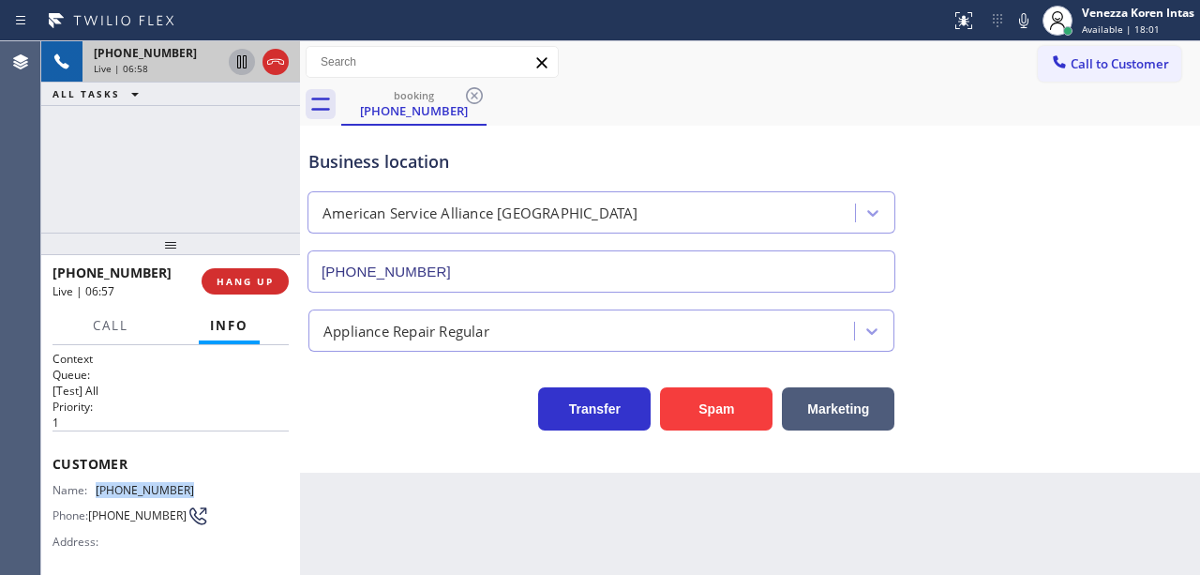
drag, startPoint x: 196, startPoint y: 485, endPoint x: 98, endPoint y: 472, distance: 98.4
click at [98, 472] on div "Customer Name: [PHONE_NUMBER] Phone: [PHONE_NUMBER] Address:" at bounding box center [170, 505] width 236 height 150
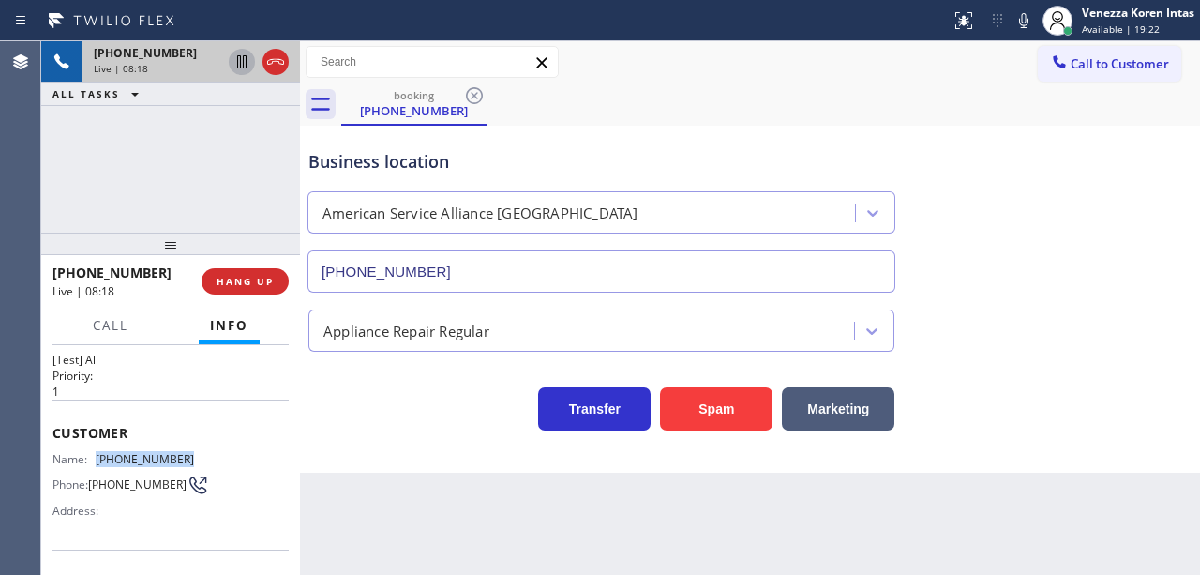
scroll to position [187, 0]
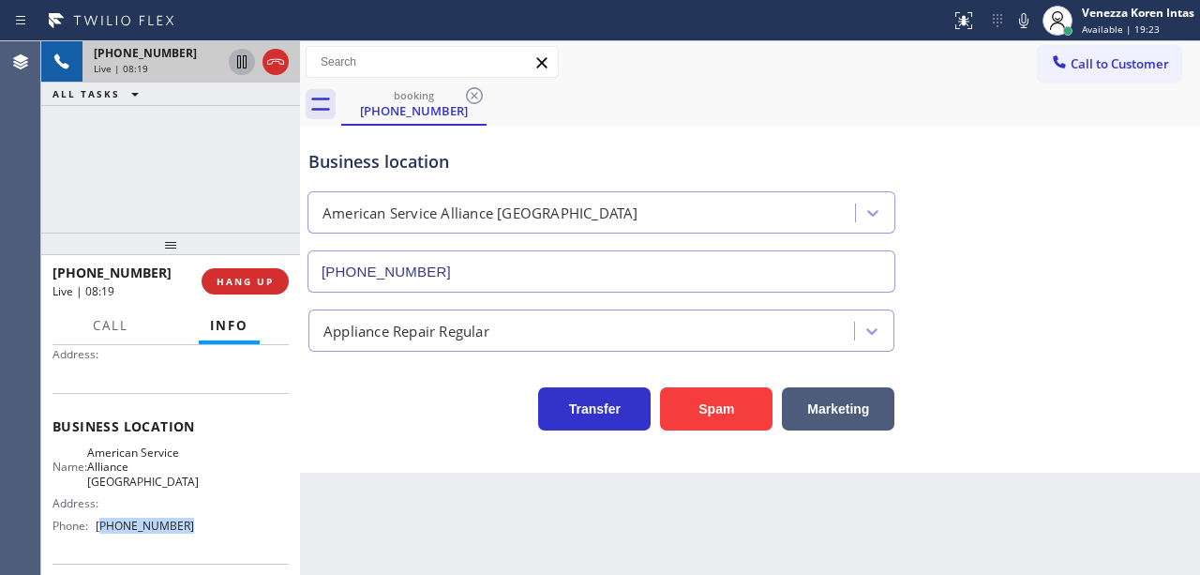
drag, startPoint x: 191, startPoint y: 526, endPoint x: 101, endPoint y: 525, distance: 90.0
click at [101, 525] on div "Name: American Service Alliance San Leandro Address: Phone: [PHONE_NUMBER]" at bounding box center [170, 492] width 236 height 95
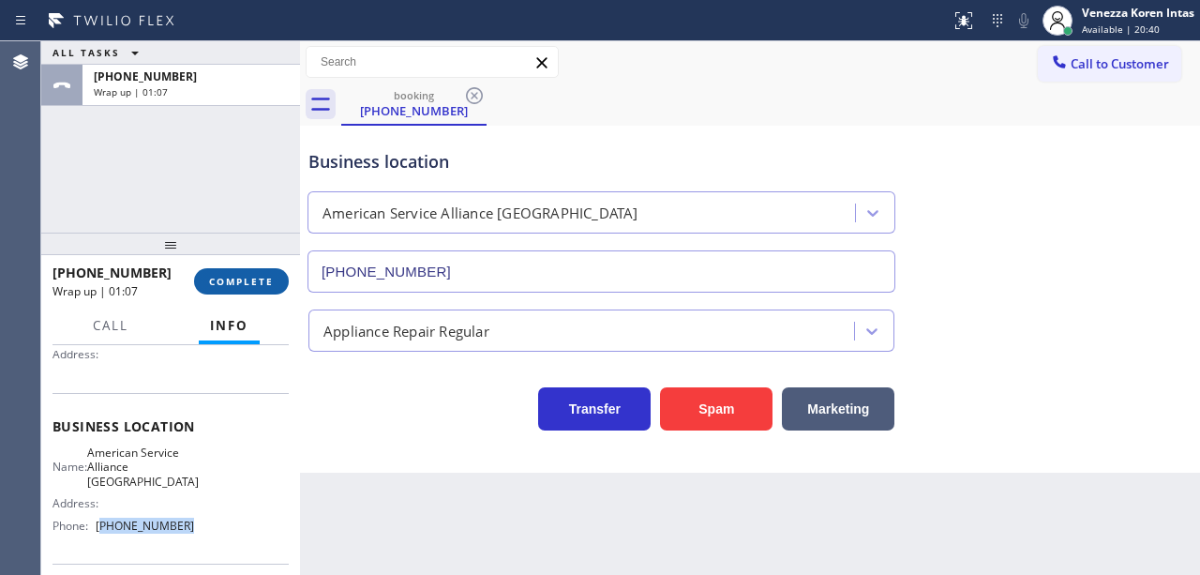
click at [247, 276] on span "COMPLETE" at bounding box center [241, 281] width 65 height 13
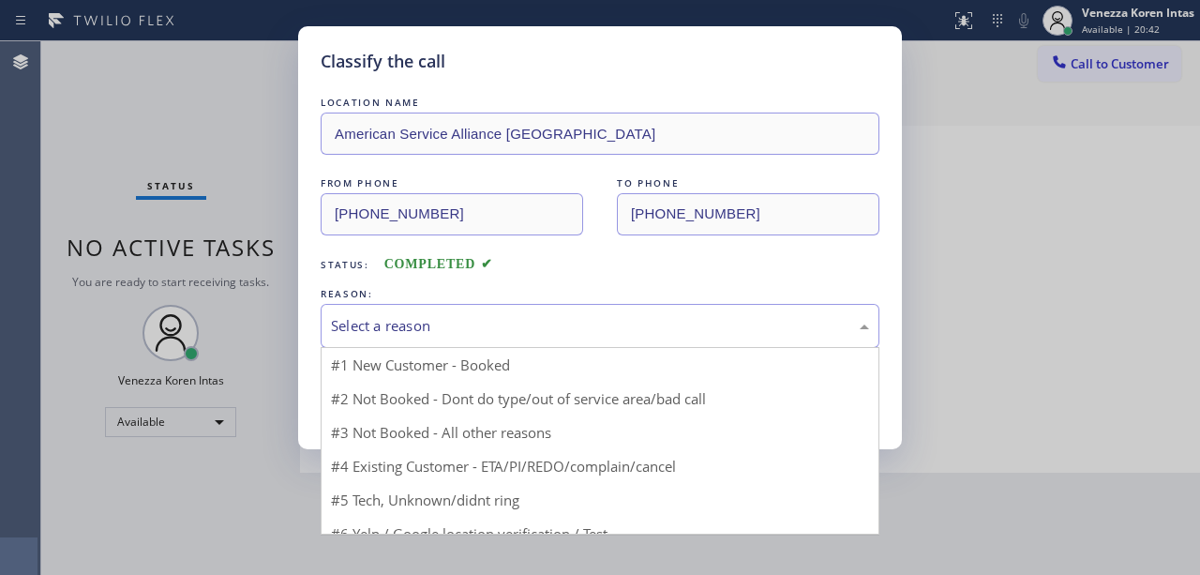
click at [493, 333] on div "Select a reason" at bounding box center [600, 326] width 538 height 22
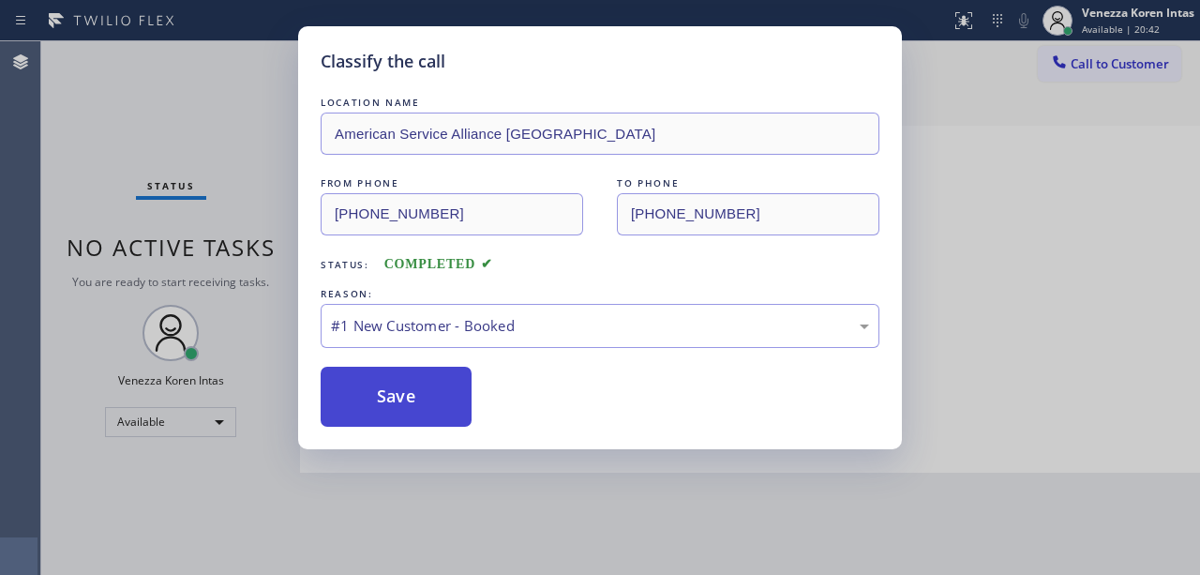
click at [442, 399] on button "Save" at bounding box center [396, 396] width 151 height 60
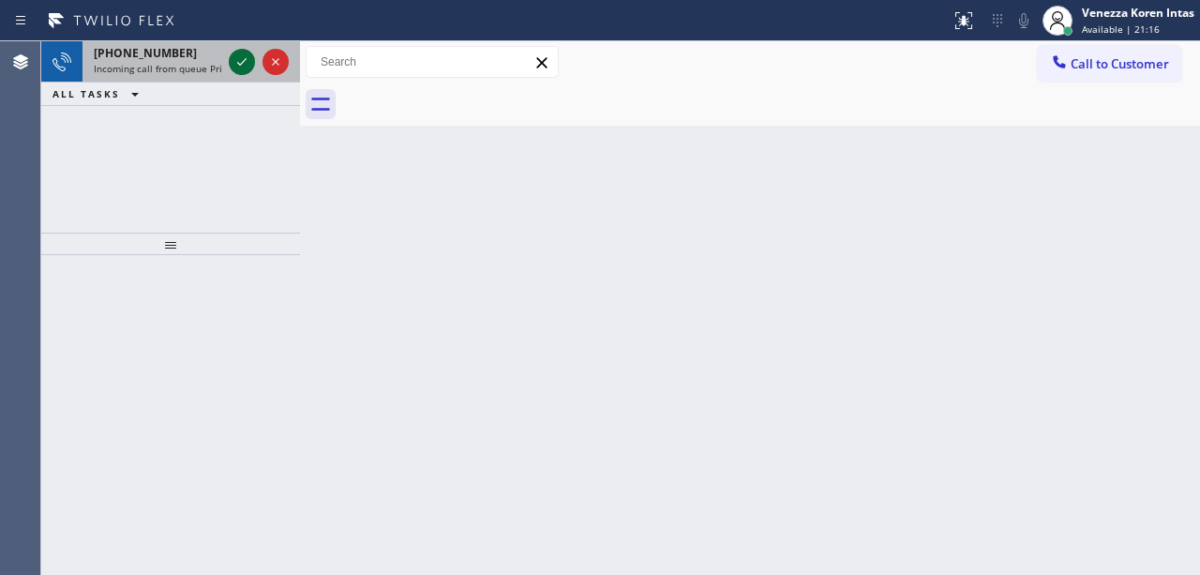
click at [243, 67] on icon at bounding box center [242, 62] width 22 height 22
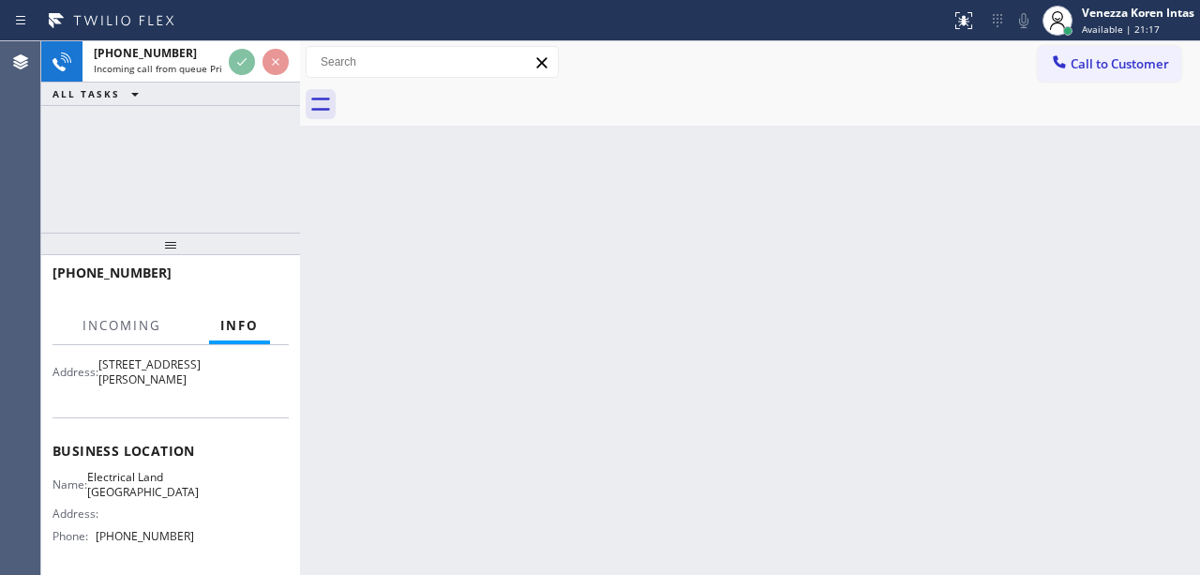
scroll to position [187, 0]
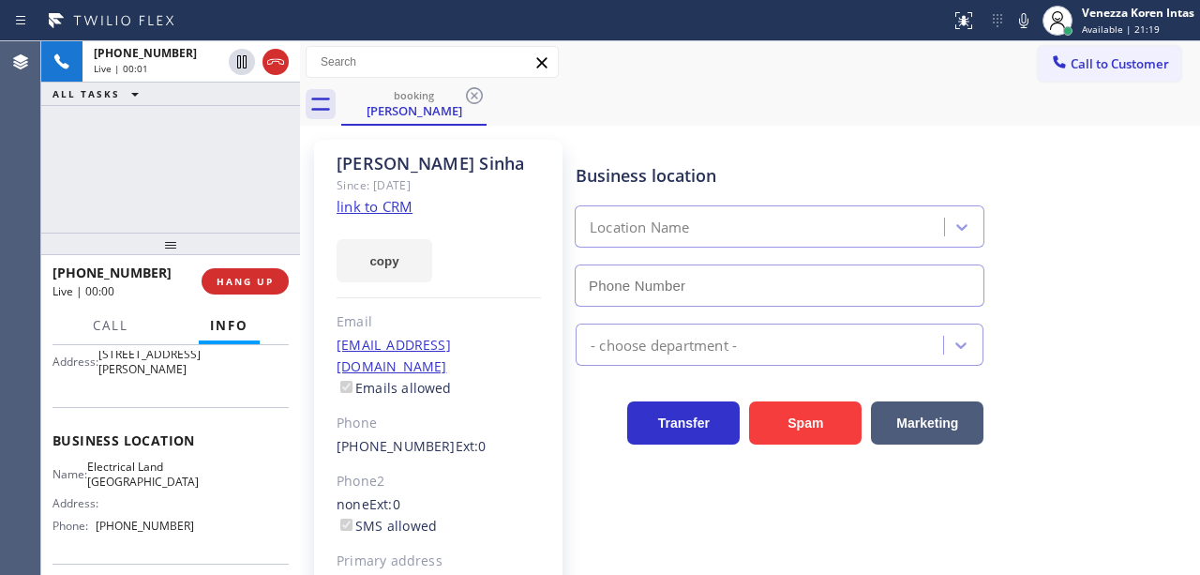
type input "[PHONE_NUMBER]"
click at [386, 204] on link "link to CRM" at bounding box center [374, 206] width 76 height 19
click at [1031, 21] on icon at bounding box center [1023, 20] width 22 height 22
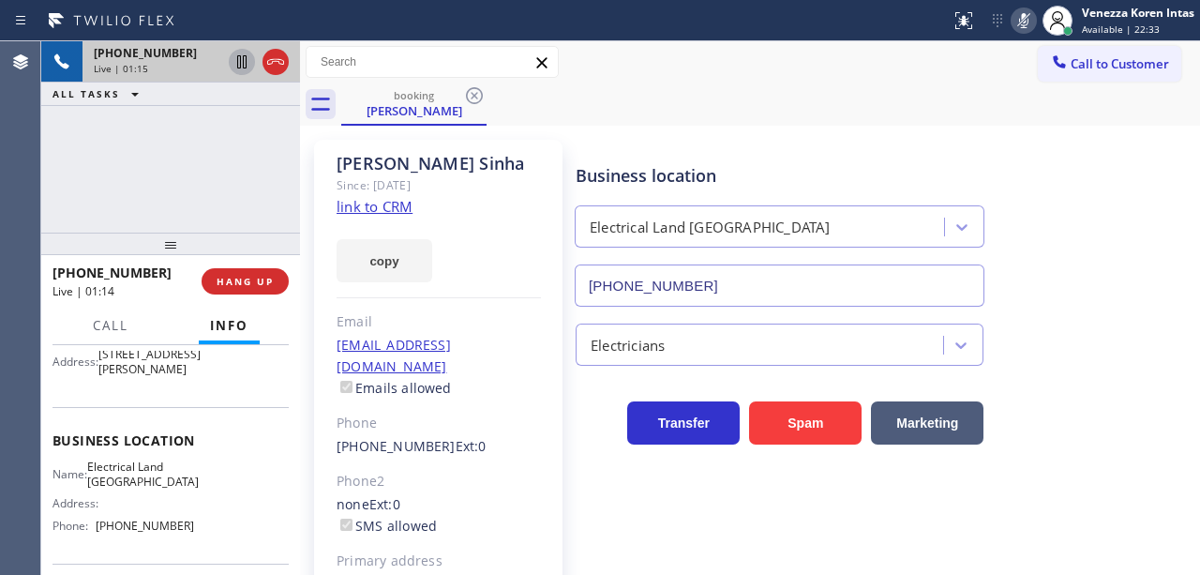
click at [247, 62] on icon at bounding box center [242, 62] width 22 height 22
drag, startPoint x: 497, startPoint y: 62, endPoint x: 506, endPoint y: 63, distance: 9.4
click at [499, 62] on input "text" at bounding box center [431, 62] width 251 height 30
click at [1015, 22] on icon at bounding box center [1023, 20] width 22 height 22
click at [242, 67] on icon at bounding box center [242, 62] width 22 height 22
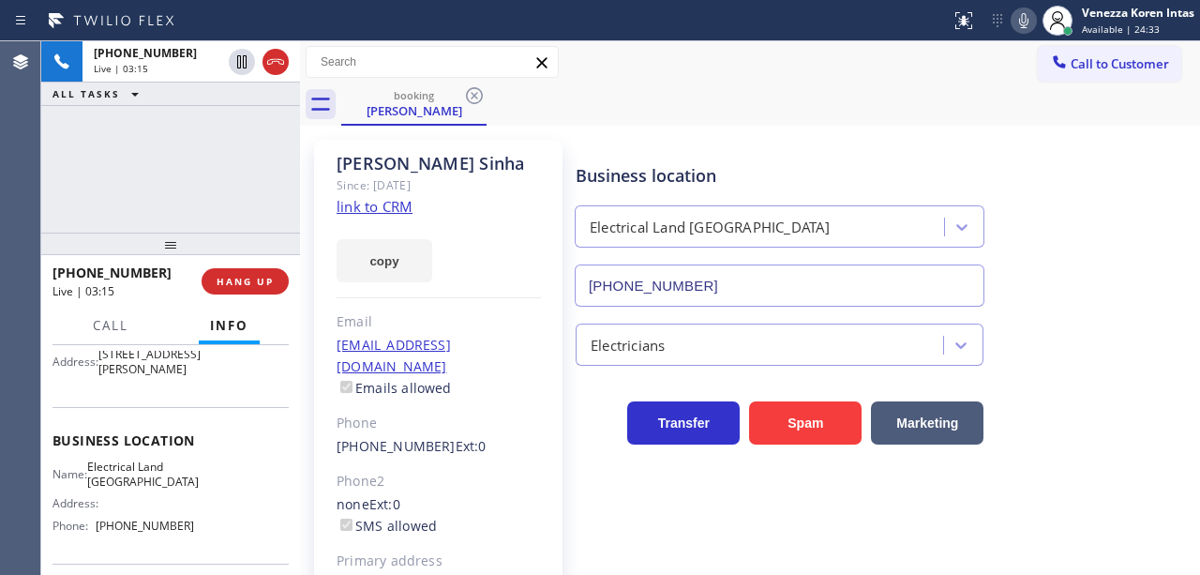
drag, startPoint x: 502, startPoint y: 238, endPoint x: 576, endPoint y: 197, distance: 84.7
click at [502, 238] on div "copy" at bounding box center [438, 249] width 204 height 65
drag, startPoint x: 846, startPoint y: 117, endPoint x: 872, endPoint y: 129, distance: 28.1
click at [846, 118] on div "booking [PERSON_NAME]" at bounding box center [770, 104] width 858 height 42
drag, startPoint x: 643, startPoint y: 223, endPoint x: 683, endPoint y: 203, distance: 44.8
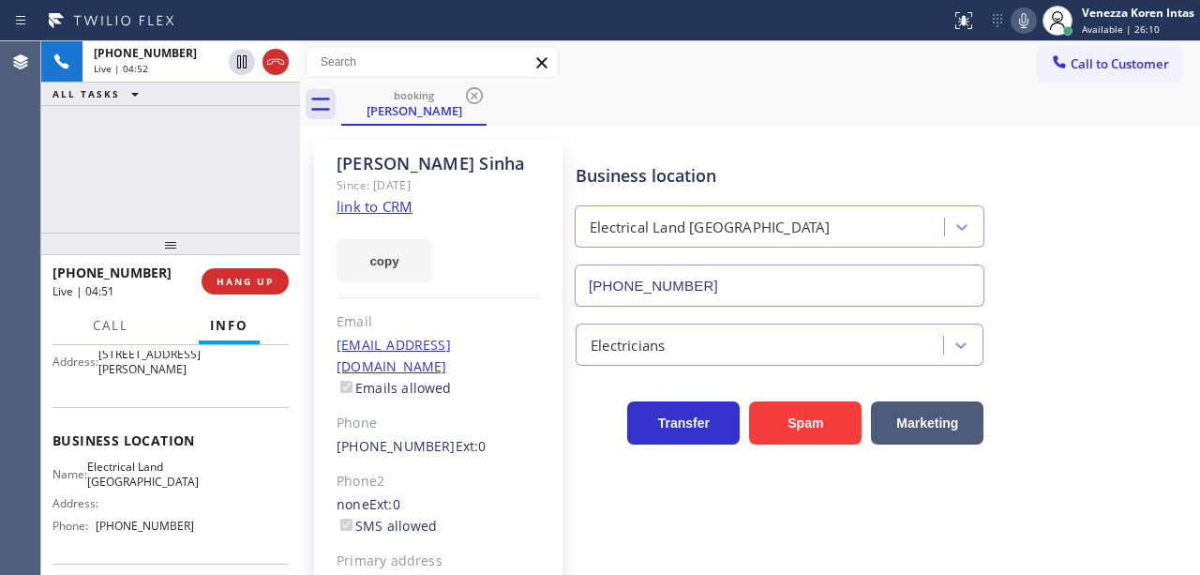
click at [644, 221] on div "Electrical Land [GEOGRAPHIC_DATA]" at bounding box center [710, 227] width 241 height 22
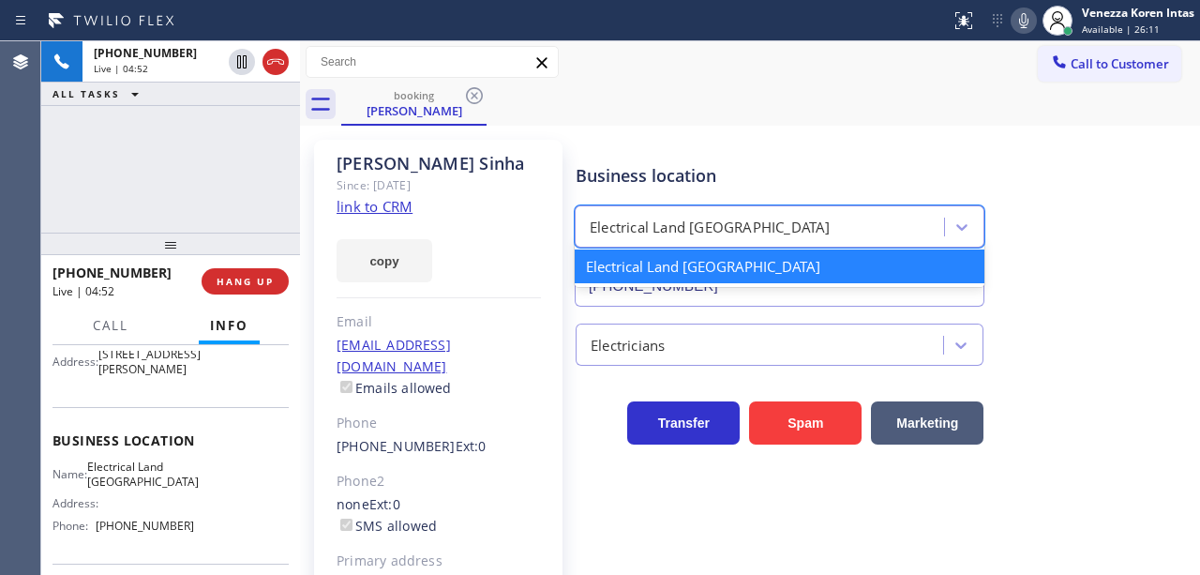
click at [702, 171] on div "Business location" at bounding box center [779, 175] width 408 height 25
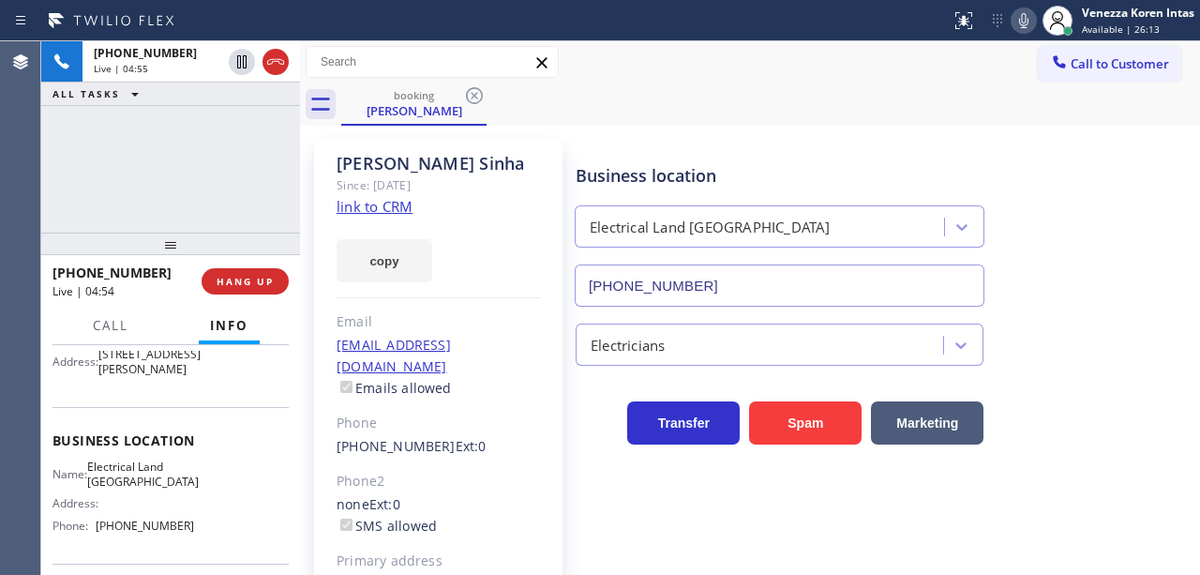
click at [1034, 17] on div at bounding box center [1023, 20] width 26 height 22
click at [465, 267] on div "copy" at bounding box center [438, 249] width 204 height 65
click at [1032, 30] on icon at bounding box center [1023, 20] width 22 height 22
click at [492, 99] on div "booking [PERSON_NAME]" at bounding box center [770, 104] width 858 height 42
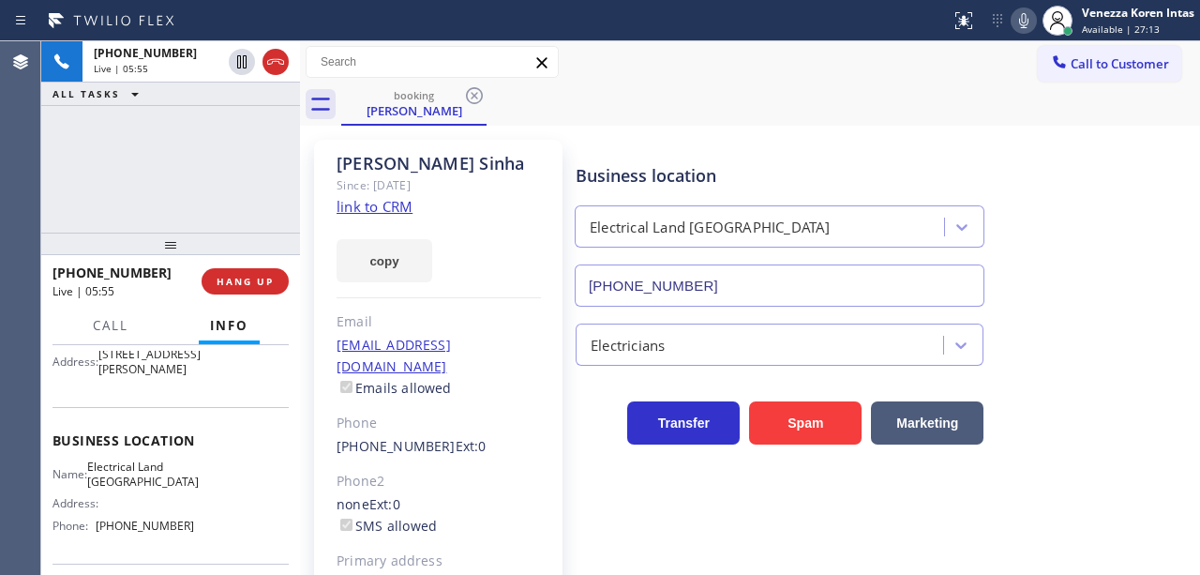
click at [479, 253] on div "copy" at bounding box center [438, 249] width 204 height 65
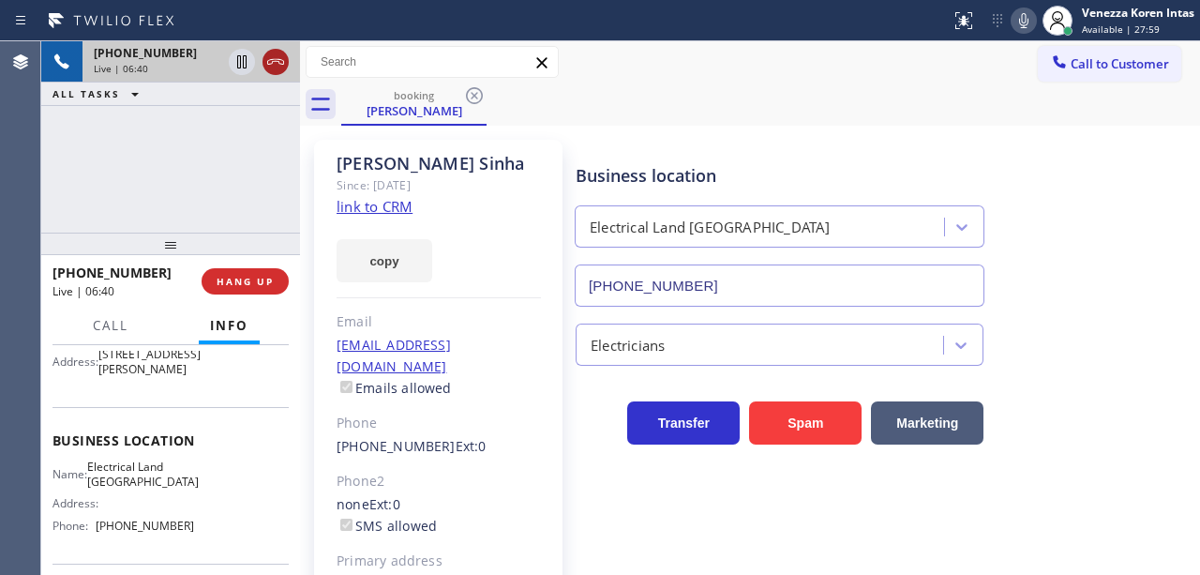
click at [268, 59] on icon at bounding box center [275, 62] width 22 height 22
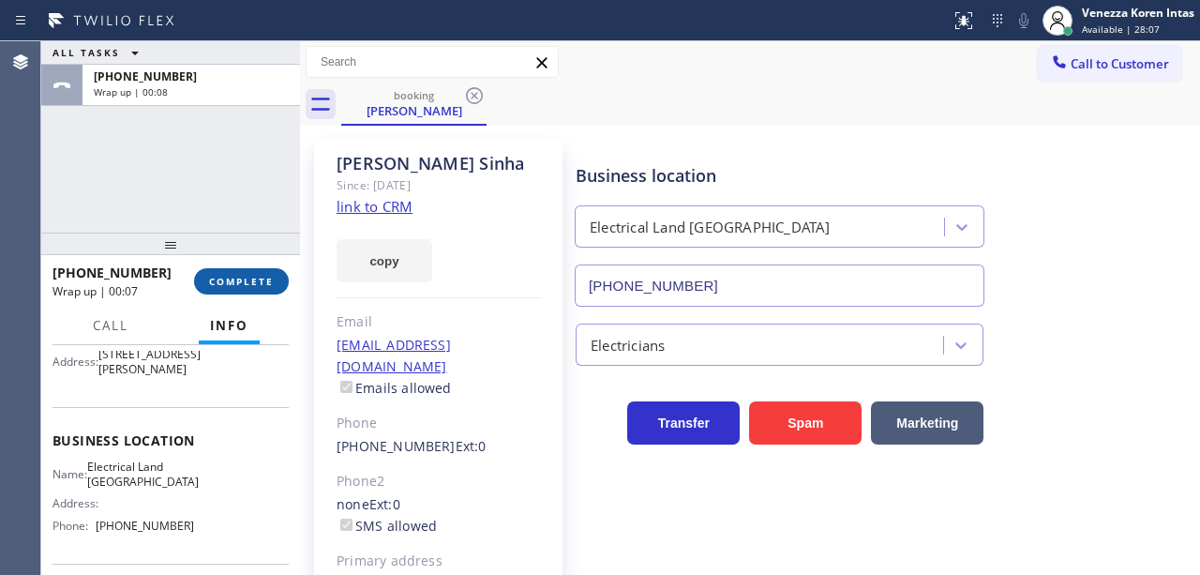
click at [251, 287] on span "COMPLETE" at bounding box center [241, 281] width 65 height 13
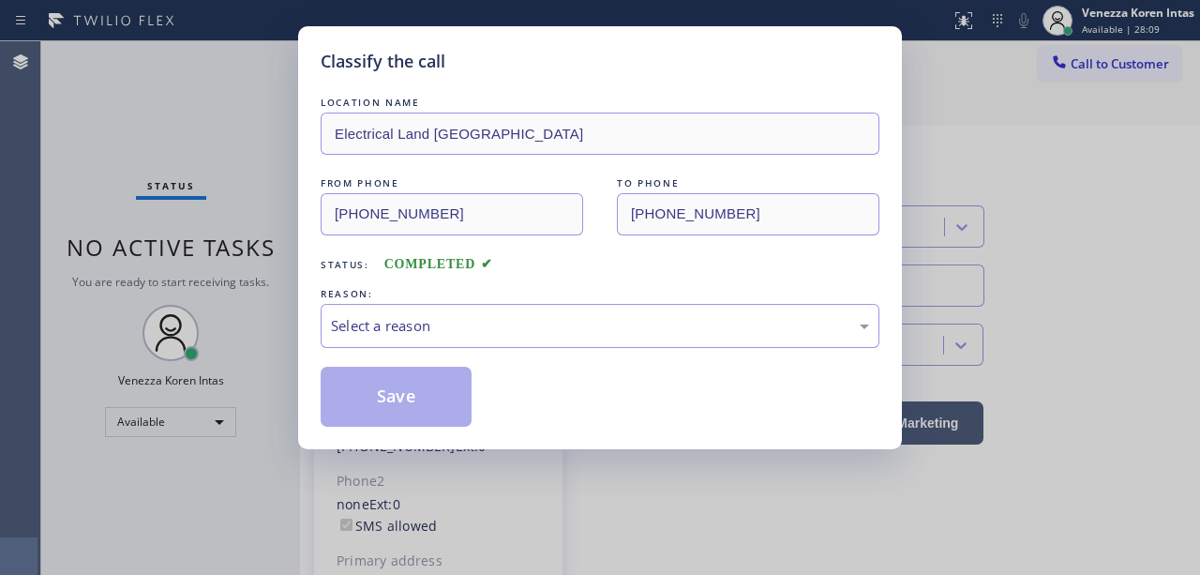
click at [540, 322] on div "Select a reason" at bounding box center [600, 326] width 538 height 22
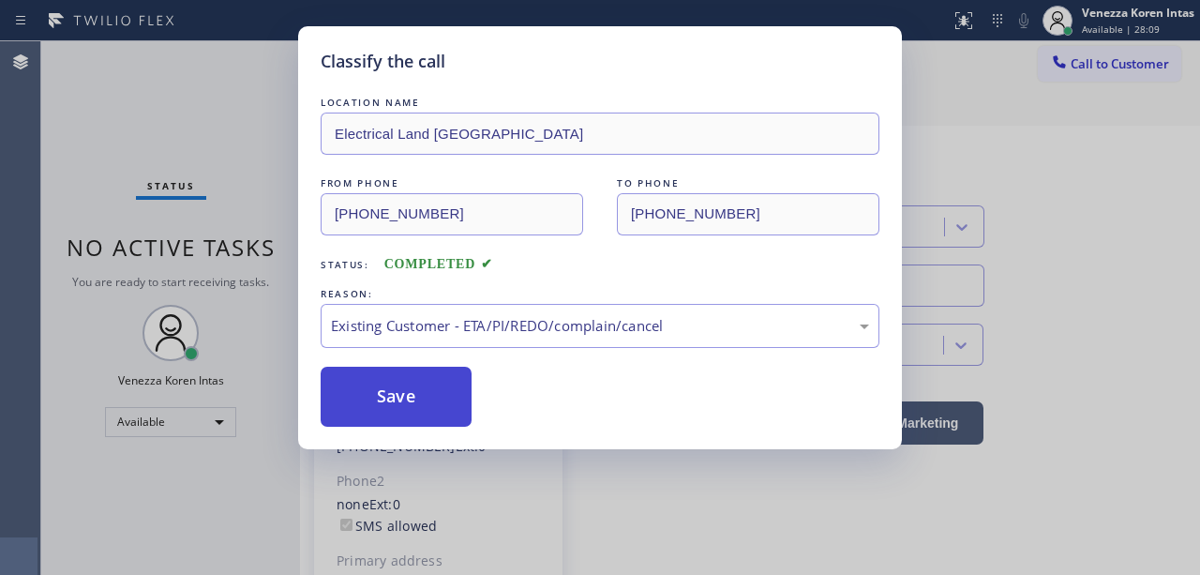
click at [454, 396] on button "Save" at bounding box center [396, 396] width 151 height 60
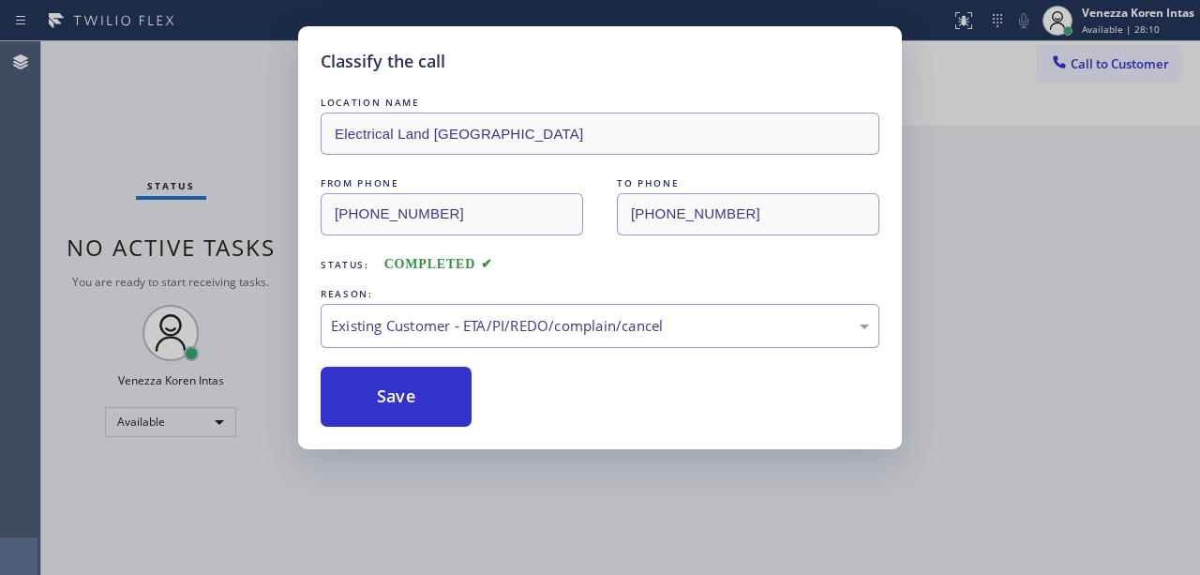
click at [562, 527] on div "Classify the call LOCATION NAME Electrical Land Union City FROM PHONE [PHONE_NU…" at bounding box center [600, 287] width 1200 height 575
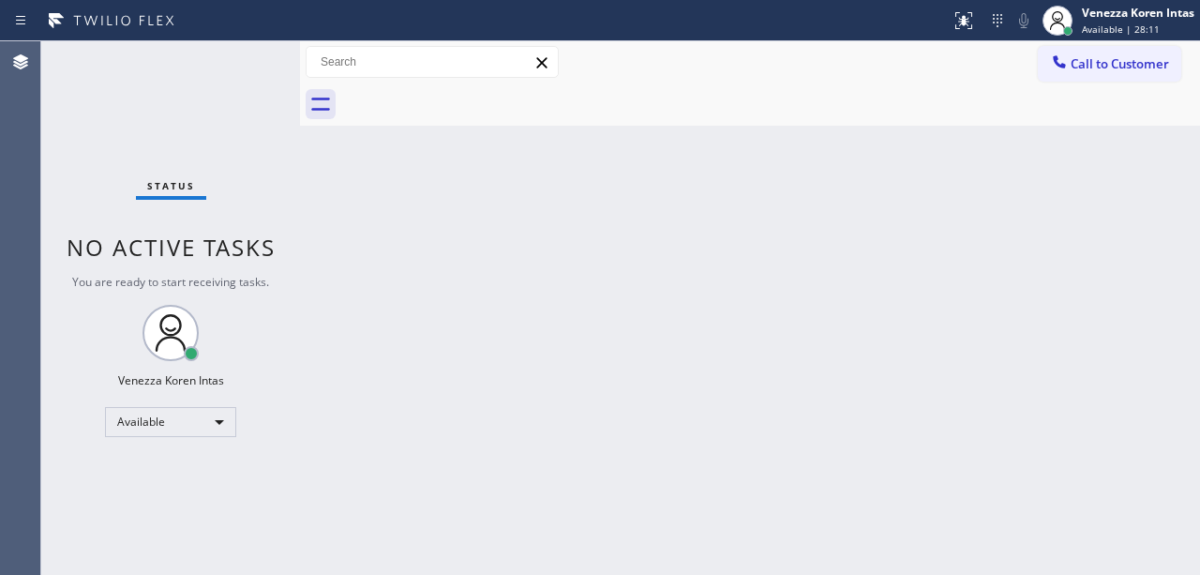
click at [137, 186] on div "Status" at bounding box center [171, 189] width 70 height 21
drag, startPoint x: 484, startPoint y: 273, endPoint x: 435, endPoint y: 246, distance: 55.4
click at [477, 266] on div "Back to Dashboard Change Sender ID Customers Technicians Select a contact Outbo…" at bounding box center [750, 307] width 900 height 533
click at [180, 121] on div "Status No active tasks You are ready to start receiving tasks. Venezza Koren In…" at bounding box center [170, 307] width 259 height 533
click at [116, 139] on div "Status No active tasks You are ready to start receiving tasks. Venezza Koren In…" at bounding box center [170, 307] width 259 height 533
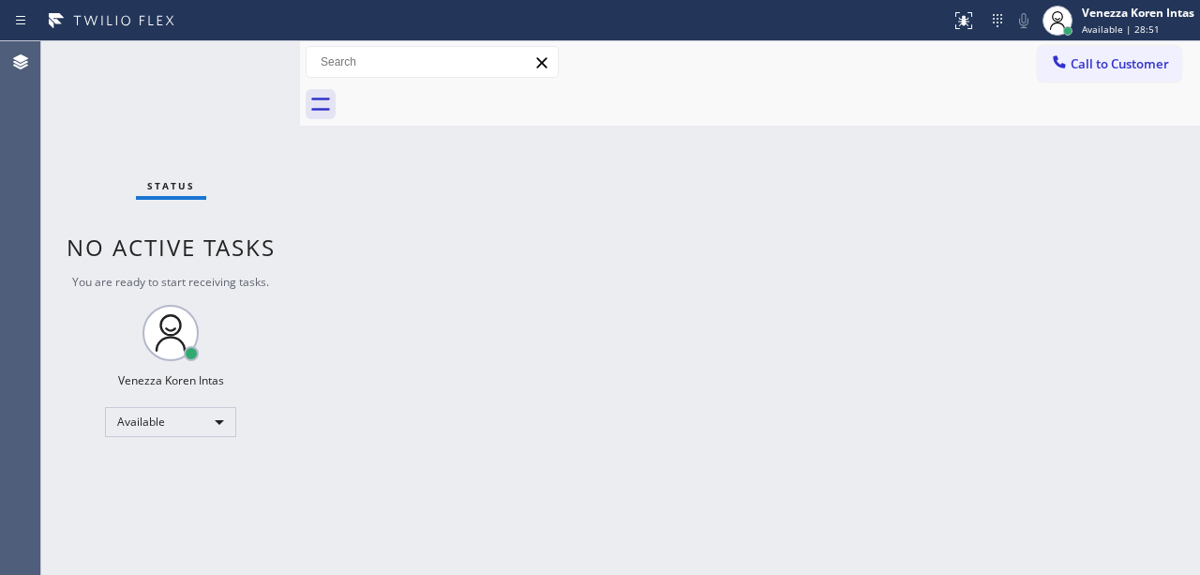
click at [407, 349] on div "Back to Dashboard Change Sender ID Customers Technicians Select a contact Outbo…" at bounding box center [750, 307] width 900 height 533
click at [604, 367] on div "Back to Dashboard Change Sender ID Customers Technicians Select a contact Outbo…" at bounding box center [750, 307] width 900 height 533
drag, startPoint x: 635, startPoint y: 73, endPoint x: 634, endPoint y: 302, distance: 228.7
click at [635, 75] on div "Call to Customer Outbound call Location AR B2B SMS Your caller id phone number …" at bounding box center [750, 62] width 900 height 33
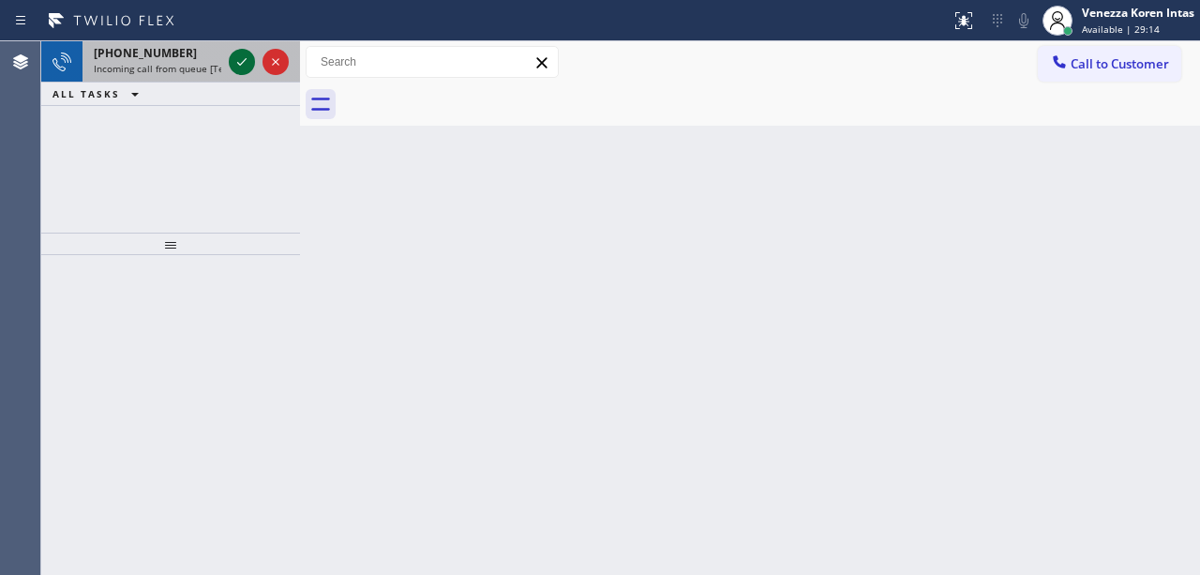
click at [238, 60] on icon at bounding box center [242, 62] width 22 height 22
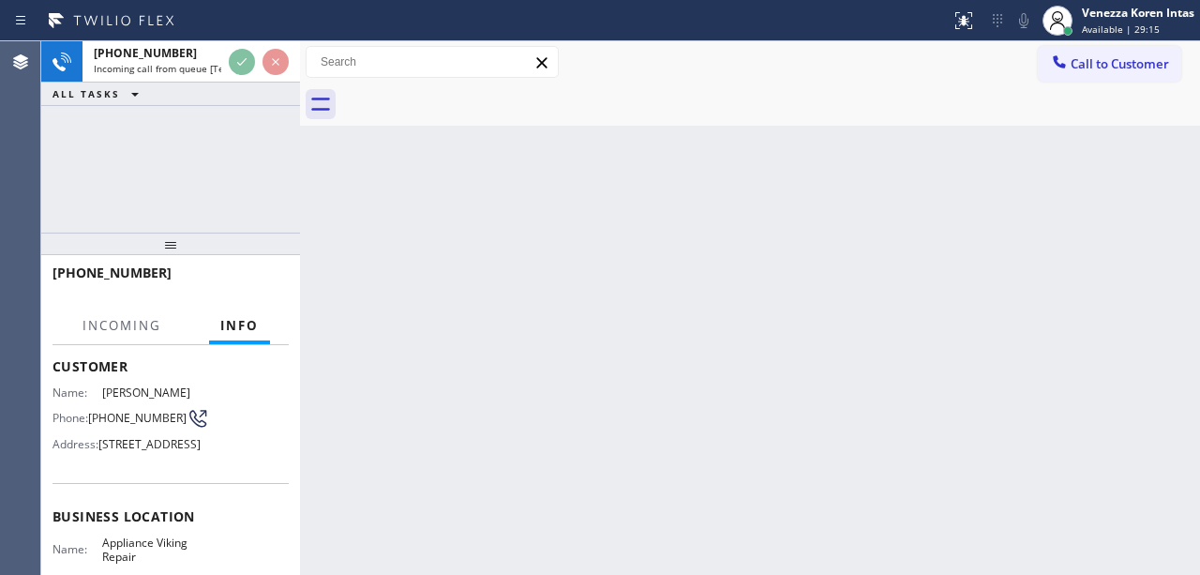
scroll to position [249, 0]
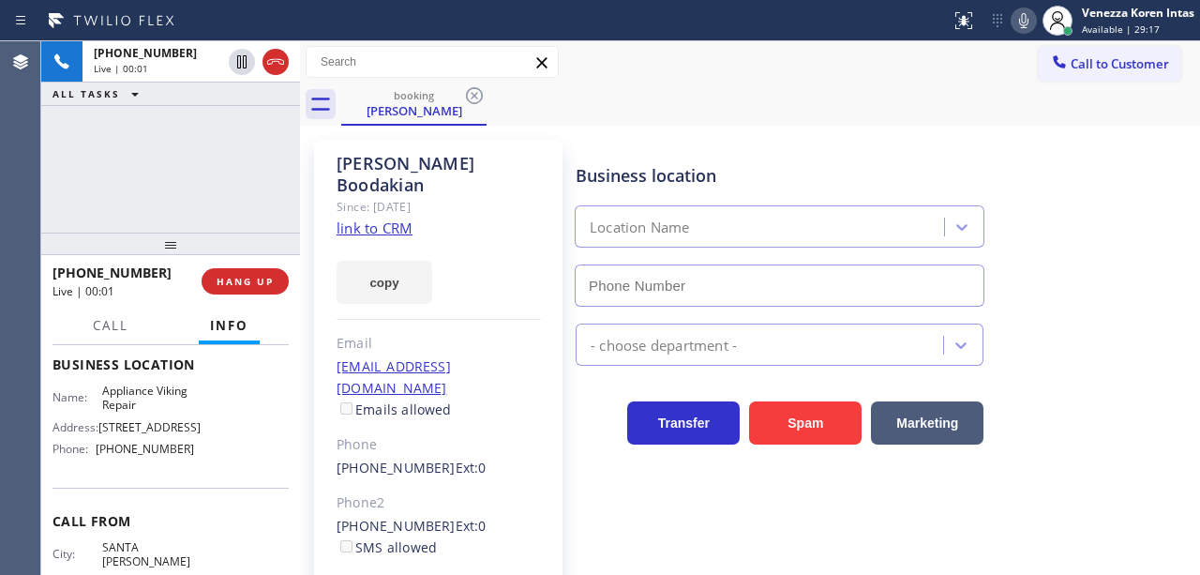
type input "[PHONE_NUMBER]"
click at [386, 218] on link "link to CRM" at bounding box center [374, 227] width 76 height 19
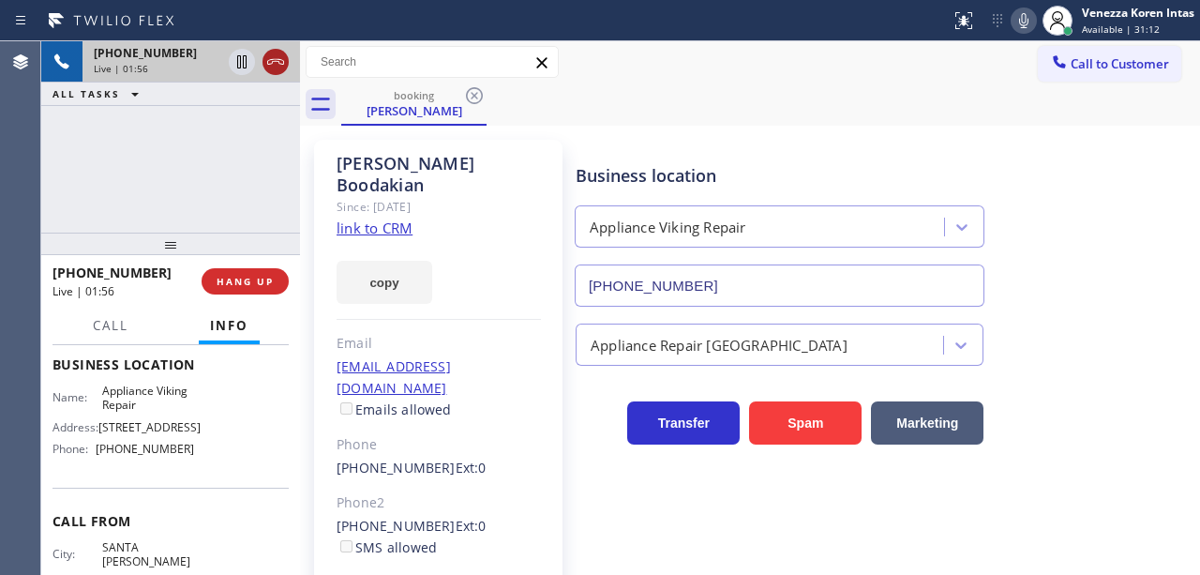
click at [287, 53] on div at bounding box center [258, 61] width 67 height 41
click at [277, 62] on icon at bounding box center [275, 62] width 22 height 22
click at [254, 279] on span "HANG UP" at bounding box center [244, 281] width 57 height 13
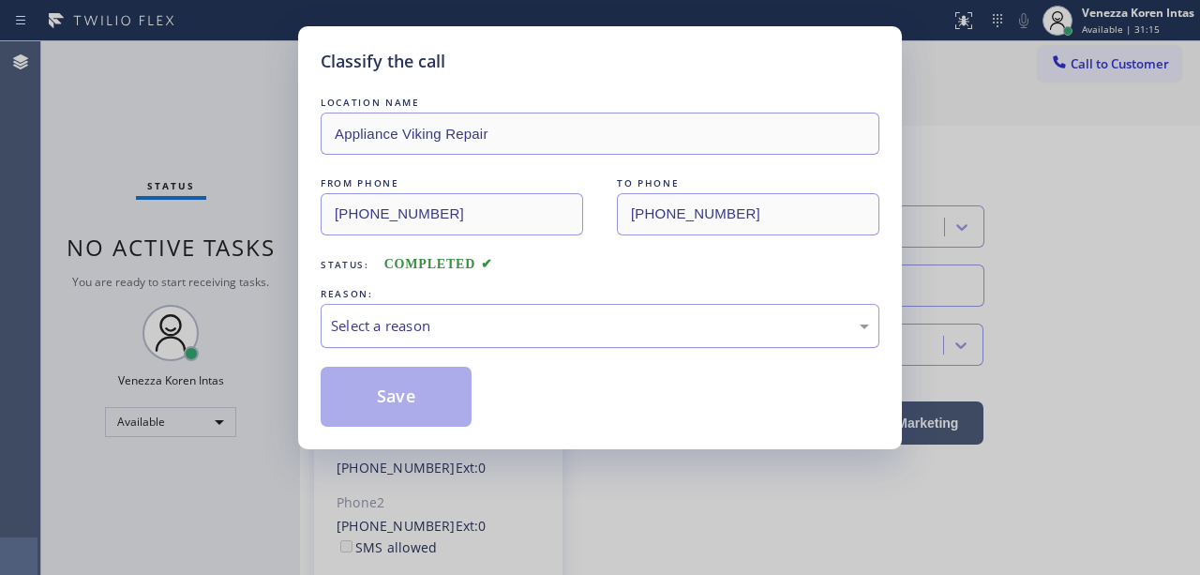
click at [403, 321] on div "Select a reason" at bounding box center [600, 326] width 538 height 22
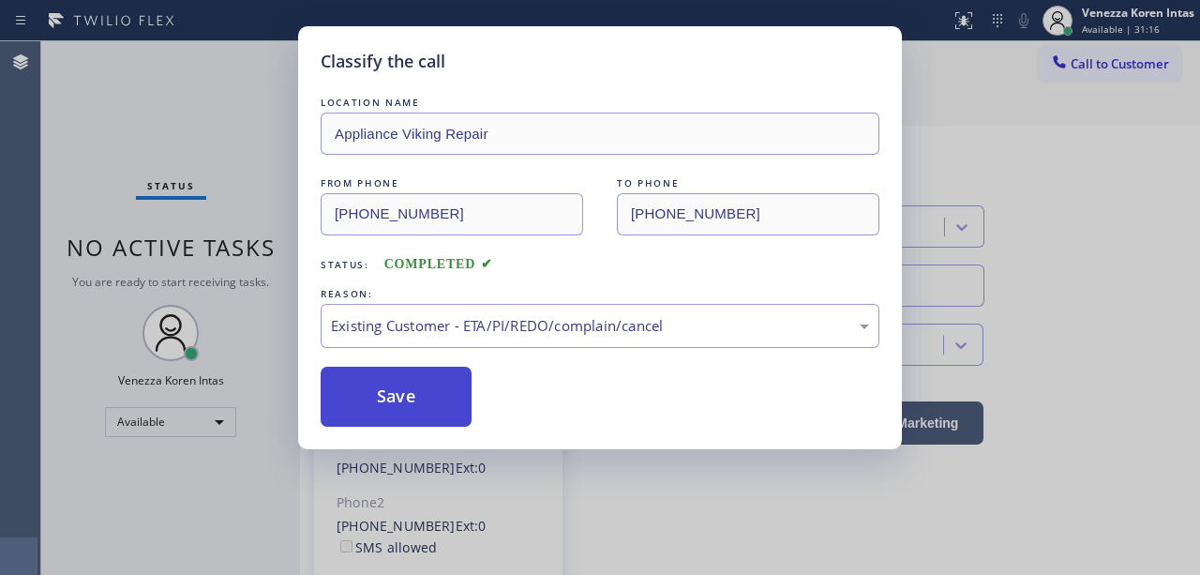
click at [433, 396] on button "Save" at bounding box center [396, 396] width 151 height 60
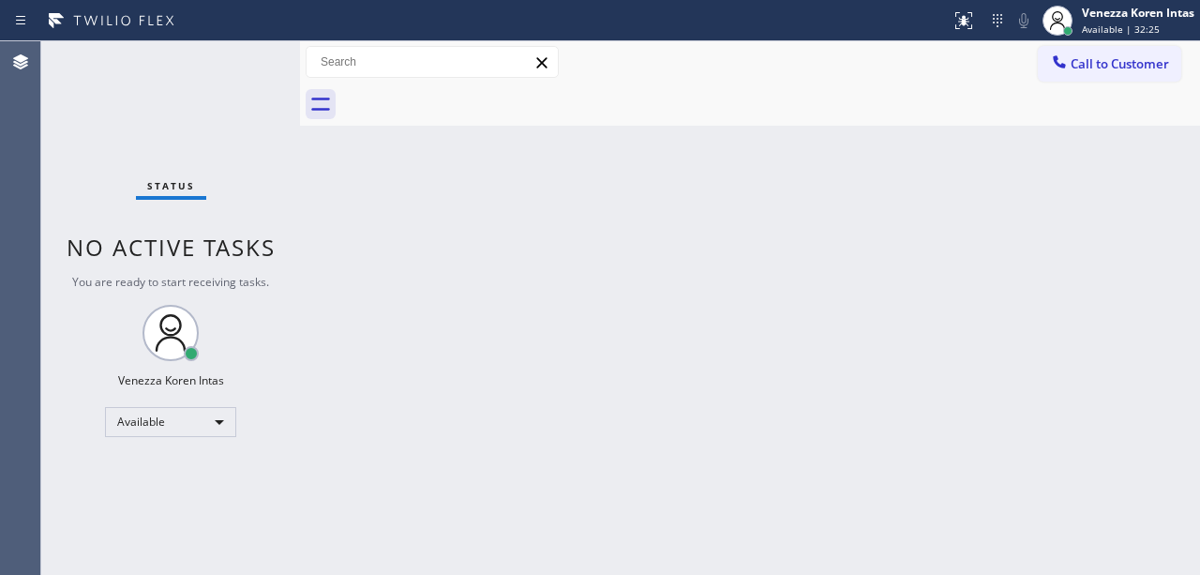
click at [381, 261] on div "Back to Dashboard Change Sender ID Customers Technicians Select a contact Outbo…" at bounding box center [750, 307] width 900 height 533
click at [286, 82] on div "Status No active tasks You are ready to start receiving tasks. Venezza Koren In…" at bounding box center [170, 307] width 259 height 533
click at [231, 76] on div "Status No active tasks You are ready to start receiving tasks. Venezza Koren In…" at bounding box center [170, 307] width 259 height 533
drag, startPoint x: 623, startPoint y: 281, endPoint x: 560, endPoint y: 350, distance: 92.9
click at [623, 281] on div "Back to Dashboard Change Sender ID Customers Technicians Select a contact Outbo…" at bounding box center [750, 307] width 900 height 533
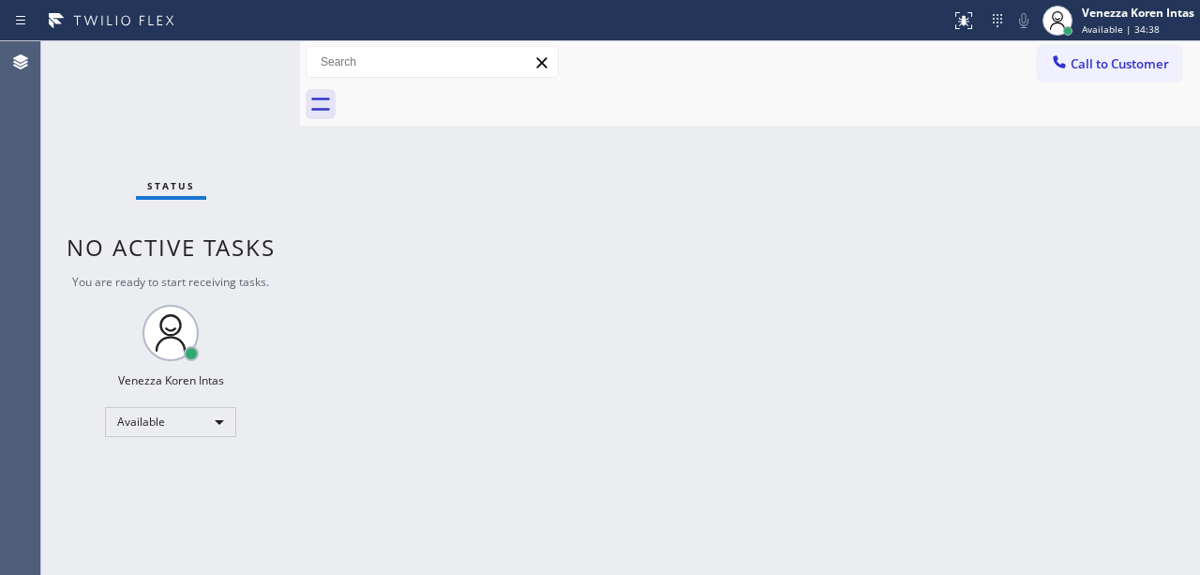
click at [338, 261] on div "Back to Dashboard Change Sender ID Customers Technicians Select a contact Outbo…" at bounding box center [750, 307] width 900 height 533
click at [1143, 27] on span "Available | 34:39" at bounding box center [1121, 28] width 78 height 13
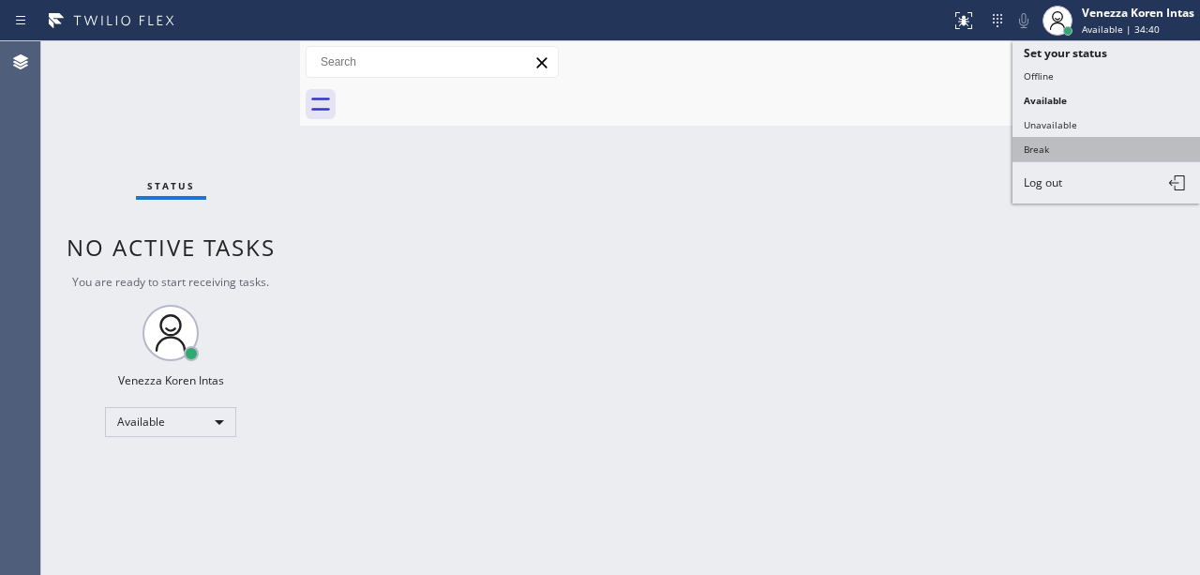
click at [1081, 148] on button "Break" at bounding box center [1105, 149] width 187 height 24
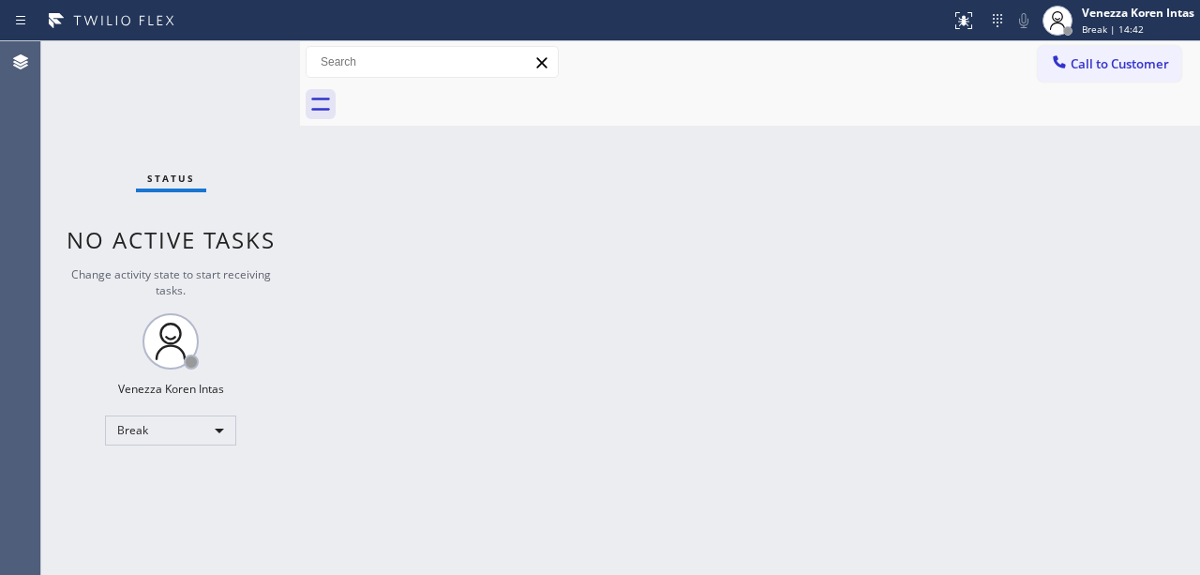
click at [478, 251] on div "Back to Dashboard Change Sender ID Customers Technicians Select a contact Outbo…" at bounding box center [750, 307] width 900 height 533
click at [1117, 28] on span "Break | 14:43" at bounding box center [1113, 28] width 62 height 13
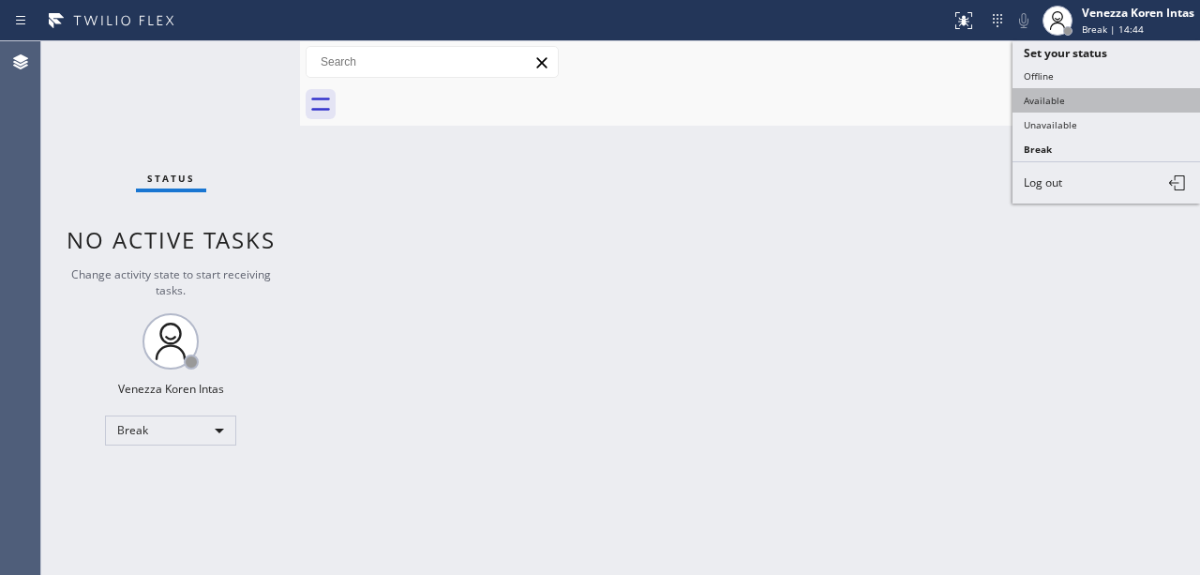
click at [1097, 105] on button "Available" at bounding box center [1105, 100] width 187 height 24
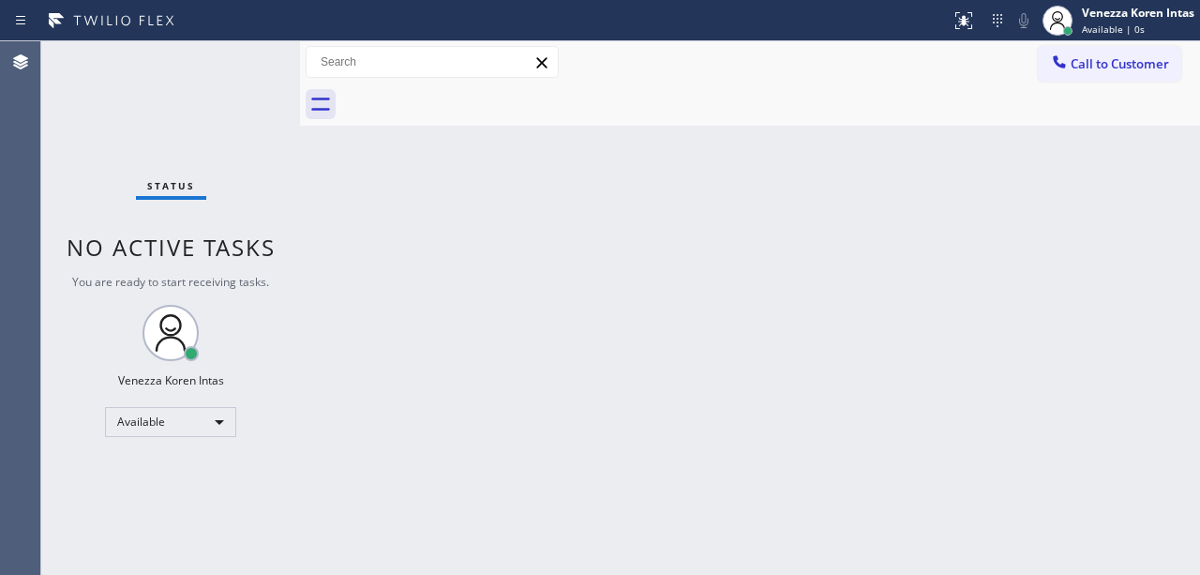
click at [271, 66] on div "Status No active tasks You are ready to start receiving tasks. Venezza Koren In…" at bounding box center [170, 307] width 259 height 533
click at [238, 67] on div "Status No active tasks You are ready to start receiving tasks. Venezza Koren In…" at bounding box center [170, 307] width 259 height 533
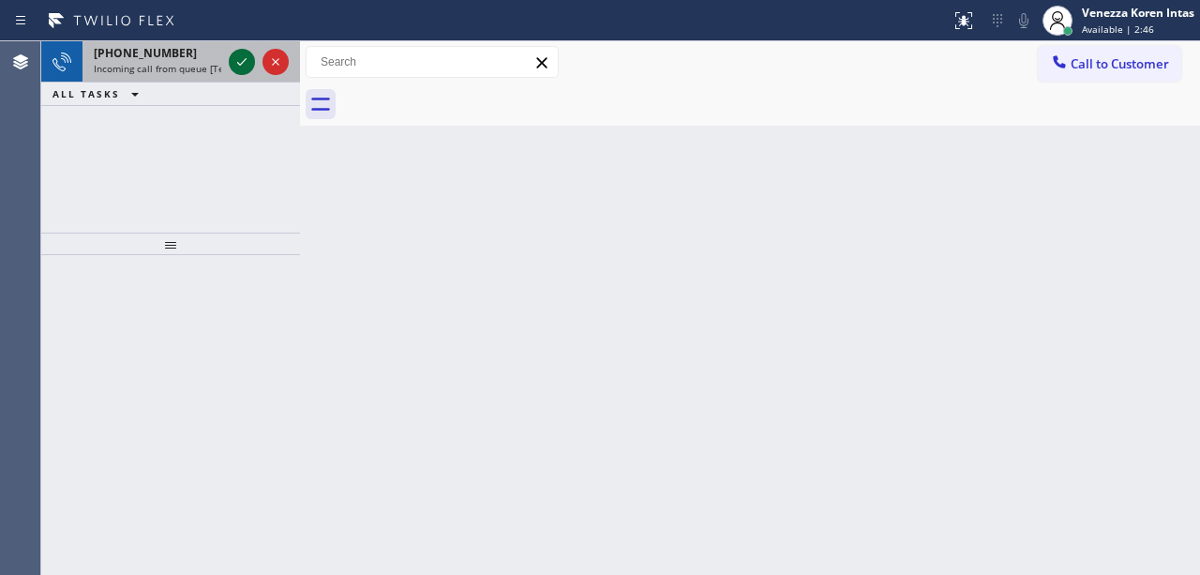
click at [246, 67] on icon at bounding box center [242, 62] width 22 height 22
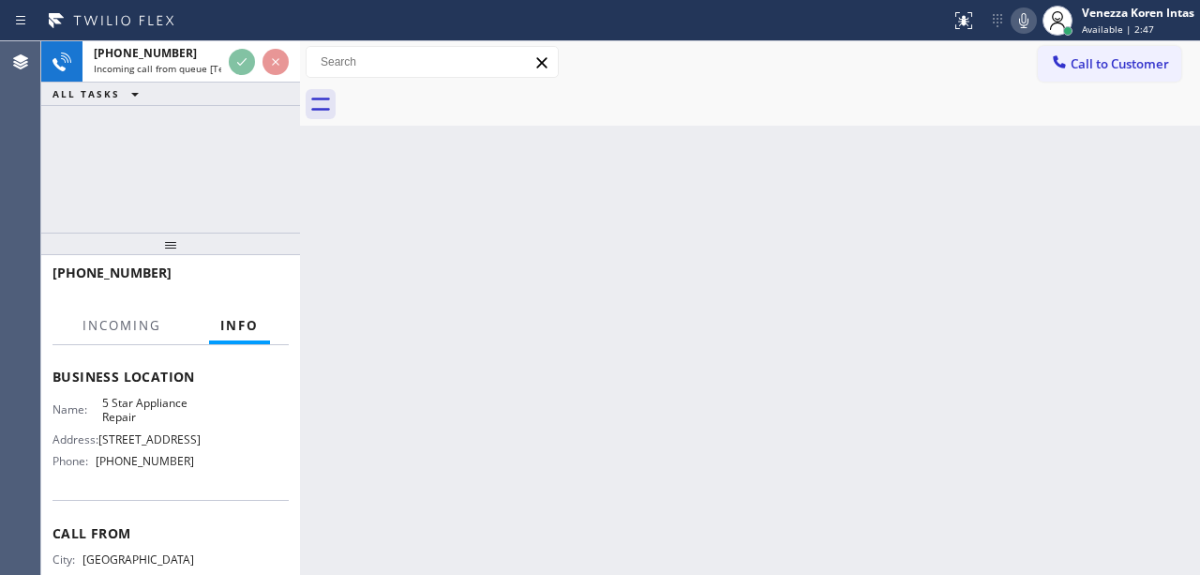
scroll to position [249, 0]
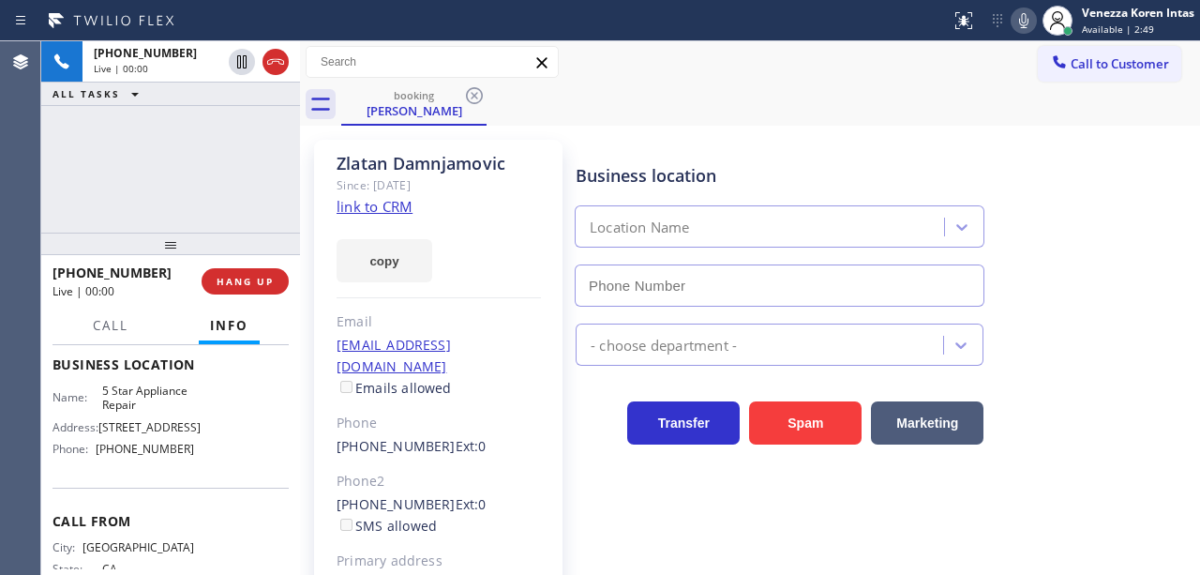
type input "[PHONE_NUMBER]"
click at [394, 201] on link "link to CRM" at bounding box center [374, 206] width 76 height 19
click at [1014, 13] on icon at bounding box center [1023, 20] width 22 height 22
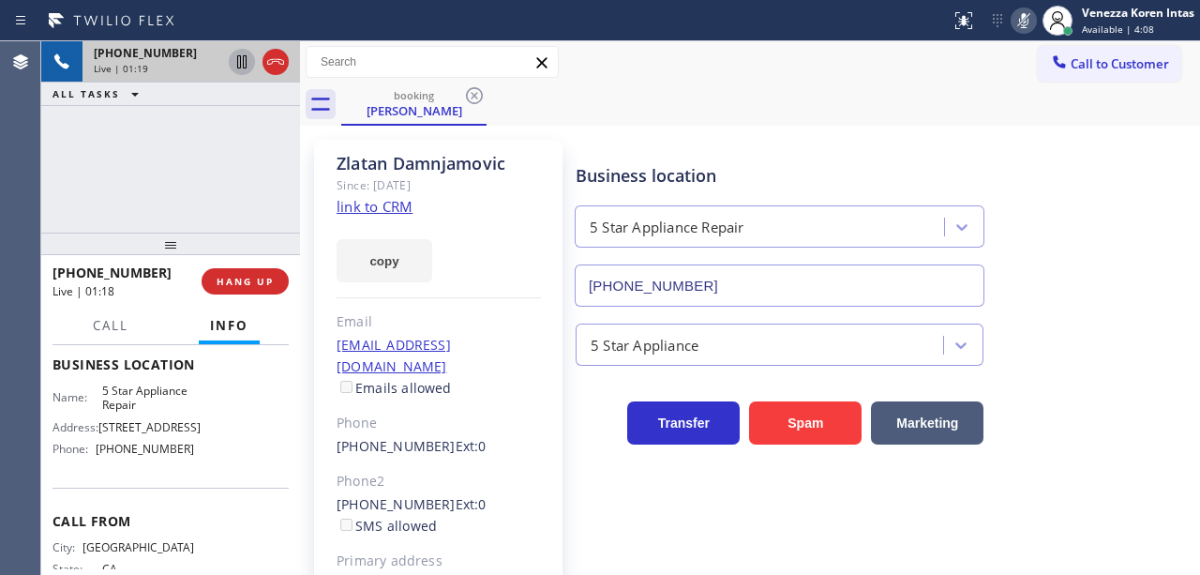
click at [239, 64] on icon at bounding box center [242, 62] width 22 height 22
click at [491, 260] on div "copy" at bounding box center [438, 249] width 204 height 65
click at [750, 105] on div "booking [PERSON_NAME]" at bounding box center [770, 104] width 858 height 42
click at [1025, 20] on icon at bounding box center [1023, 20] width 22 height 22
click at [241, 67] on icon at bounding box center [242, 62] width 22 height 22
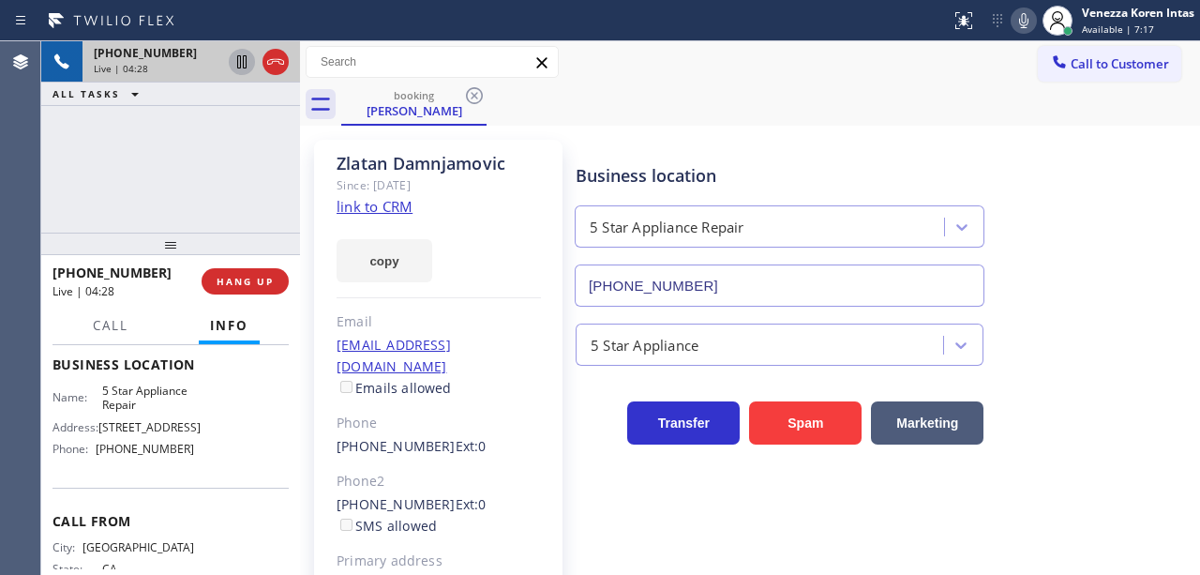
click at [287, 172] on div "[PHONE_NUMBER] Live | 04:28 ALL TASKS ALL TASKS ACTIVE TASKS TASKS IN WRAP UP" at bounding box center [170, 136] width 259 height 191
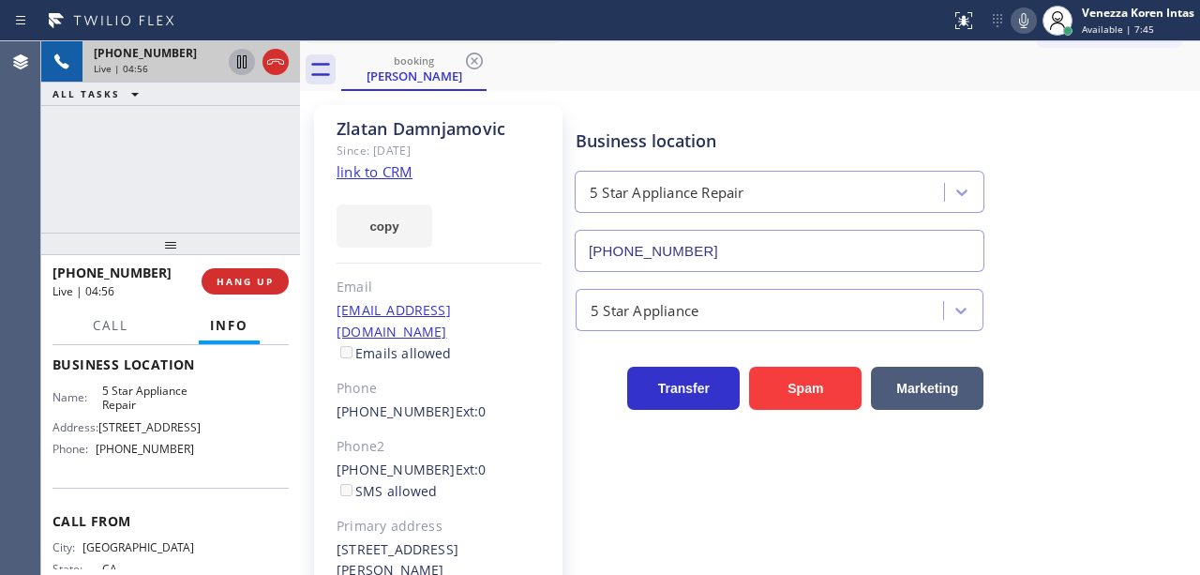
scroll to position [0, 0]
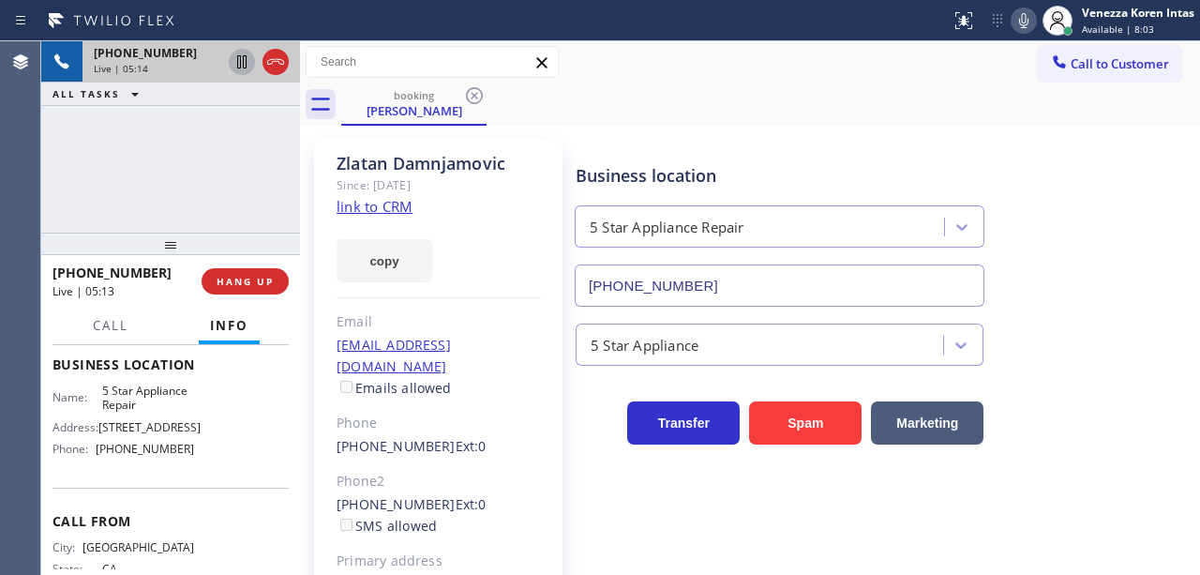
click at [387, 204] on link "link to CRM" at bounding box center [374, 206] width 76 height 19
click at [716, 159] on div "Business location 5 Star Appliance Repair [PHONE_NUMBER]" at bounding box center [779, 225] width 415 height 162
click at [1016, 16] on icon at bounding box center [1023, 20] width 22 height 22
click at [718, 97] on div "booking [PERSON_NAME]" at bounding box center [770, 104] width 858 height 42
click at [1031, 21] on icon at bounding box center [1023, 20] width 22 height 22
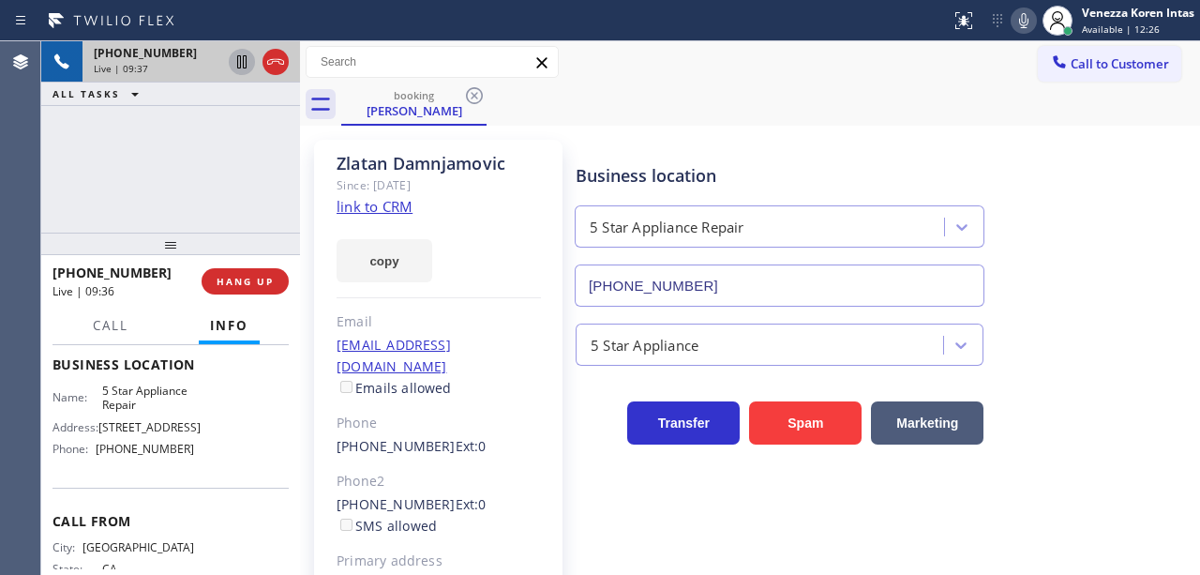
click at [1017, 20] on icon at bounding box center [1023, 20] width 22 height 22
click at [934, 180] on div "Business location" at bounding box center [779, 175] width 408 height 25
drag, startPoint x: 497, startPoint y: 247, endPoint x: 682, endPoint y: 212, distance: 189.0
click at [497, 247] on div "copy" at bounding box center [438, 249] width 204 height 65
click at [1025, 26] on icon at bounding box center [1023, 20] width 22 height 22
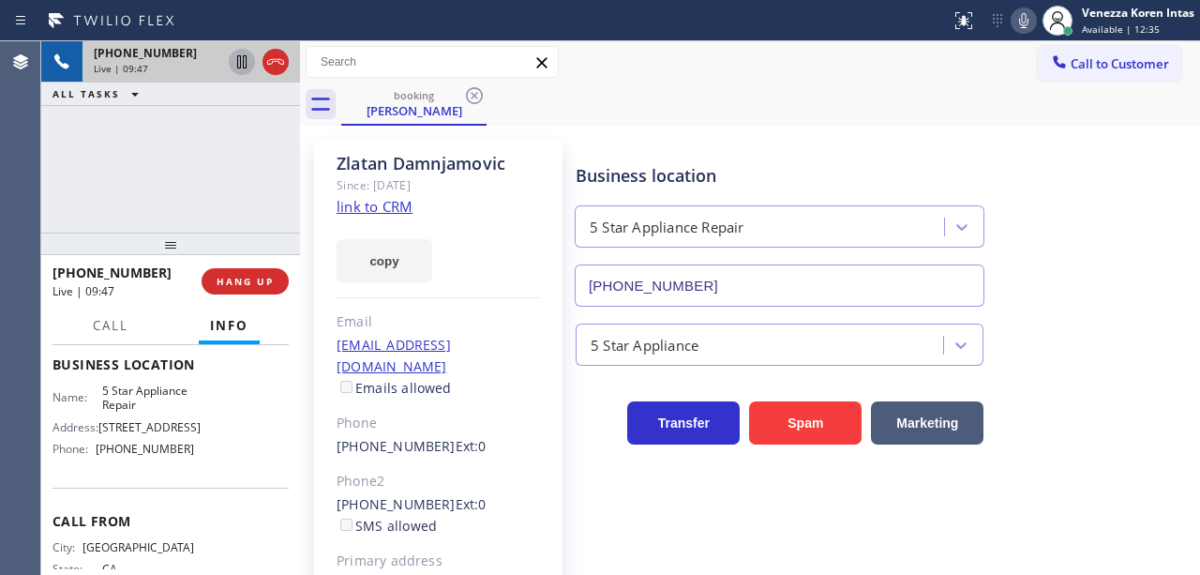
click at [1011, 175] on div "Business location 5 Star Appliance Repair [PHONE_NUMBER]" at bounding box center [883, 222] width 623 height 170
drag, startPoint x: 472, startPoint y: 244, endPoint x: 487, endPoint y: 244, distance: 15.0
click at [472, 243] on div "copy" at bounding box center [438, 249] width 204 height 65
click at [1022, 23] on icon at bounding box center [1023, 20] width 22 height 22
click at [1022, 30] on icon at bounding box center [1023, 20] width 22 height 22
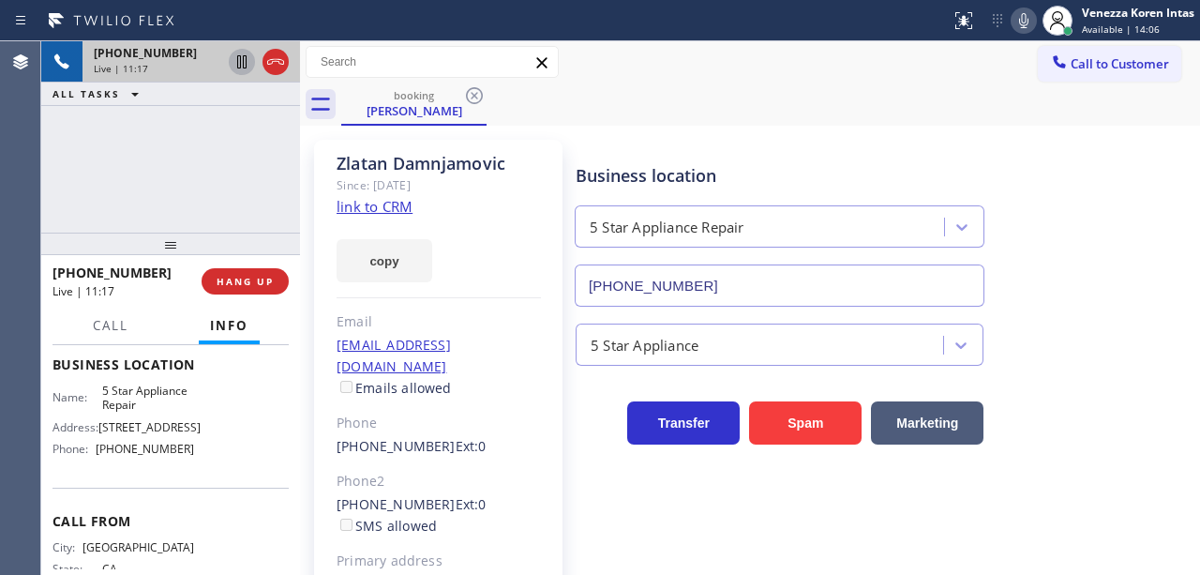
click at [487, 208] on div "[PERSON_NAME] Since: [DATE] link to CRM copy Email [EMAIL_ADDRESS][DOMAIN_NAME]…" at bounding box center [438, 429] width 248 height 579
click at [282, 64] on icon at bounding box center [275, 62] width 17 height 6
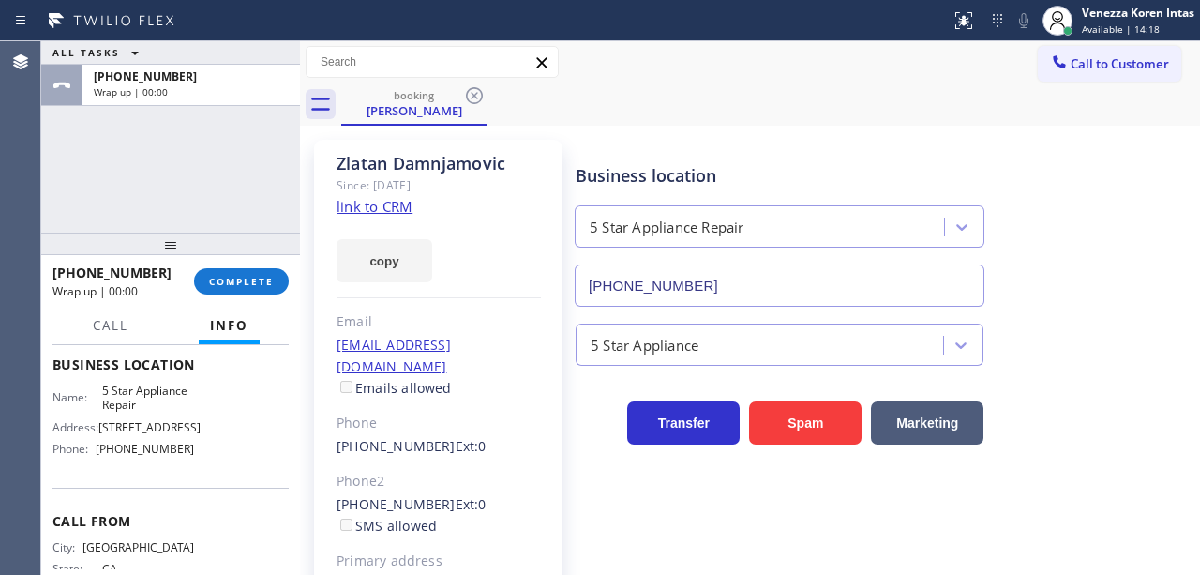
drag, startPoint x: 253, startPoint y: 277, endPoint x: 422, endPoint y: 291, distance: 169.2
click at [254, 277] on span "COMPLETE" at bounding box center [241, 281] width 65 height 13
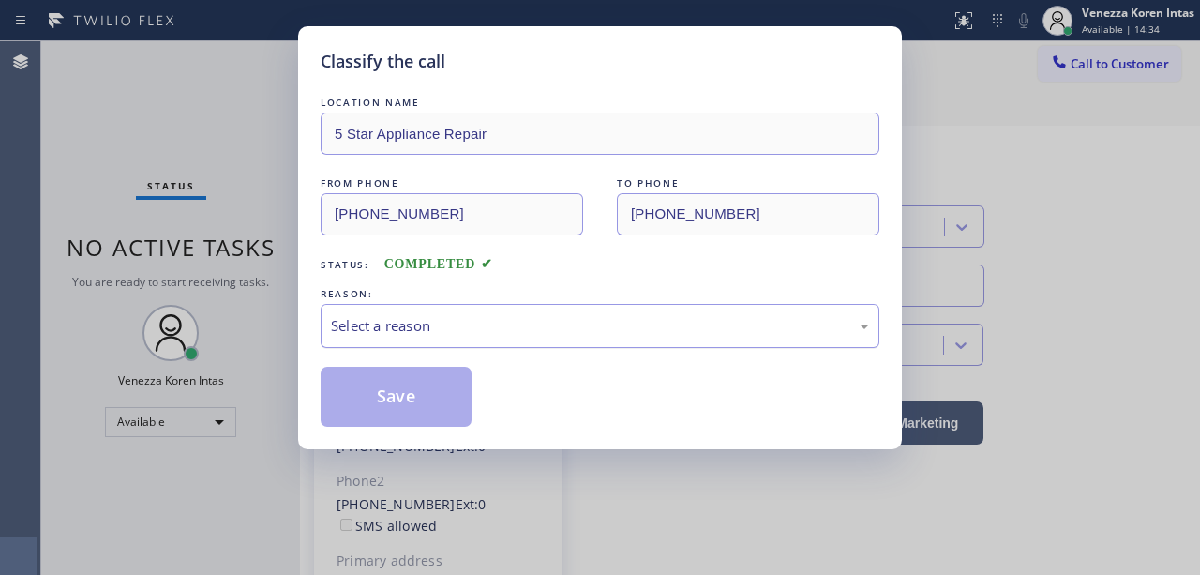
click at [472, 327] on div "Select a reason" at bounding box center [600, 326] width 538 height 22
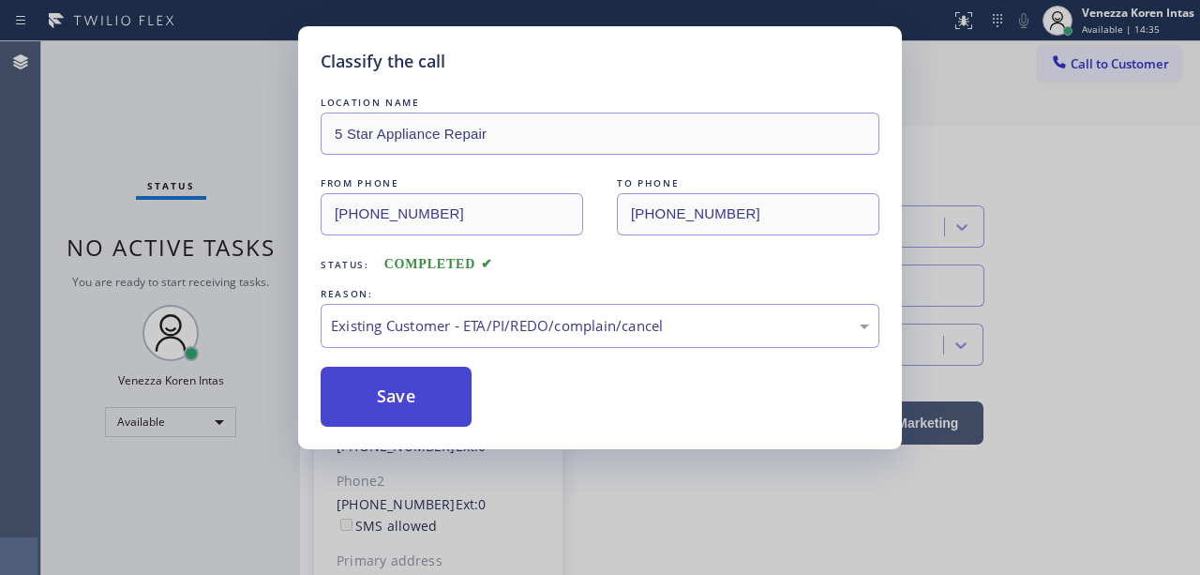
click at [464, 397] on button "Save" at bounding box center [396, 396] width 151 height 60
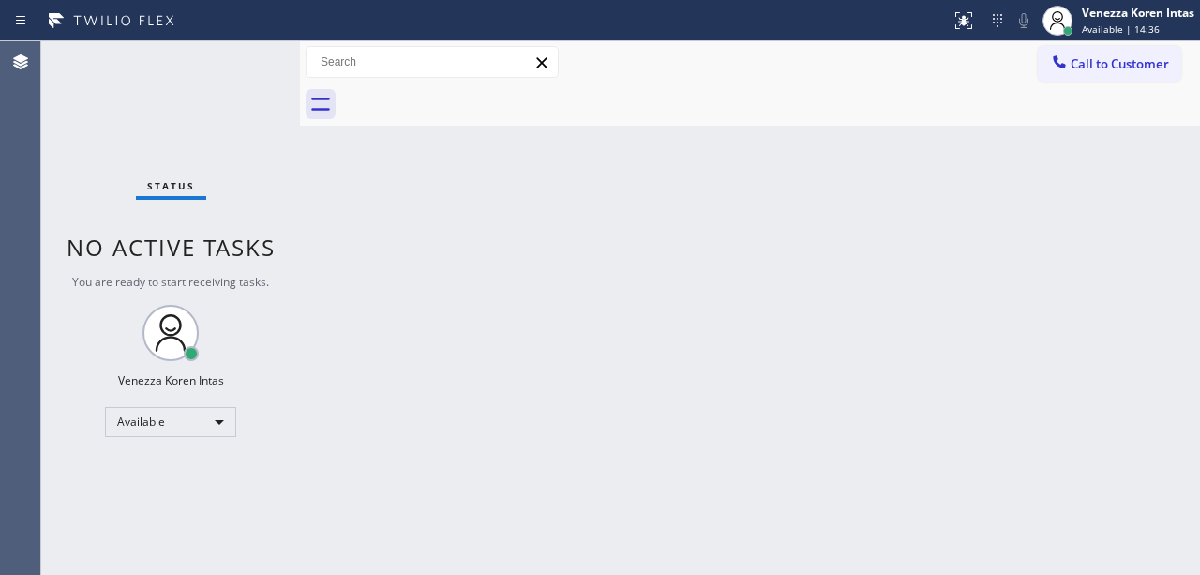
click at [190, 131] on div "Status No active tasks You are ready to start receiving tasks. Venezza Koren In…" at bounding box center [170, 307] width 259 height 533
click at [248, 74] on div "Status No active tasks You are ready to start receiving tasks. Venezza Koren In…" at bounding box center [170, 307] width 259 height 533
drag, startPoint x: 381, startPoint y: 236, endPoint x: 345, endPoint y: 157, distance: 86.4
click at [375, 219] on div "Back to Dashboard Change Sender ID Customers Technicians Select a contact Outbo…" at bounding box center [750, 307] width 900 height 533
click at [325, 116] on div "Back to Dashboard Change Sender ID Customers Technicians Select a contact Outbo…" at bounding box center [750, 307] width 900 height 533
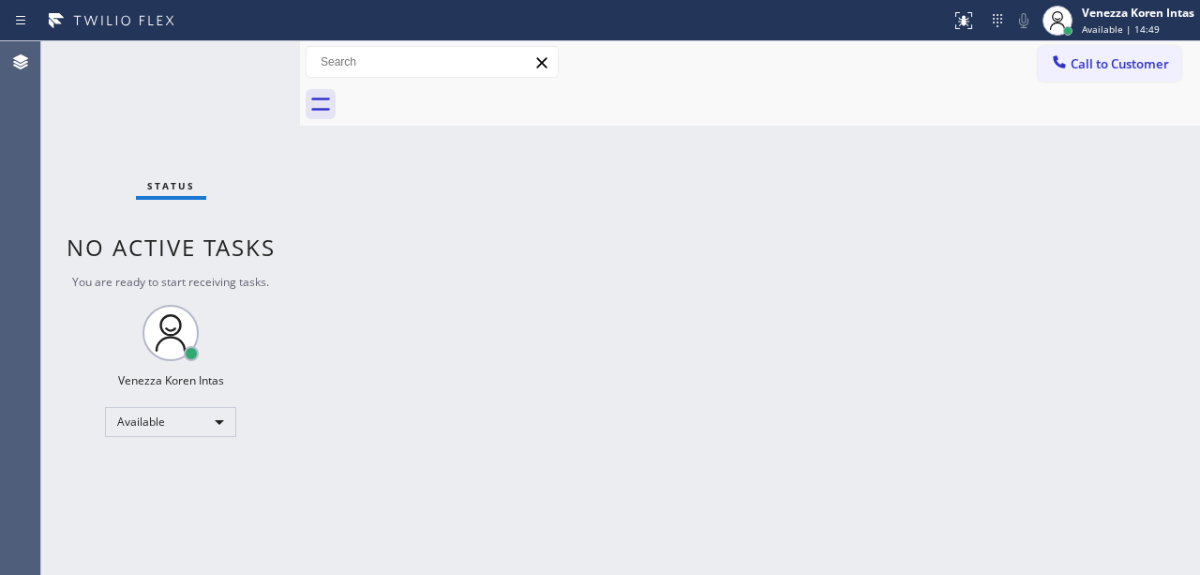
click at [266, 64] on div "Status No active tasks You are ready to start receiving tasks. Venezza Koren In…" at bounding box center [170, 307] width 259 height 533
click at [257, 63] on div "Status No active tasks You are ready to start receiving tasks. Venezza Koren In…" at bounding box center [170, 307] width 259 height 533
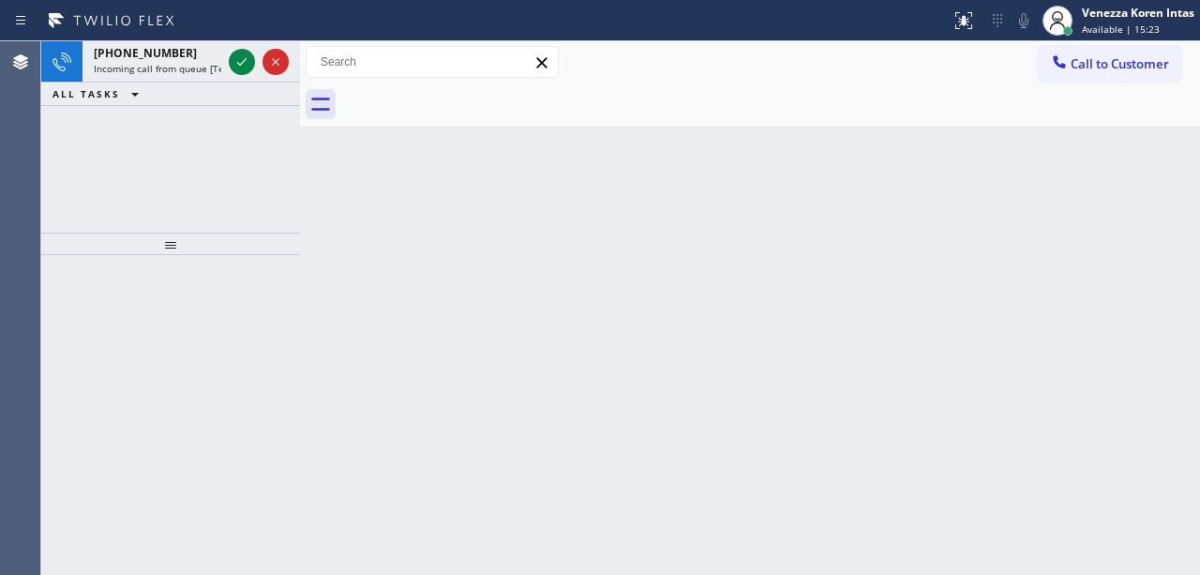
click at [238, 57] on icon at bounding box center [242, 62] width 22 height 22
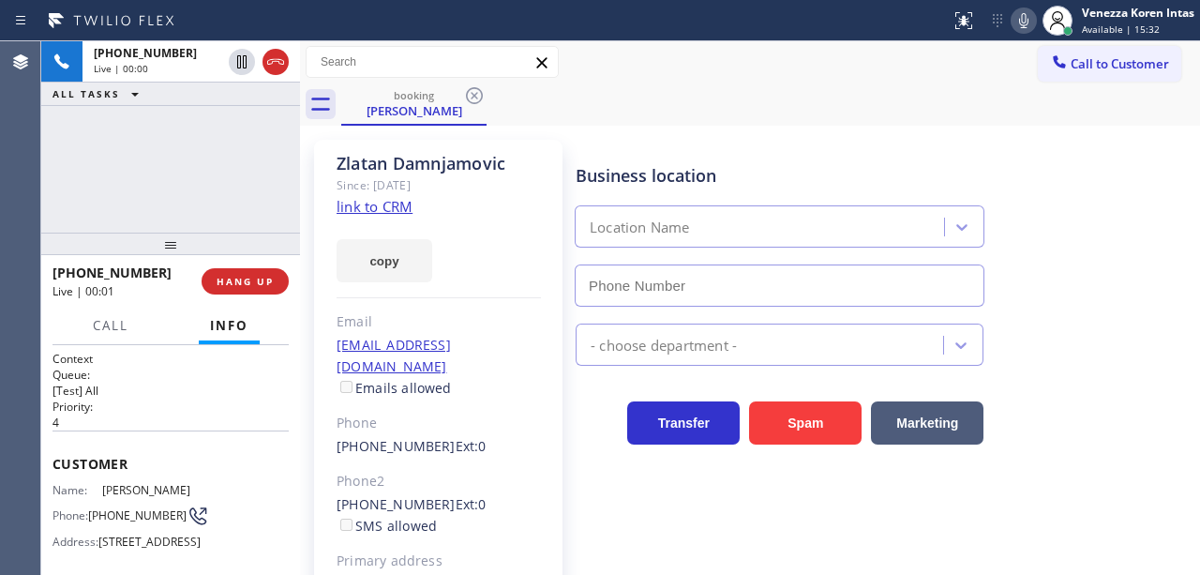
type input "[PHONE_NUMBER]"
click at [450, 251] on div "copy" at bounding box center [438, 249] width 204 height 65
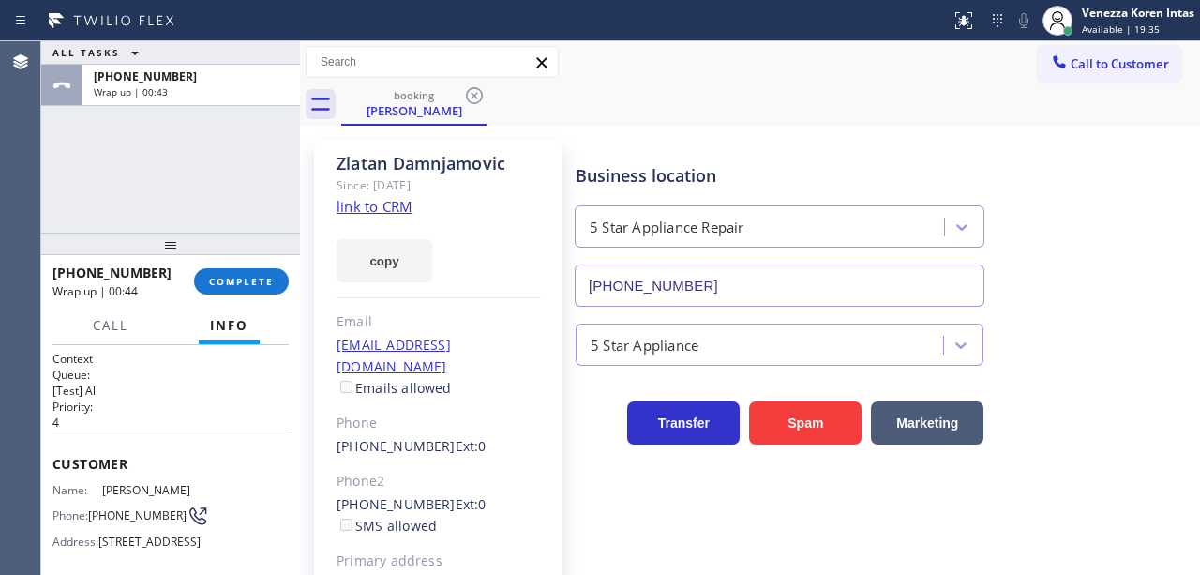
drag, startPoint x: 249, startPoint y: 267, endPoint x: 345, endPoint y: 292, distance: 98.9
click at [251, 269] on div "[PHONE_NUMBER] Wrap up | 00:44 COMPLETE" at bounding box center [170, 281] width 236 height 49
click at [255, 273] on button "COMPLETE" at bounding box center [241, 281] width 95 height 26
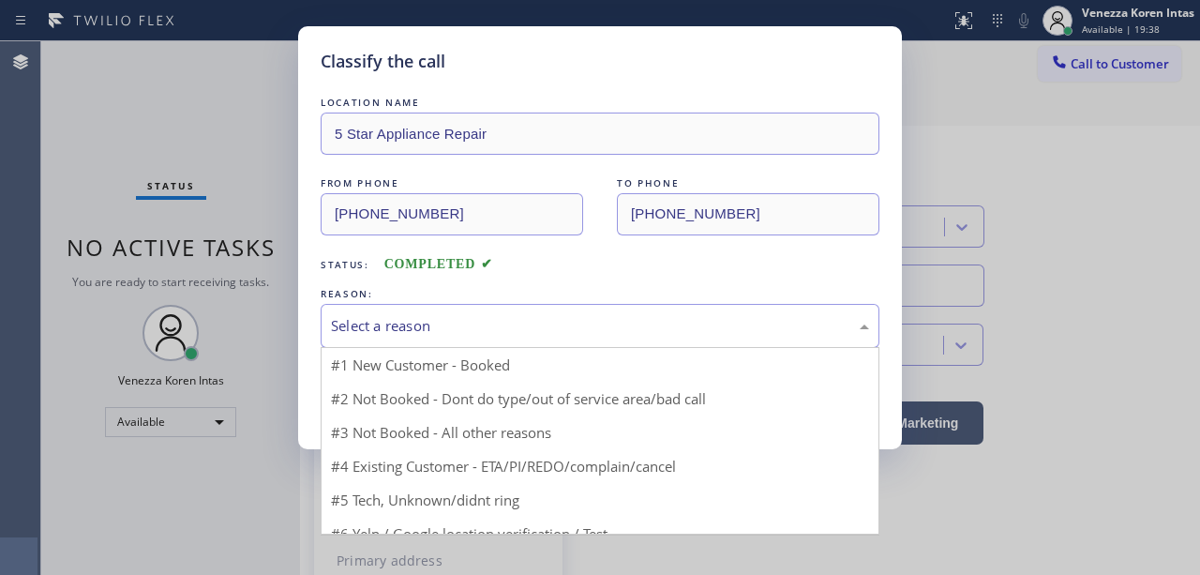
click at [545, 315] on div "Select a reason" at bounding box center [600, 326] width 538 height 22
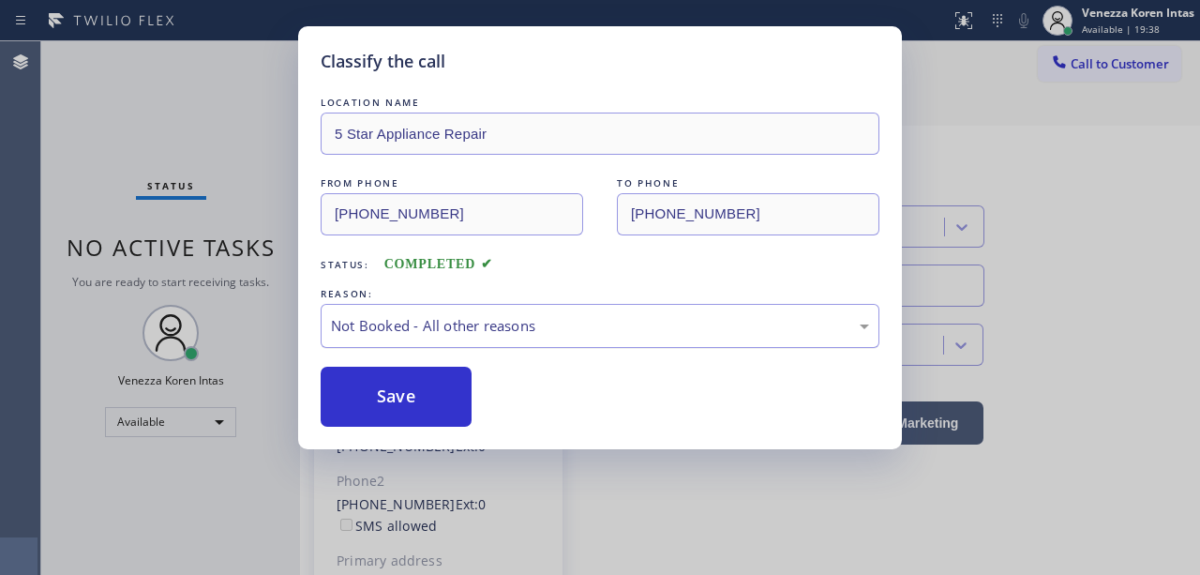
click at [448, 328] on div "Not Booked - All other reasons" at bounding box center [600, 326] width 538 height 22
drag, startPoint x: 467, startPoint y: 434, endPoint x: 412, endPoint y: 397, distance: 65.5
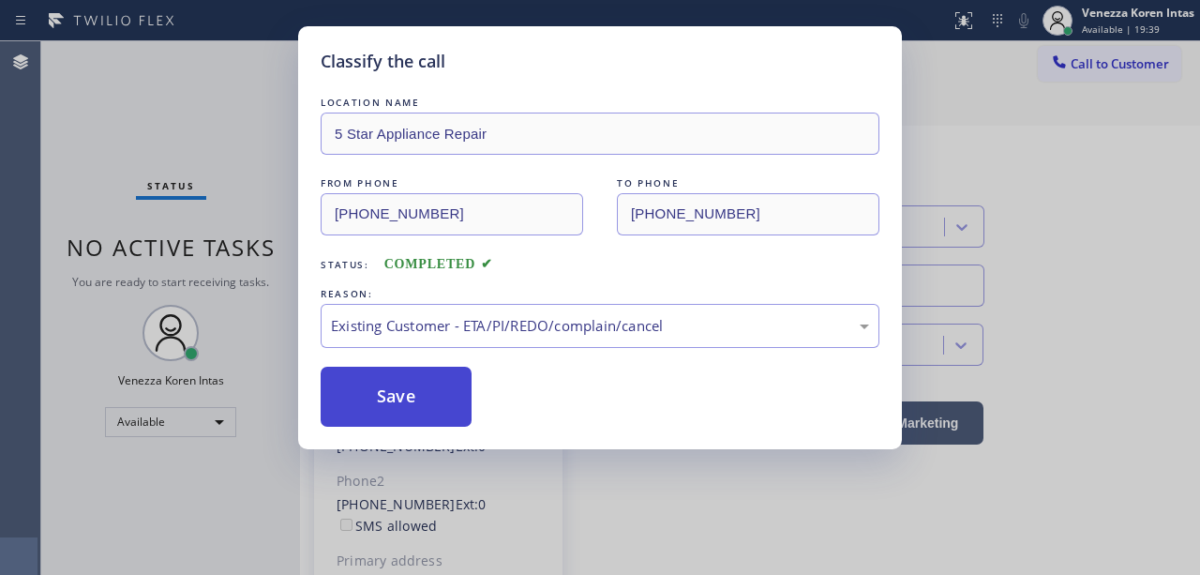
click at [412, 397] on button "Save" at bounding box center [396, 396] width 151 height 60
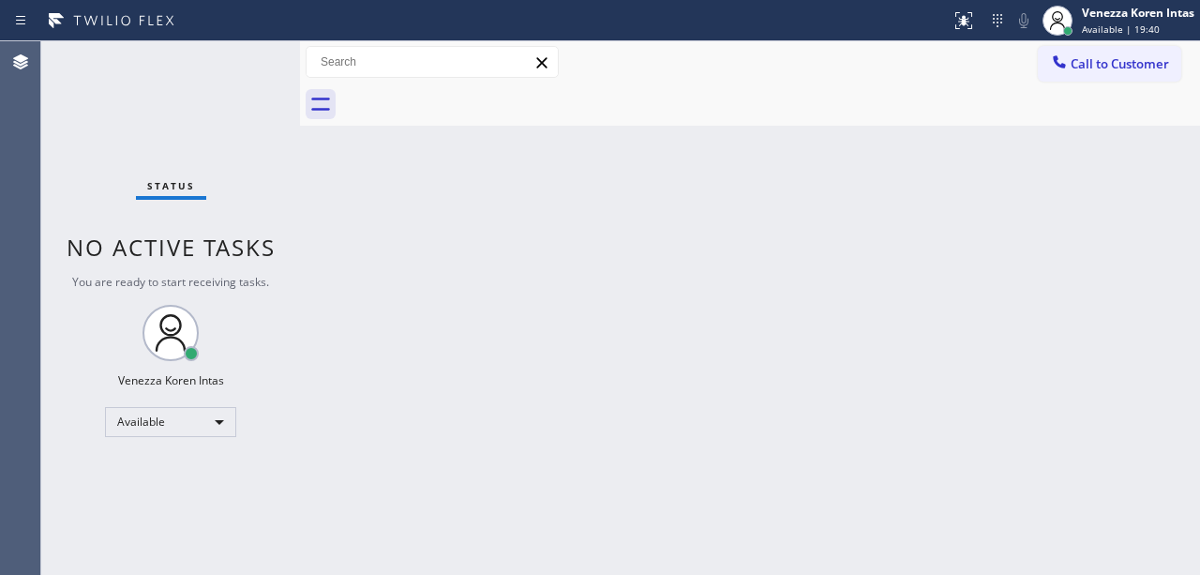
drag, startPoint x: 246, startPoint y: 62, endPoint x: 197, endPoint y: 73, distance: 50.0
click at [240, 63] on div "Status No active tasks You are ready to start receiving tasks. Venezza Koren In…" at bounding box center [170, 307] width 259 height 533
click at [206, 68] on div "Status No active tasks You are ready to start receiving tasks. Venezza Koren In…" at bounding box center [170, 307] width 259 height 533
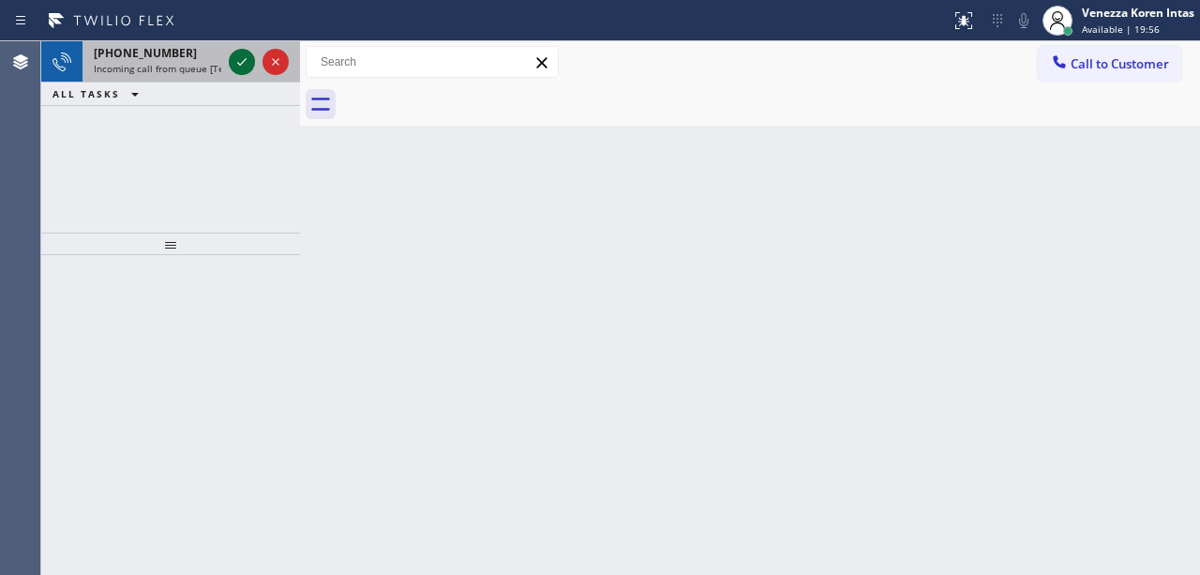
click at [239, 67] on icon at bounding box center [242, 62] width 22 height 22
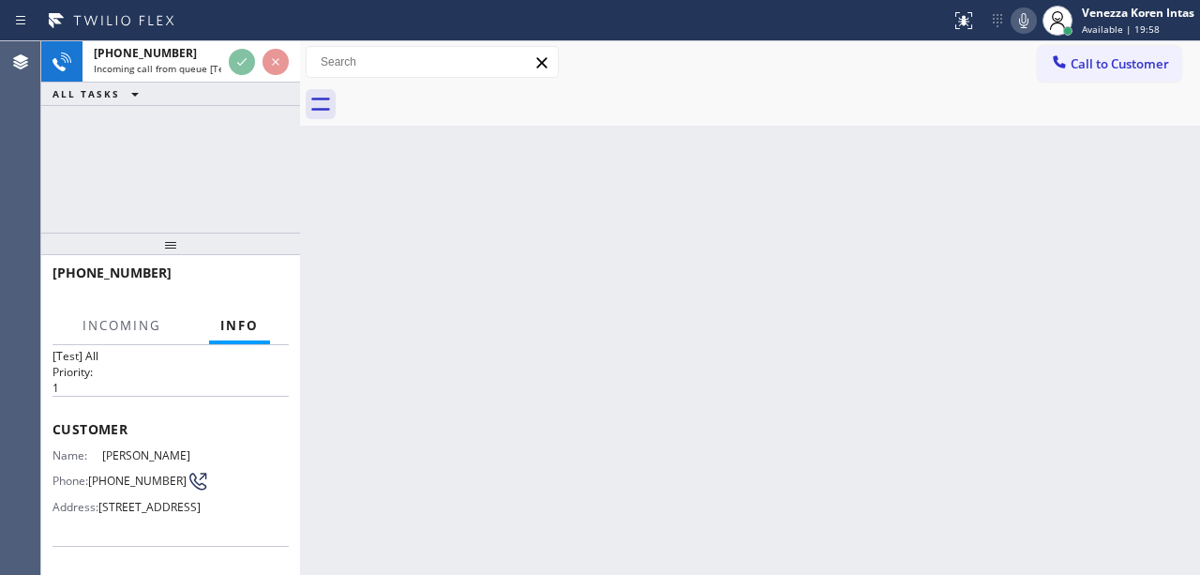
scroll to position [125, 0]
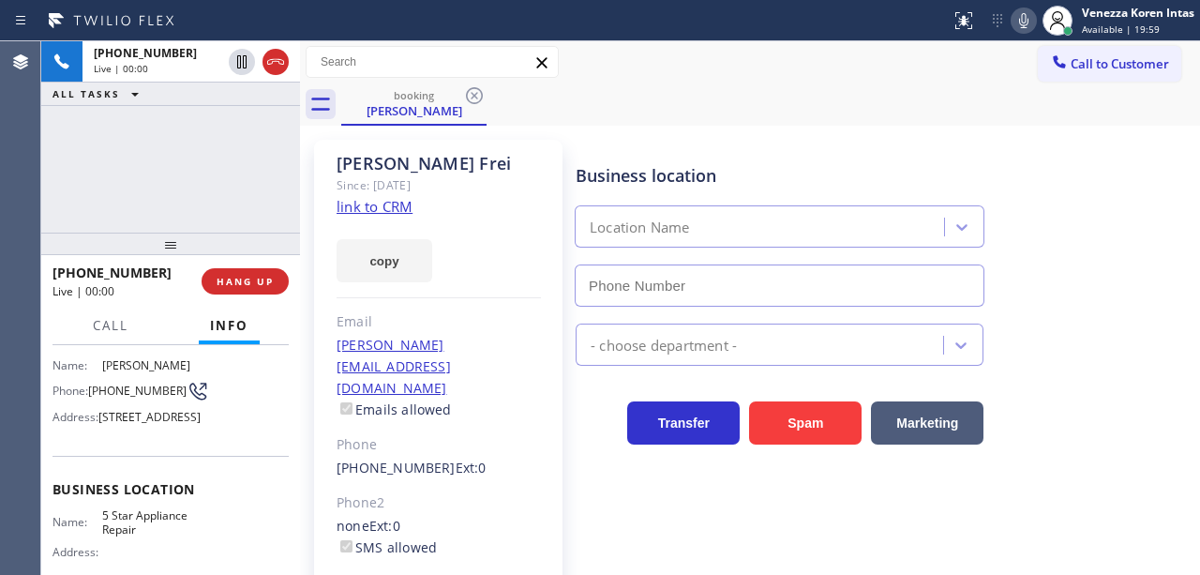
type input "[PHONE_NUMBER]"
click at [372, 201] on link "link to CRM" at bounding box center [374, 206] width 76 height 19
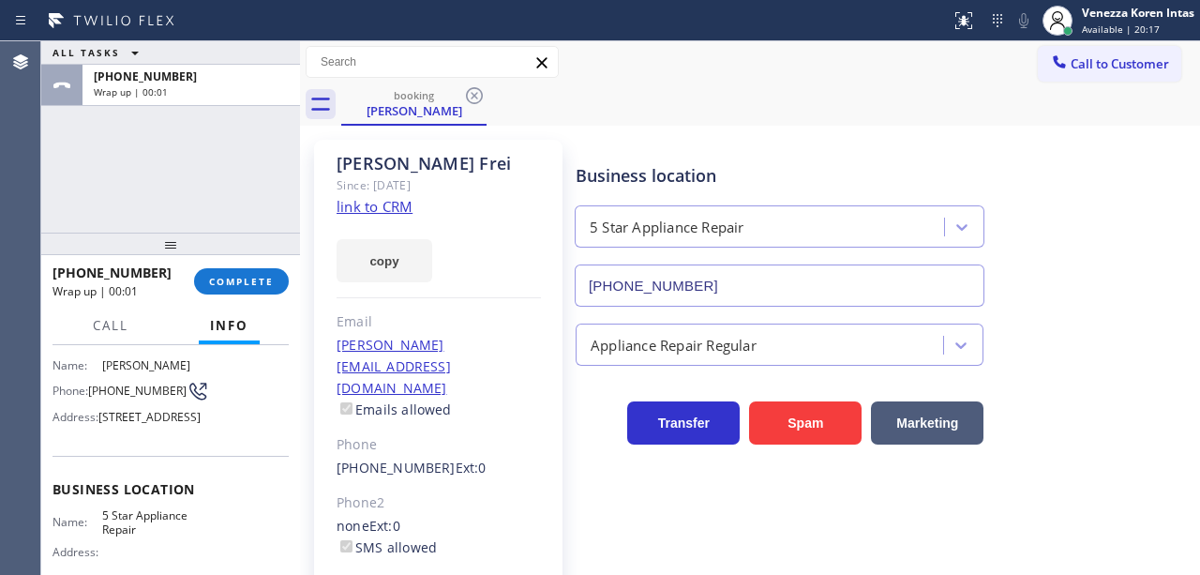
click at [244, 265] on div "[PHONE_NUMBER] Wrap up | 00:01 COMPLETE" at bounding box center [170, 281] width 236 height 49
click at [262, 277] on span "COMPLETE" at bounding box center [241, 281] width 65 height 13
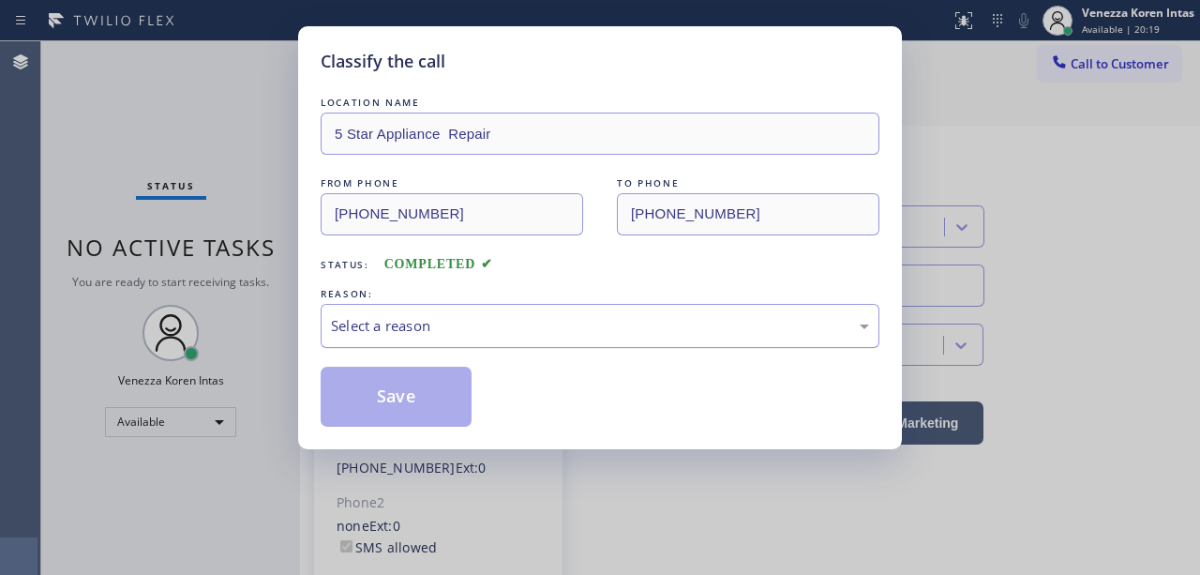
click at [552, 346] on div "Select a reason" at bounding box center [600, 326] width 559 height 44
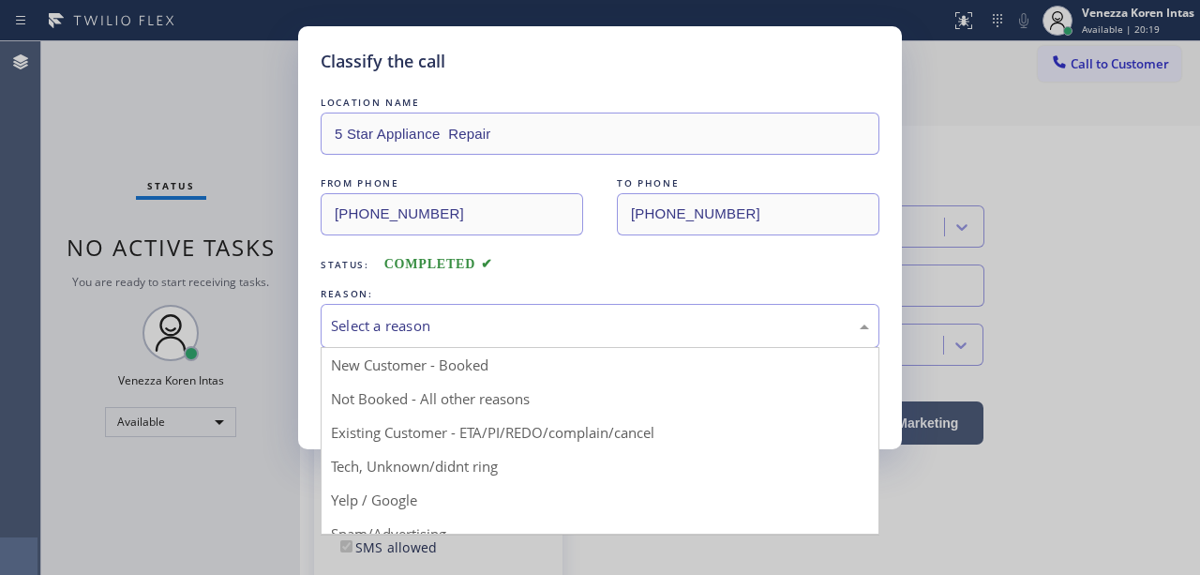
drag, startPoint x: 502, startPoint y: 454, endPoint x: 442, endPoint y: 420, distance: 68.8
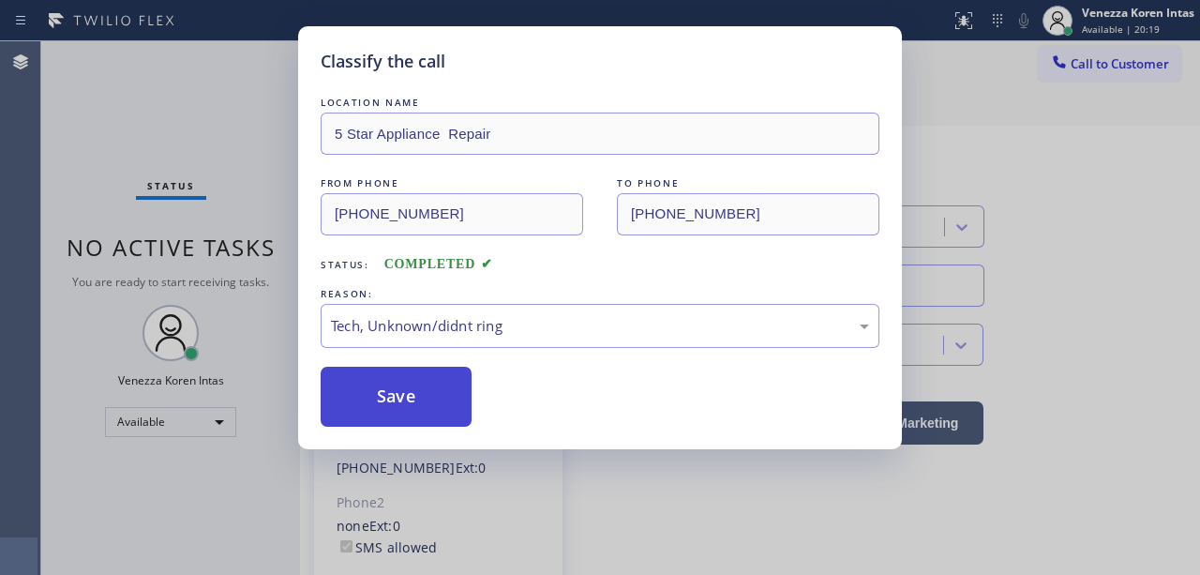
click at [434, 399] on button "Save" at bounding box center [396, 396] width 151 height 60
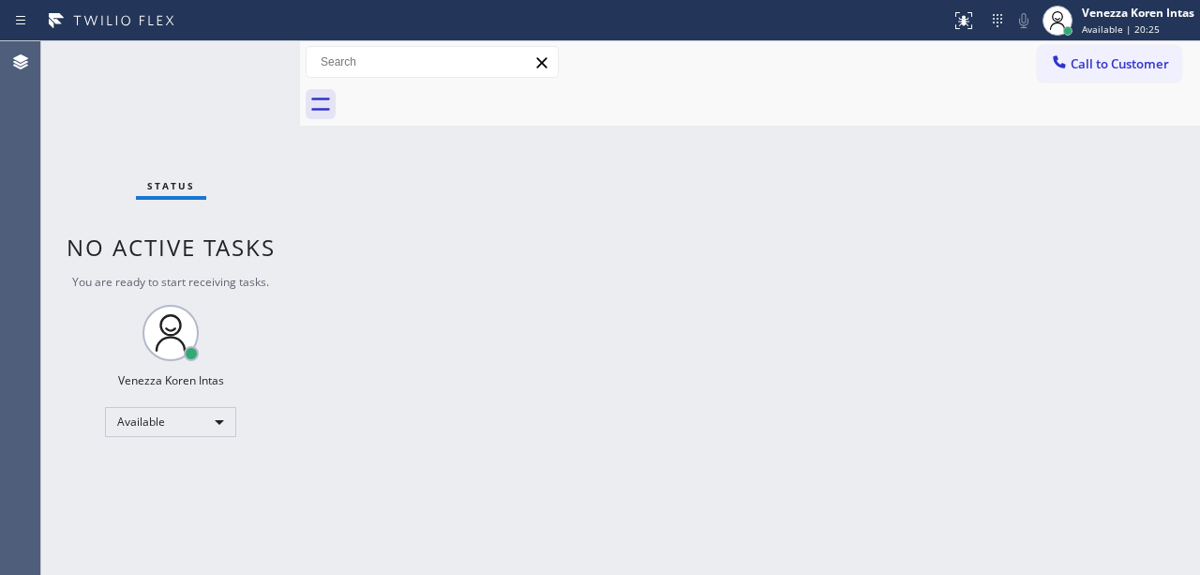
drag, startPoint x: 310, startPoint y: 180, endPoint x: 197, endPoint y: 124, distance: 126.6
click at [308, 180] on div "Back to Dashboard Change Sender ID Customers Technicians Select a contact Outbo…" at bounding box center [750, 307] width 900 height 533
click at [221, 55] on div "Status No active tasks You are ready to start receiving tasks. Venezza Koren In…" at bounding box center [170, 307] width 259 height 533
click at [244, 62] on div "Status No active tasks You are ready to start receiving tasks. Venezza Koren In…" at bounding box center [170, 307] width 259 height 533
click at [263, 81] on div "Status No active tasks You are ready to start receiving tasks. Venezza Koren In…" at bounding box center [170, 307] width 259 height 533
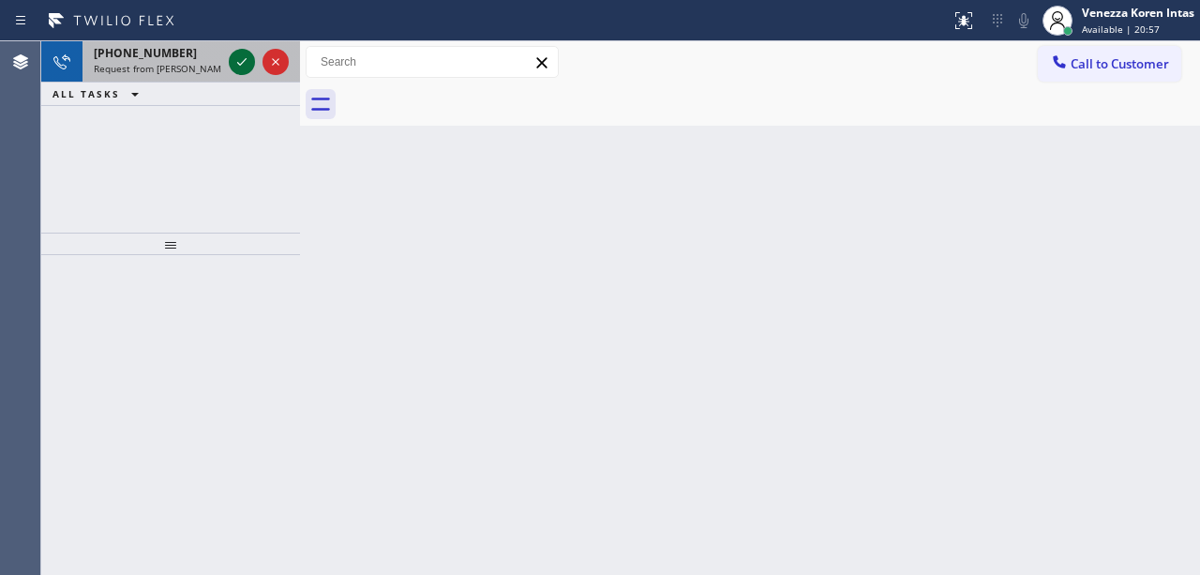
click at [246, 66] on icon at bounding box center [242, 62] width 22 height 22
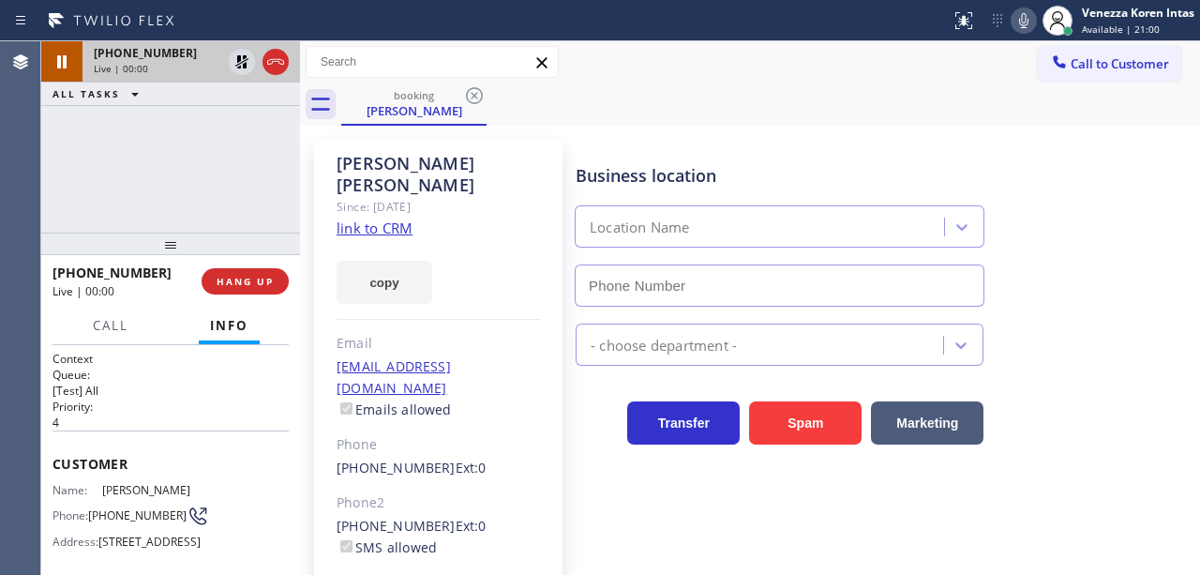
type input "[PHONE_NUMBER]"
click at [397, 218] on link "link to CRM" at bounding box center [374, 227] width 76 height 19
click at [1020, 21] on icon at bounding box center [1023, 20] width 9 height 15
click at [241, 60] on icon at bounding box center [242, 62] width 22 height 22
click at [236, 121] on div "[PHONE_NUMBER] Live | 01:13 ALL TASKS ALL TASKS ACTIVE TASKS TASKS IN WRAP UP" at bounding box center [170, 136] width 259 height 191
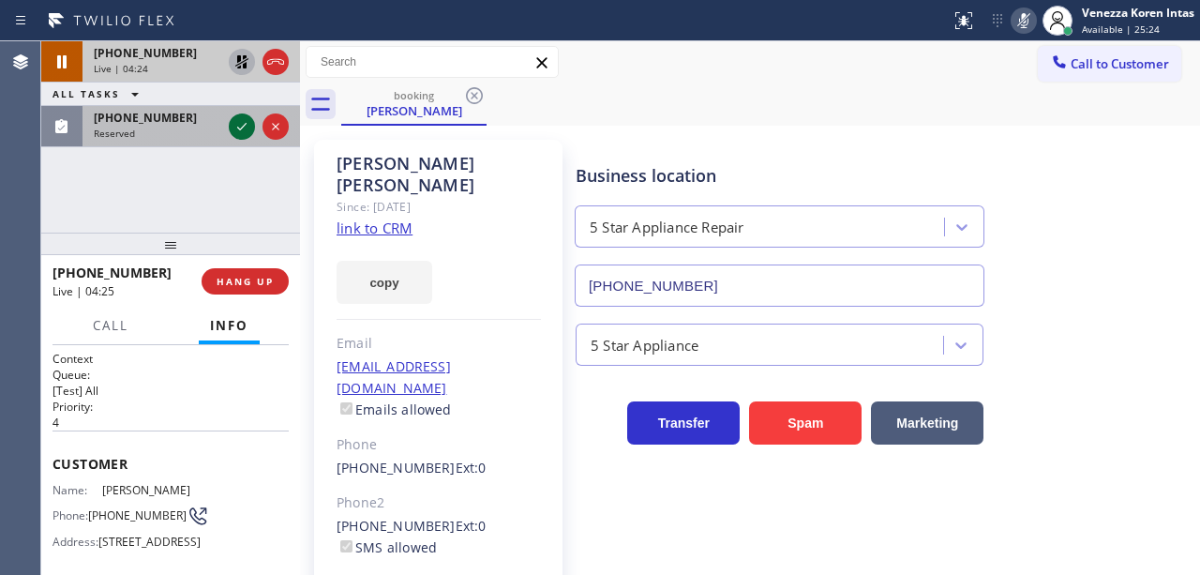
click at [245, 127] on icon at bounding box center [242, 126] width 22 height 22
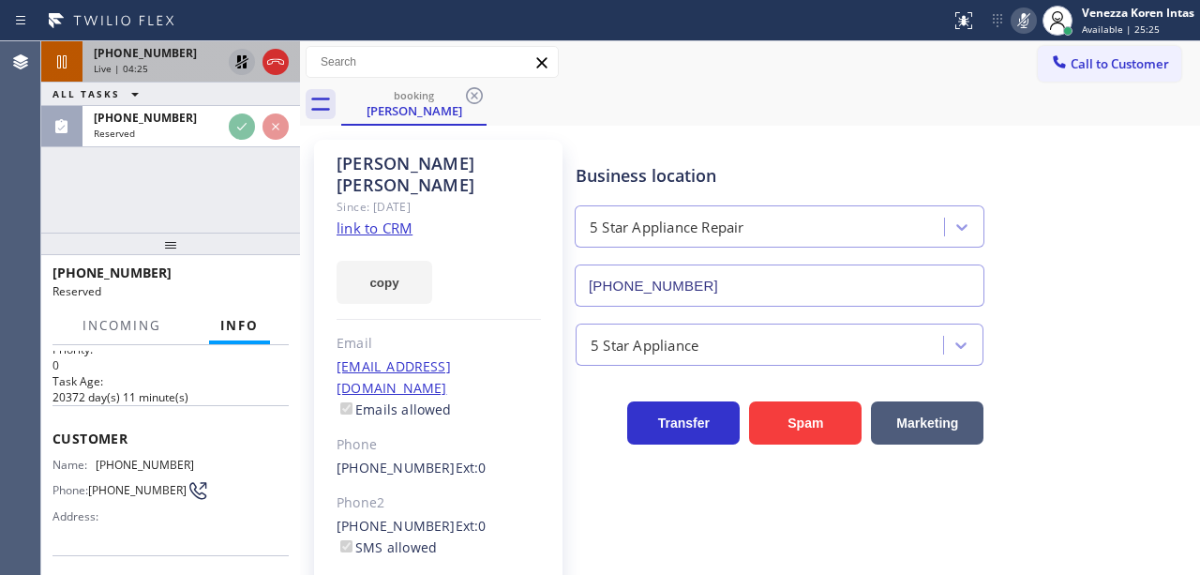
scroll to position [62, 0]
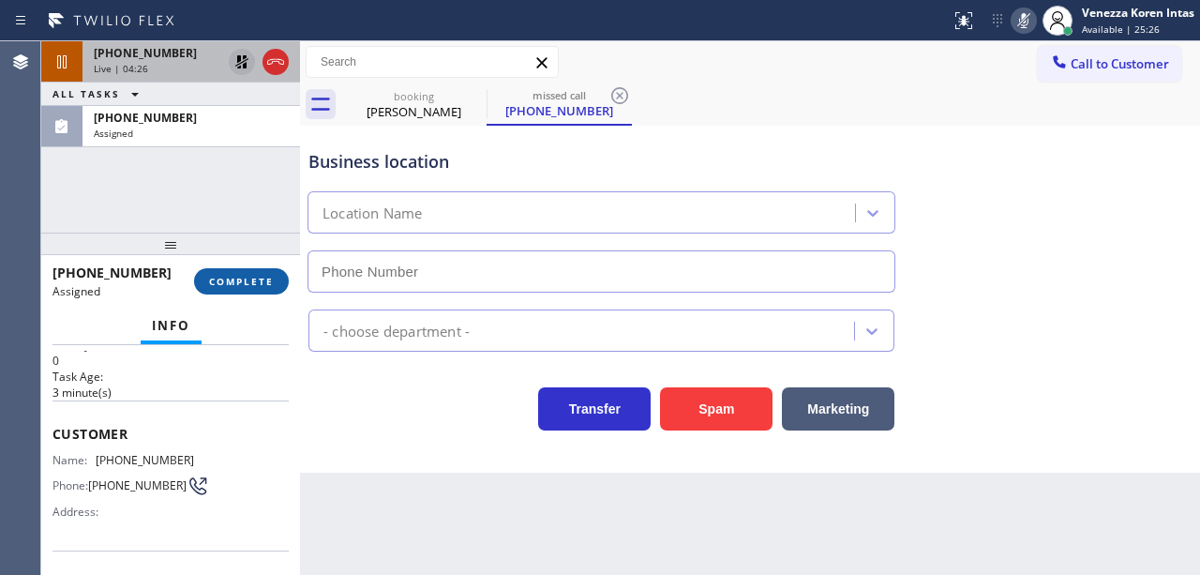
click at [258, 277] on span "COMPLETE" at bounding box center [241, 281] width 65 height 13
type input "[PHONE_NUMBER]"
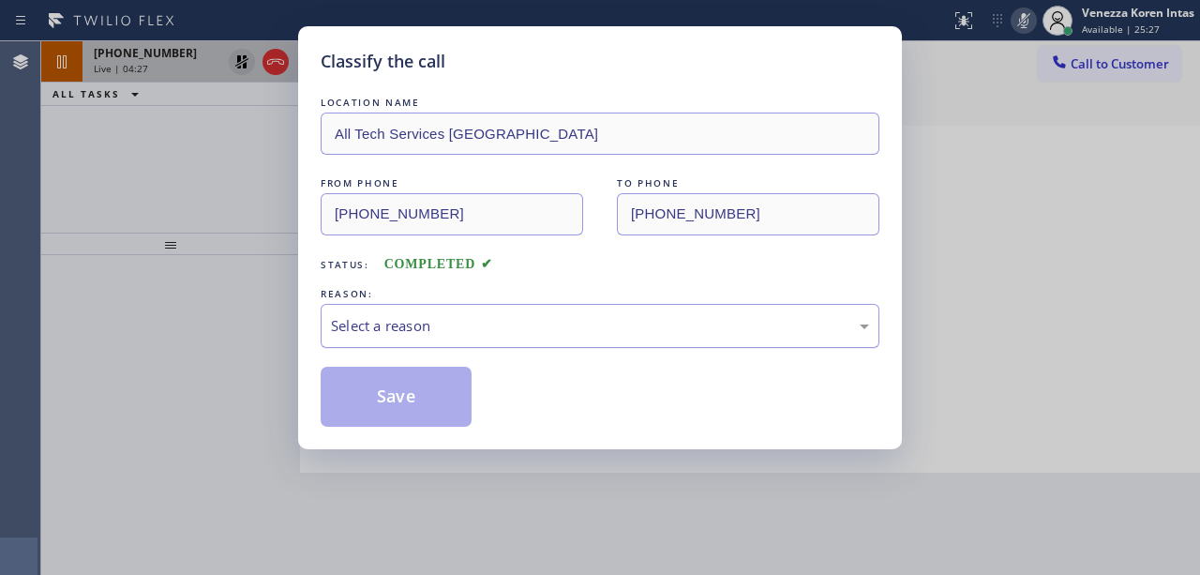
click at [477, 336] on div "Select a reason" at bounding box center [600, 326] width 538 height 22
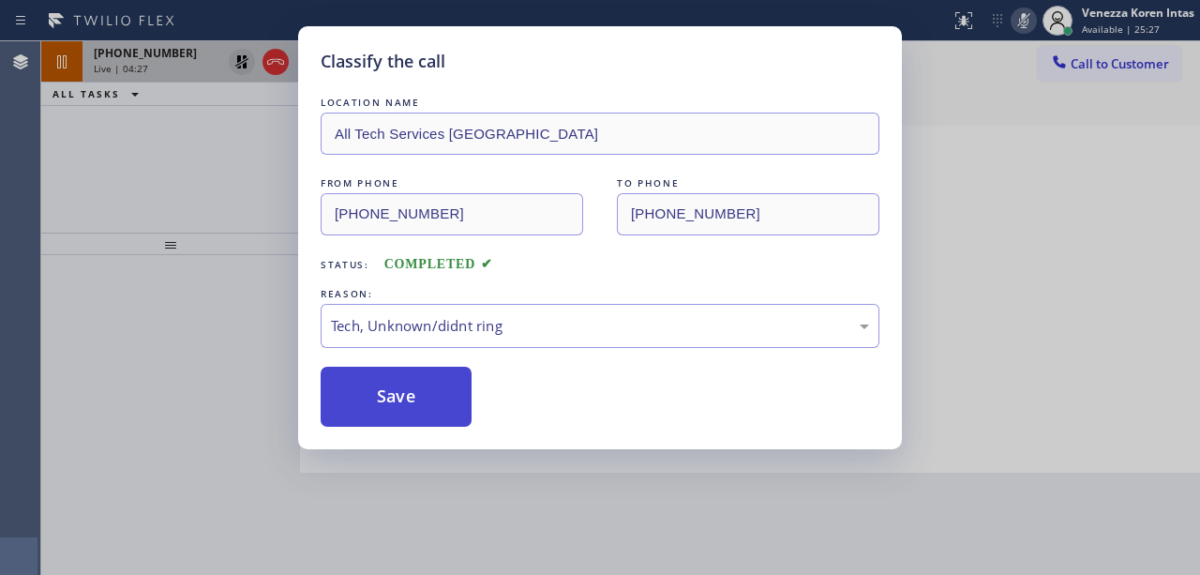
click at [427, 411] on button "Save" at bounding box center [396, 396] width 151 height 60
type input "[PHONE_NUMBER]"
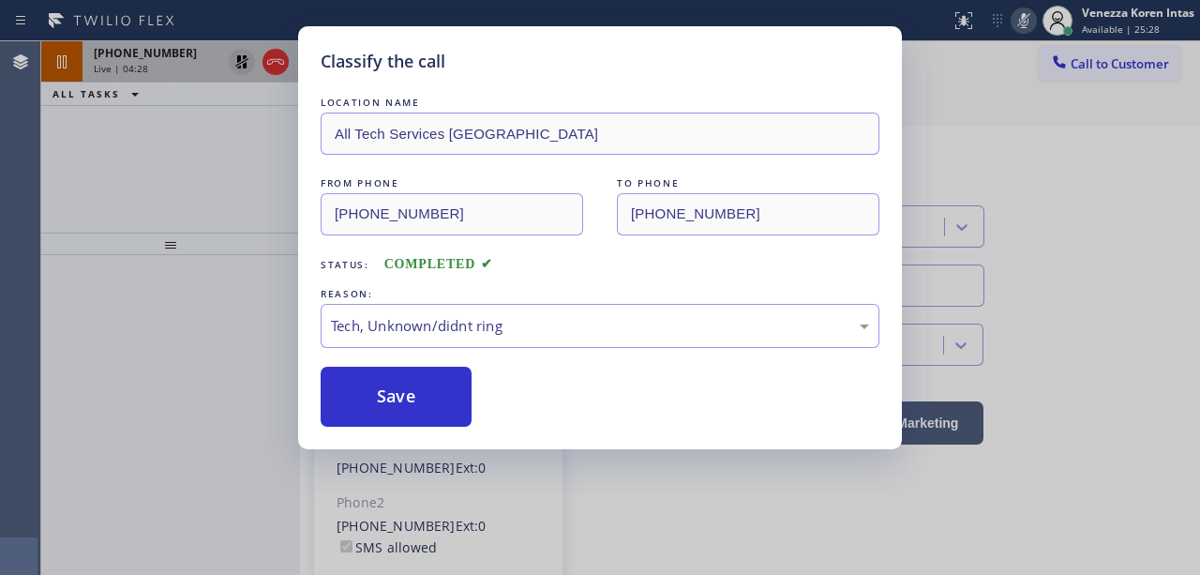
click at [223, 158] on div "Classify the call LOCATION NAME All Tech Services [GEOGRAPHIC_DATA] FROM PHONE …" at bounding box center [600, 287] width 1200 height 575
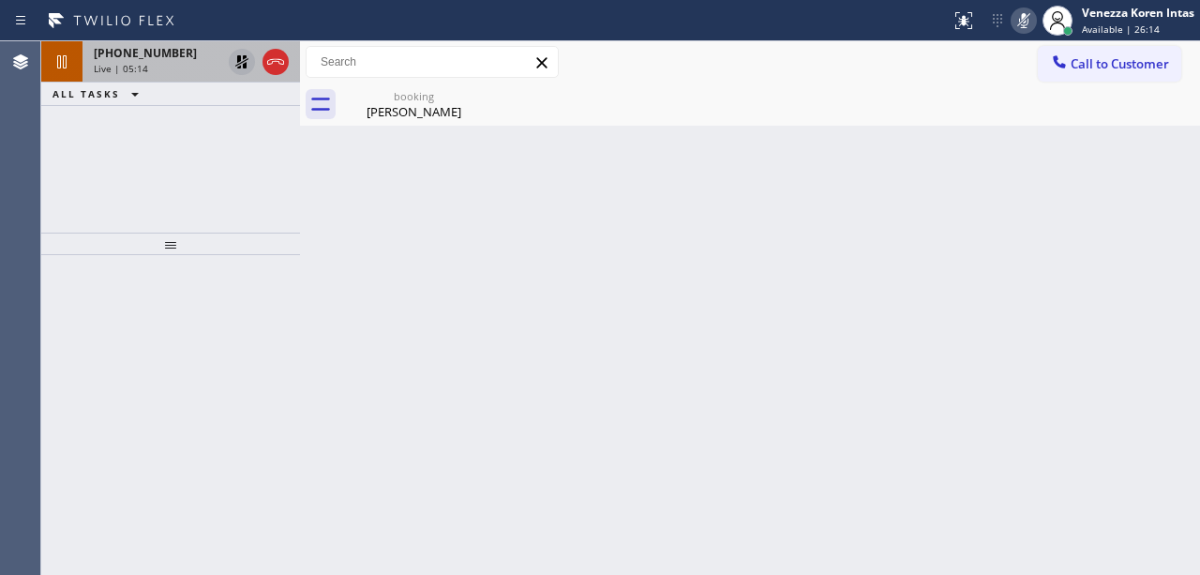
click at [1012, 15] on icon at bounding box center [1023, 20] width 22 height 22
click at [240, 62] on icon at bounding box center [242, 62] width 22 height 22
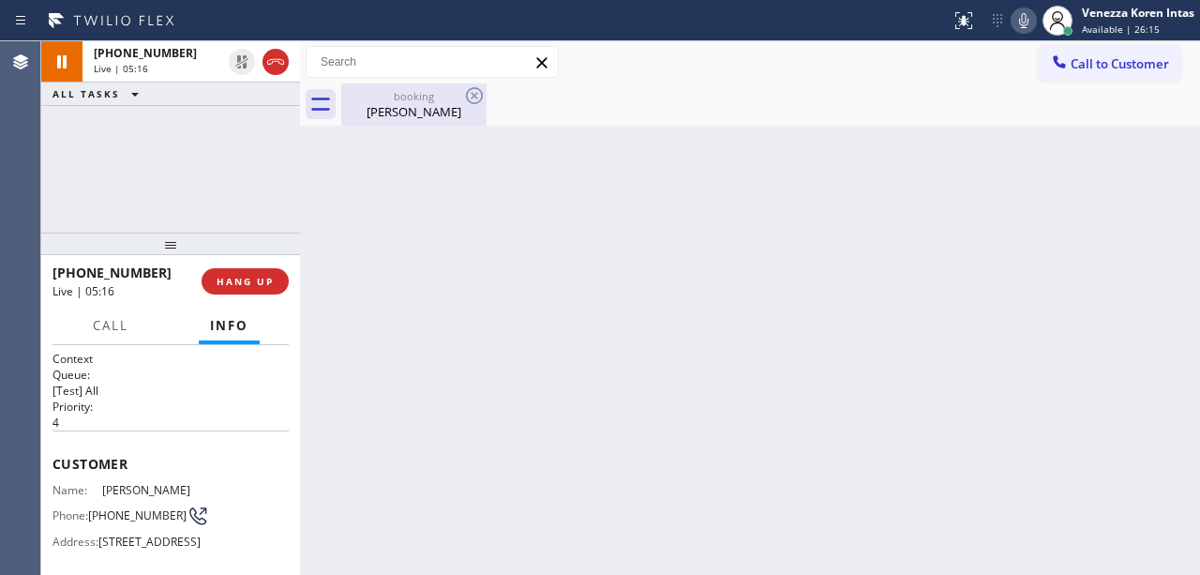
click at [411, 104] on div "[PERSON_NAME]" at bounding box center [414, 111] width 142 height 17
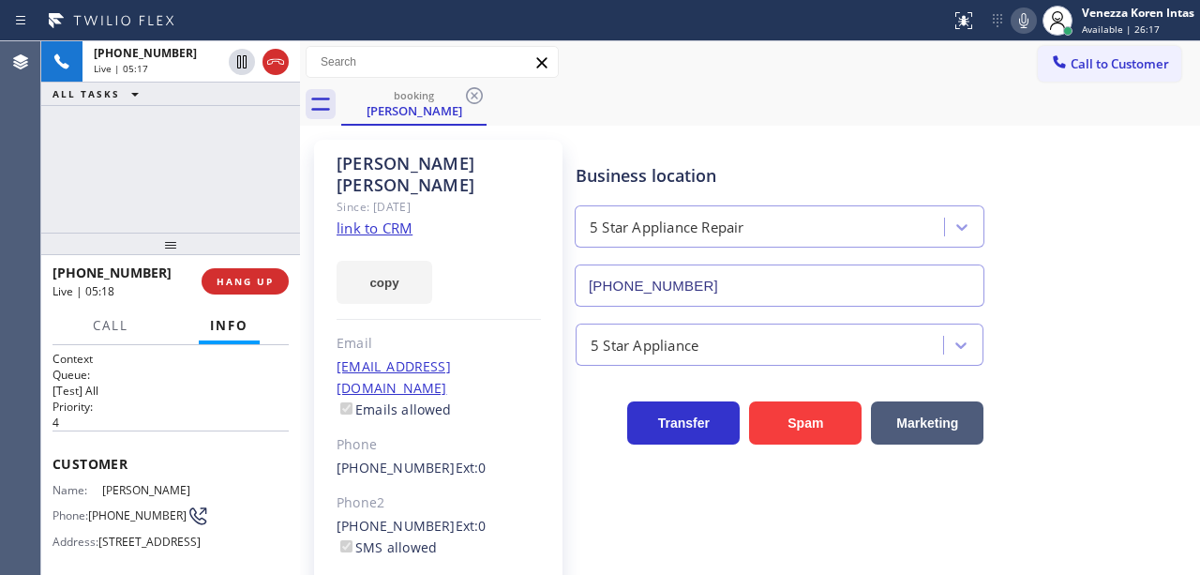
click at [652, 104] on div "booking [PERSON_NAME]" at bounding box center [770, 104] width 858 height 42
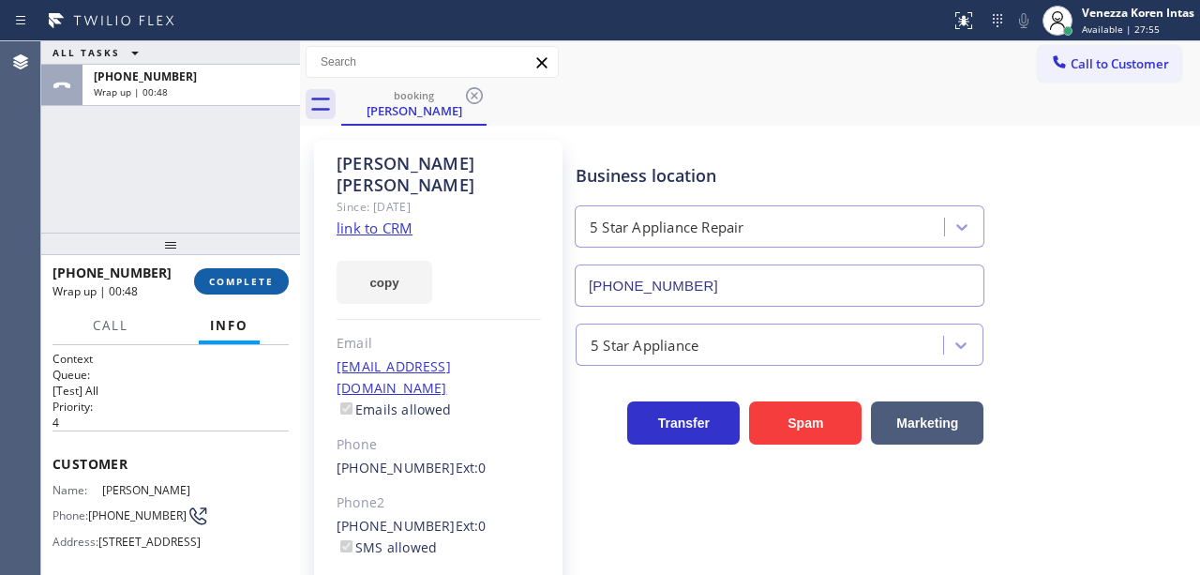
click at [218, 268] on div "[PHONE_NUMBER] Wrap up | 00:48 COMPLETE" at bounding box center [170, 281] width 236 height 49
click at [254, 282] on span "COMPLETE" at bounding box center [241, 281] width 65 height 13
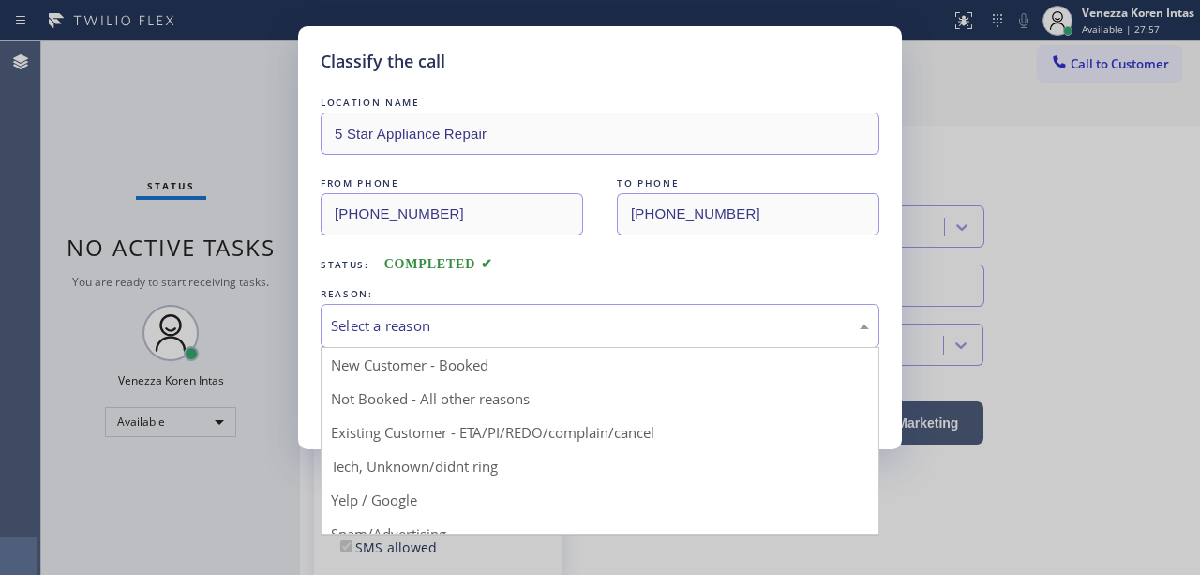
drag, startPoint x: 506, startPoint y: 423, endPoint x: 462, endPoint y: 411, distance: 45.7
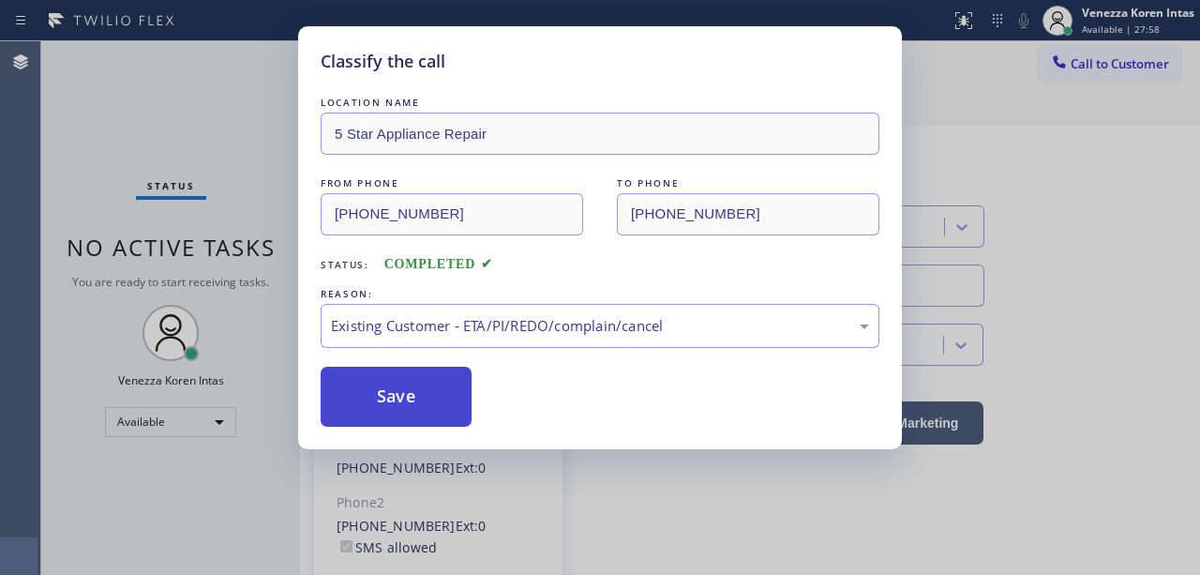
click at [411, 379] on button "Save" at bounding box center [396, 396] width 151 height 60
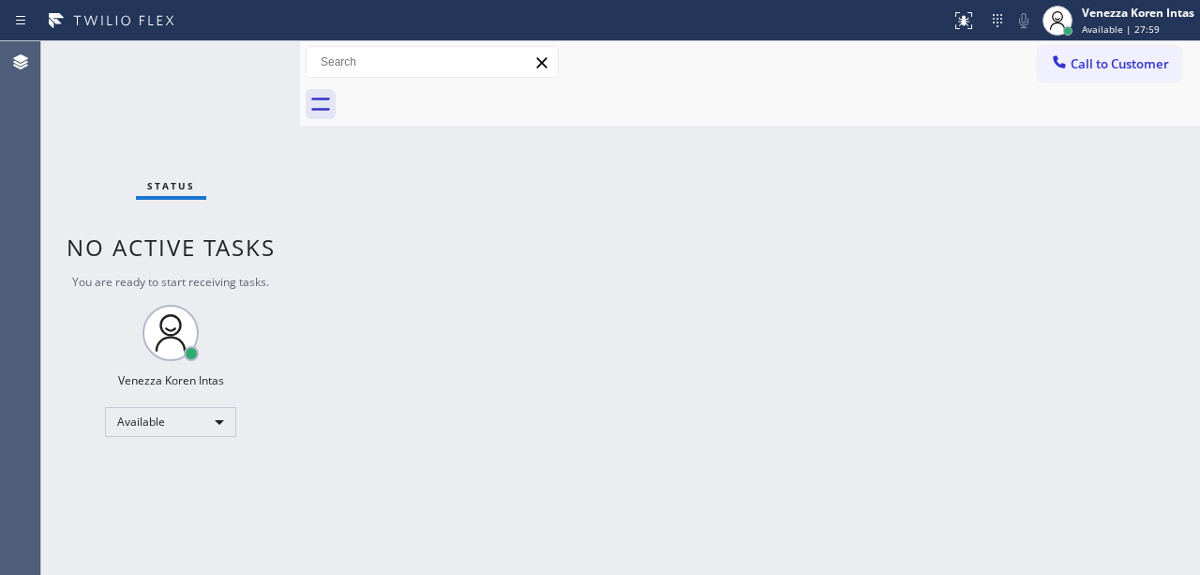
click at [300, 92] on div at bounding box center [300, 307] width 0 height 533
click at [292, 91] on div "Status No active tasks You are ready to start receiving tasks. Venezza Koren In…" at bounding box center [170, 307] width 259 height 533
click at [282, 82] on div "Status No active tasks You are ready to start receiving tasks. Venezza Koren In…" at bounding box center [170, 307] width 259 height 533
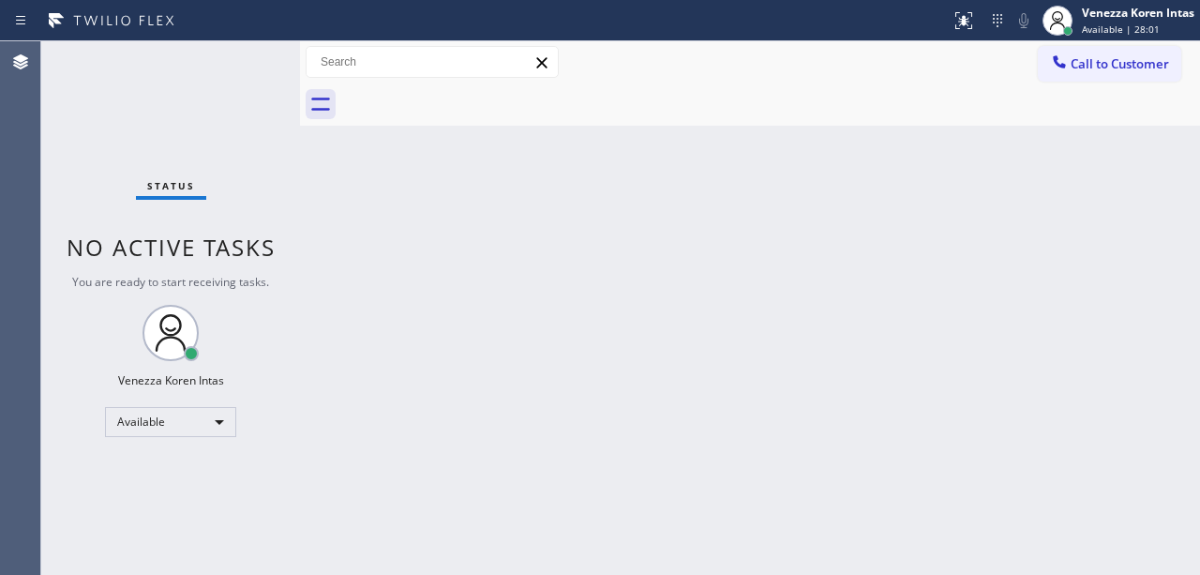
click at [270, 71] on div "Status No active tasks You are ready to start receiving tasks. Venezza Koren In…" at bounding box center [170, 307] width 259 height 533
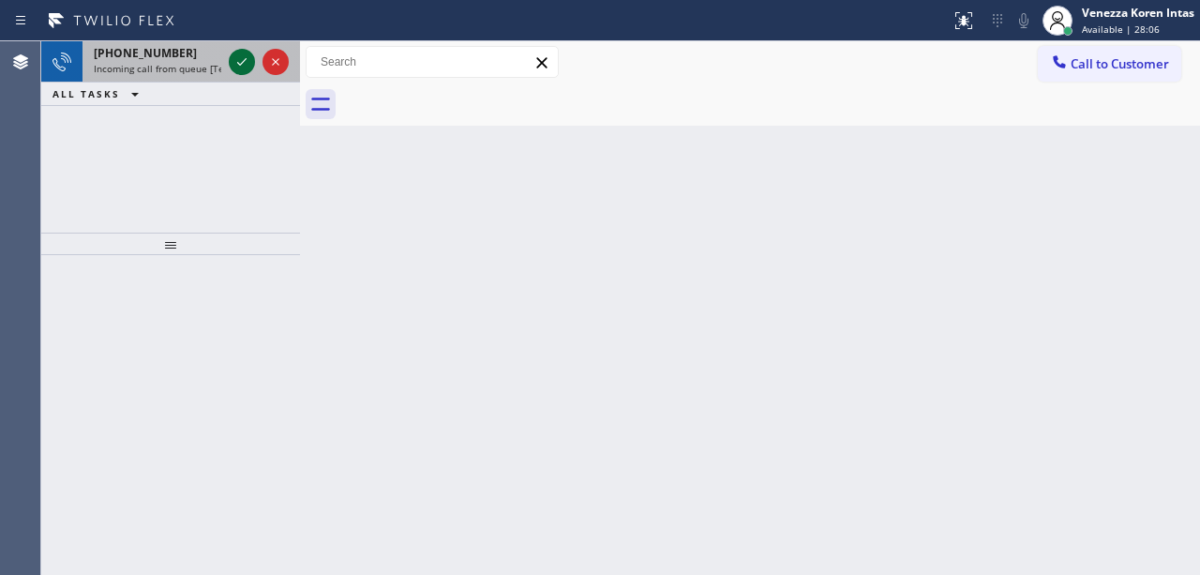
click at [242, 67] on icon at bounding box center [242, 62] width 22 height 22
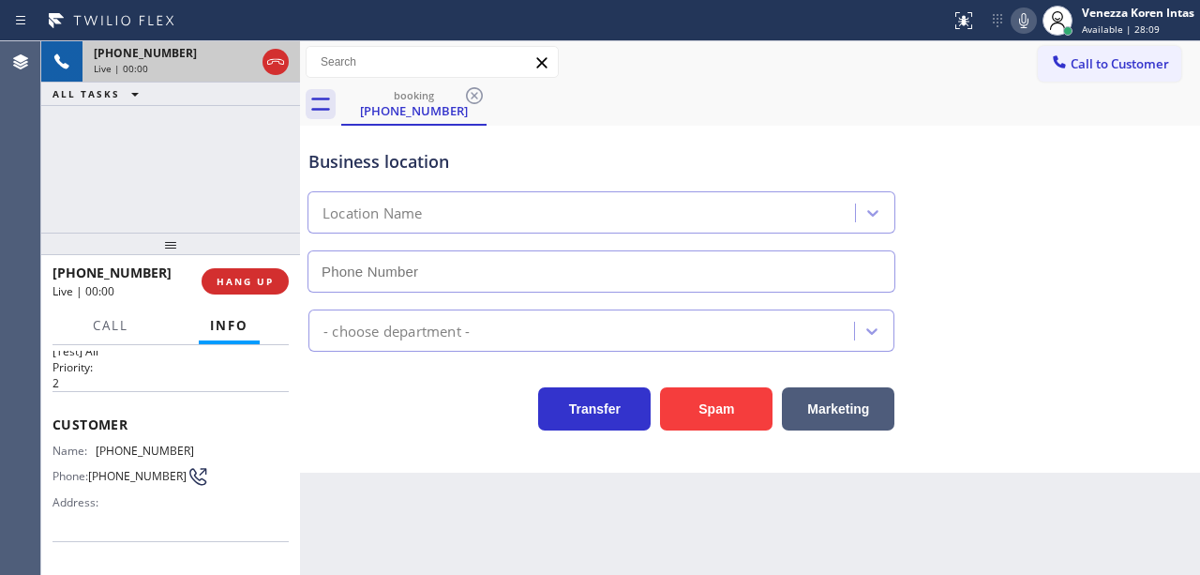
scroll to position [125, 0]
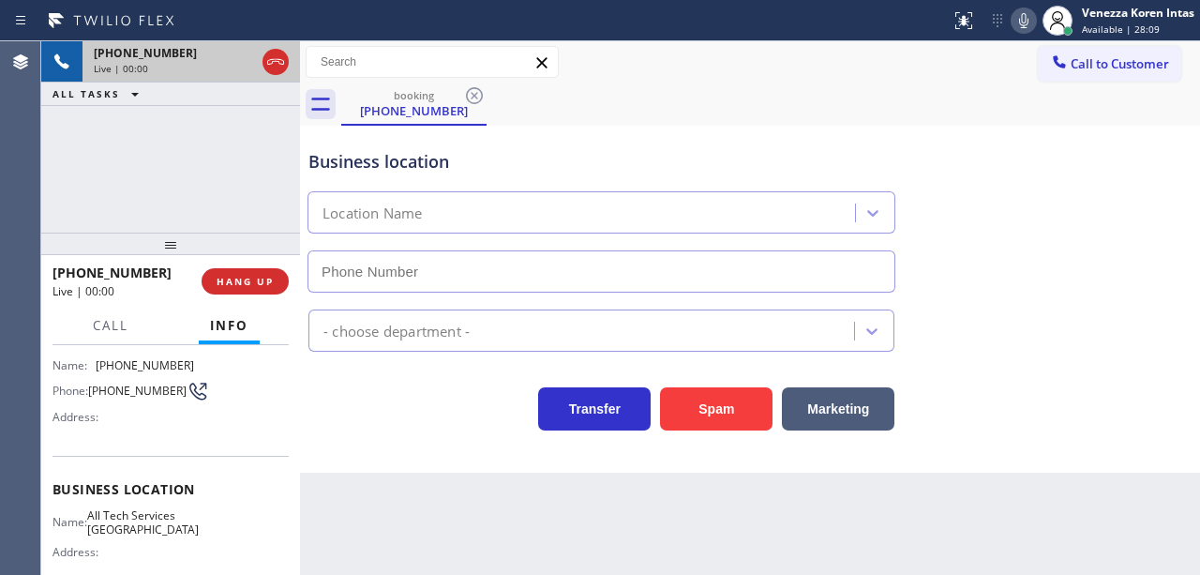
type input "[PHONE_NUMBER]"
click at [216, 133] on div "[PHONE_NUMBER] Live | 00:01 ALL TASKS ALL TASKS ACTIVE TASKS TASKS IN WRAP UP" at bounding box center [170, 136] width 259 height 191
click at [280, 63] on icon at bounding box center [275, 62] width 22 height 22
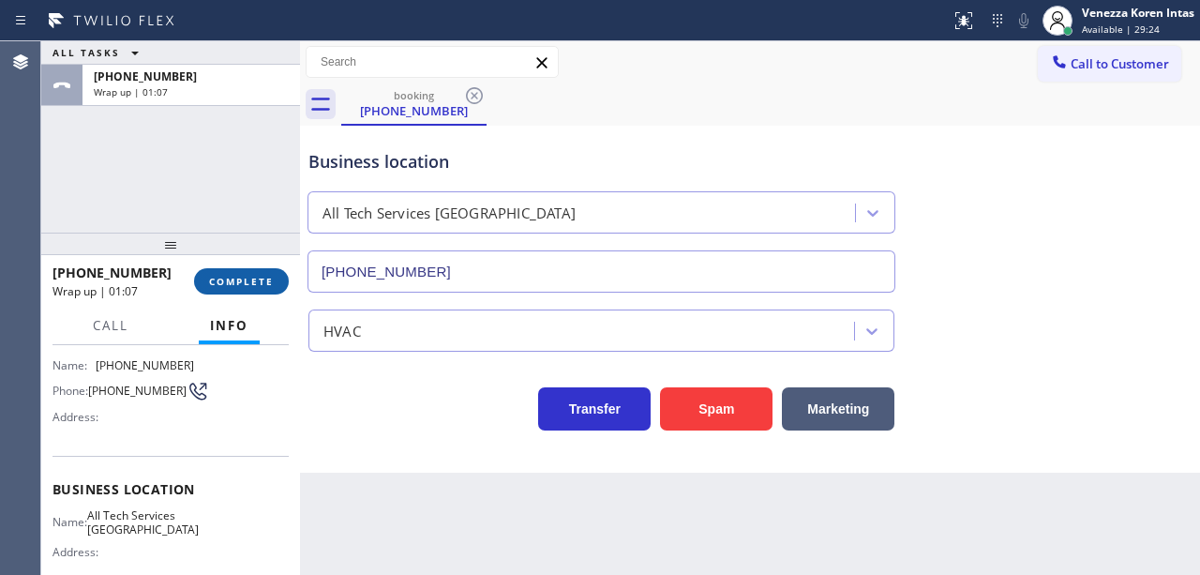
click at [238, 287] on span "COMPLETE" at bounding box center [241, 281] width 65 height 13
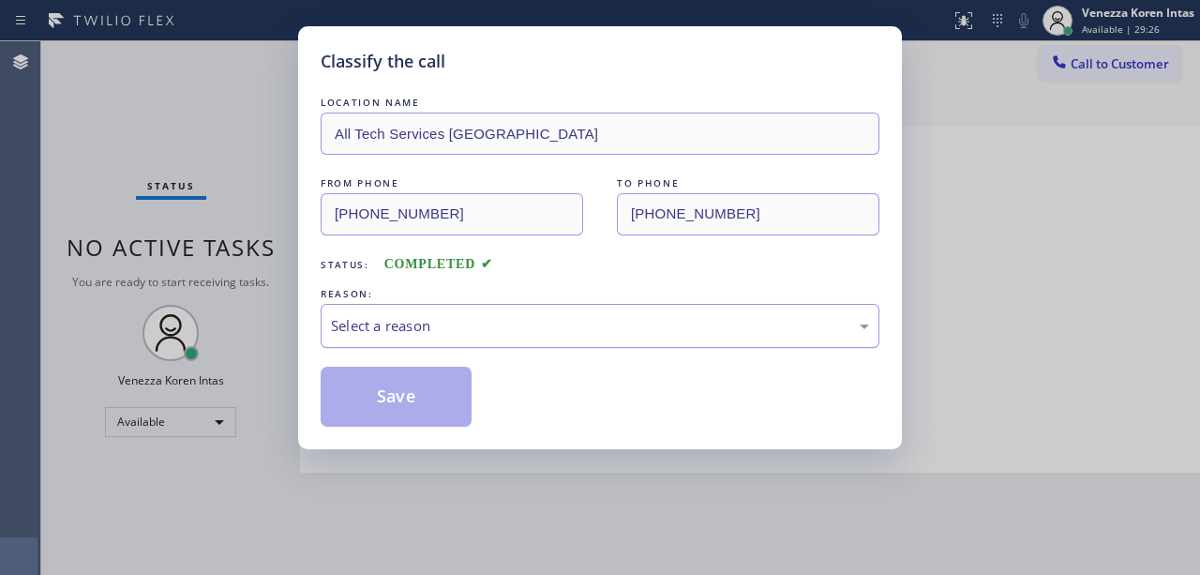
click at [436, 344] on div "Select a reason" at bounding box center [600, 326] width 559 height 44
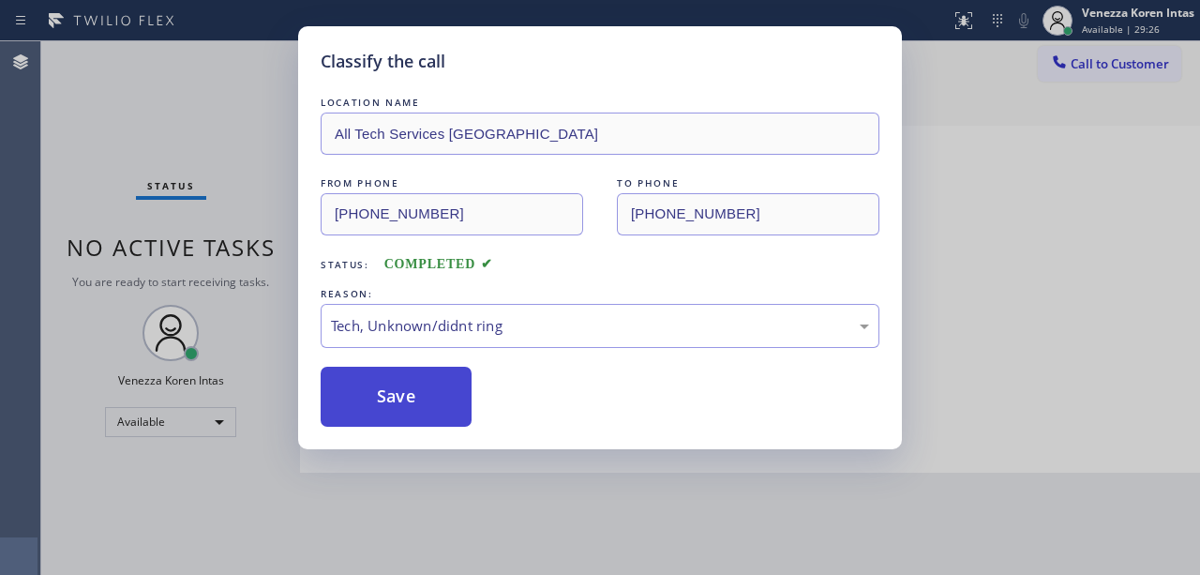
click at [424, 411] on button "Save" at bounding box center [396, 396] width 151 height 60
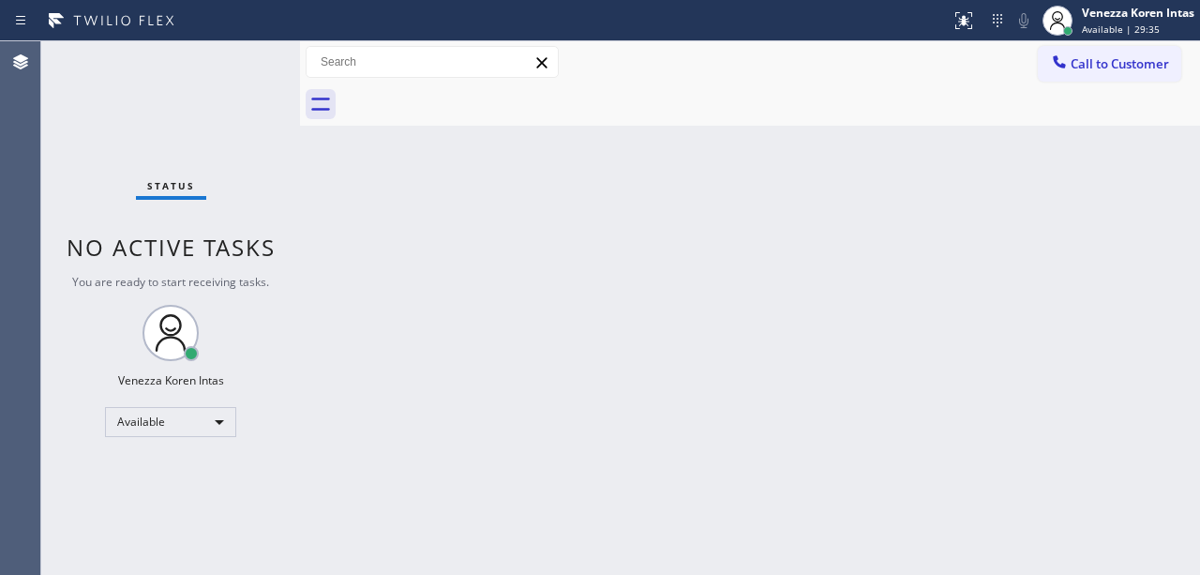
click at [261, 97] on div "Status No active tasks You are ready to start receiving tasks. Venezza Koren In…" at bounding box center [170, 307] width 259 height 533
click at [249, 72] on div "Status No active tasks You are ready to start receiving tasks. Venezza Koren In…" at bounding box center [170, 307] width 259 height 533
click at [248, 83] on div "Status No active tasks You are ready to start receiving tasks. Venezza Koren In…" at bounding box center [170, 307] width 259 height 533
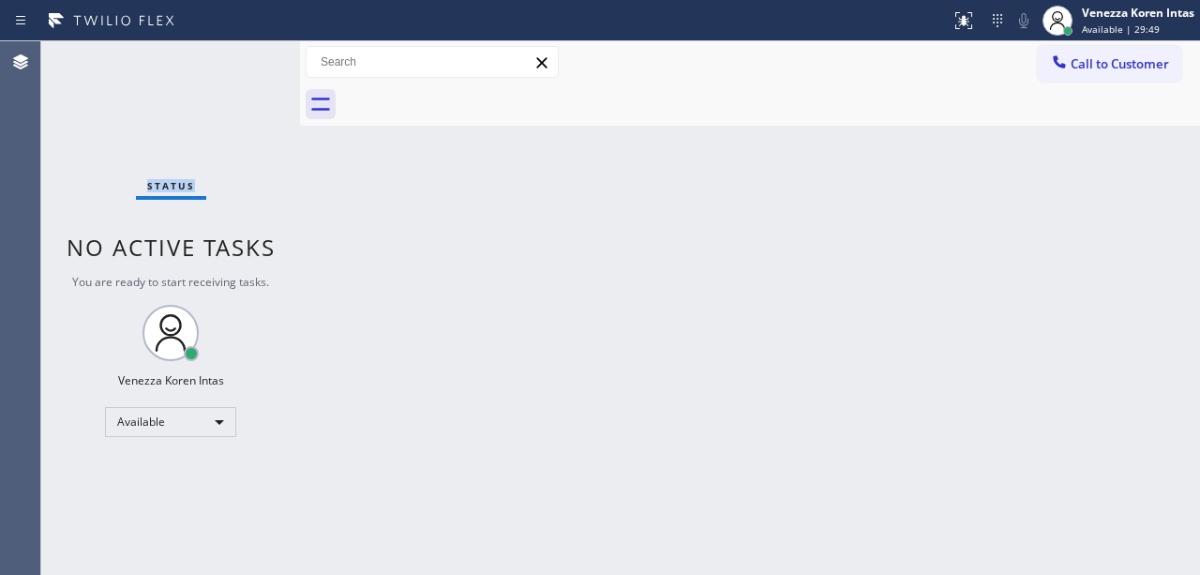
click at [248, 83] on div "Status No active tasks You are ready to start receiving tasks. Venezza Koren In…" at bounding box center [170, 307] width 259 height 533
click at [235, 73] on div "Status No active tasks You are ready to start receiving tasks. Venezza Koren In…" at bounding box center [170, 307] width 259 height 533
click at [231, 65] on div "Status No active tasks You are ready to start receiving tasks. Venezza Koren In…" at bounding box center [170, 307] width 259 height 533
click at [236, 66] on div "Status No active tasks You are ready to start receiving tasks. Venezza Koren In…" at bounding box center [170, 307] width 259 height 533
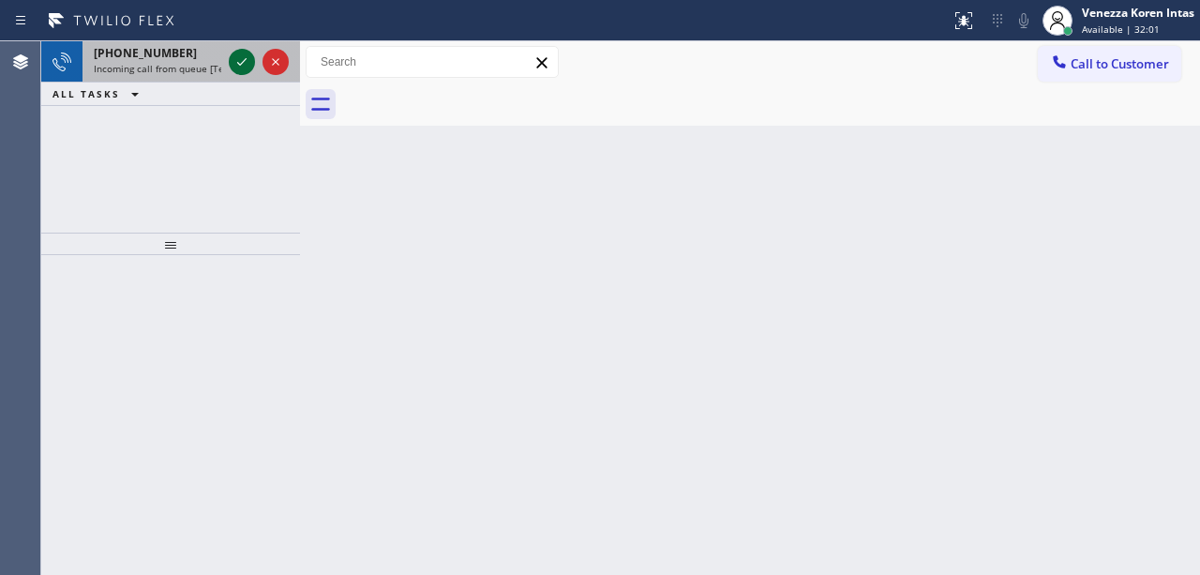
click at [238, 64] on icon at bounding box center [242, 62] width 22 height 22
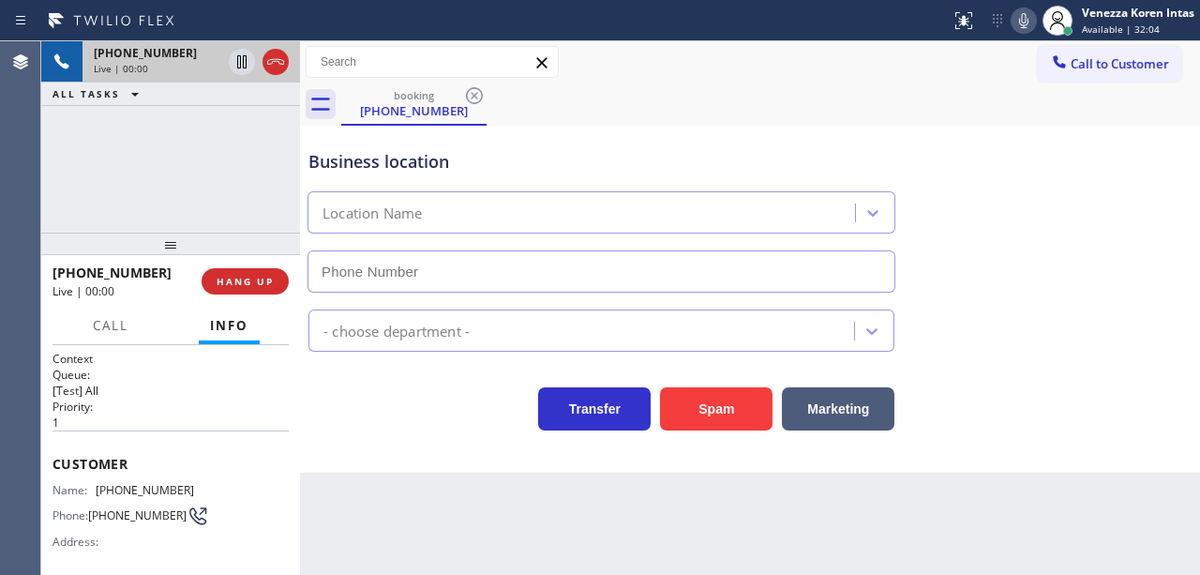
type input "[PHONE_NUMBER]"
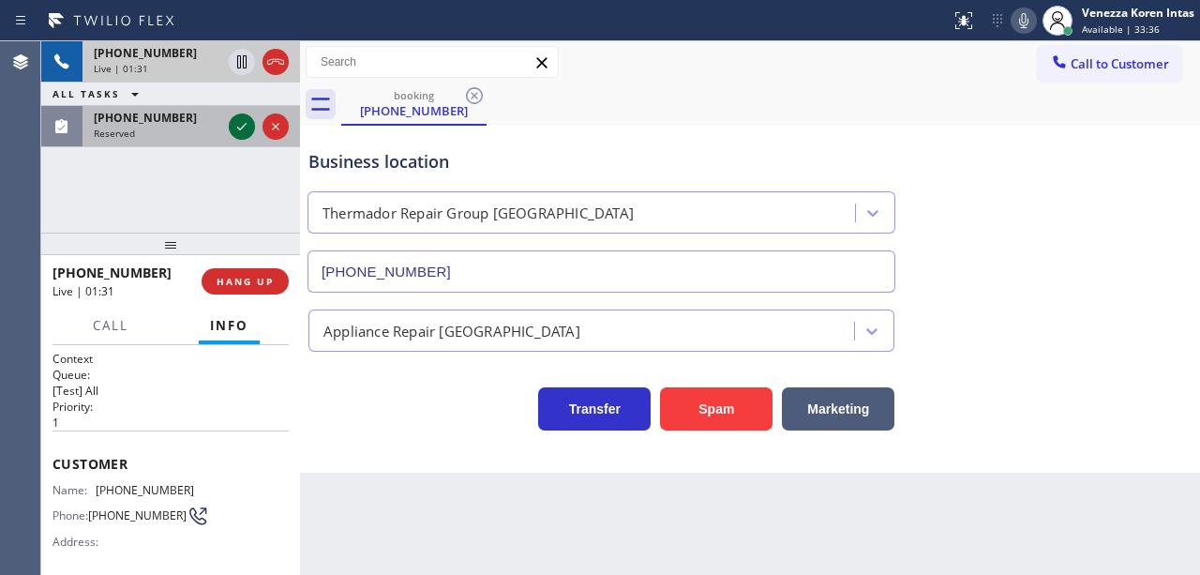
click at [237, 126] on icon at bounding box center [242, 126] width 22 height 22
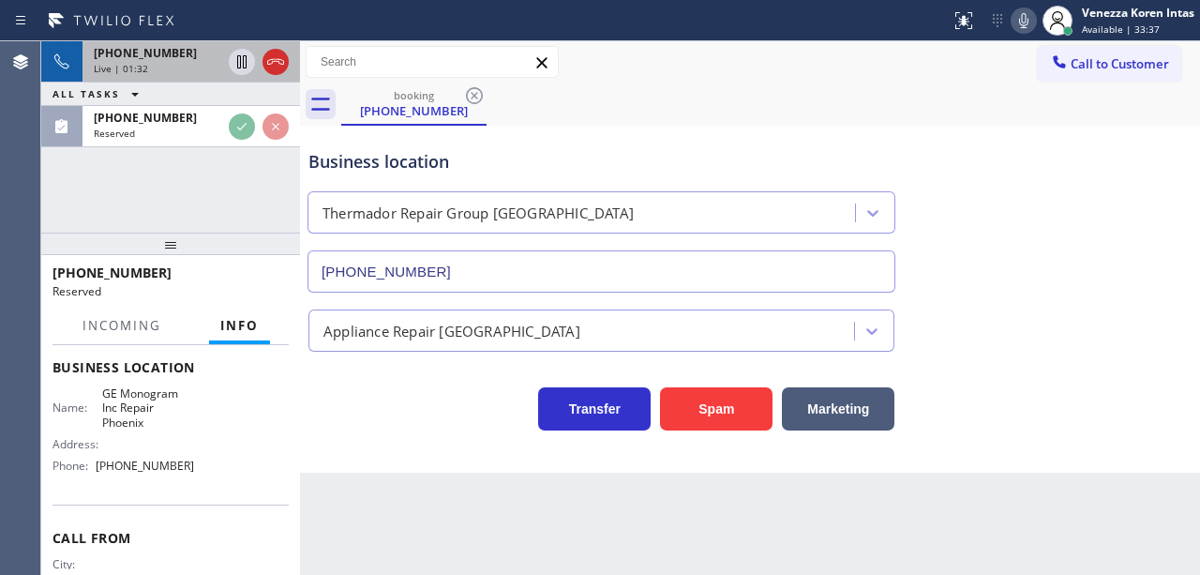
scroll to position [312, 0]
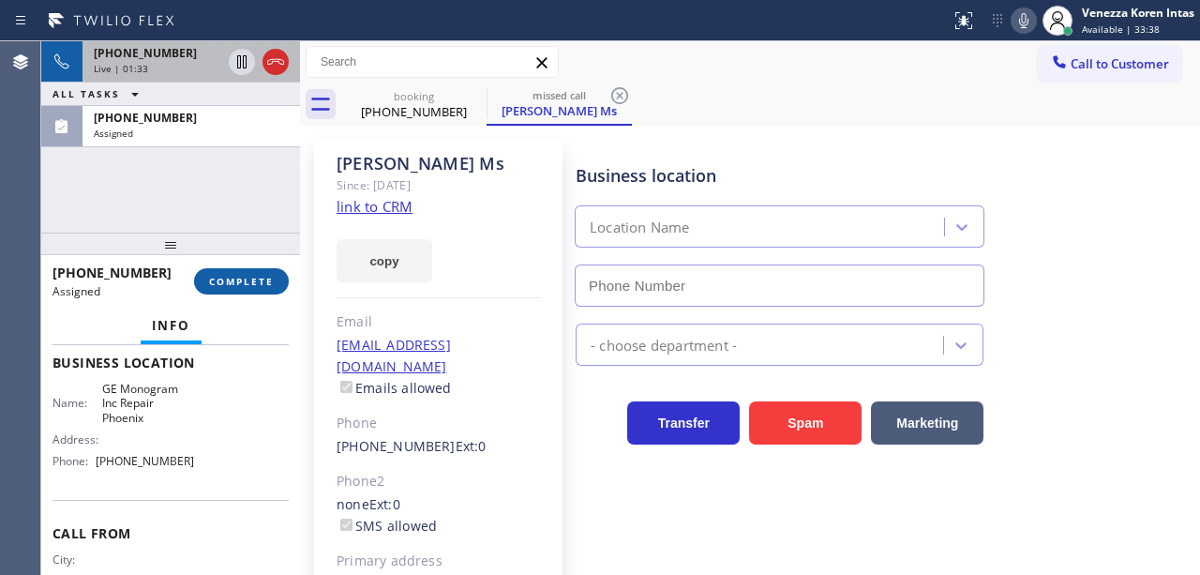
type input "[PHONE_NUMBER]"
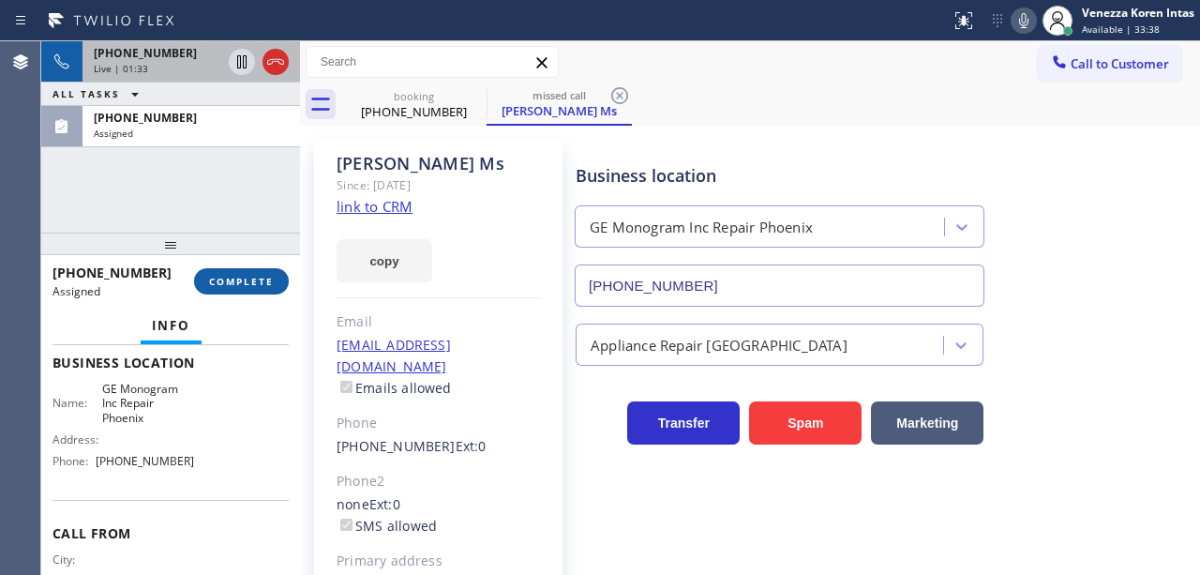
click at [244, 285] on span "COMPLETE" at bounding box center [241, 281] width 65 height 13
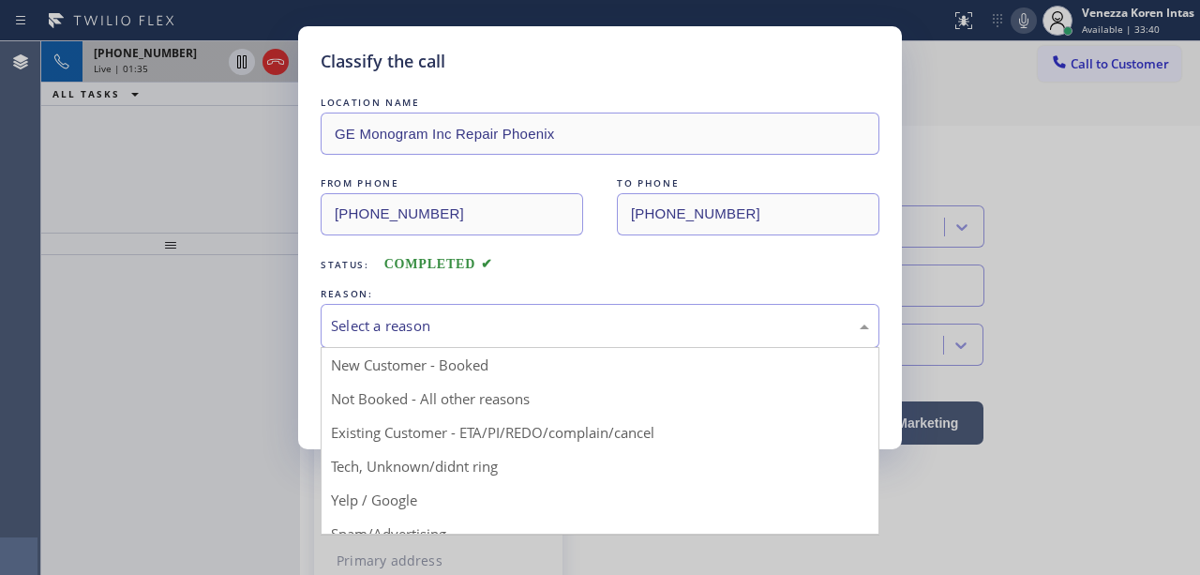
click at [484, 328] on div "Select a reason" at bounding box center [600, 326] width 538 height 22
drag, startPoint x: 480, startPoint y: 469, endPoint x: 429, endPoint y: 412, distance: 75.7
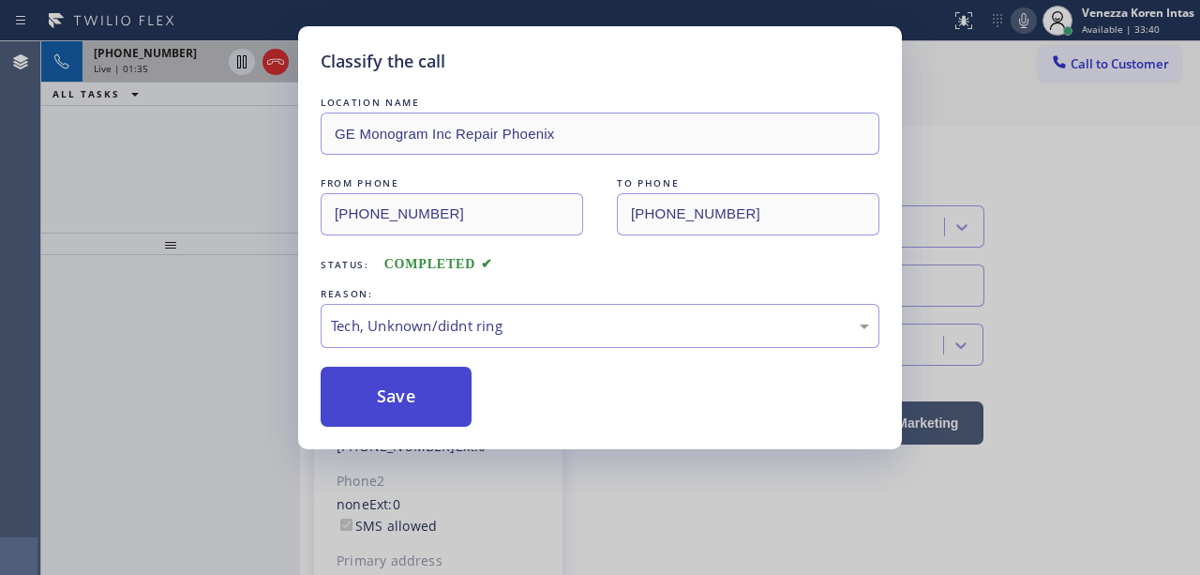
click at [420, 396] on button "Save" at bounding box center [396, 396] width 151 height 60
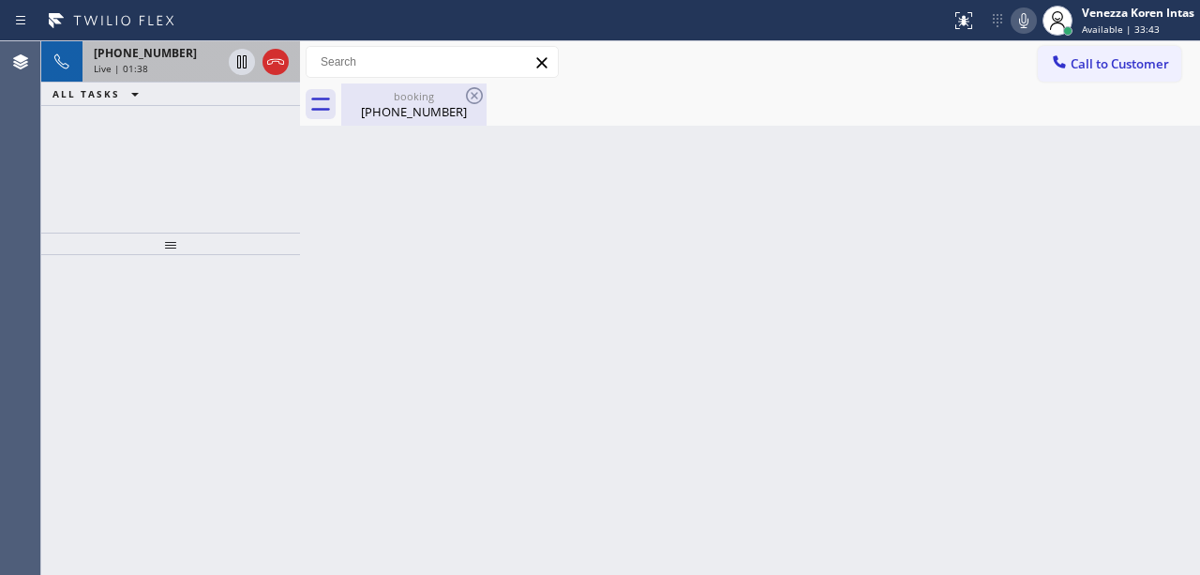
click at [415, 89] on div "booking" at bounding box center [414, 96] width 142 height 14
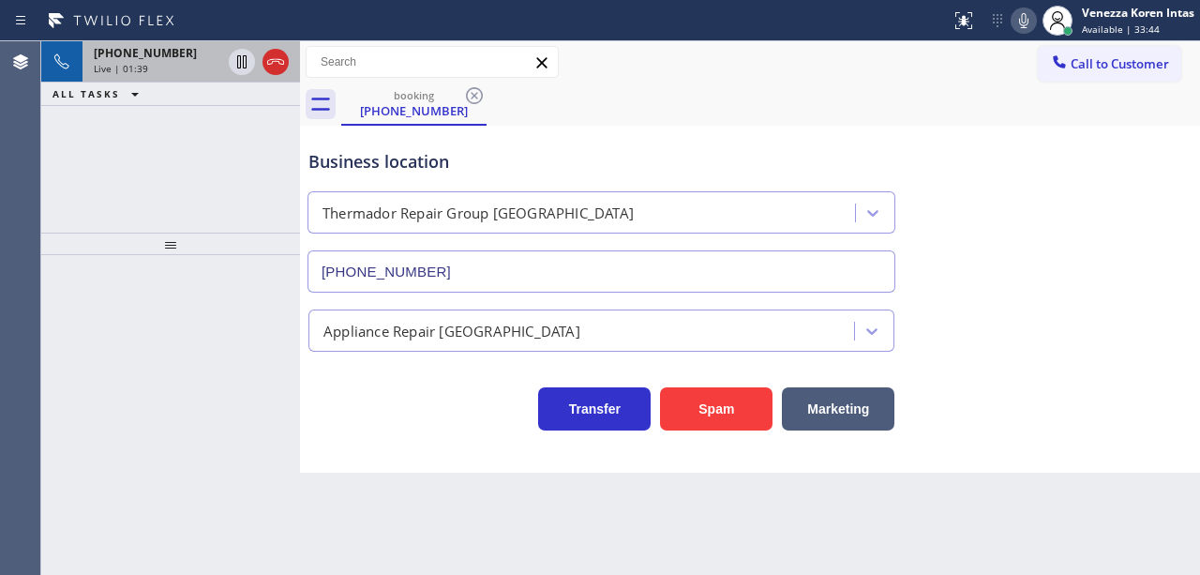
click at [156, 56] on span "[PHONE_NUMBER]" at bounding box center [145, 53] width 103 height 16
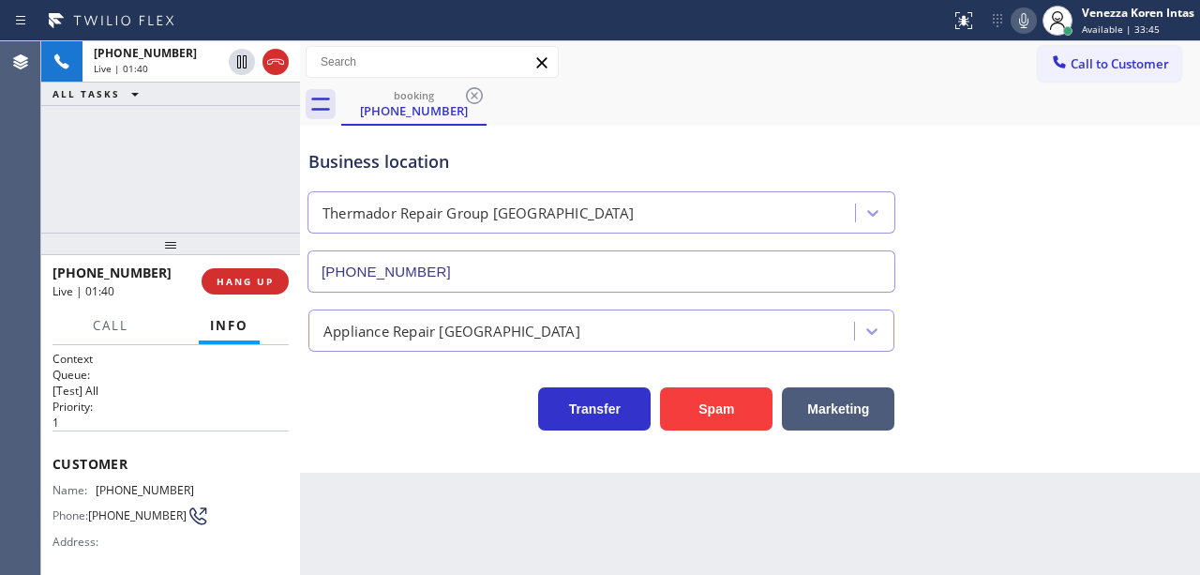
click at [646, 58] on div "Call to Customer Outbound call Location AR B2B SMS Your caller id phone number …" at bounding box center [750, 62] width 900 height 33
click at [1021, 22] on icon at bounding box center [1023, 20] width 22 height 22
click at [1025, 24] on icon at bounding box center [1023, 20] width 22 height 22
drag, startPoint x: 789, startPoint y: 122, endPoint x: 802, endPoint y: 109, distance: 18.6
click at [789, 123] on div "Business location Thermador Repair Group [GEOGRAPHIC_DATA] [PHONE_NUMBER]" at bounding box center [750, 208] width 890 height 170
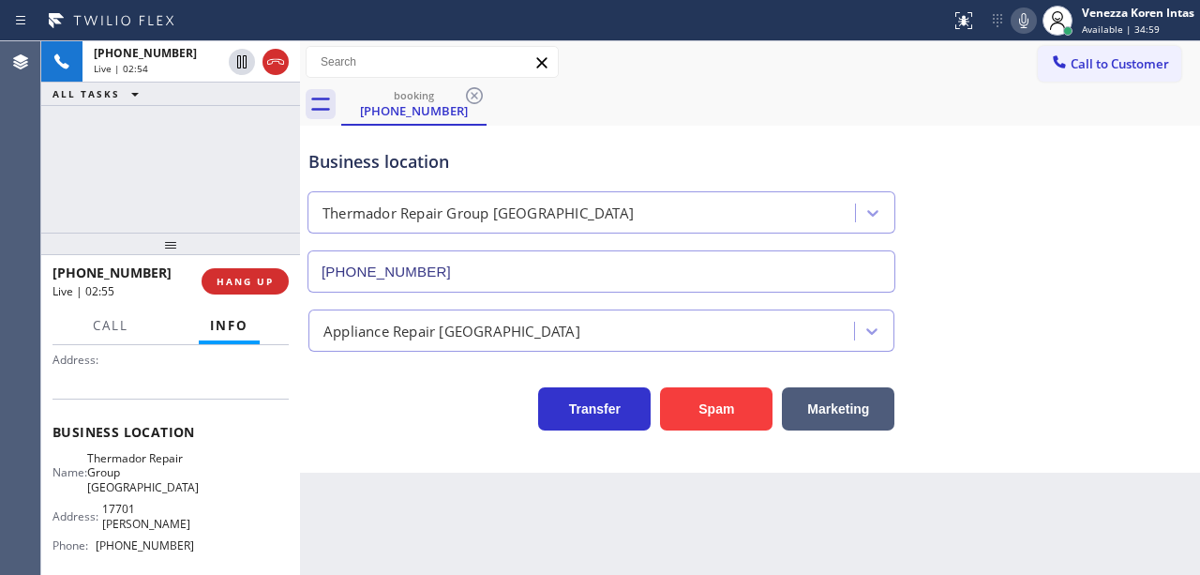
scroll to position [187, 0]
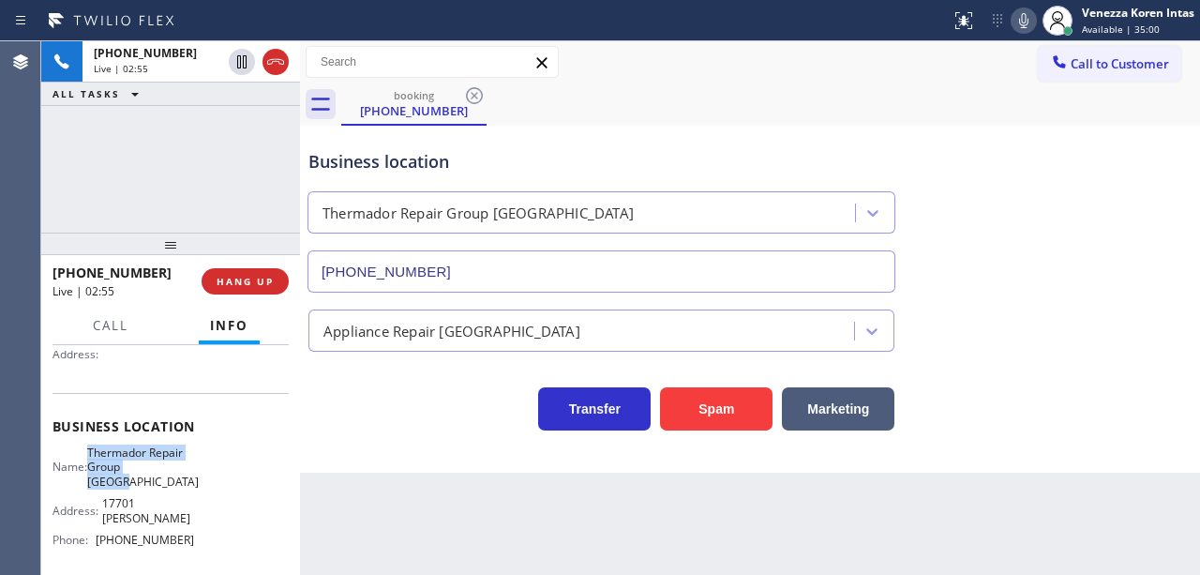
drag, startPoint x: 99, startPoint y: 452, endPoint x: 157, endPoint y: 476, distance: 63.0
click at [157, 476] on span "Thermador Repair Group [GEOGRAPHIC_DATA]" at bounding box center [143, 466] width 112 height 43
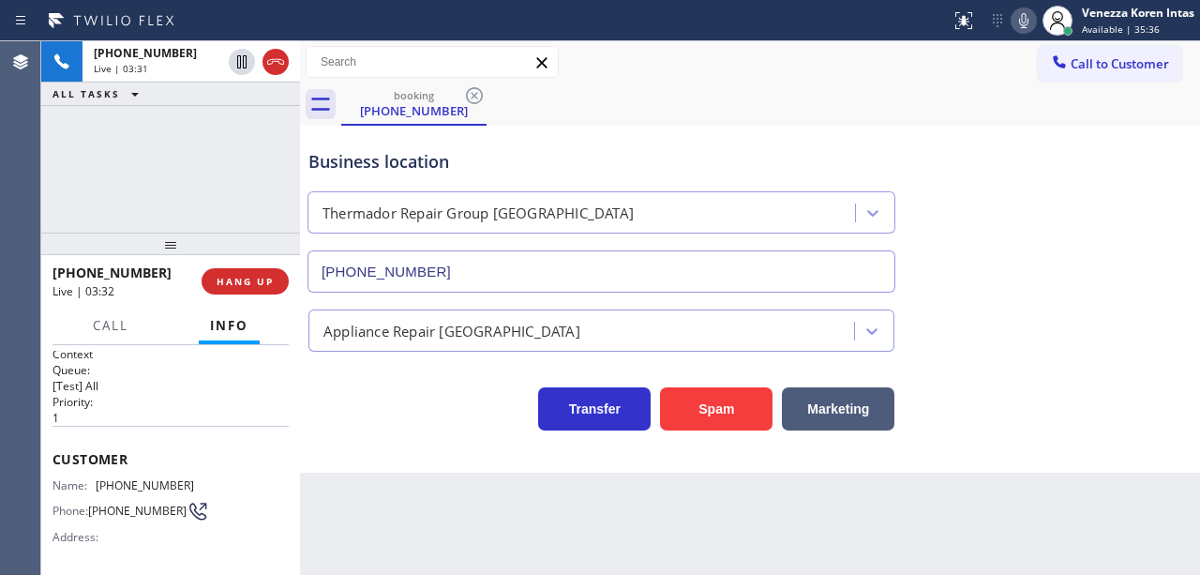
scroll to position [0, 0]
drag, startPoint x: 199, startPoint y: 485, endPoint x: 99, endPoint y: 476, distance: 99.8
click at [99, 483] on div "Name: [PHONE_NUMBER] Phone: [PHONE_NUMBER] Address:" at bounding box center [170, 520] width 236 height 74
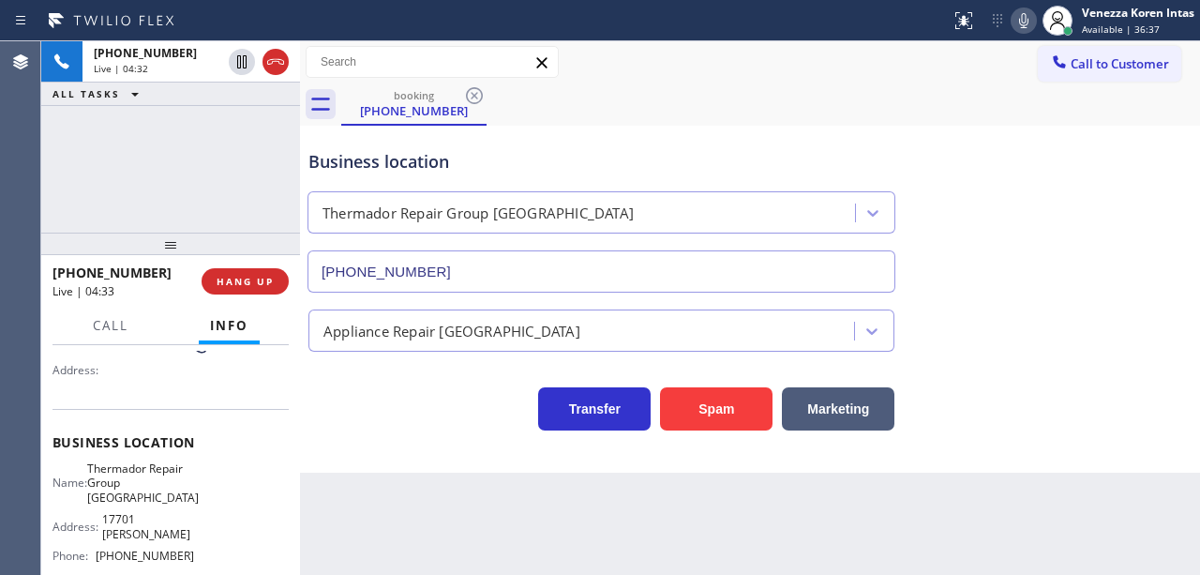
scroll to position [187, 0]
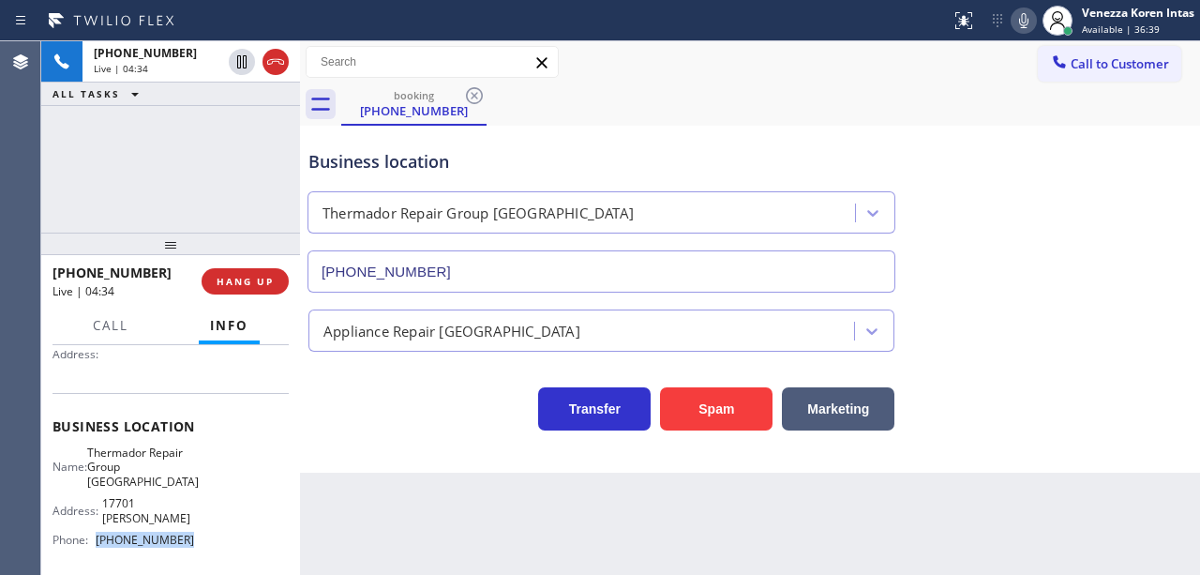
drag, startPoint x: 191, startPoint y: 530, endPoint x: 101, endPoint y: 520, distance: 90.6
click at [101, 520] on div "Name: Thermador Repair Group Irvine Address: [GEOGRAPHIC_DATA][PERSON_NAME] Pho…" at bounding box center [170, 500] width 236 height 110
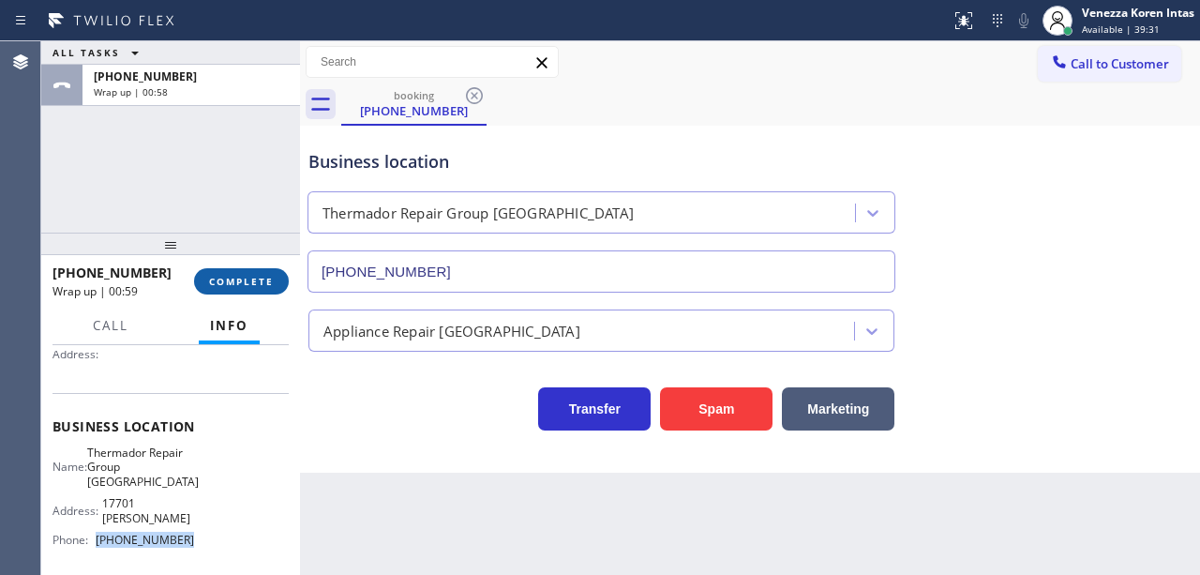
click at [261, 272] on button "COMPLETE" at bounding box center [241, 281] width 95 height 26
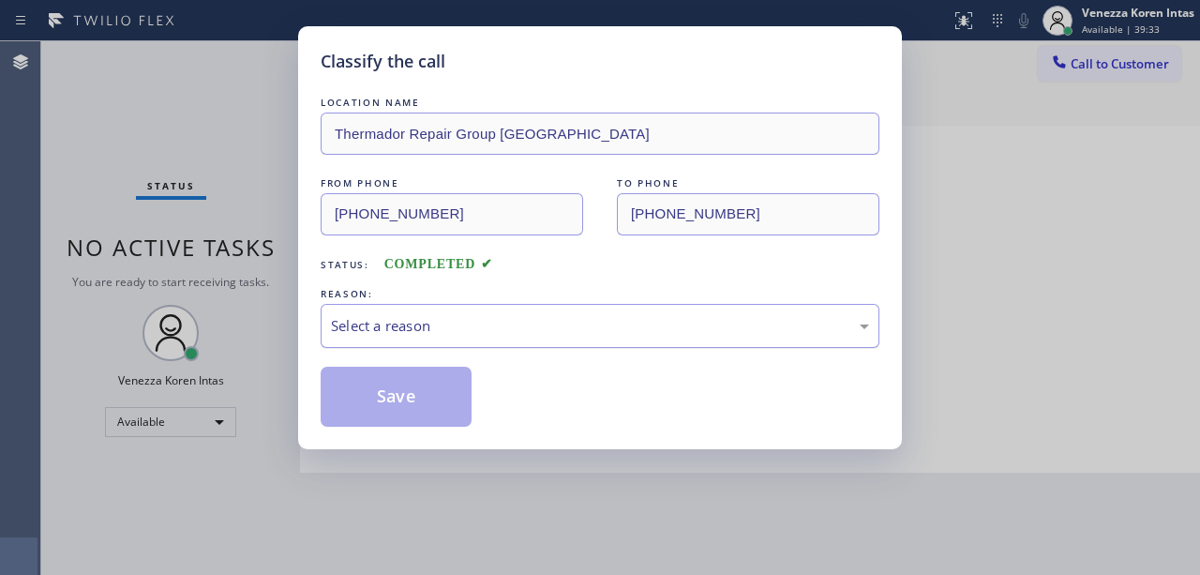
click at [515, 321] on div "Select a reason" at bounding box center [600, 326] width 538 height 22
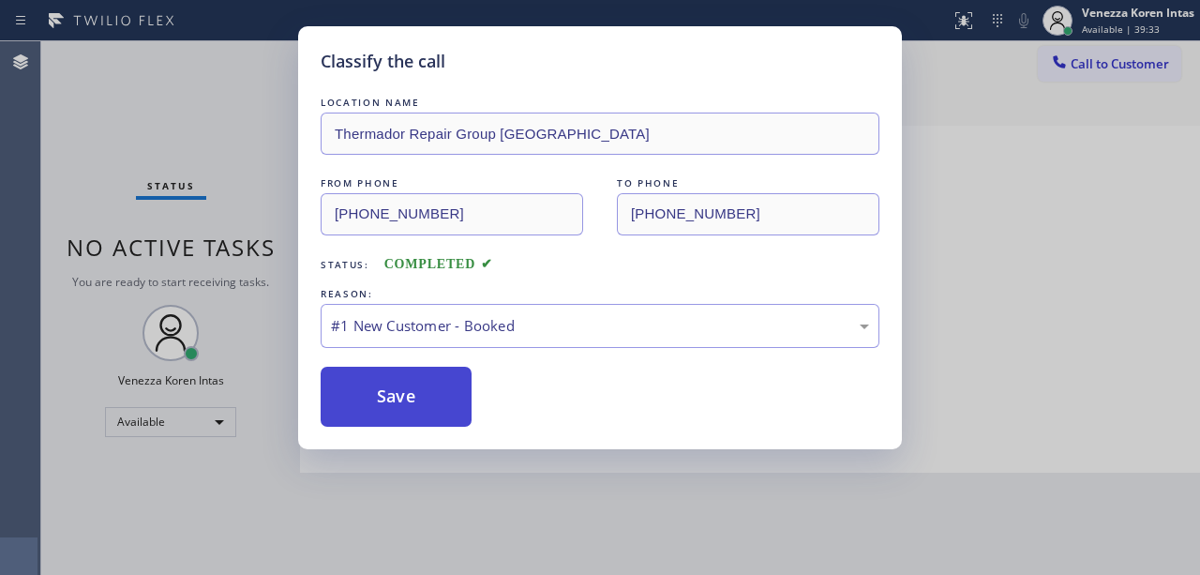
click at [419, 393] on button "Save" at bounding box center [396, 396] width 151 height 60
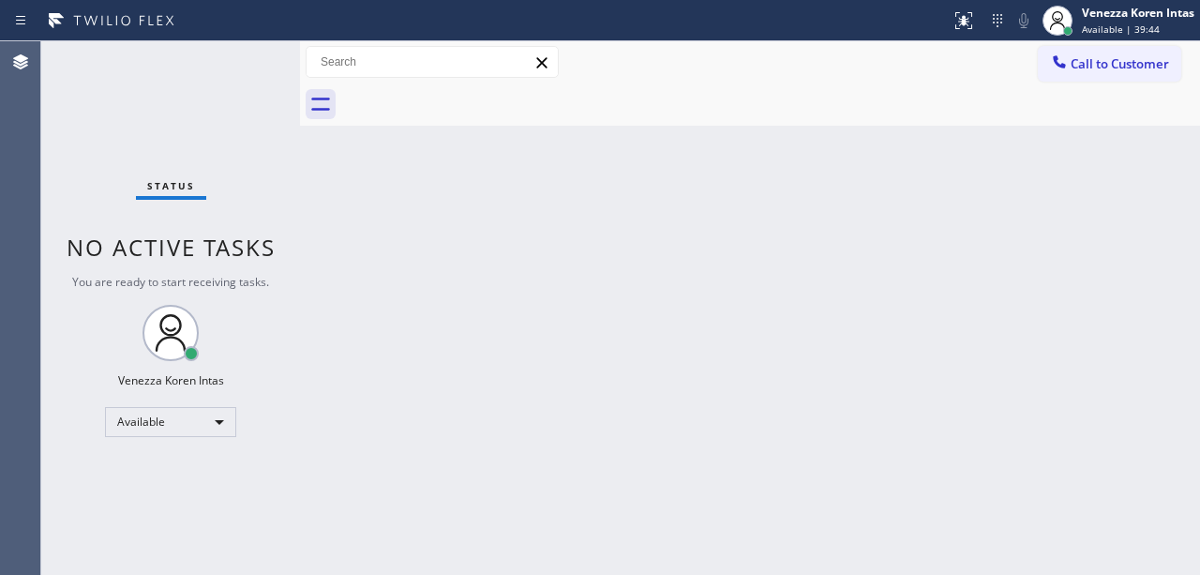
click at [694, 246] on div "Back to Dashboard Change Sender ID Customers Technicians Select a contact Outbo…" at bounding box center [750, 307] width 900 height 533
drag, startPoint x: 401, startPoint y: 274, endPoint x: 382, endPoint y: 271, distance: 19.0
click at [400, 274] on div "Back to Dashboard Change Sender ID Customers Technicians Select a contact Outbo…" at bounding box center [750, 307] width 900 height 533
click at [269, 169] on div "Status No active tasks You are ready to start receiving tasks. Venezza Koren In…" at bounding box center [170, 307] width 259 height 533
click at [231, 101] on div "Status No active tasks You are ready to start receiving tasks. Venezza Koren In…" at bounding box center [170, 307] width 259 height 533
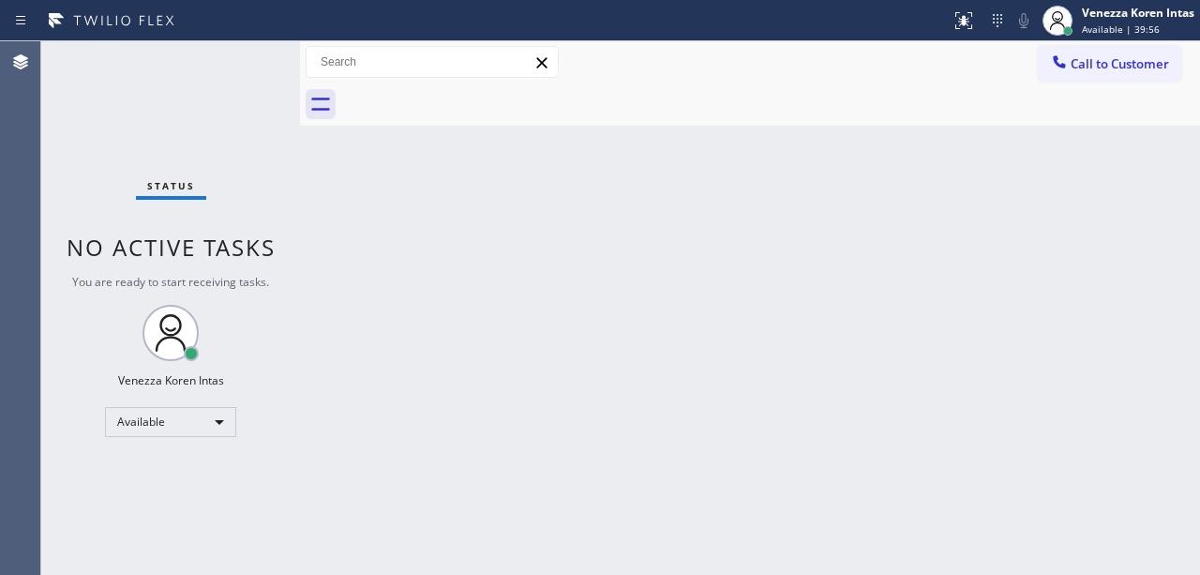
click at [251, 73] on div "Status No active tasks You are ready to start receiving tasks. Venezza Koren In…" at bounding box center [170, 307] width 259 height 533
drag, startPoint x: 246, startPoint y: 73, endPoint x: 19, endPoint y: 67, distance: 226.9
click at [236, 73] on div "Status No active tasks You are ready to start receiving tasks. Venezza Koren In…" at bounding box center [170, 307] width 259 height 533
click at [257, 65] on div "Status No active tasks You are ready to start receiving tasks. Venezza Koren In…" at bounding box center [170, 307] width 259 height 533
click at [218, 102] on div "Status No active tasks You are ready to start receiving tasks. Venezza Koren In…" at bounding box center [170, 307] width 259 height 533
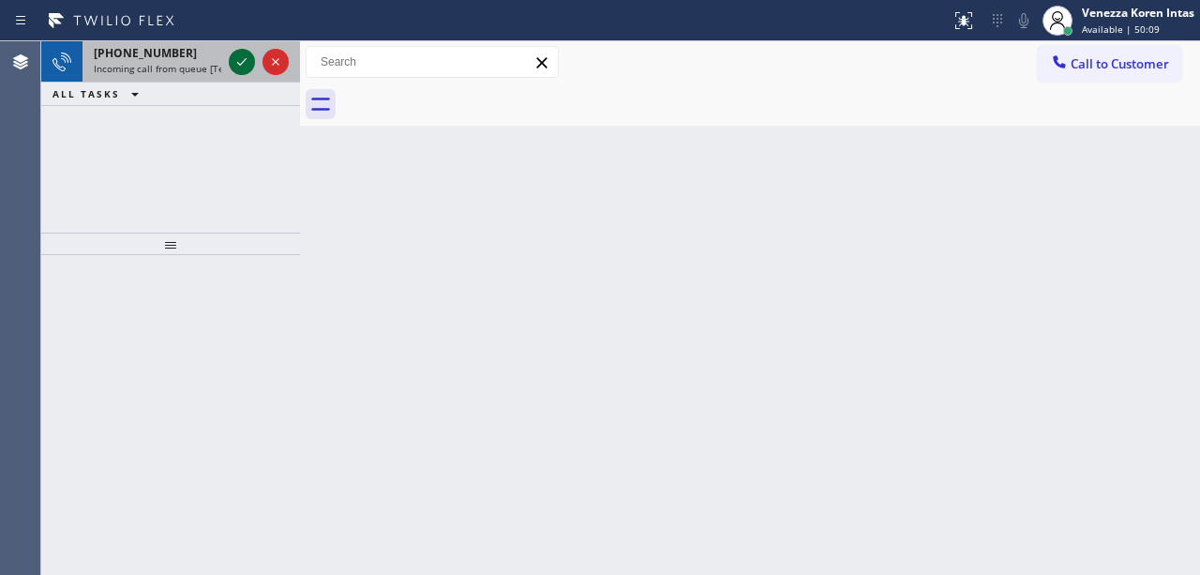
click at [235, 65] on icon at bounding box center [242, 62] width 22 height 22
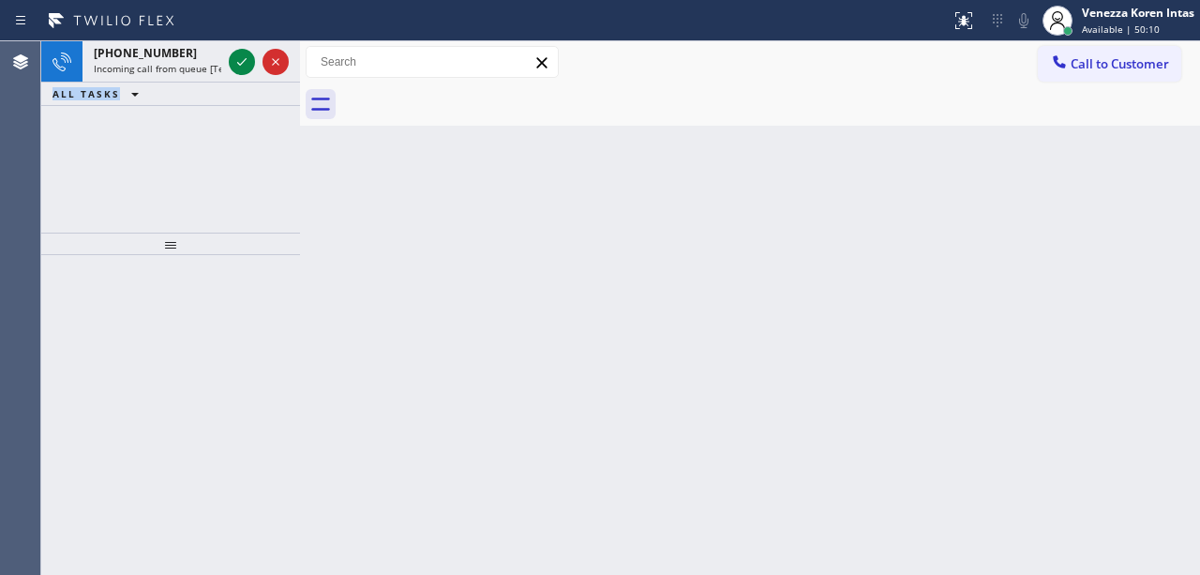
click at [235, 65] on icon at bounding box center [242, 62] width 22 height 22
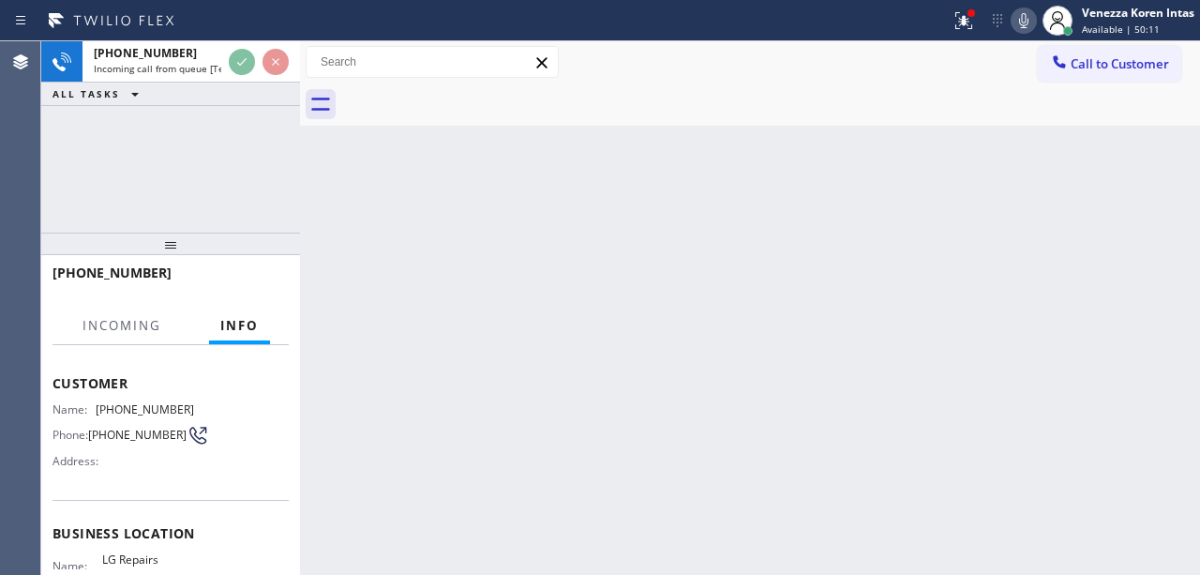
scroll to position [249, 0]
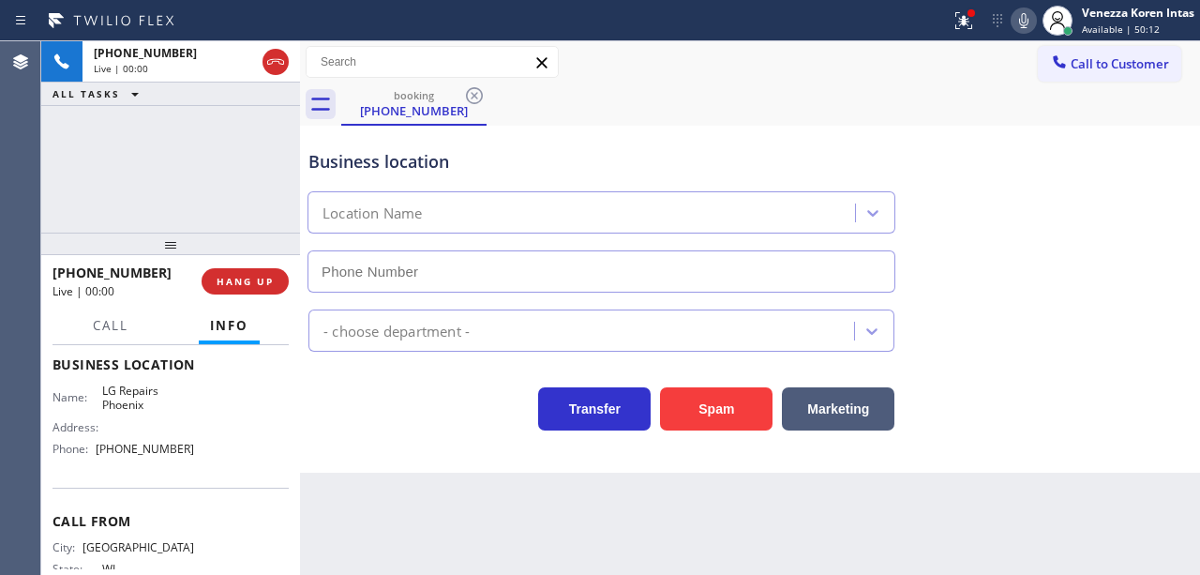
type input "[PHONE_NUMBER]"
click at [175, 204] on div "[PHONE_NUMBER] Live | 00:00 ALL TASKS ALL TASKS ACTIVE TASKS TASKS IN WRAP UP" at bounding box center [170, 136] width 259 height 191
click at [973, 22] on icon at bounding box center [963, 20] width 22 height 22
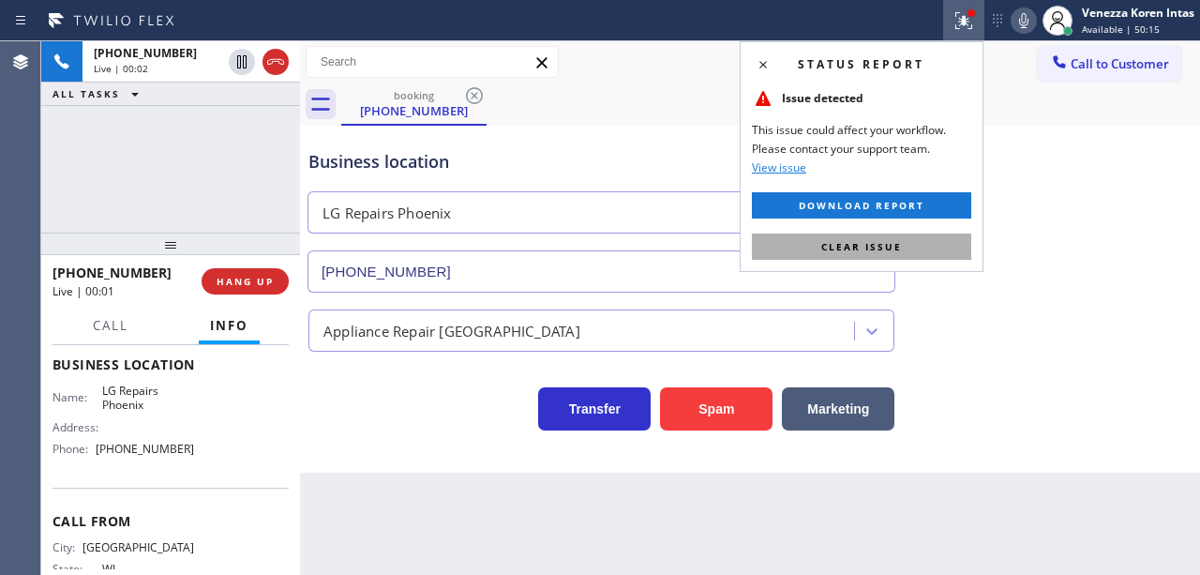
click at [921, 243] on button "Clear issue" at bounding box center [861, 246] width 219 height 26
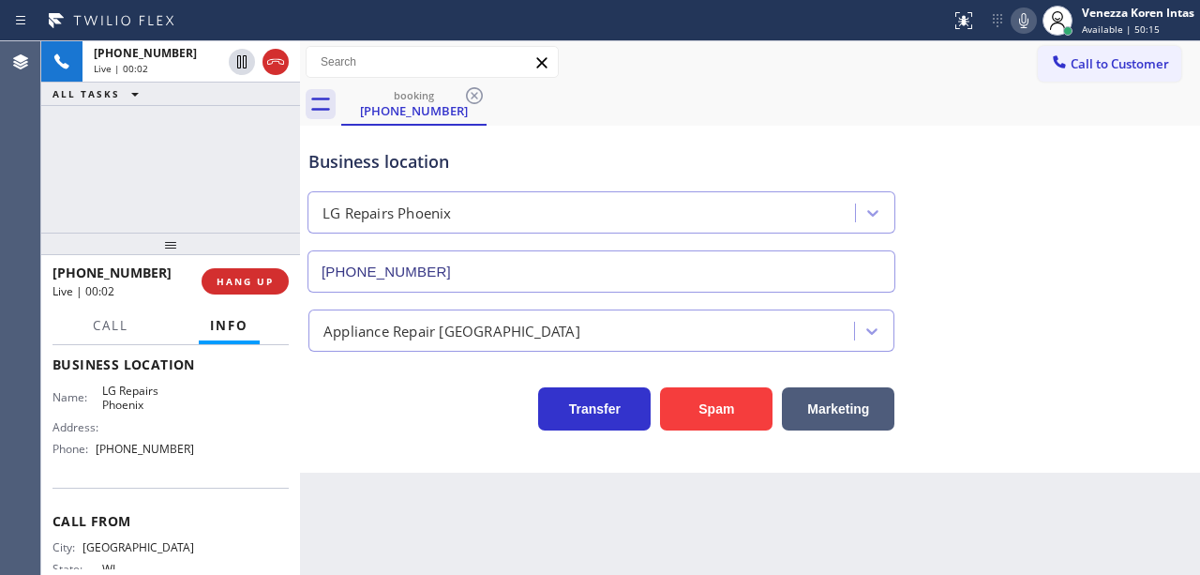
click at [989, 292] on div "Business location LG Repairs [GEOGRAPHIC_DATA] [PHONE_NUMBER]" at bounding box center [750, 208] width 890 height 170
click at [349, 422] on div "Transfer Spam Marketing" at bounding box center [601, 404] width 593 height 52
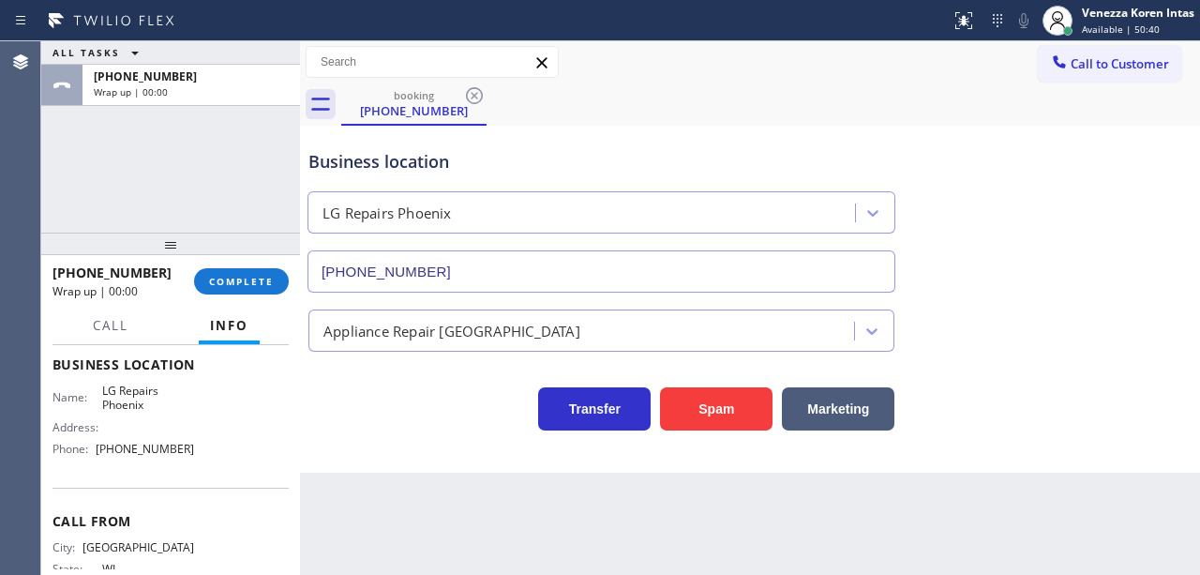
click at [226, 199] on div "ALL TASKS ALL TASKS ACTIVE TASKS TASKS IN WRAP UP [PHONE_NUMBER] Wrap up | 00:00" at bounding box center [170, 136] width 259 height 191
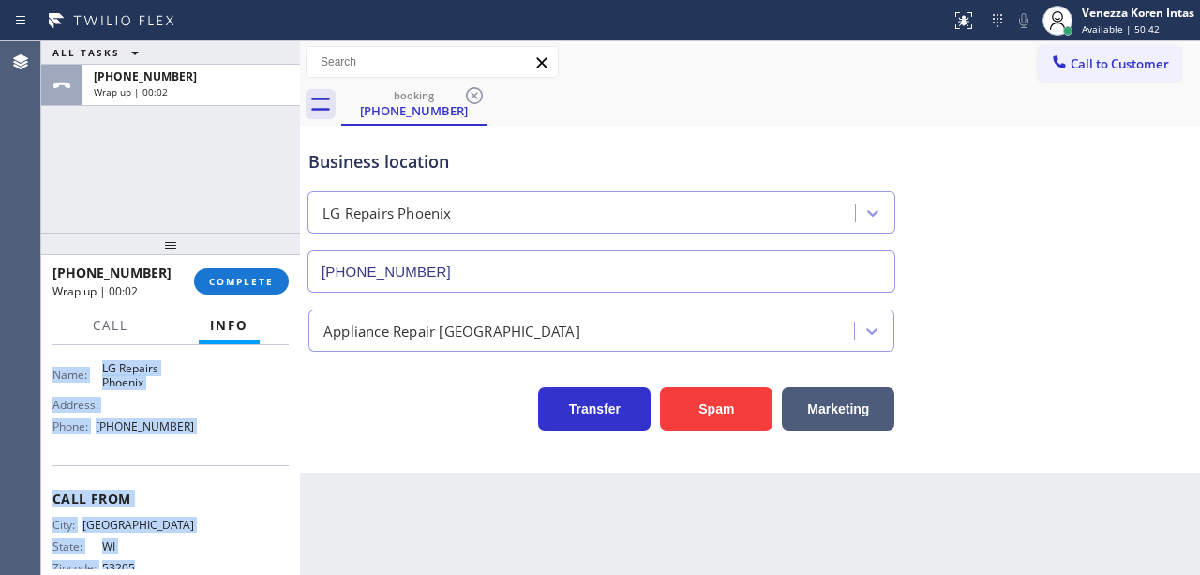
scroll to position [309, 0]
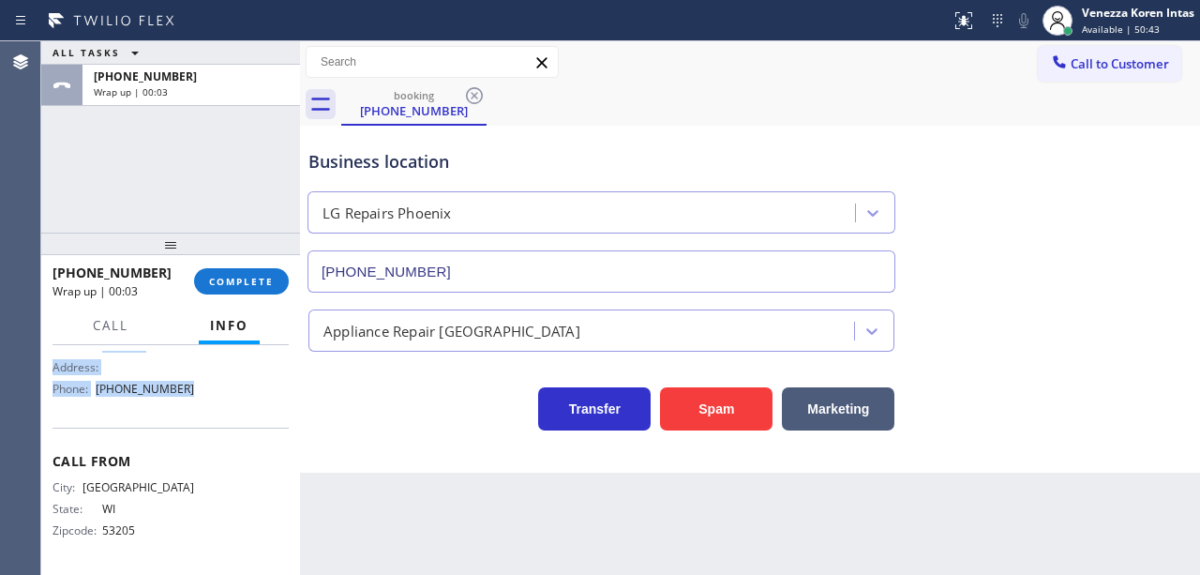
drag, startPoint x: 53, startPoint y: 394, endPoint x: 221, endPoint y: 405, distance: 168.1
click at [221, 405] on div "Context Queue: [Test] All Priority: 1 Customer Name: [PHONE_NUMBER] Phone: [PHO…" at bounding box center [170, 305] width 236 height 528
click at [1117, 25] on span "Available | 50:46" at bounding box center [1121, 28] width 78 height 13
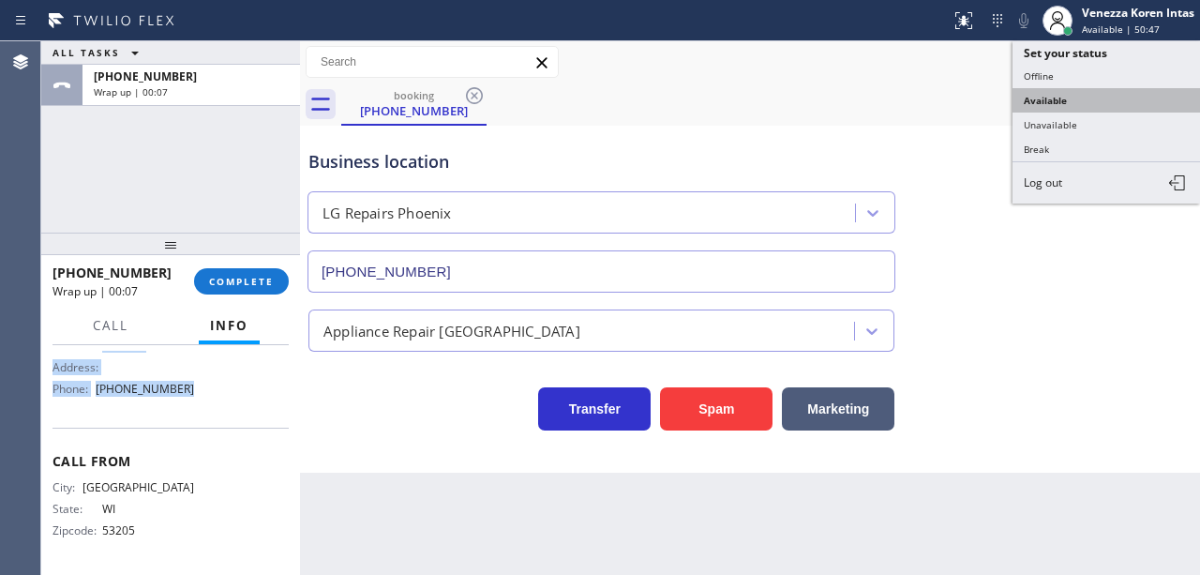
click at [1100, 107] on button "Available" at bounding box center [1105, 100] width 187 height 24
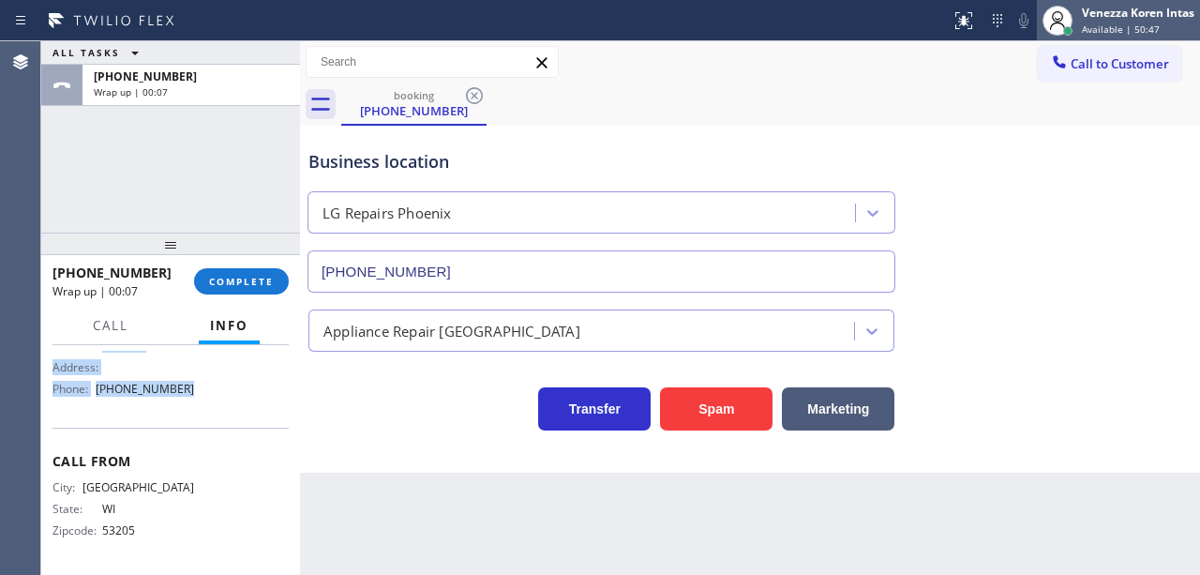
click at [1095, 22] on div "Venezza Koren Intas Available | 50:47" at bounding box center [1139, 20] width 122 height 33
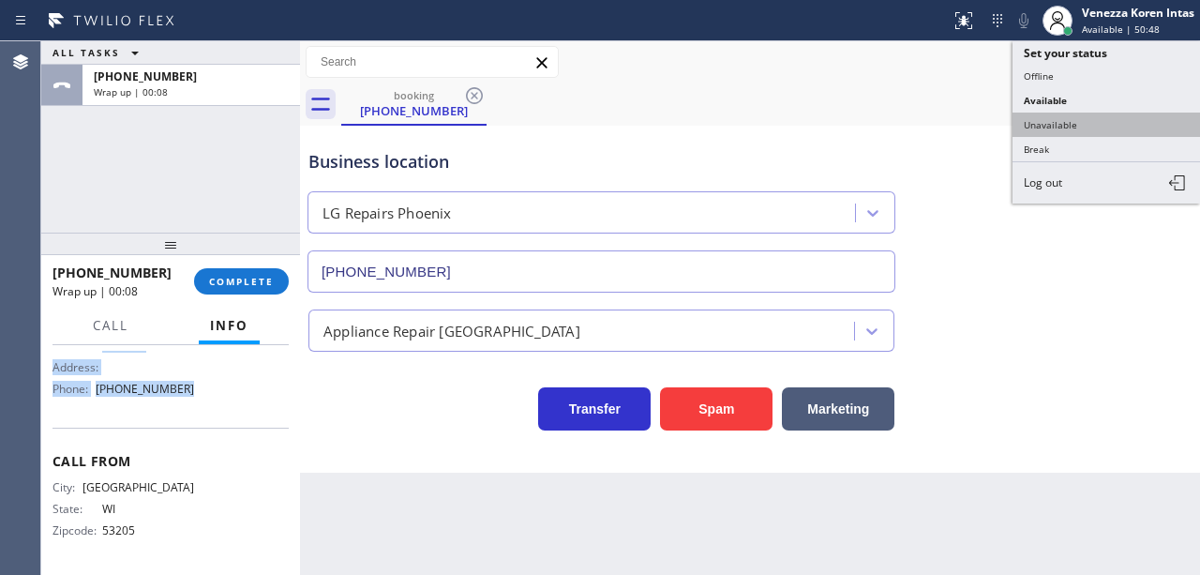
click at [1091, 120] on button "Unavailable" at bounding box center [1105, 124] width 187 height 24
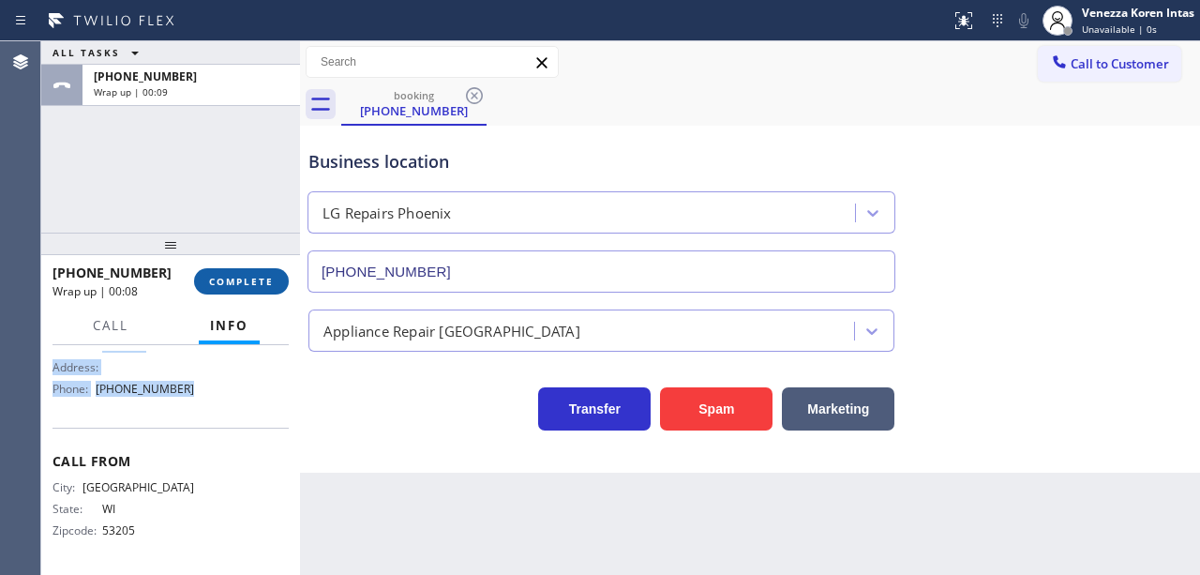
click at [231, 286] on span "COMPLETE" at bounding box center [241, 281] width 65 height 13
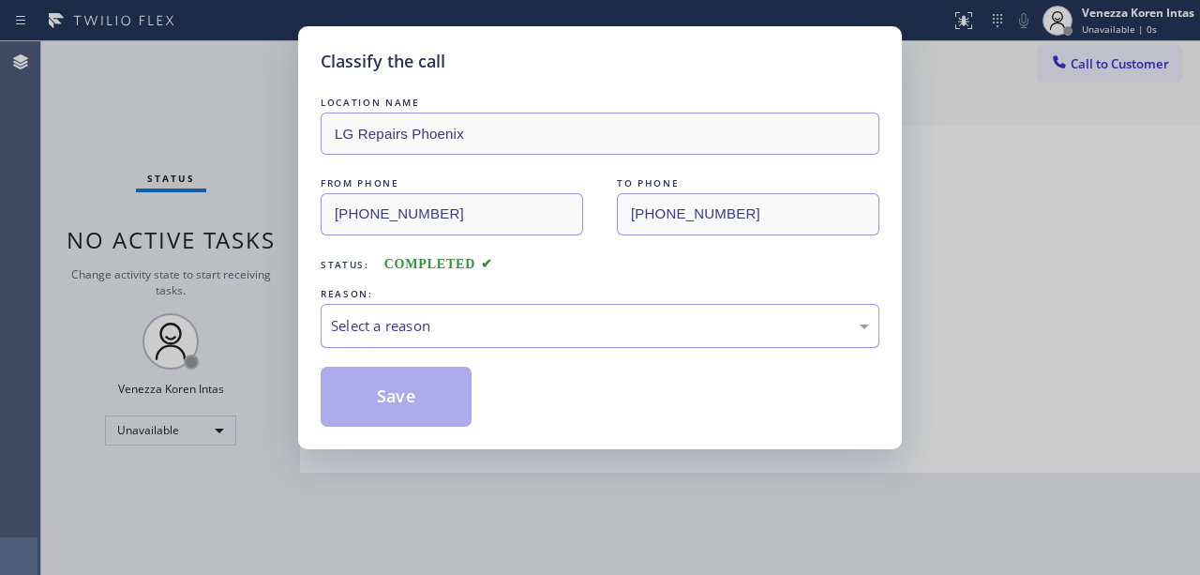
click at [420, 323] on div "Select a reason" at bounding box center [600, 326] width 538 height 22
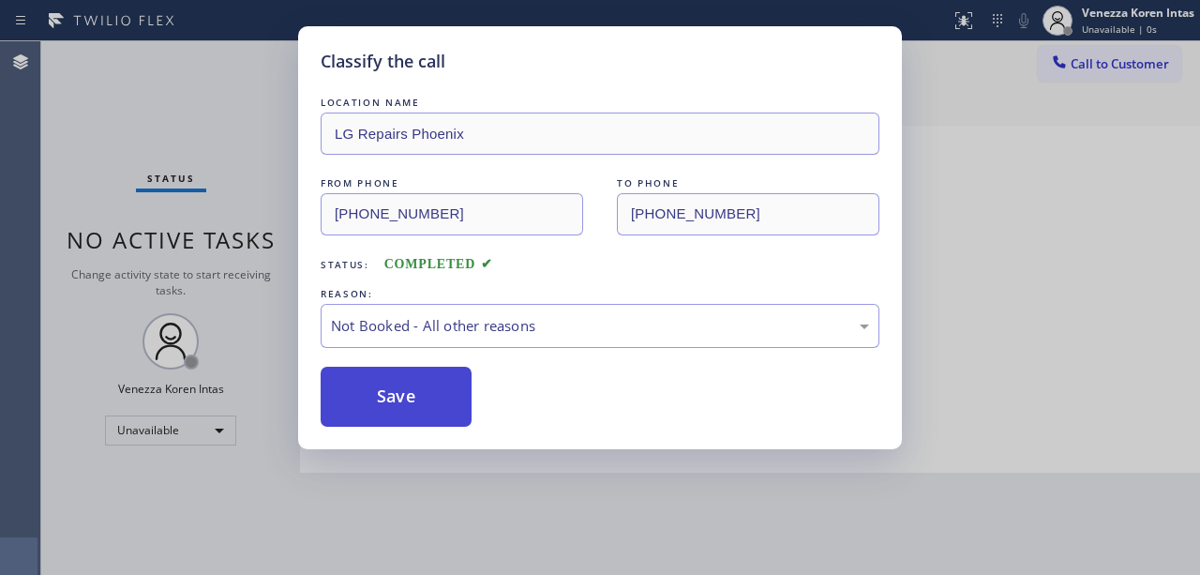
click at [414, 395] on button "Save" at bounding box center [396, 396] width 151 height 60
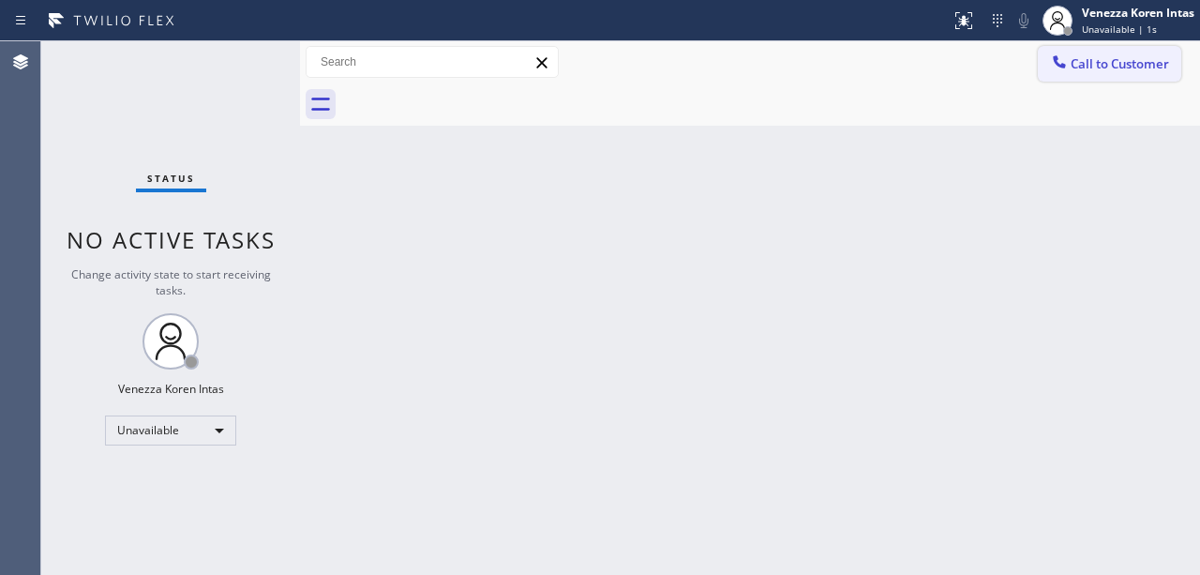
click at [1107, 60] on span "Call to Customer" at bounding box center [1119, 63] width 98 height 17
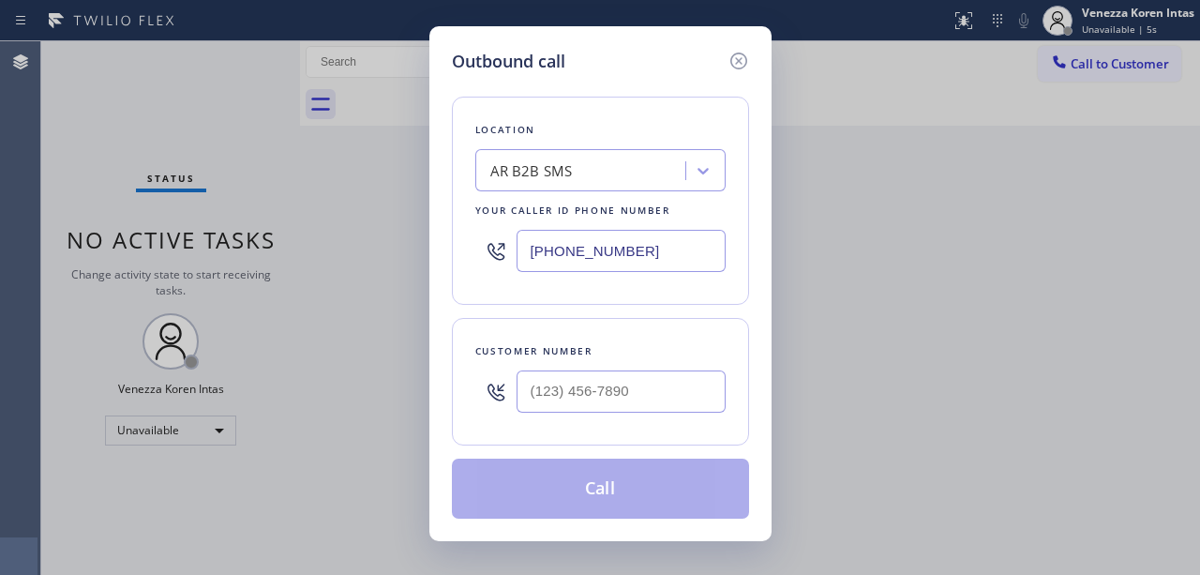
drag, startPoint x: 668, startPoint y: 270, endPoint x: 494, endPoint y: 273, distance: 174.3
click at [450, 258] on div "Outbound call Location AR B2B SMS Your caller id phone number [PHONE_NUMBER] Cu…" at bounding box center [600, 283] width 342 height 515
paste input "602) 755-6017"
type input "[PHONE_NUMBER]"
click at [589, 394] on input "(___) ___-____" at bounding box center [620, 391] width 209 height 42
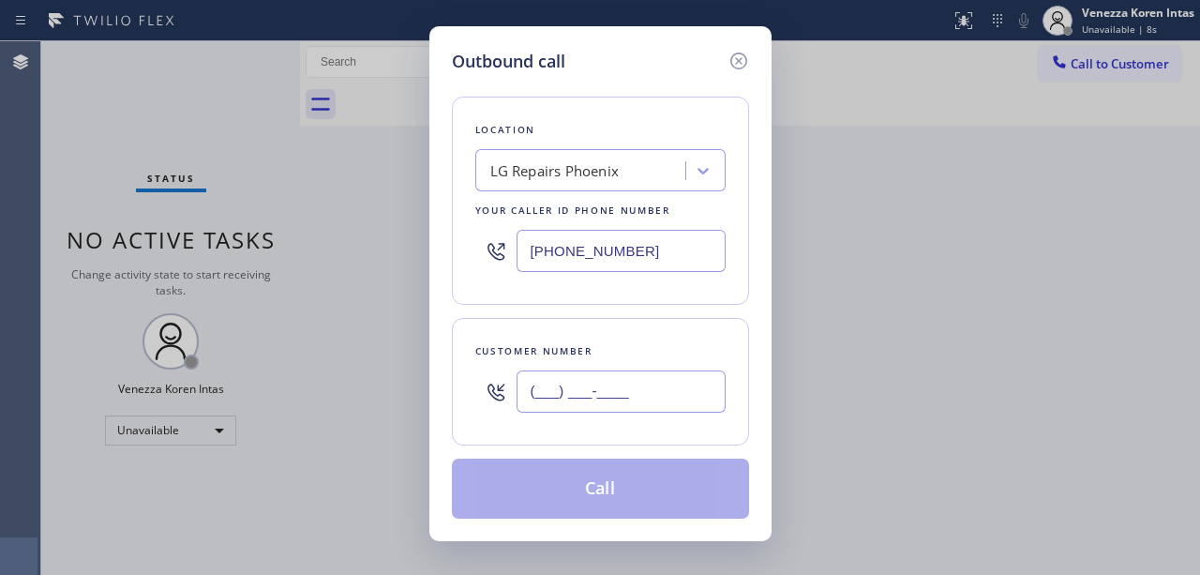
paste input "414) 788-7303"
type input "[PHONE_NUMBER]"
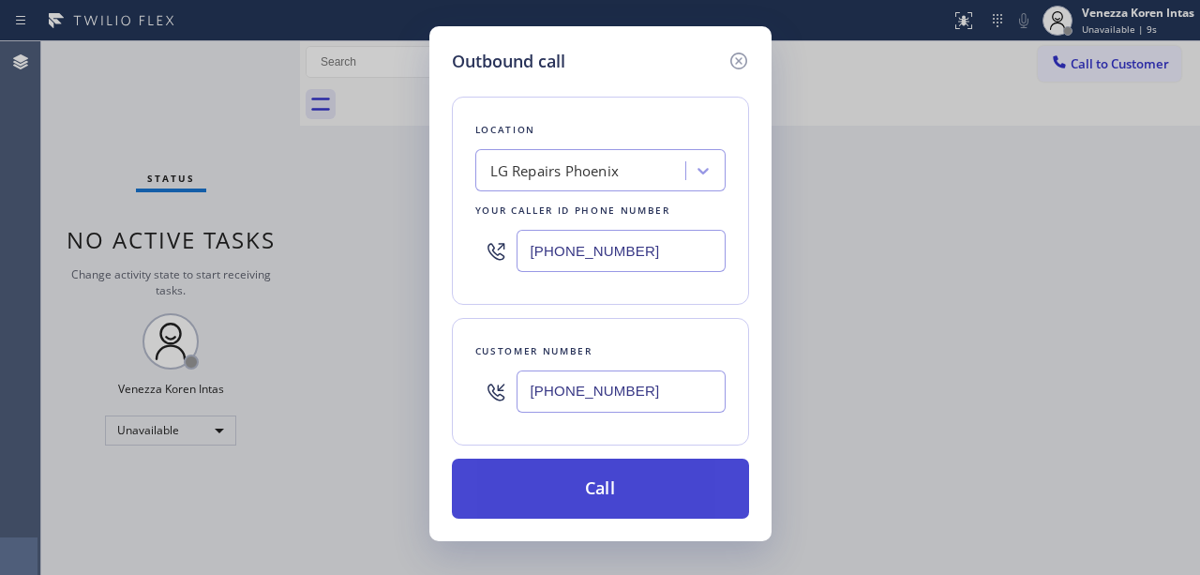
click at [613, 480] on button "Call" at bounding box center [600, 488] width 297 height 60
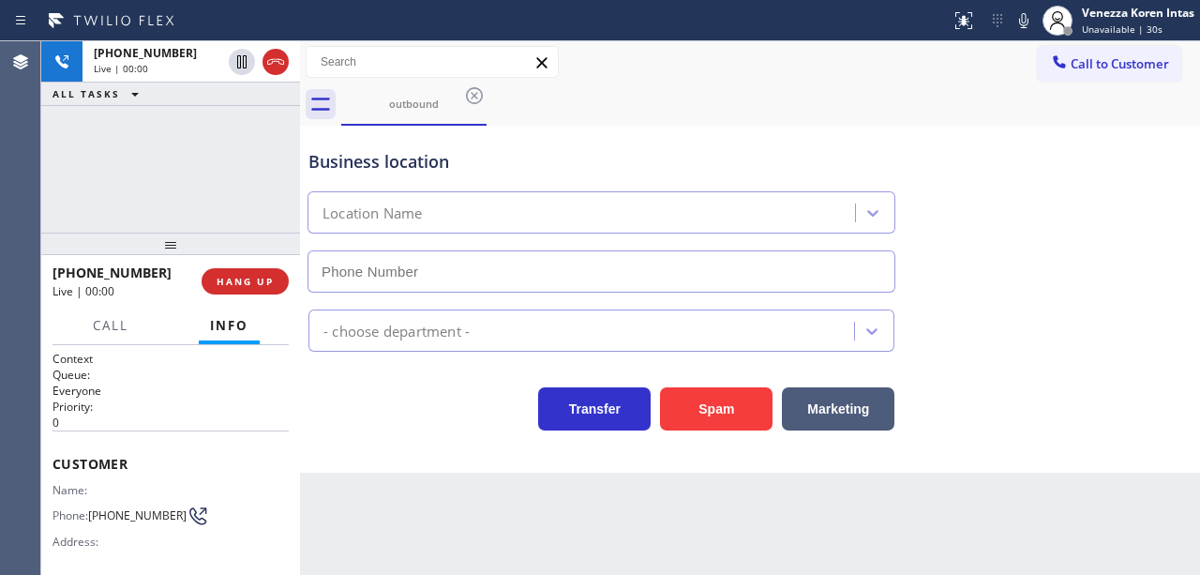
type input "[PHONE_NUMBER]"
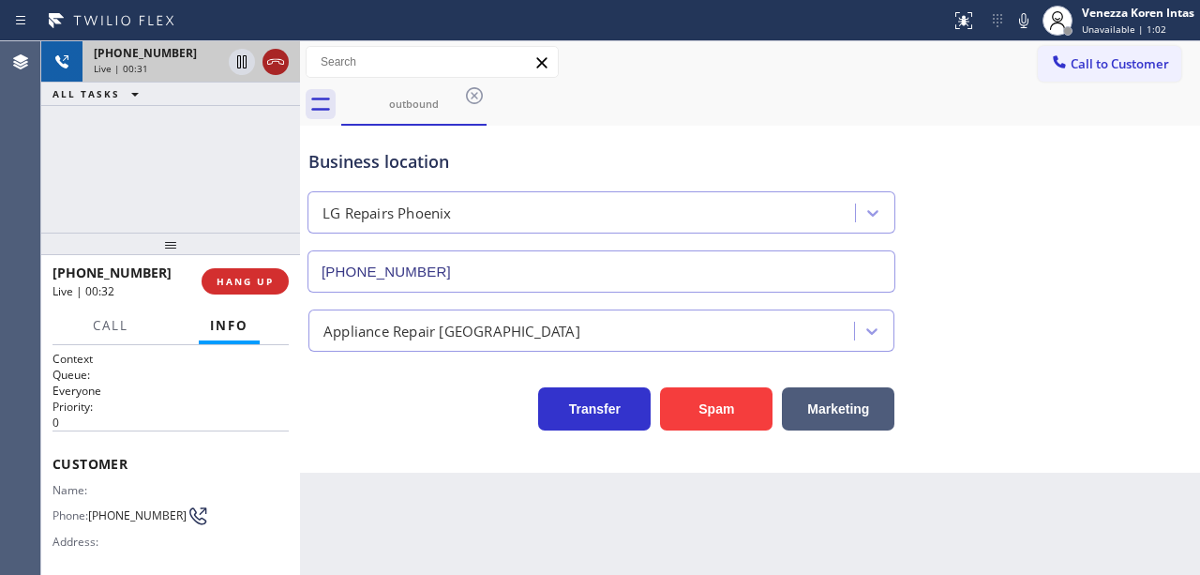
click at [266, 67] on icon at bounding box center [275, 62] width 22 height 22
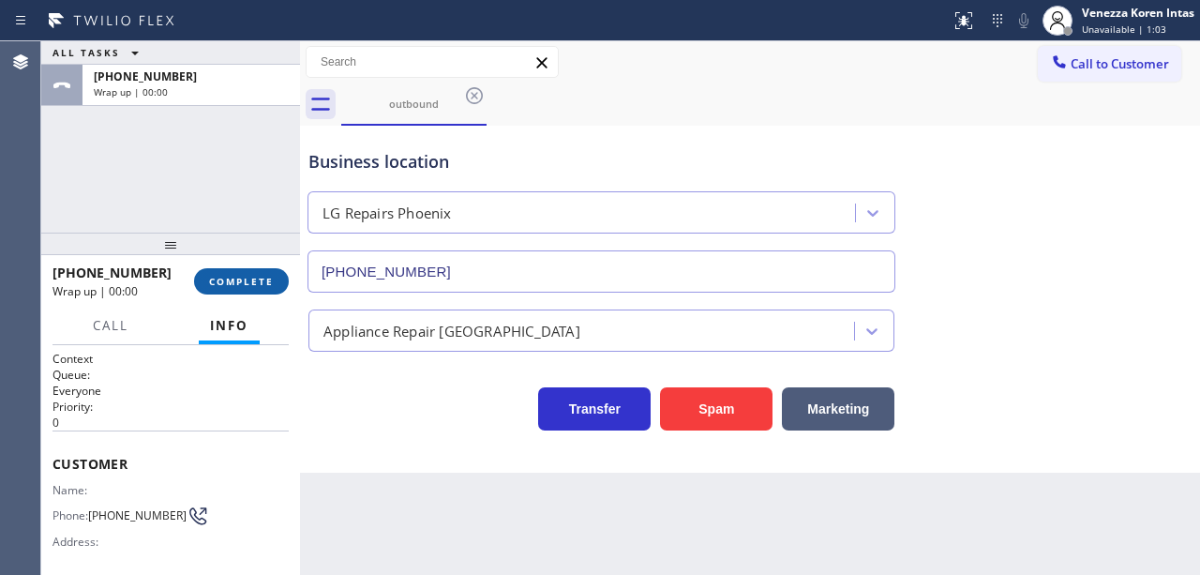
click at [242, 285] on span "COMPLETE" at bounding box center [241, 281] width 65 height 13
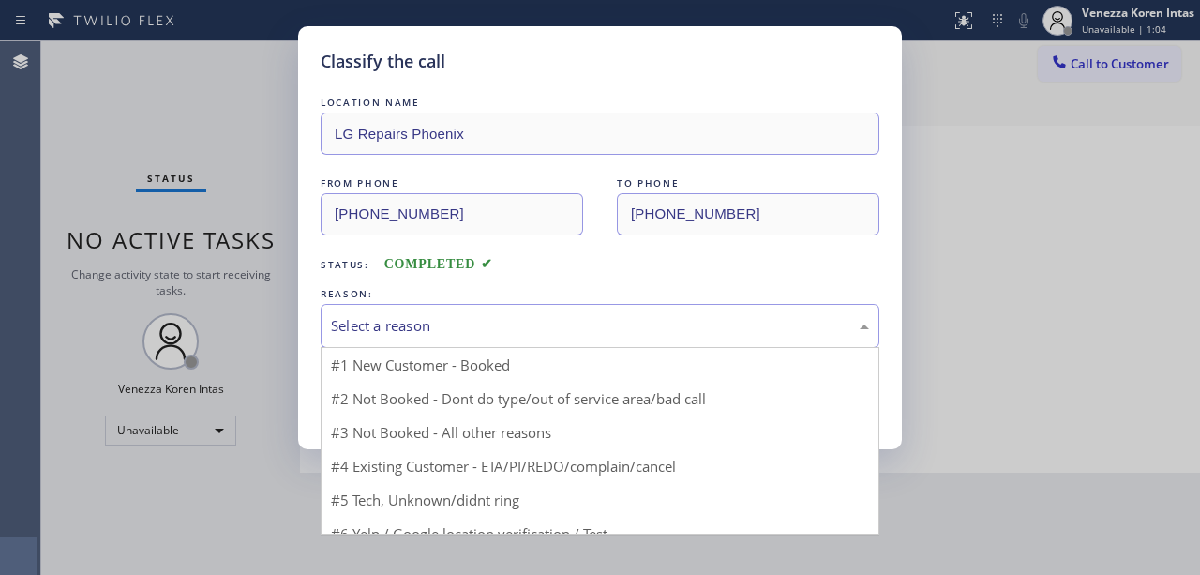
click at [451, 332] on div "Select a reason" at bounding box center [600, 326] width 538 height 22
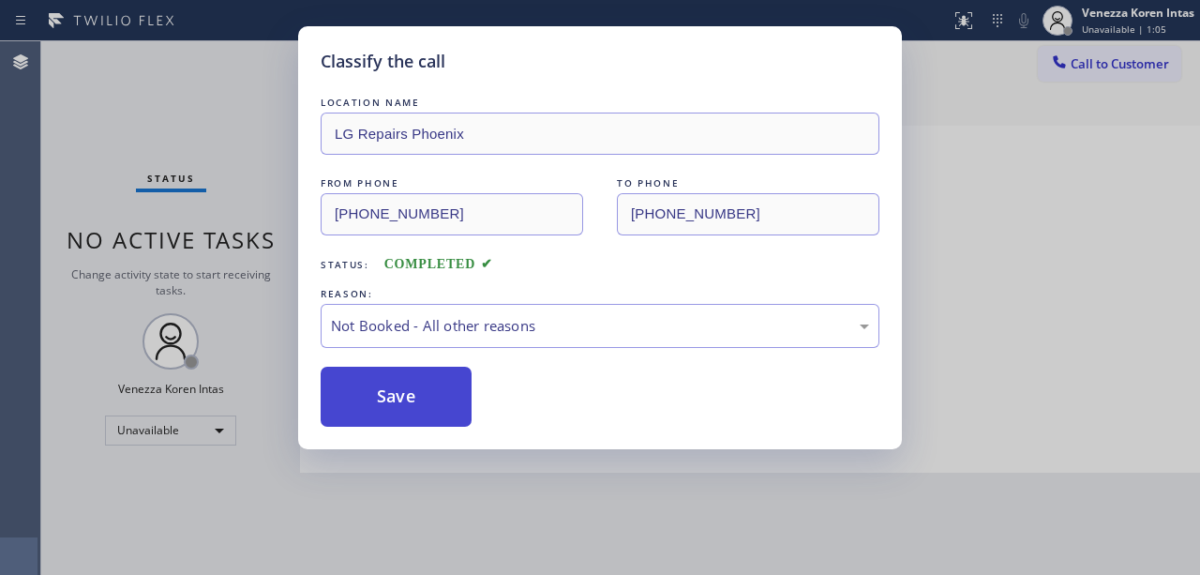
click at [394, 382] on button "Save" at bounding box center [396, 396] width 151 height 60
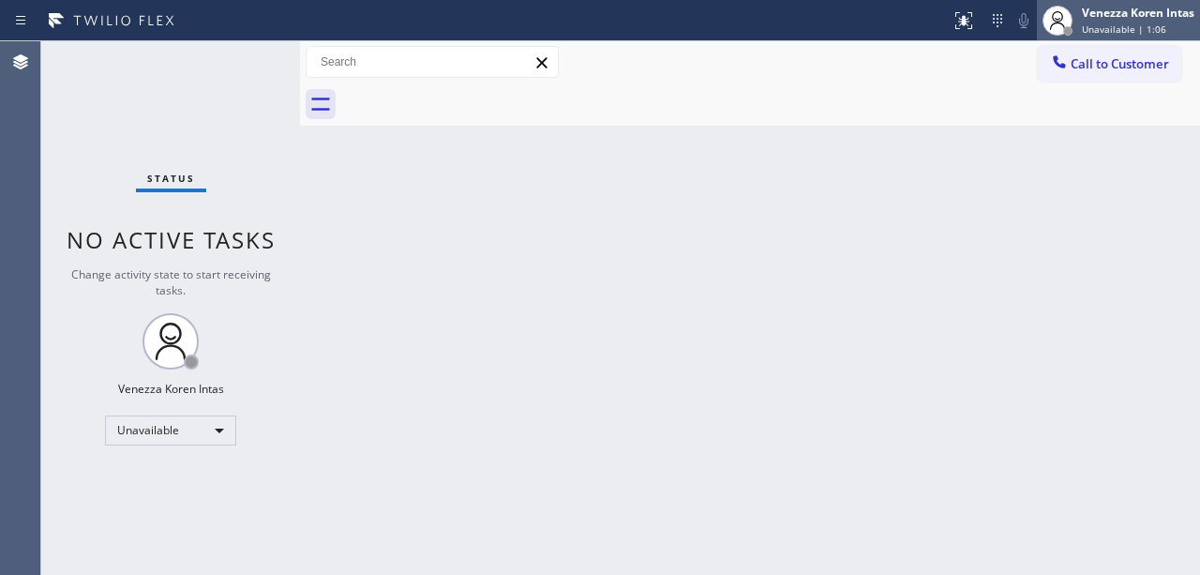
click at [1140, 23] on span "Unavailable | 1:06" at bounding box center [1124, 28] width 84 height 13
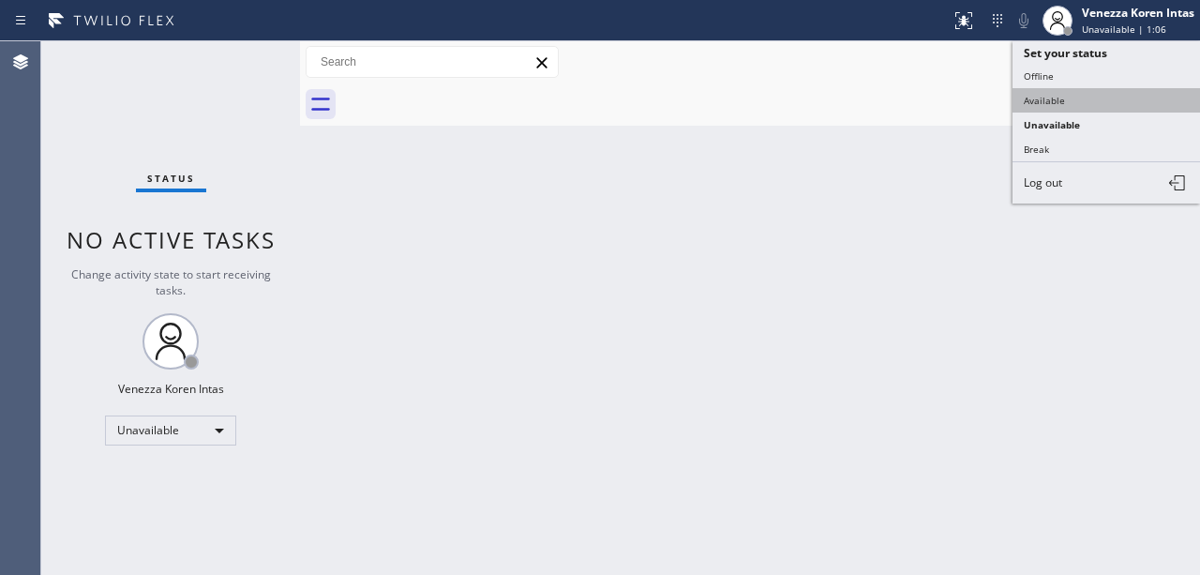
click at [1084, 92] on button "Available" at bounding box center [1105, 100] width 187 height 24
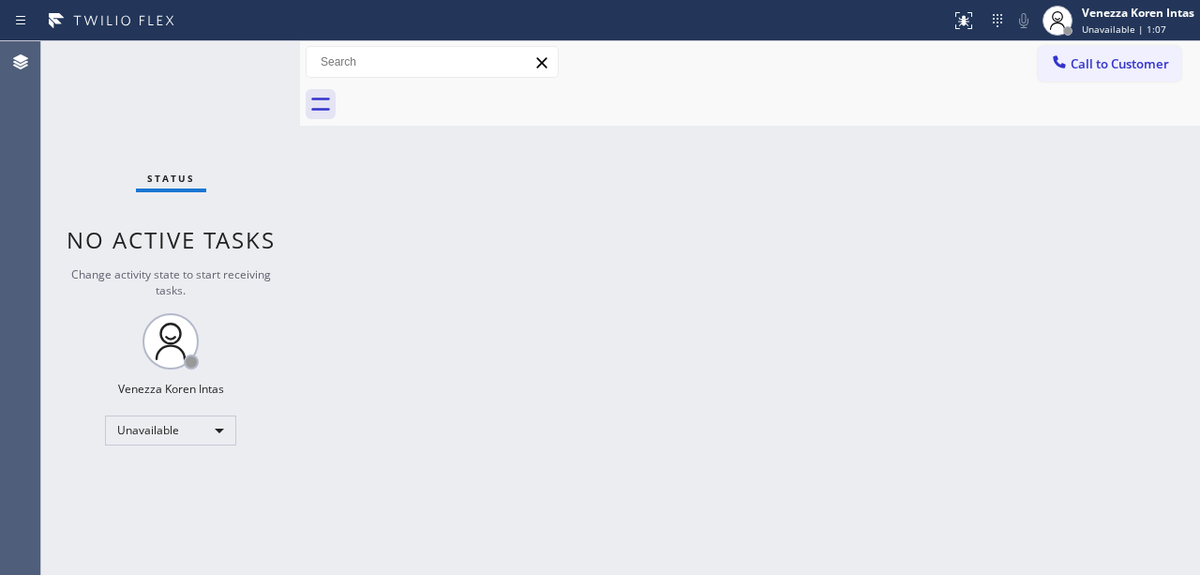
click at [267, 52] on div "Status No active tasks Change activity state to start receiving tasks. Venezza …" at bounding box center [170, 307] width 259 height 533
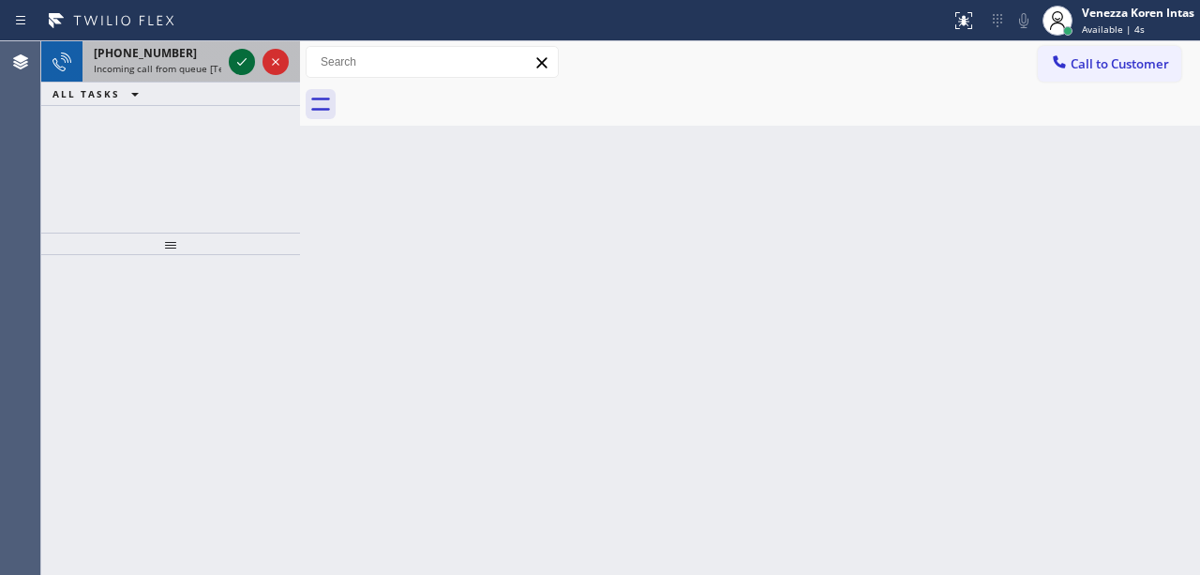
click at [231, 52] on icon at bounding box center [242, 62] width 22 height 22
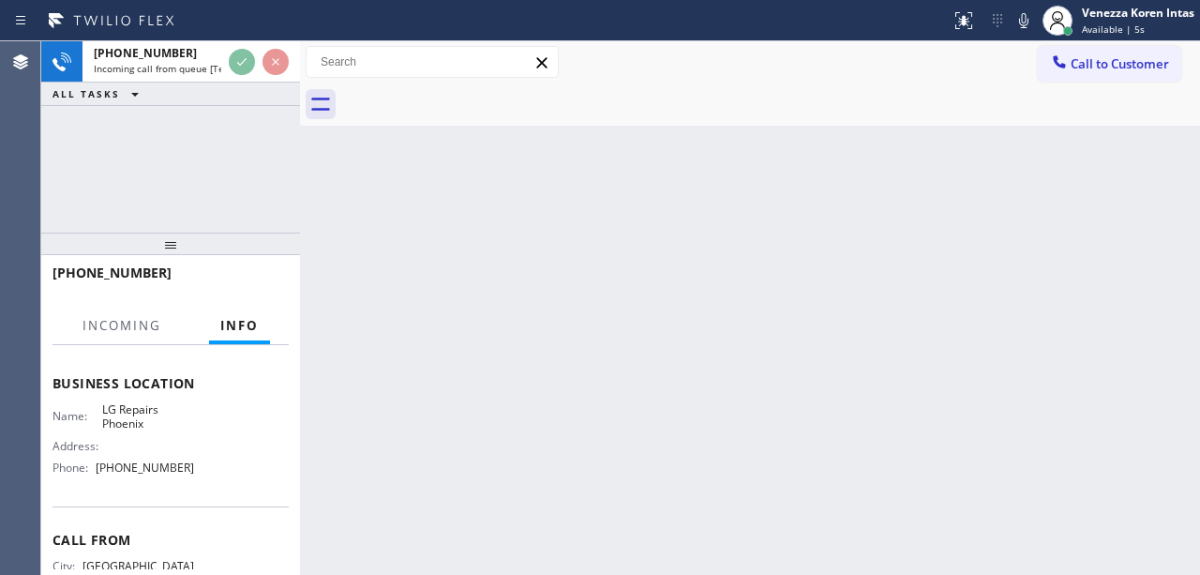
scroll to position [249, 0]
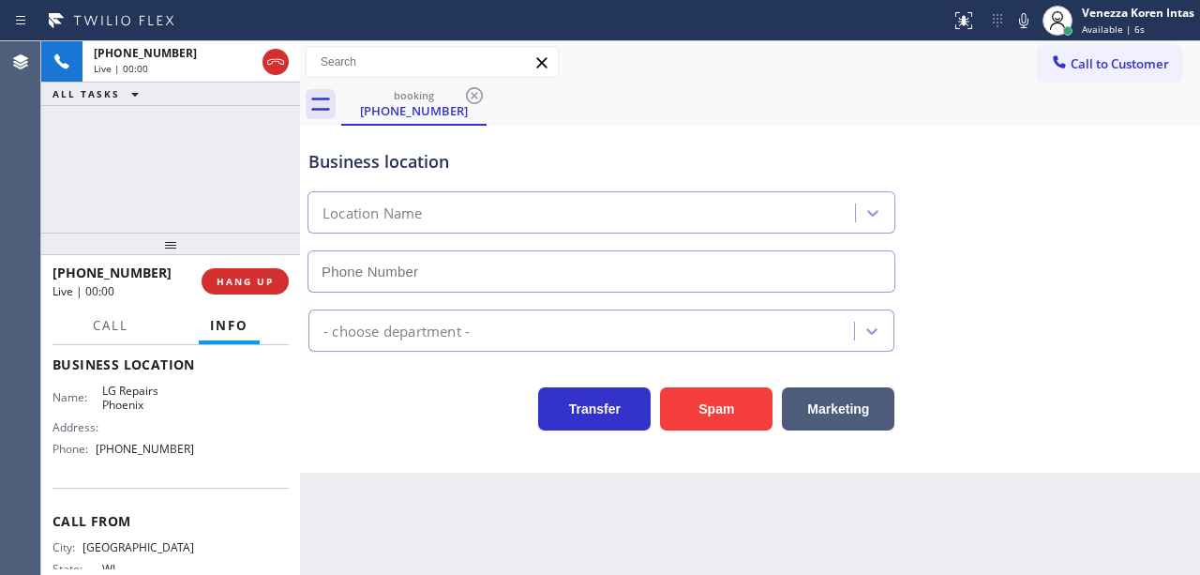
type input "[PHONE_NUMBER]"
click at [273, 173] on div "[PHONE_NUMBER] Live | 00:00 ALL TASKS ALL TASKS ACTIVE TASKS TASKS IN WRAP UP" at bounding box center [170, 136] width 259 height 191
click at [447, 163] on div "Business location" at bounding box center [601, 161] width 586 height 25
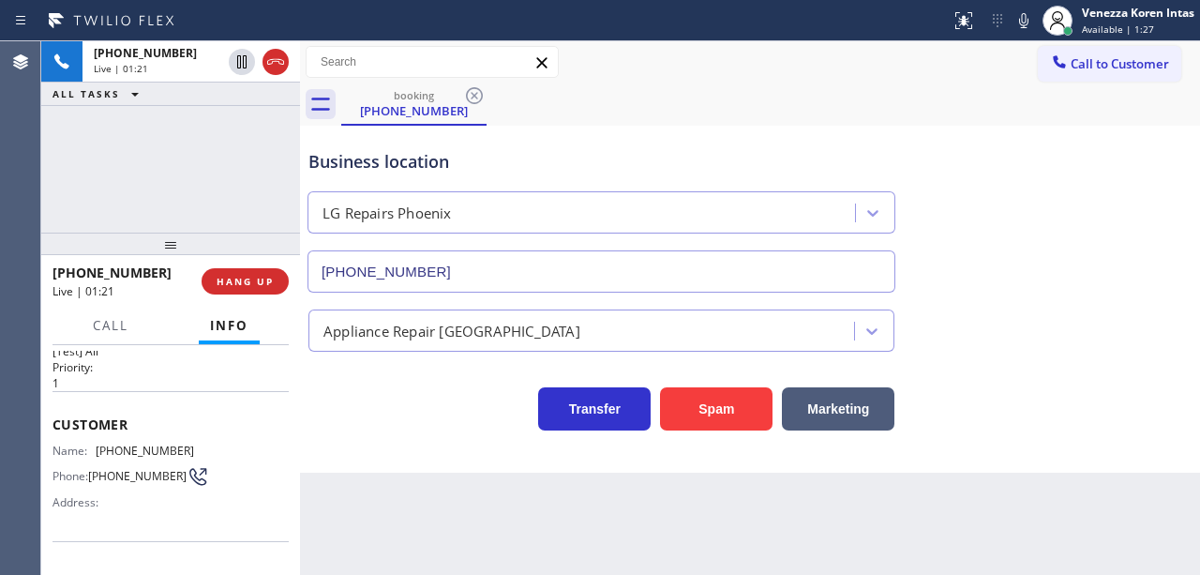
scroll to position [0, 0]
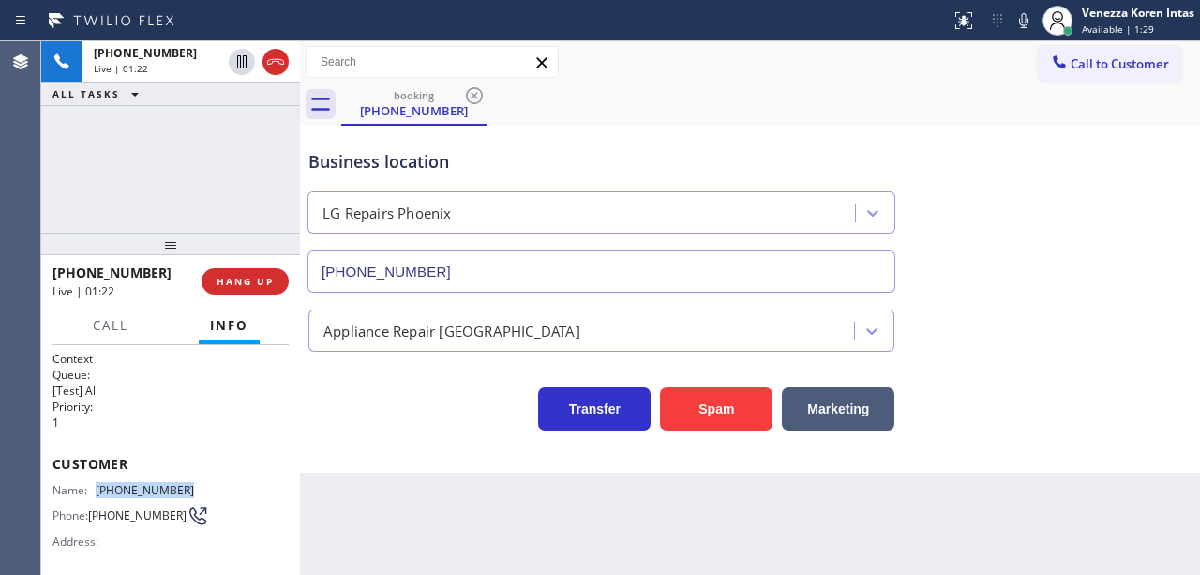
drag, startPoint x: 155, startPoint y: 491, endPoint x: 99, endPoint y: 493, distance: 55.3
click at [99, 493] on div "Name: (414) 788-7303 Phone: (414) 788-7303 Address:" at bounding box center [170, 520] width 236 height 74
copy div "[PHONE_NUMBER]"
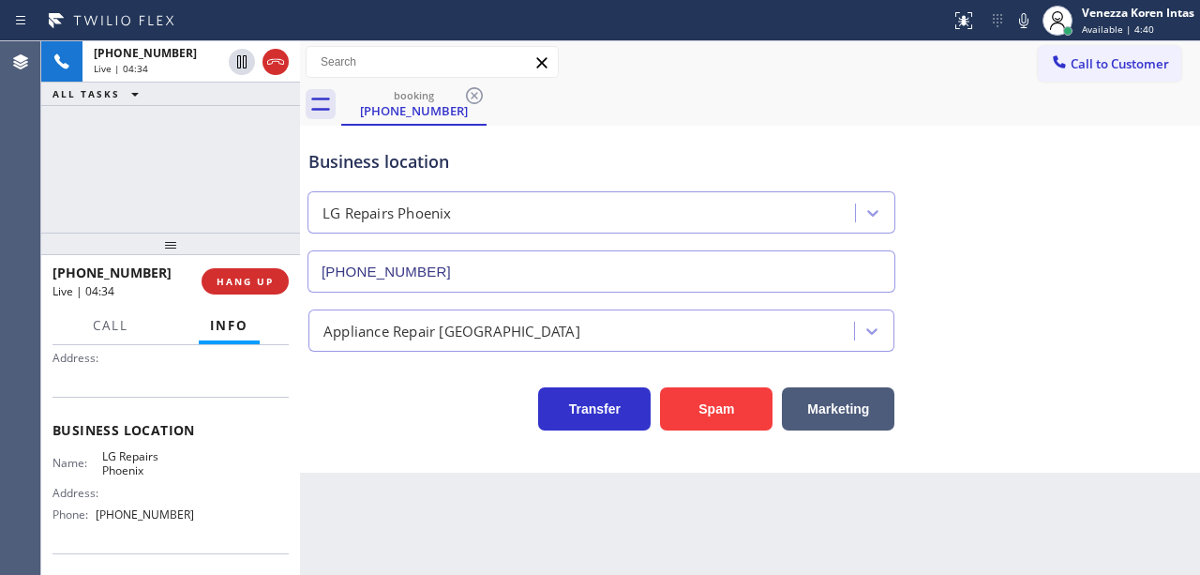
scroll to position [187, 0]
drag, startPoint x: 185, startPoint y: 519, endPoint x: 97, endPoint y: 515, distance: 88.2
click at [97, 515] on div "Name: LG Repairs Phoenix Address: Phone: (602) 755-6017" at bounding box center [123, 485] width 142 height 81
copy div "[PHONE_NUMBER]"
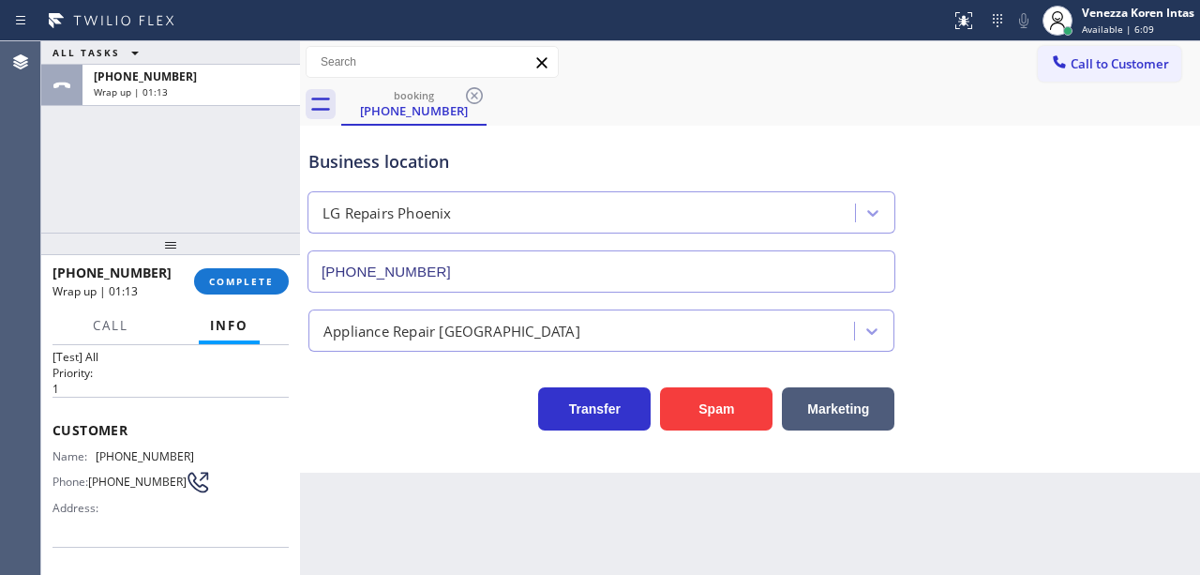
scroll to position [0, 0]
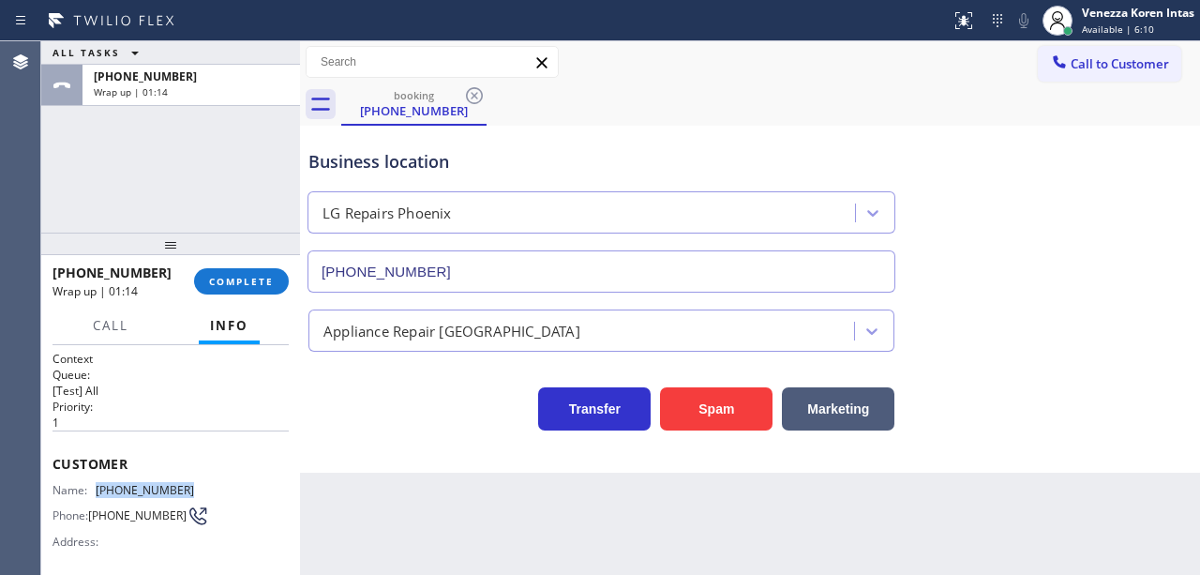
drag, startPoint x: 129, startPoint y: 484, endPoint x: 99, endPoint y: 481, distance: 30.1
click at [99, 483] on div "Name: (414) 788-7303 Phone: (414) 788-7303 Address:" at bounding box center [170, 520] width 236 height 74
copy span "[PHONE_NUMBER]"
click at [246, 276] on span "COMPLETE" at bounding box center [241, 281] width 65 height 13
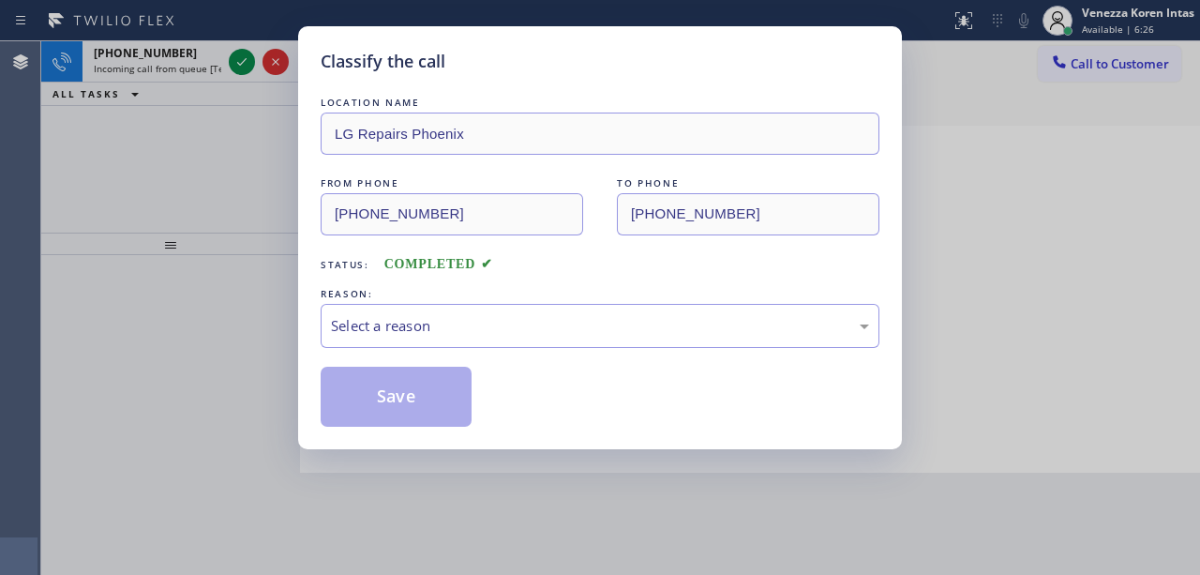
click at [429, 321] on div "Select a reason" at bounding box center [600, 326] width 538 height 22
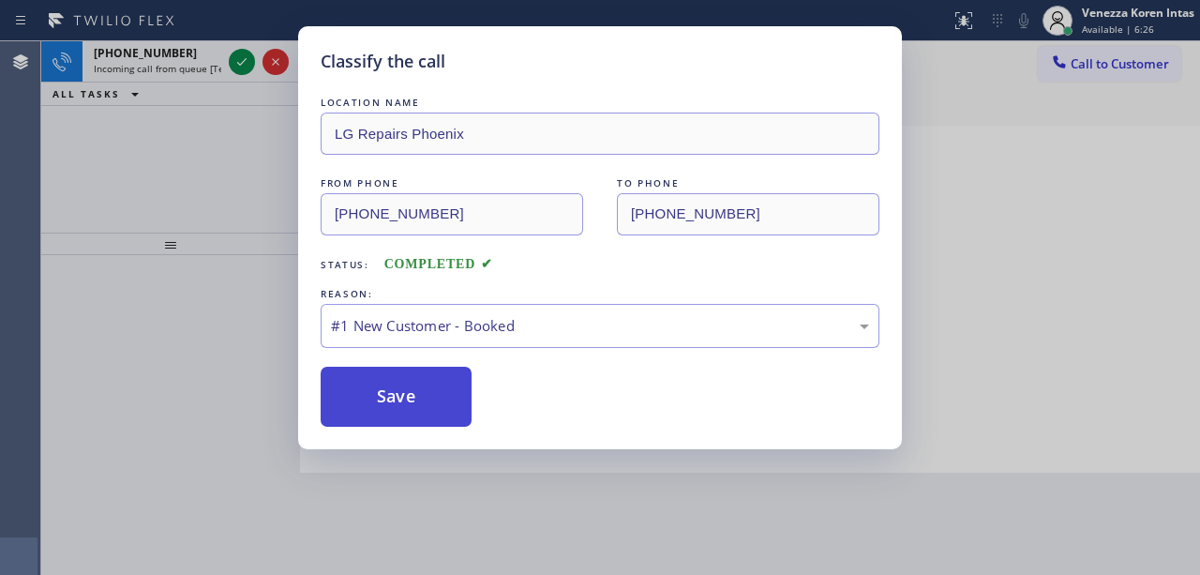
click at [417, 384] on button "Save" at bounding box center [396, 396] width 151 height 60
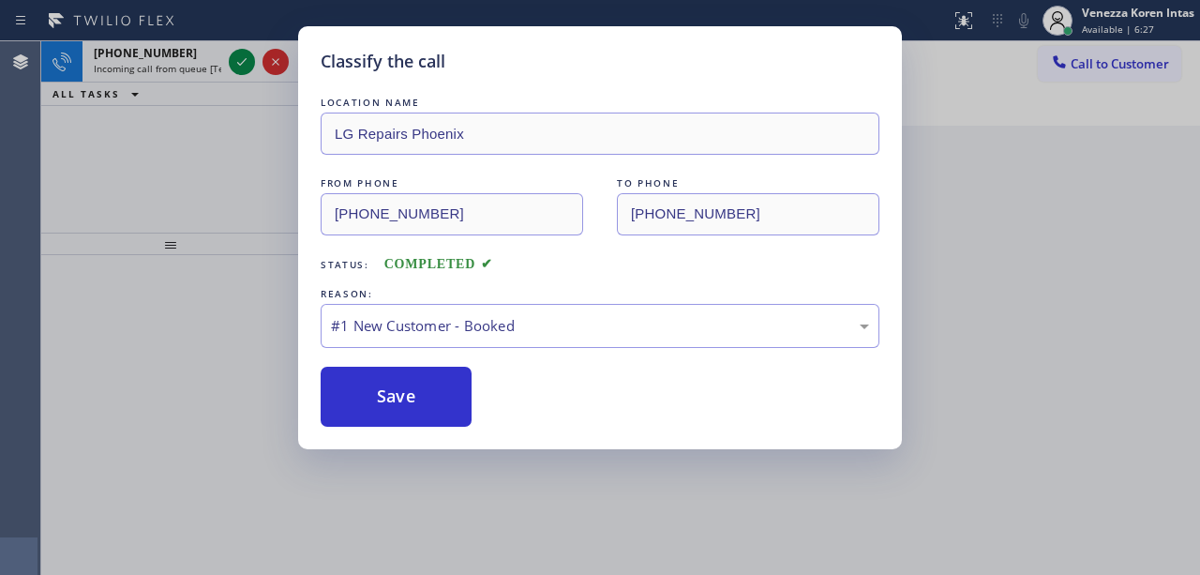
click at [235, 64] on icon at bounding box center [242, 62] width 22 height 22
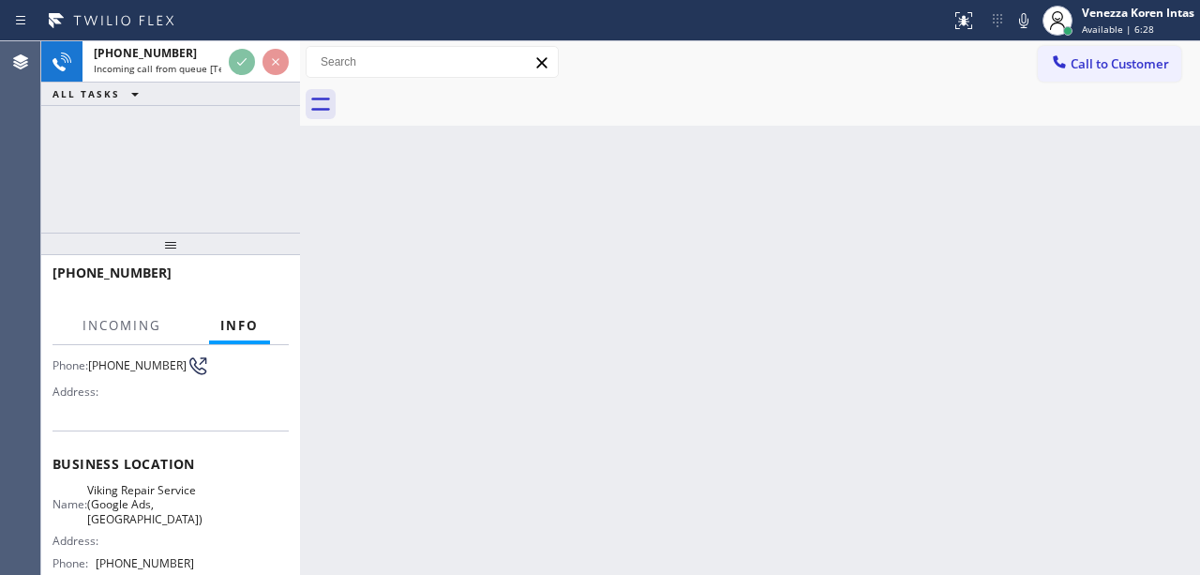
scroll to position [249, 0]
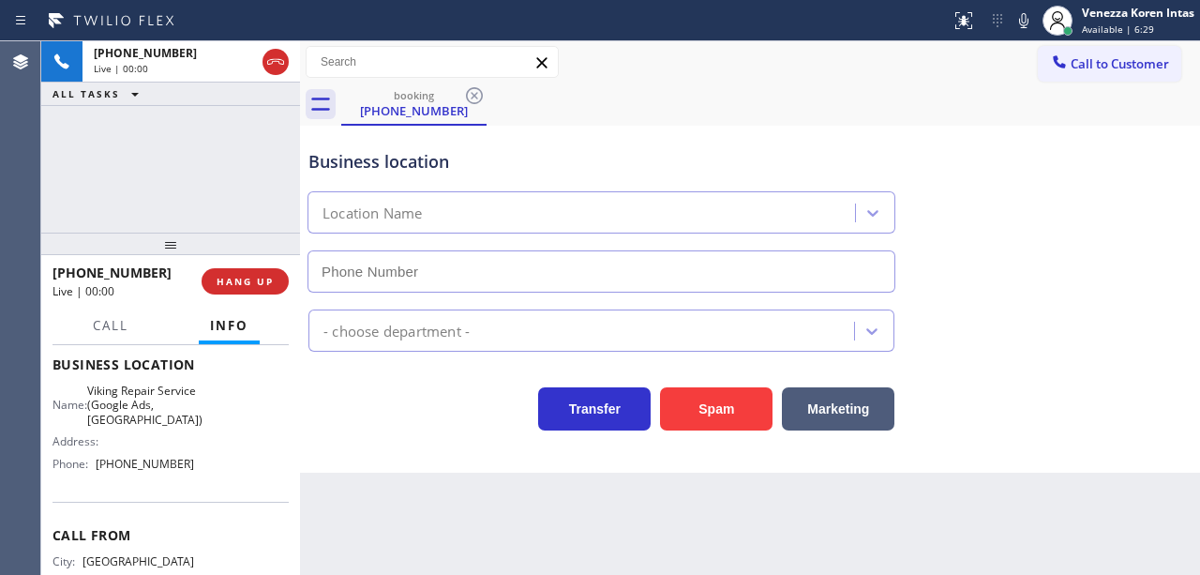
type input "(971) 626-1642"
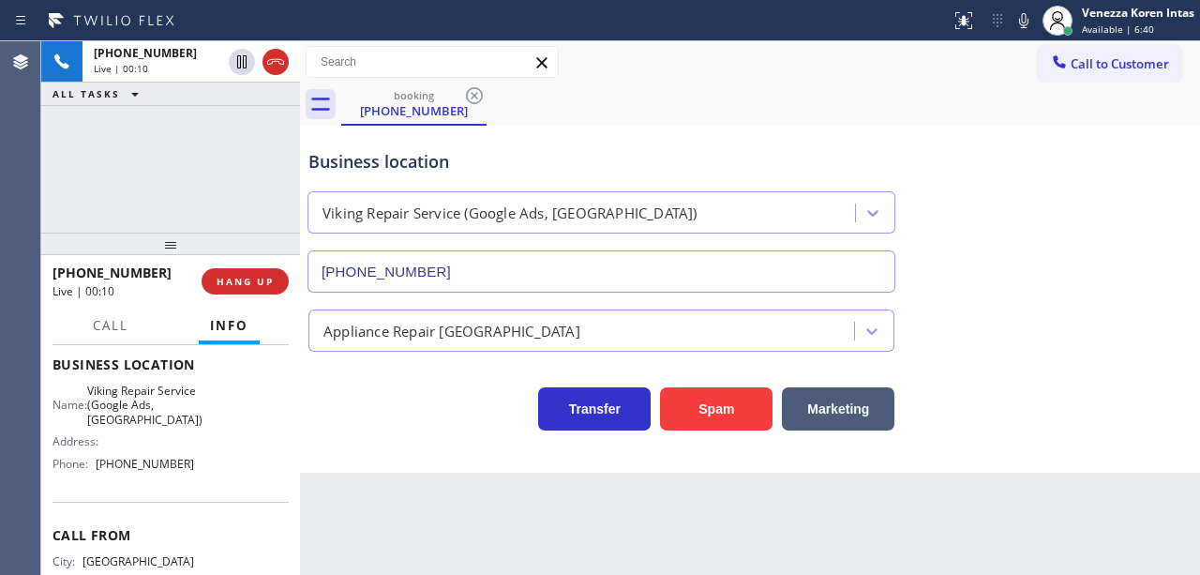
click at [696, 107] on div "booking (503) 422-6995" at bounding box center [770, 104] width 858 height 42
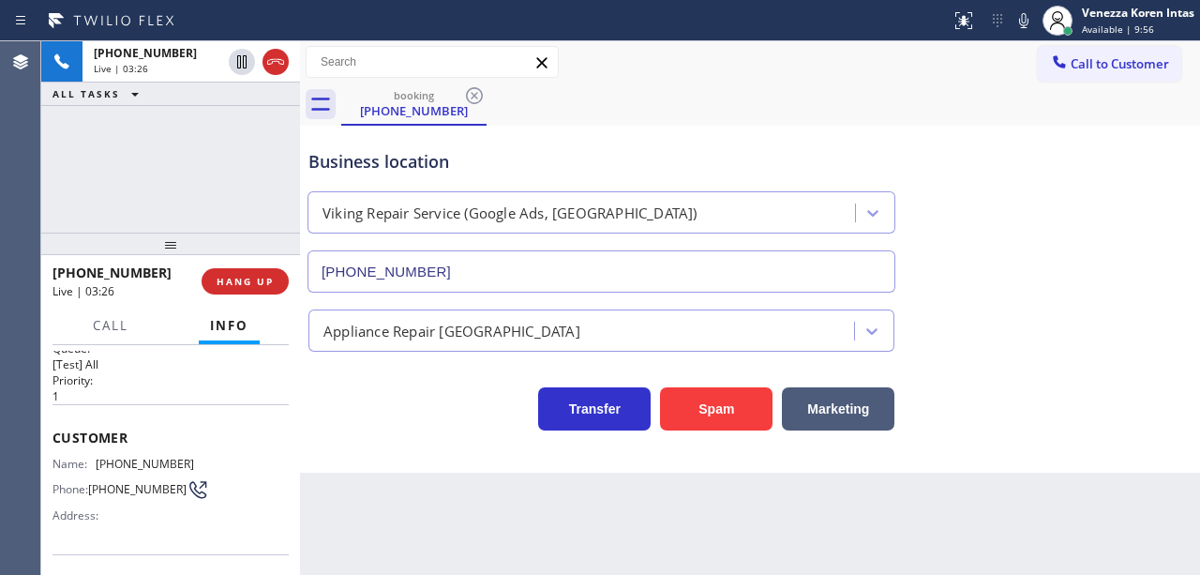
scroll to position [11, 0]
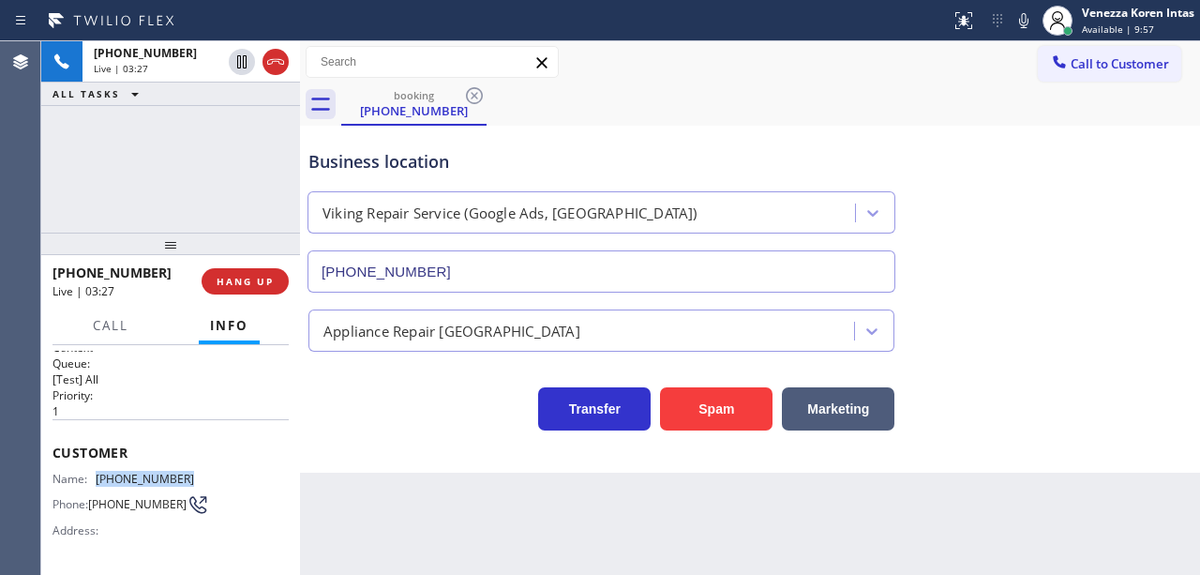
drag, startPoint x: 210, startPoint y: 473, endPoint x: 97, endPoint y: 471, distance: 113.4
click at [97, 471] on div "Name: (503) 422-6995 Phone: (503) 422-6995 Address:" at bounding box center [170, 508] width 236 height 74
copy div "(503) 422-6995"
click at [1022, 23] on icon at bounding box center [1023, 20] width 22 height 22
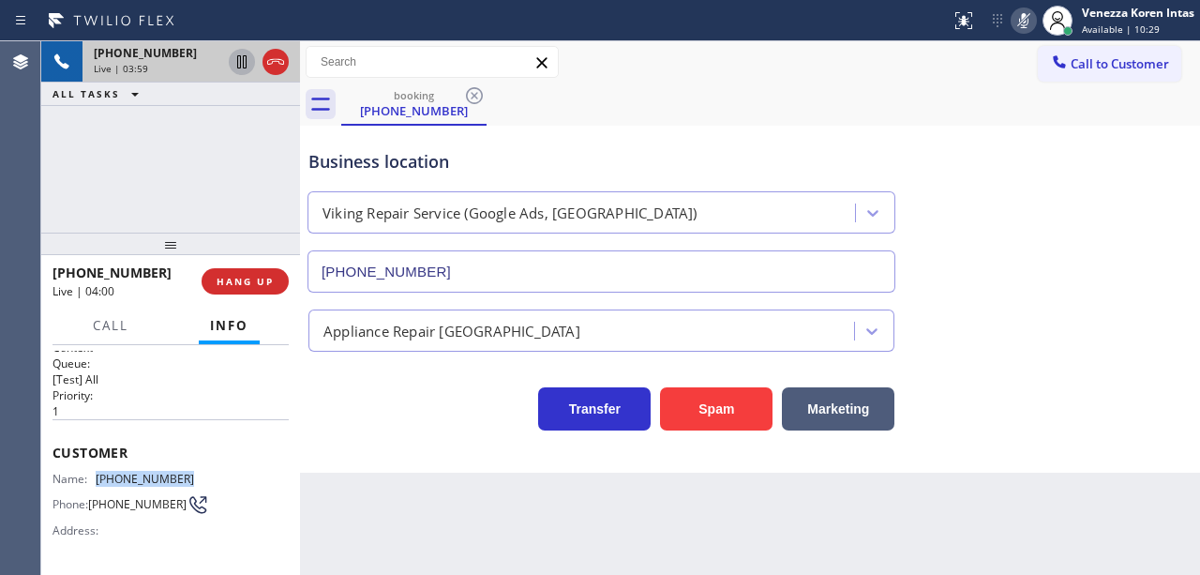
click at [241, 59] on icon at bounding box center [242, 62] width 22 height 22
click at [1021, 20] on icon at bounding box center [1023, 20] width 22 height 22
click at [236, 58] on icon at bounding box center [242, 62] width 22 height 22
drag, startPoint x: 678, startPoint y: 131, endPoint x: 660, endPoint y: 195, distance: 66.2
click at [678, 131] on div "Business location Viking Repair Service (Google Ads, Portland) (971) 626-1642" at bounding box center [601, 211] width 593 height 162
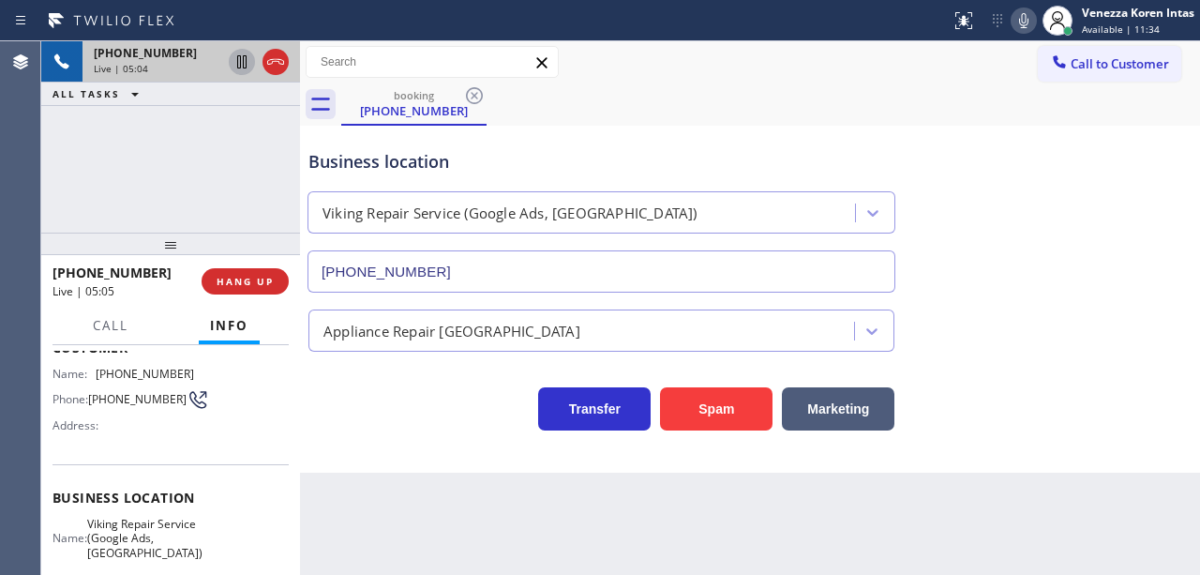
scroll to position [136, 0]
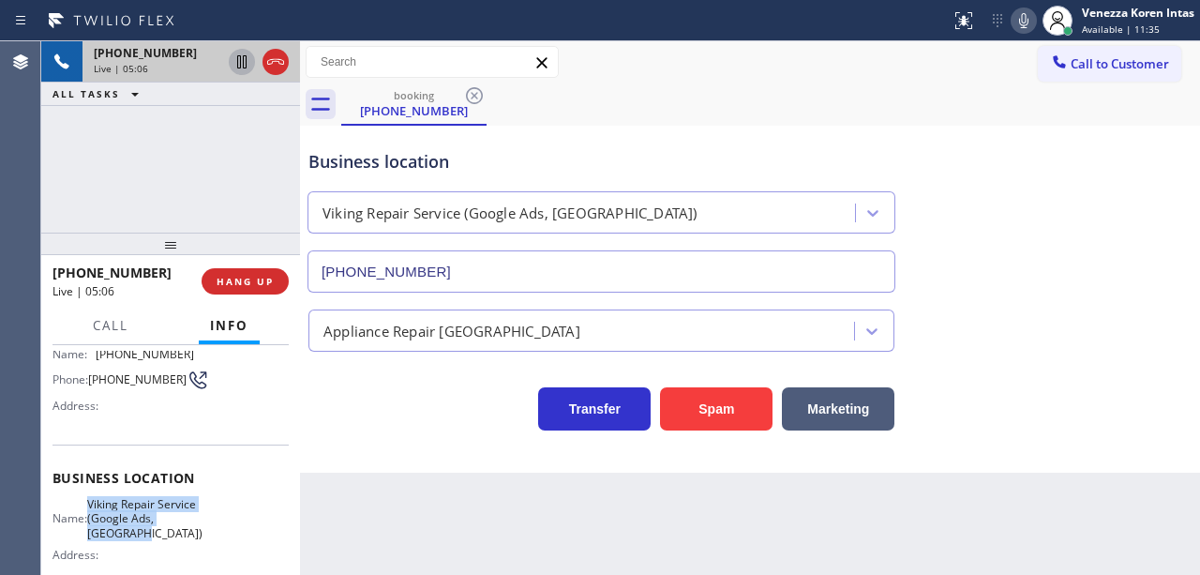
drag, startPoint x: 99, startPoint y: 495, endPoint x: 192, endPoint y: 534, distance: 100.8
click at [192, 534] on div "Business location Name: Viking Repair Service (Google Ads, Portland) Address: P…" at bounding box center [170, 529] width 236 height 171
copy span "Viking Repair Service (Google Ads, Portland)"
click at [411, 449] on div "Business location Viking Repair Service (Google Ads, Portland) (971) 626-1642 A…" at bounding box center [750, 299] width 900 height 347
click at [1018, 30] on icon at bounding box center [1023, 20] width 22 height 22
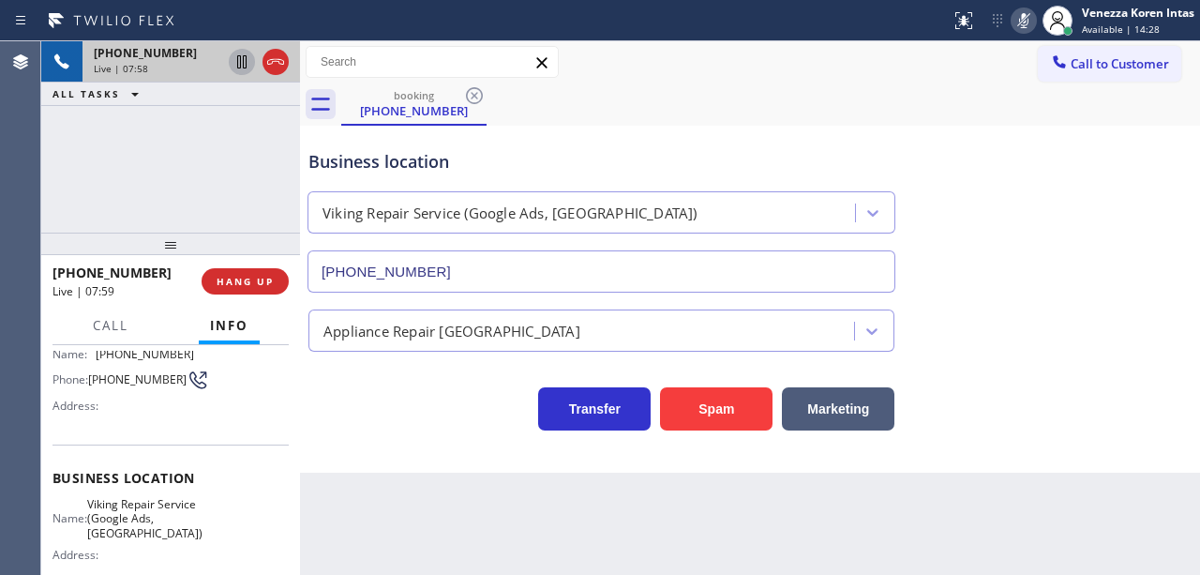
click at [241, 67] on icon at bounding box center [242, 62] width 22 height 22
click at [724, 127] on div "Business location Viking Repair Service (Google Ads, Portland) (971) 626-1642" at bounding box center [750, 208] width 890 height 170
click at [129, 146] on div "+15034226995 Live | 08:26 ALL TASKS ALL TASKS ACTIVE TASKS TASKS IN WRAP UP" at bounding box center [170, 136] width 259 height 191
click at [414, 427] on div "Transfer Spam Marketing" at bounding box center [601, 404] width 593 height 52
click at [1014, 24] on icon at bounding box center [1023, 20] width 22 height 22
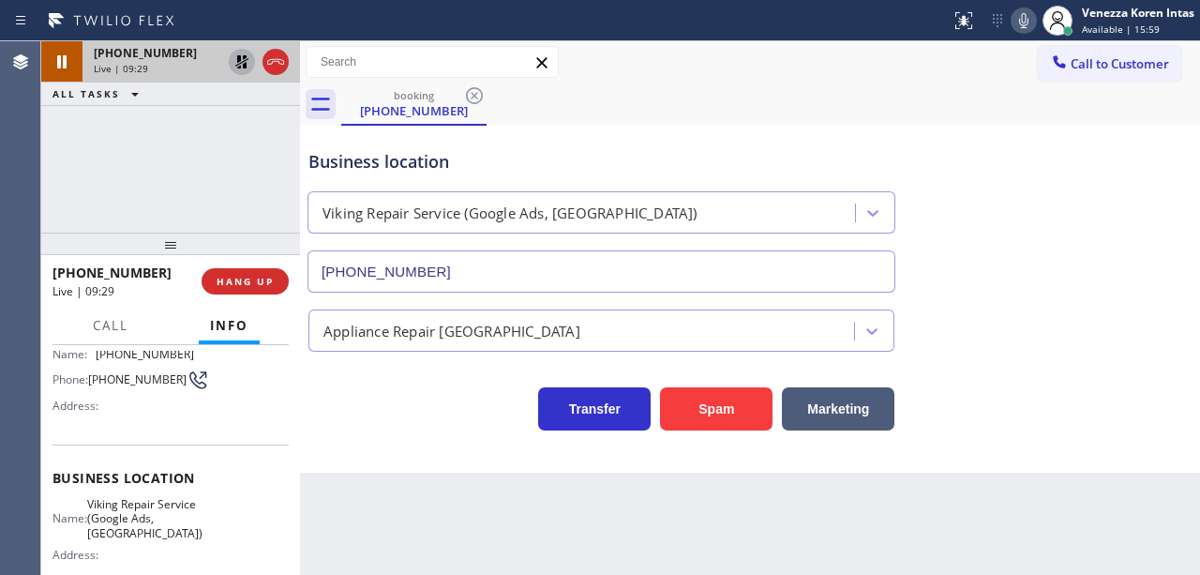
click at [239, 62] on icon at bounding box center [242, 62] width 22 height 22
drag, startPoint x: 420, startPoint y: 428, endPoint x: 438, endPoint y: 440, distance: 21.6
click at [420, 428] on div "Transfer Spam Marketing" at bounding box center [601, 404] width 593 height 52
click at [795, 92] on div "booking (503) 422-6995" at bounding box center [770, 104] width 858 height 42
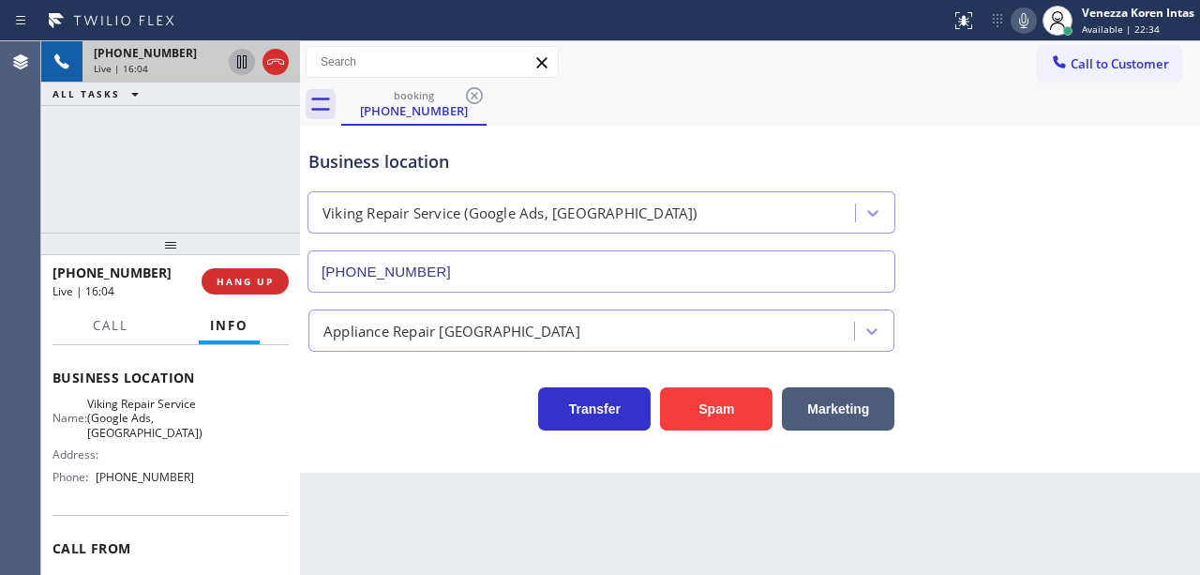
scroll to position [249, 0]
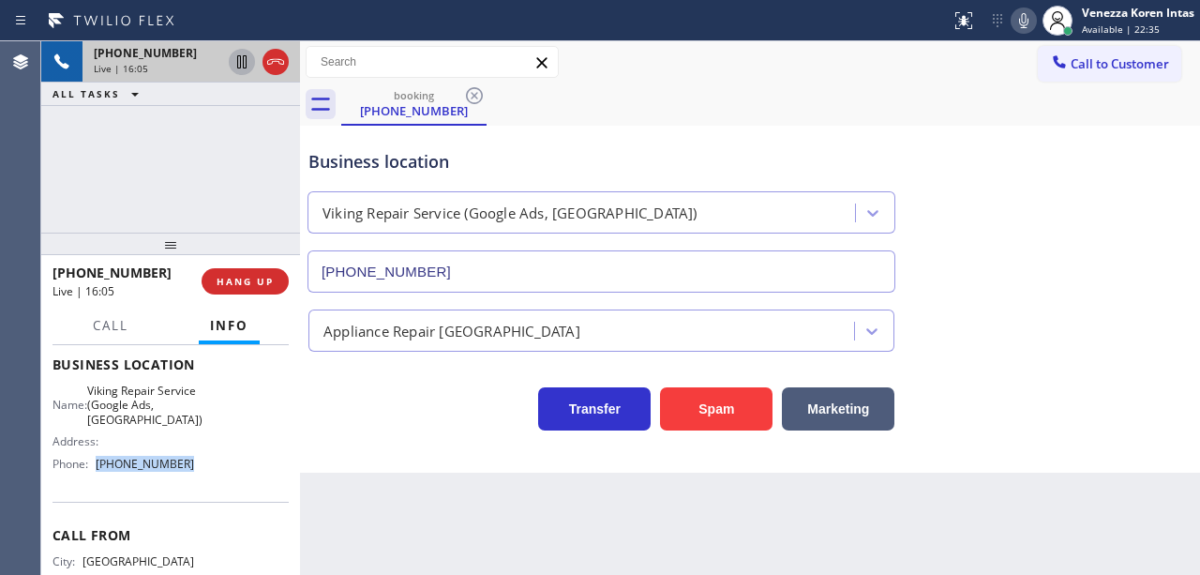
drag, startPoint x: 194, startPoint y: 469, endPoint x: 90, endPoint y: 453, distance: 105.2
click at [90, 453] on div "Name: Viking Repair Service (Google Ads, Portland) Address: Phone: (971) 626-16…" at bounding box center [170, 430] width 236 height 95
copy div "(971) 626-1642"
click at [1145, 26] on span "Available | 25:51" at bounding box center [1121, 28] width 78 height 13
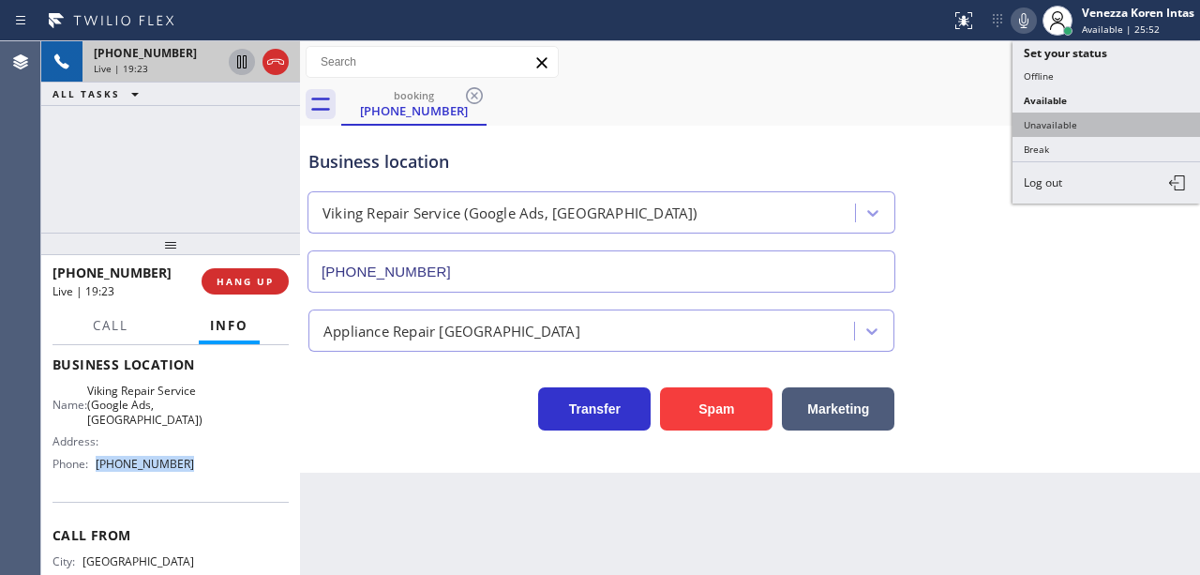
click at [1070, 119] on button "Unavailable" at bounding box center [1105, 124] width 187 height 24
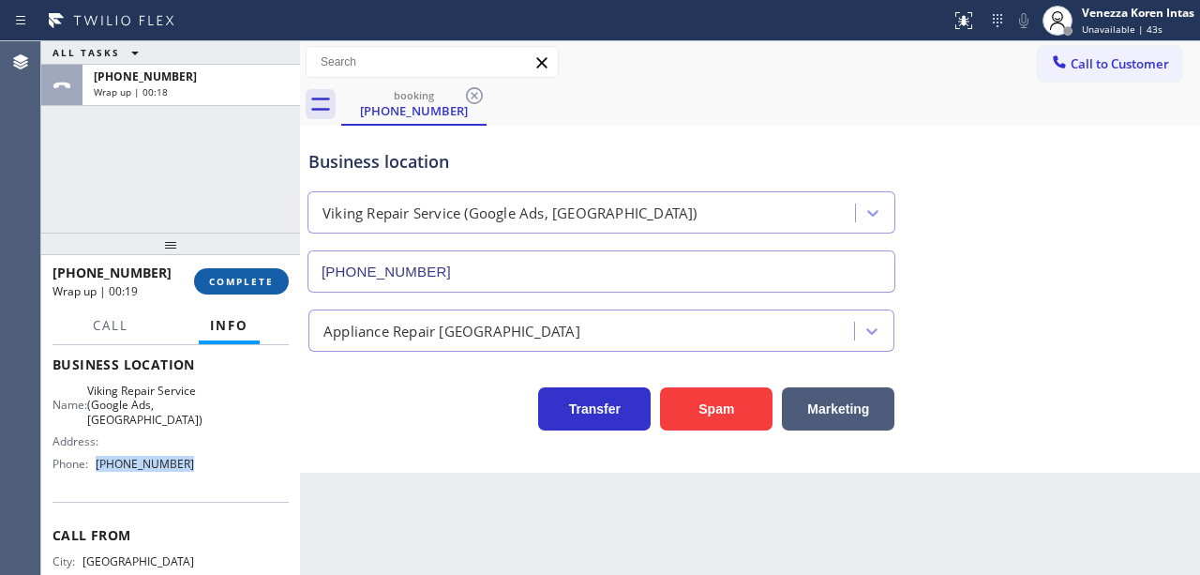
click at [248, 279] on span "COMPLETE" at bounding box center [241, 281] width 65 height 13
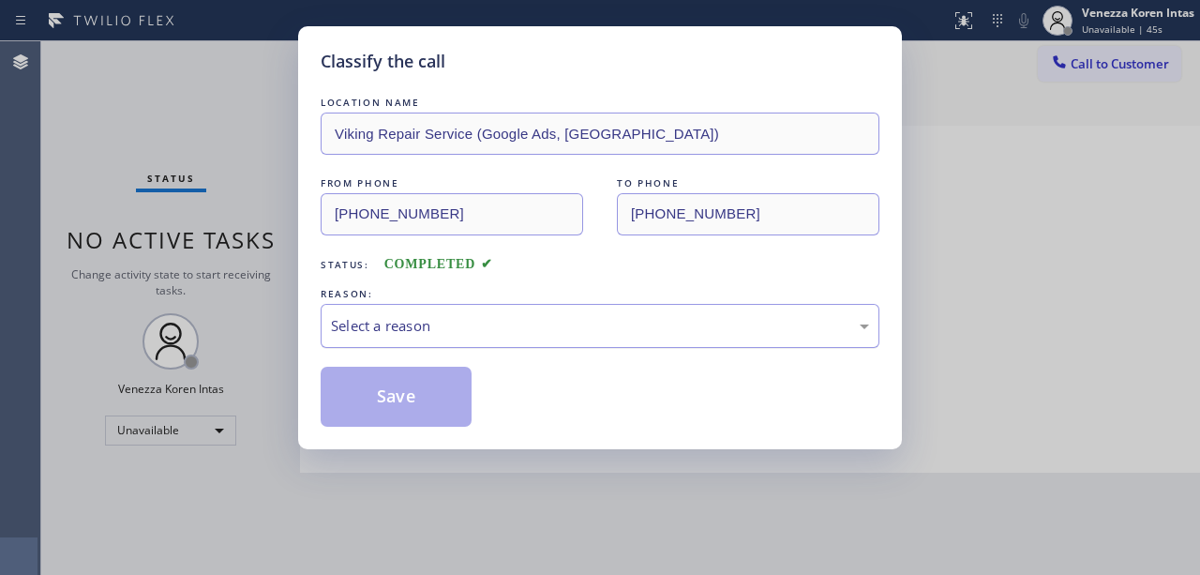
click at [435, 336] on div "Select a reason" at bounding box center [600, 326] width 538 height 22
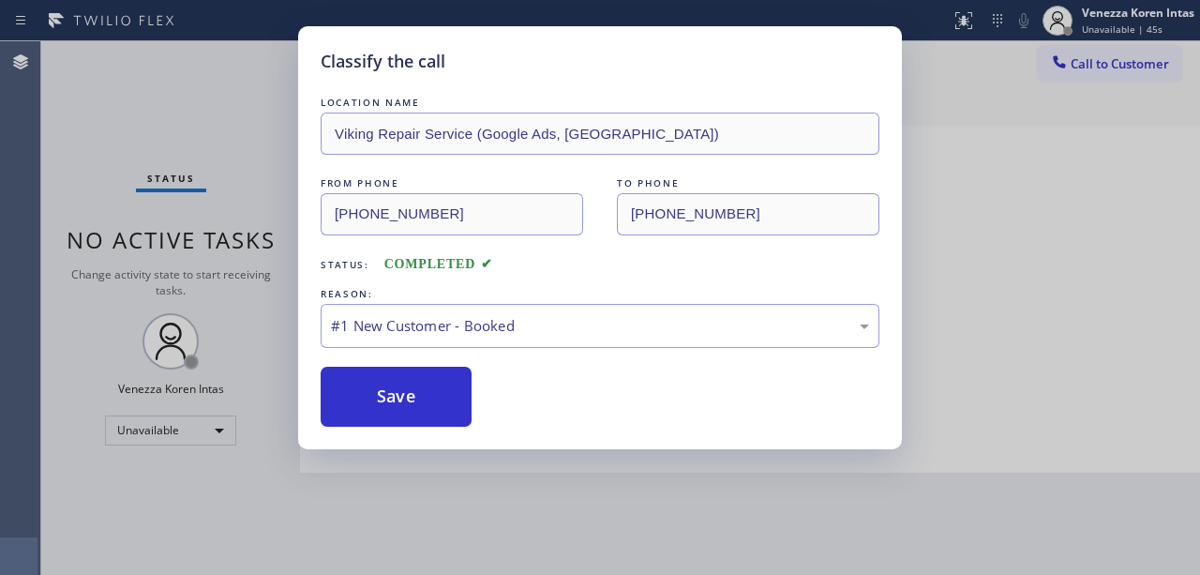
drag, startPoint x: 427, startPoint y: 386, endPoint x: 487, endPoint y: 373, distance: 61.4
click at [427, 388] on button "Save" at bounding box center [396, 396] width 151 height 60
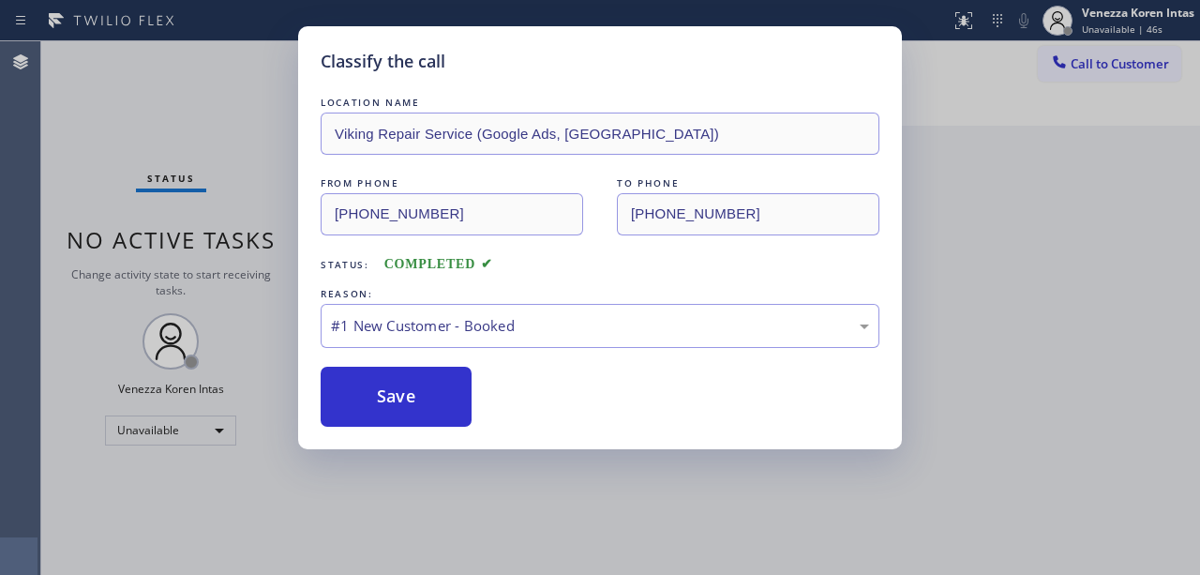
click at [1076, 24] on div at bounding box center [1057, 20] width 41 height 41
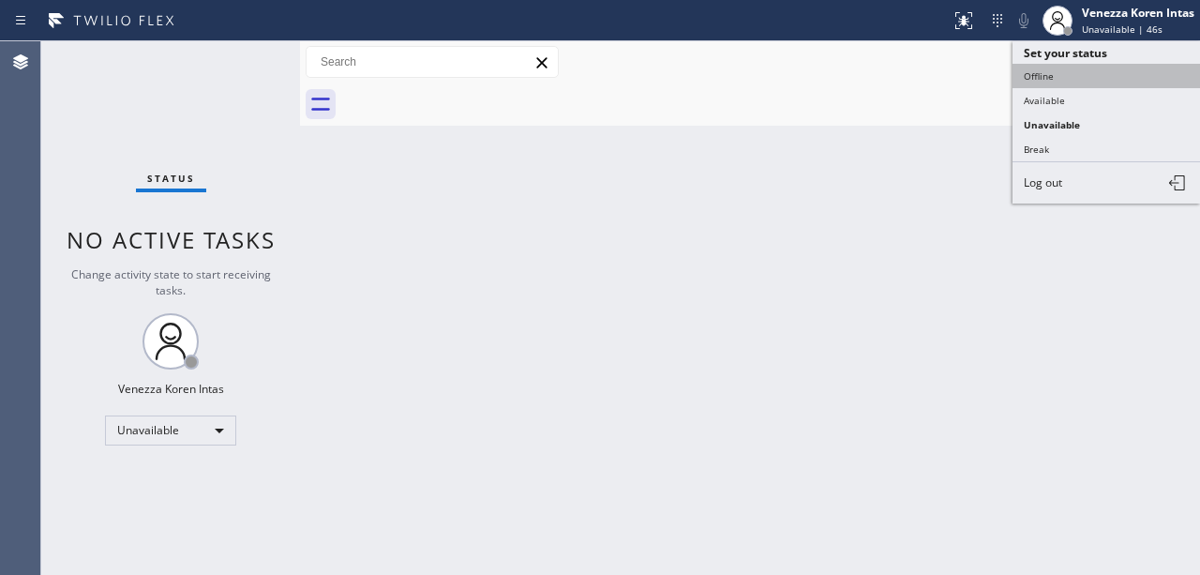
click at [1083, 71] on button "Offline" at bounding box center [1105, 76] width 187 height 24
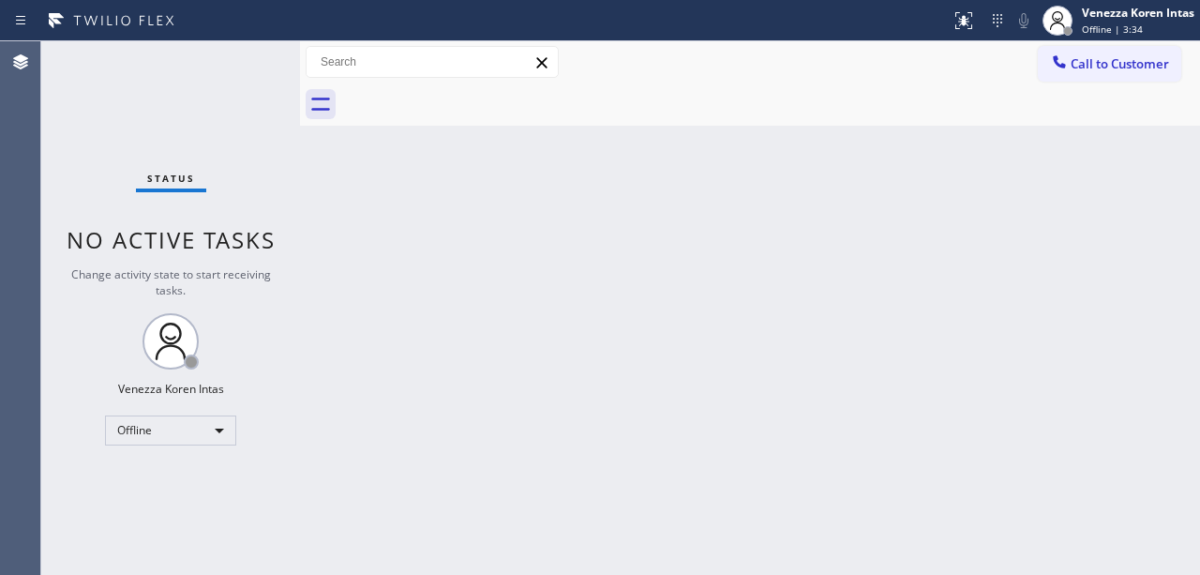
drag, startPoint x: 1107, startPoint y: 32, endPoint x: 1100, endPoint y: 88, distance: 56.6
click at [1108, 31] on span "Offline | 3:34" at bounding box center [1112, 28] width 61 height 13
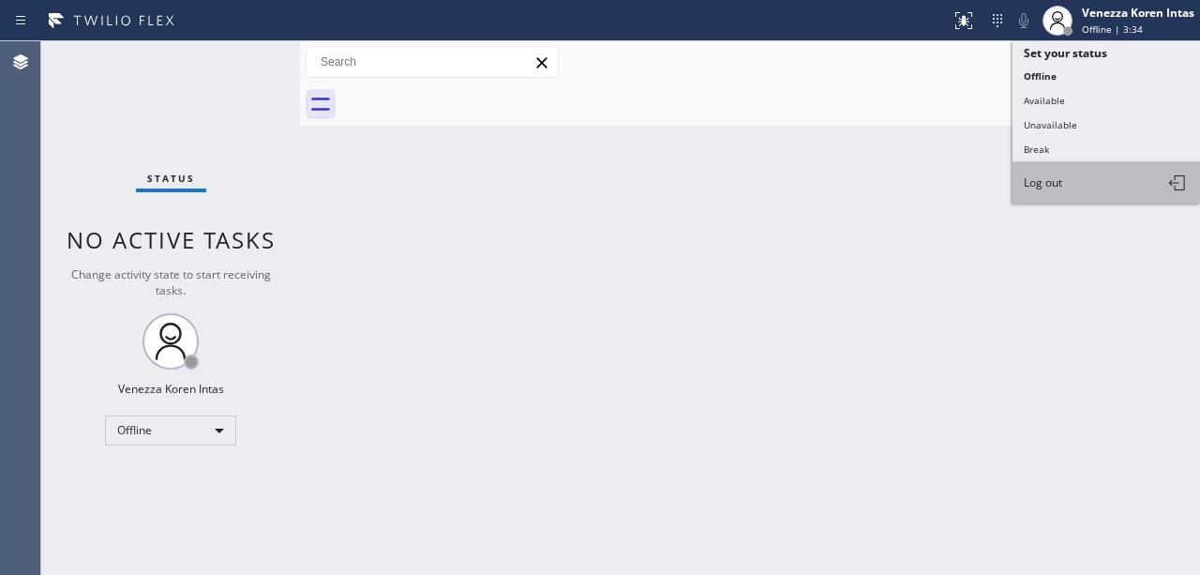
click at [1070, 184] on button "Log out" at bounding box center [1105, 182] width 187 height 41
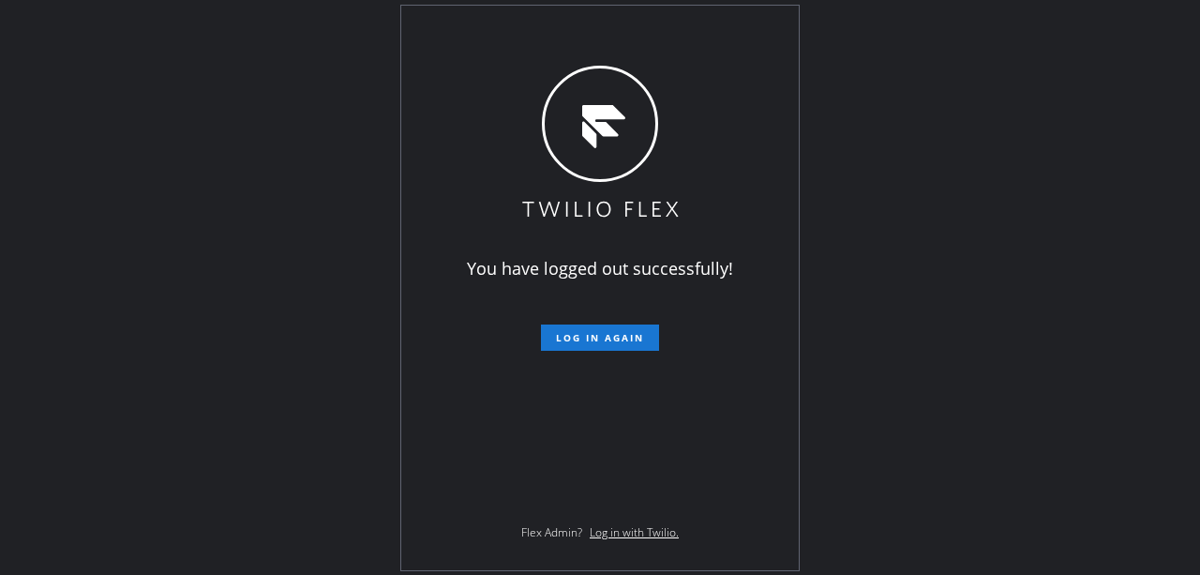
drag, startPoint x: 391, startPoint y: 190, endPoint x: 458, endPoint y: 188, distance: 67.5
click at [391, 190] on div "You have logged out successfully! Log in again Flex Admin? Log in with Twilio." at bounding box center [600, 287] width 1200 height 575
drag, startPoint x: 613, startPoint y: 500, endPoint x: 255, endPoint y: 521, distance: 358.6
drag, startPoint x: 255, startPoint y: 521, endPoint x: 1072, endPoint y: 142, distance: 901.1
click at [1072, 142] on div "You have logged out successfully! Log in again Flex Admin? Log in with Twilio." at bounding box center [600, 287] width 1200 height 575
